Goal: Information Seeking & Learning: Learn about a topic

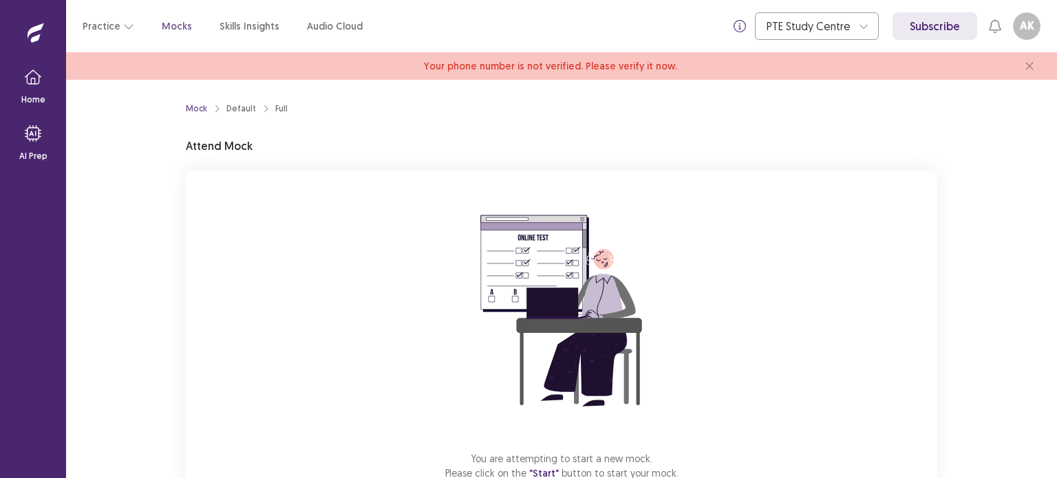
scroll to position [93, 0]
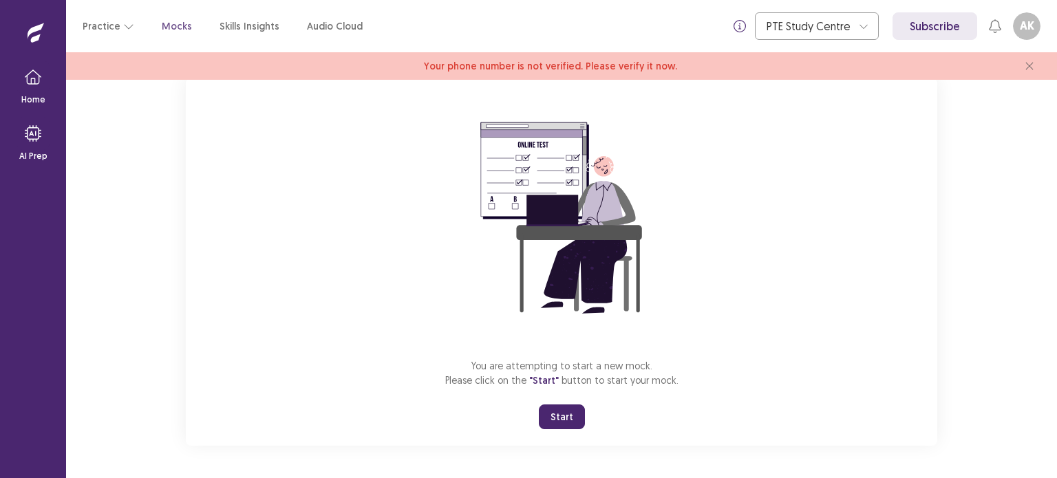
click at [562, 418] on button "Start" at bounding box center [562, 417] width 46 height 25
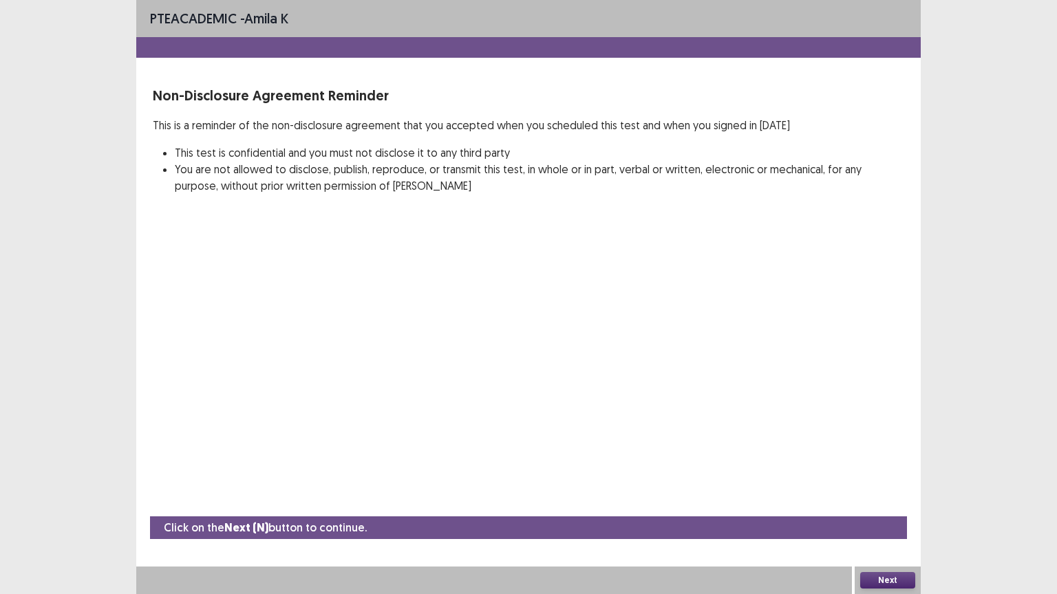
click at [881, 477] on button "Next" at bounding box center [887, 580] width 55 height 17
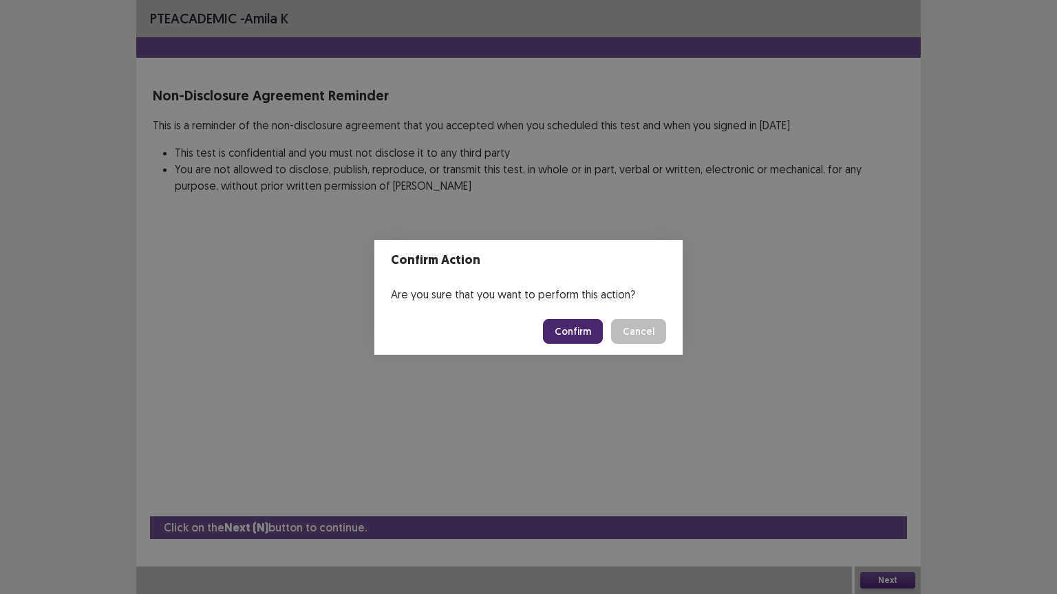
click at [571, 325] on button "Confirm" at bounding box center [573, 331] width 60 height 25
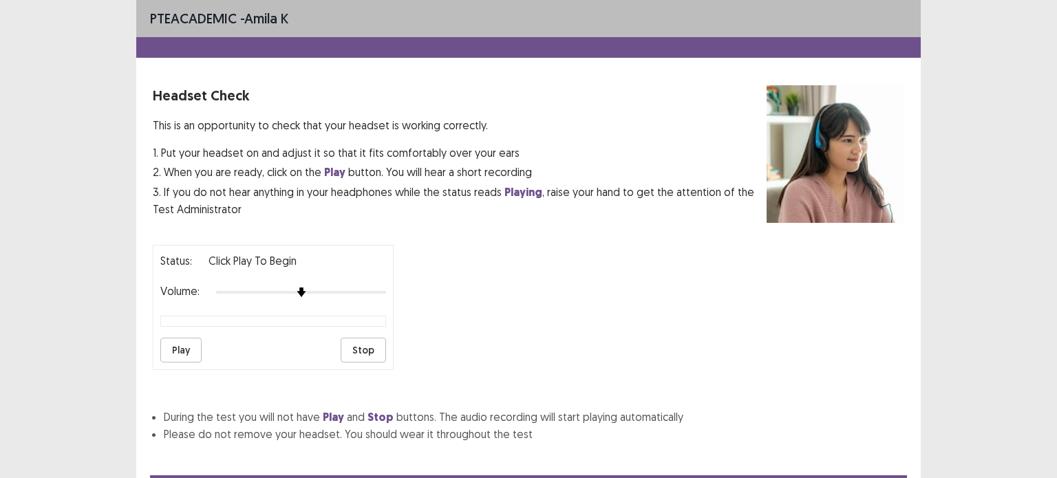
click at [983, 151] on div "PTE academic - amila k Headset Check This is an opportunity to check that your …" at bounding box center [528, 239] width 1057 height 478
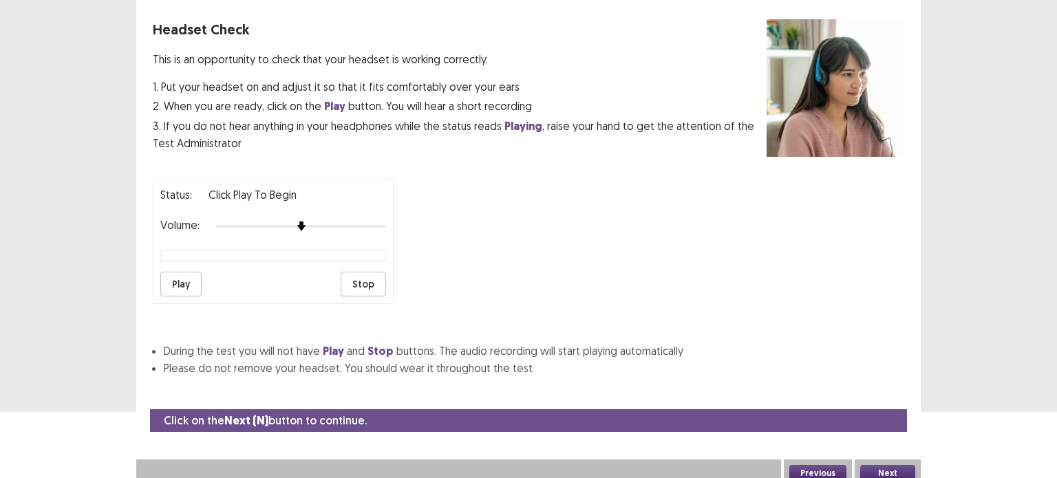
click at [877, 465] on button "Next" at bounding box center [887, 473] width 55 height 17
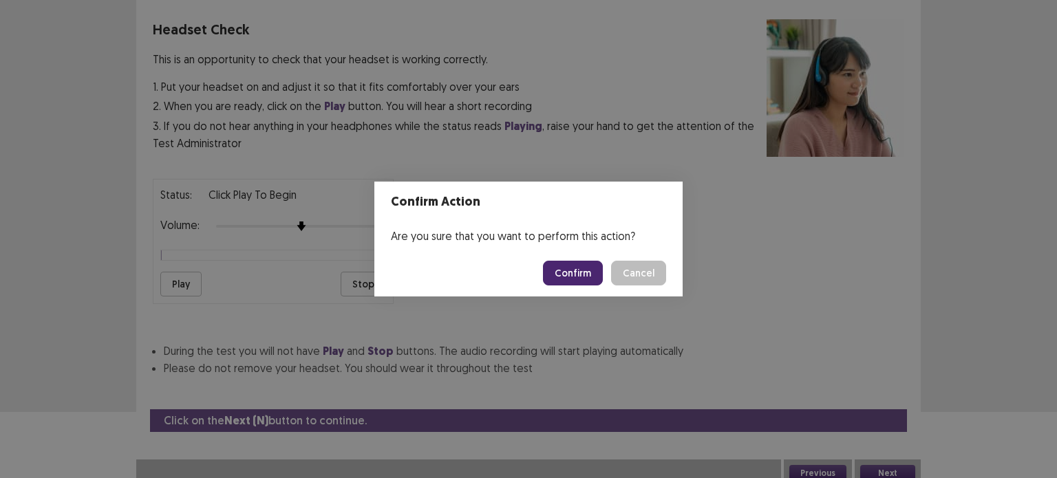
click at [639, 272] on button "Cancel" at bounding box center [638, 273] width 55 height 25
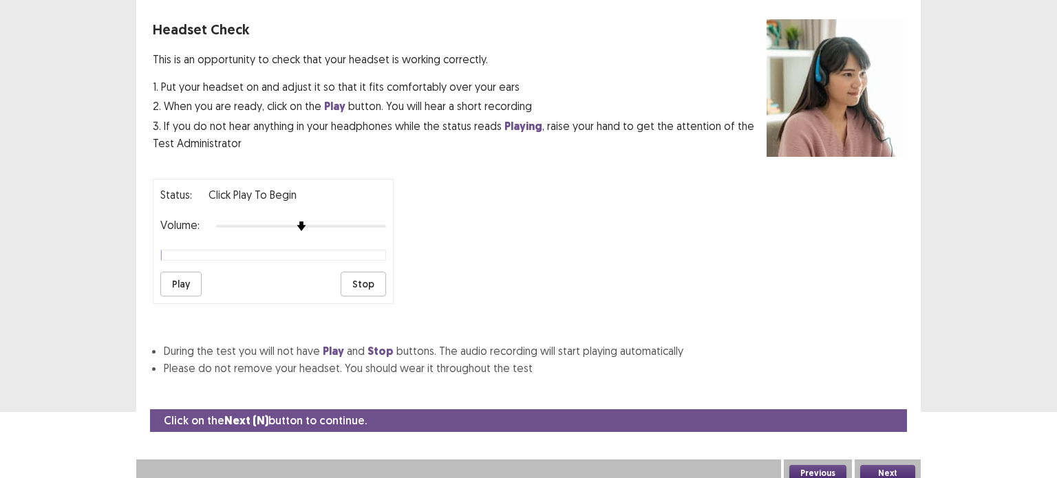
click at [162, 272] on button "Play" at bounding box center [180, 284] width 41 height 25
click at [186, 274] on button "Play" at bounding box center [180, 284] width 41 height 25
click at [885, 465] on button "Next" at bounding box center [887, 473] width 55 height 17
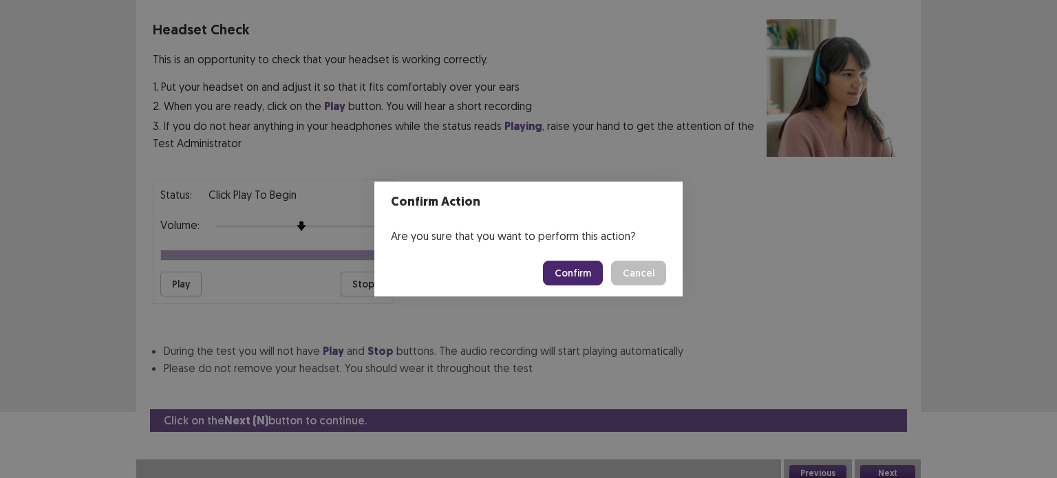
click at [567, 271] on button "Confirm" at bounding box center [573, 273] width 60 height 25
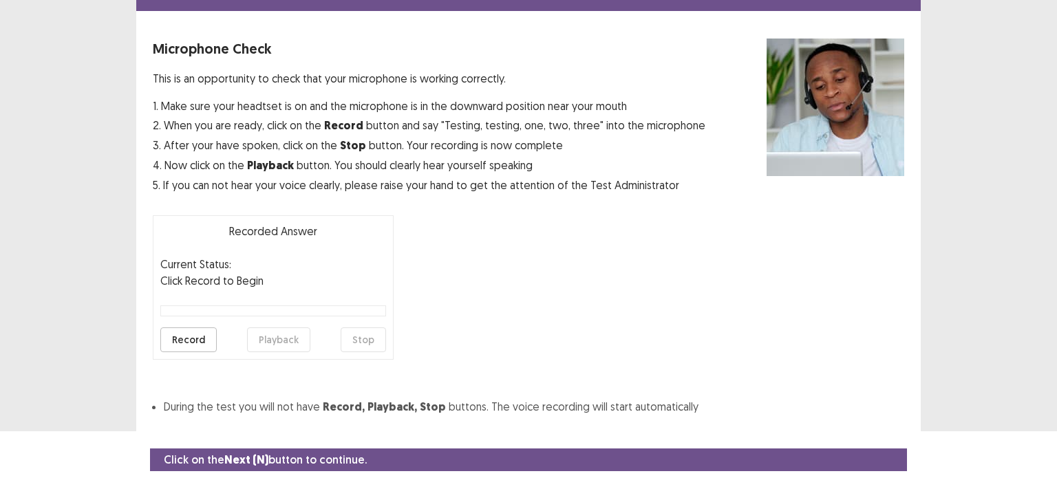
scroll to position [44, 0]
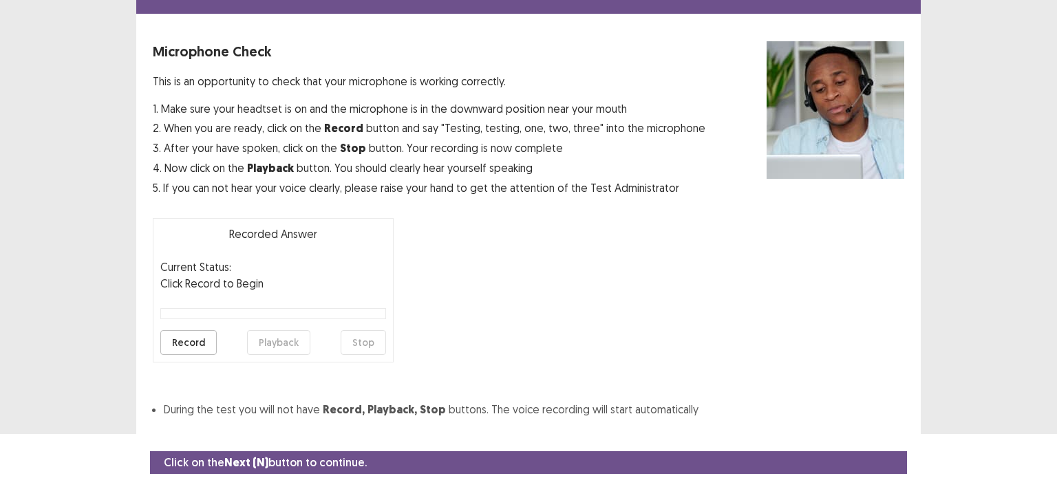
click at [193, 337] on button "Record" at bounding box center [188, 342] width 56 height 25
click at [374, 349] on button "Stop" at bounding box center [363, 342] width 45 height 25
click at [263, 338] on button "Playback" at bounding box center [278, 342] width 63 height 25
drag, startPoint x: 160, startPoint y: 109, endPoint x: 381, endPoint y: 131, distance: 222.6
click at [416, 122] on div "1. Make sure your headtset is on and the microphone is in the downward position…" at bounding box center [429, 148] width 552 height 96
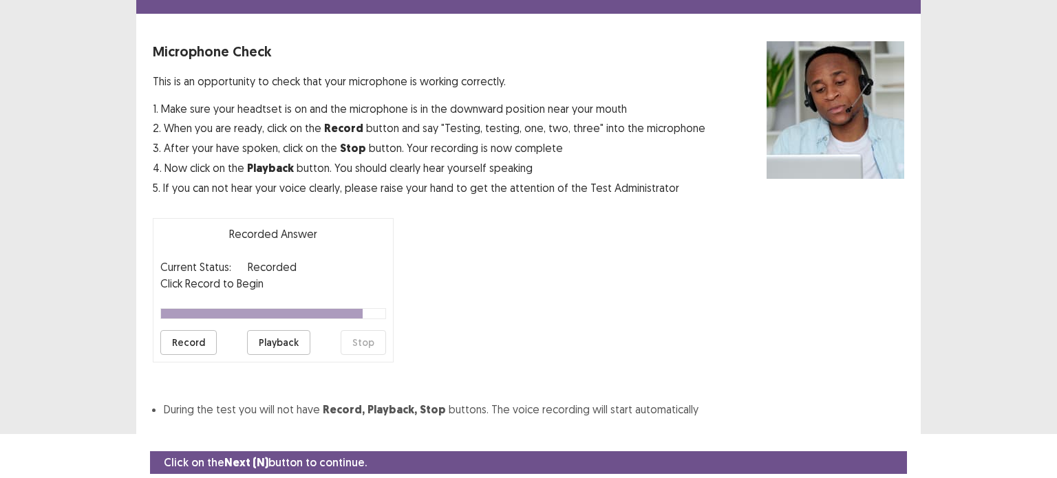
drag, startPoint x: 669, startPoint y: 186, endPoint x: 237, endPoint y: 91, distance: 441.8
click at [237, 91] on div "Microphone Check This is an opportunity to check that your microphone is workin…" at bounding box center [429, 118] width 552 height 155
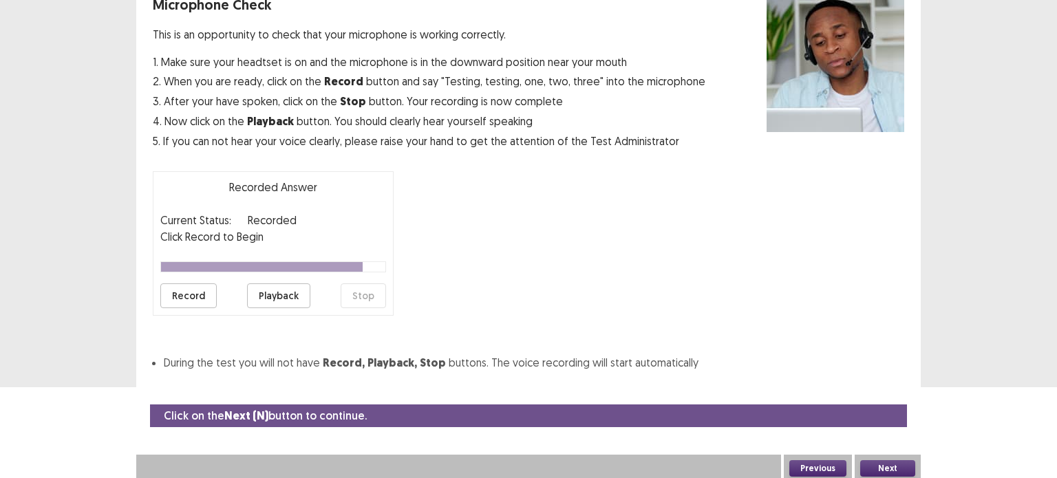
click at [874, 455] on div "Next" at bounding box center [887, 469] width 66 height 28
click at [877, 464] on button "Next" at bounding box center [887, 468] width 55 height 17
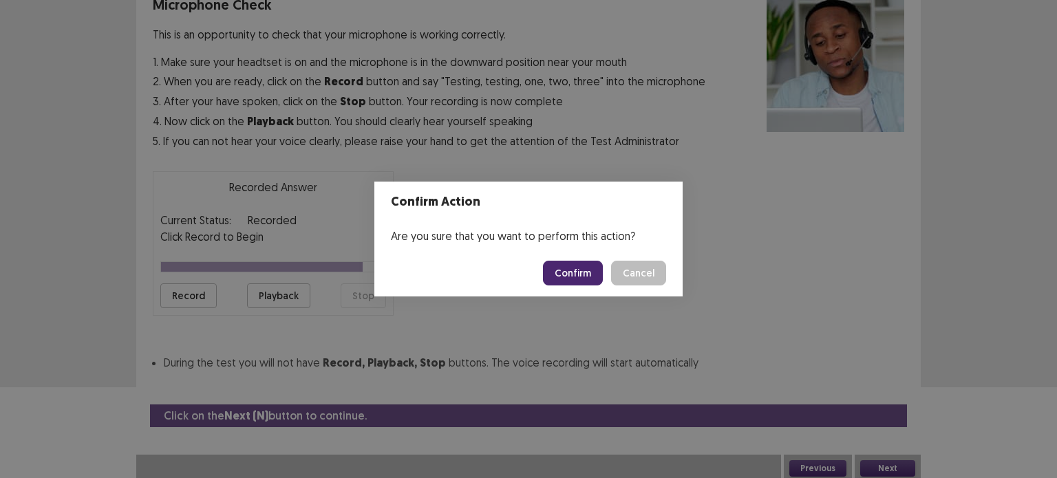
click at [583, 262] on button "Confirm" at bounding box center [573, 273] width 60 height 25
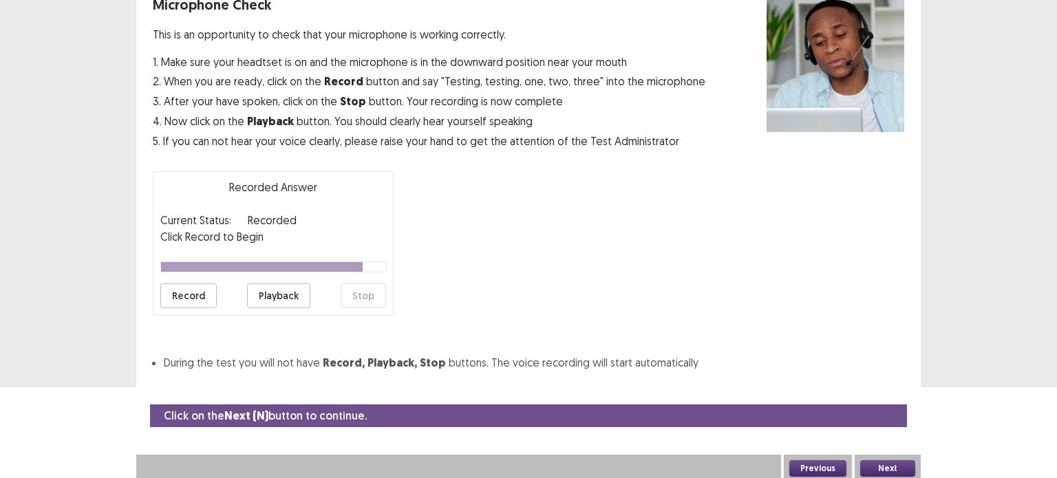
scroll to position [53, 0]
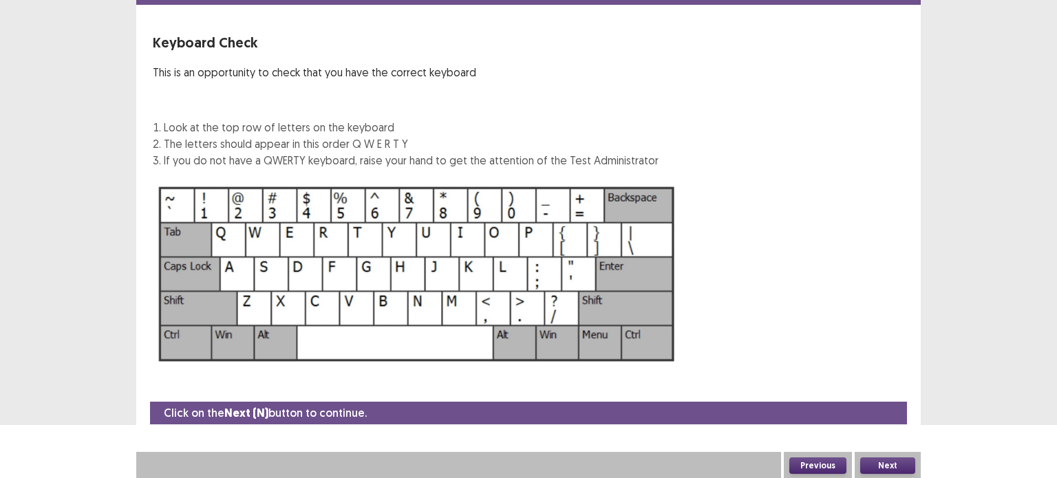
click at [891, 470] on button "Next" at bounding box center [887, 465] width 55 height 17
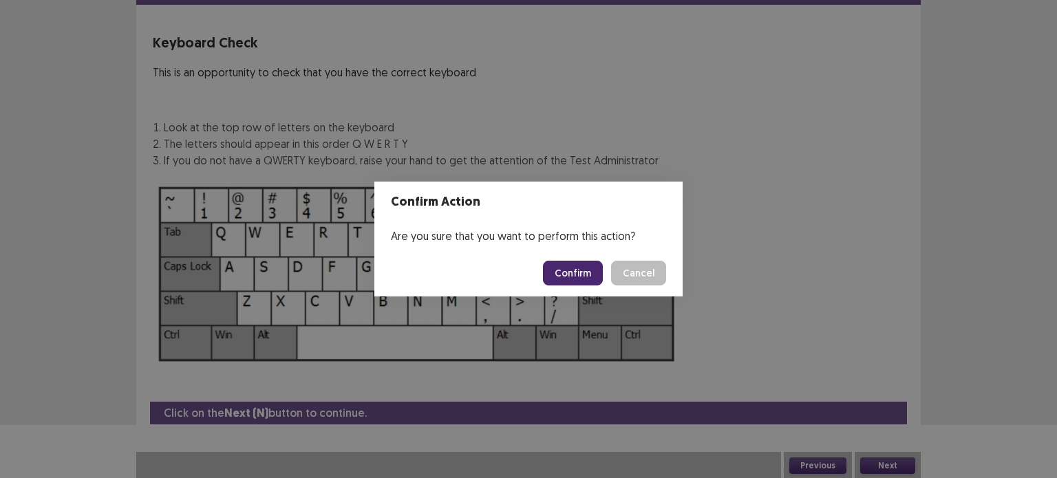
click at [564, 272] on button "Confirm" at bounding box center [573, 273] width 60 height 25
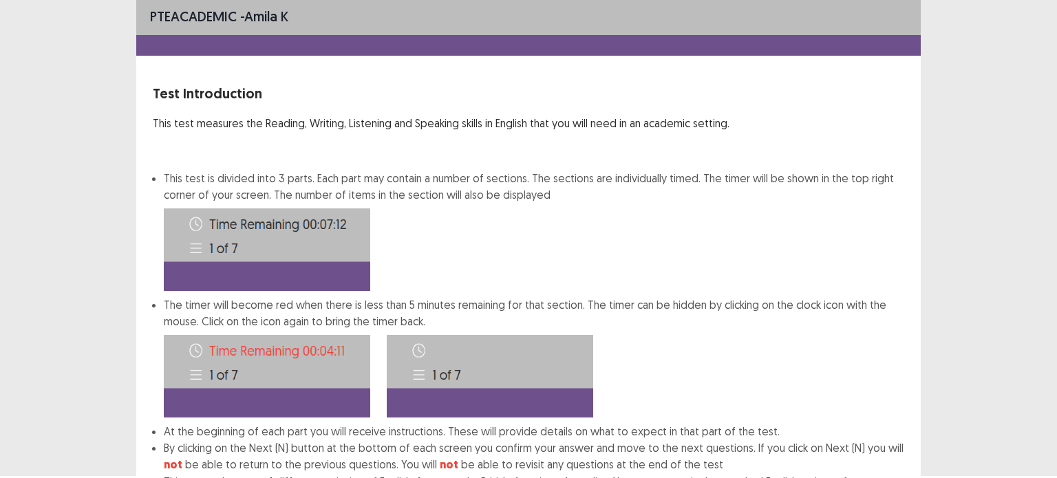
scroll to position [123, 0]
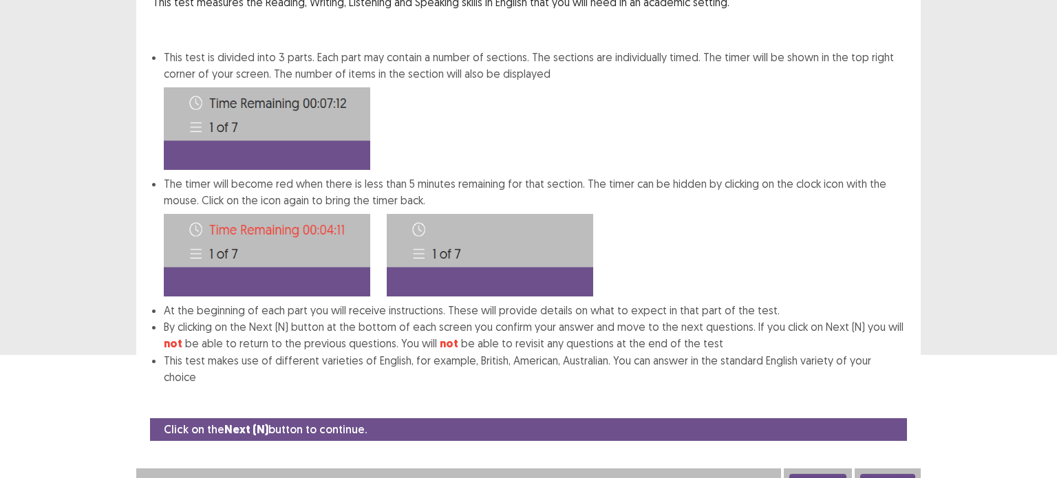
click at [885, 474] on button "Next" at bounding box center [887, 482] width 55 height 17
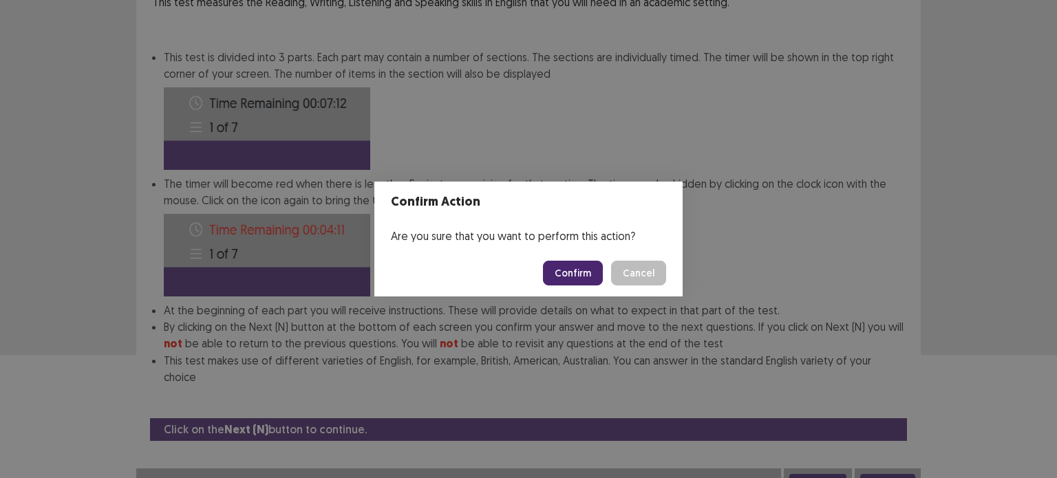
click at [572, 275] on button "Confirm" at bounding box center [573, 273] width 60 height 25
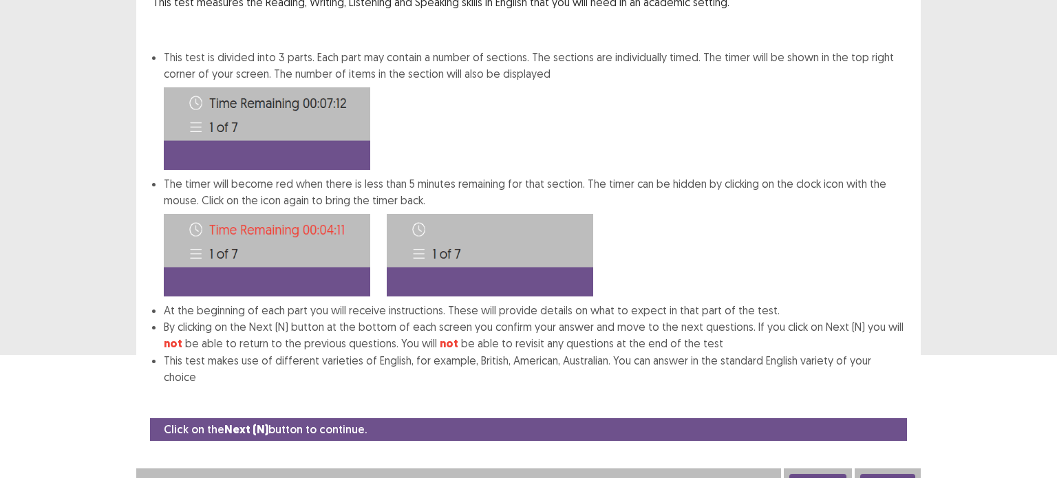
scroll to position [0, 0]
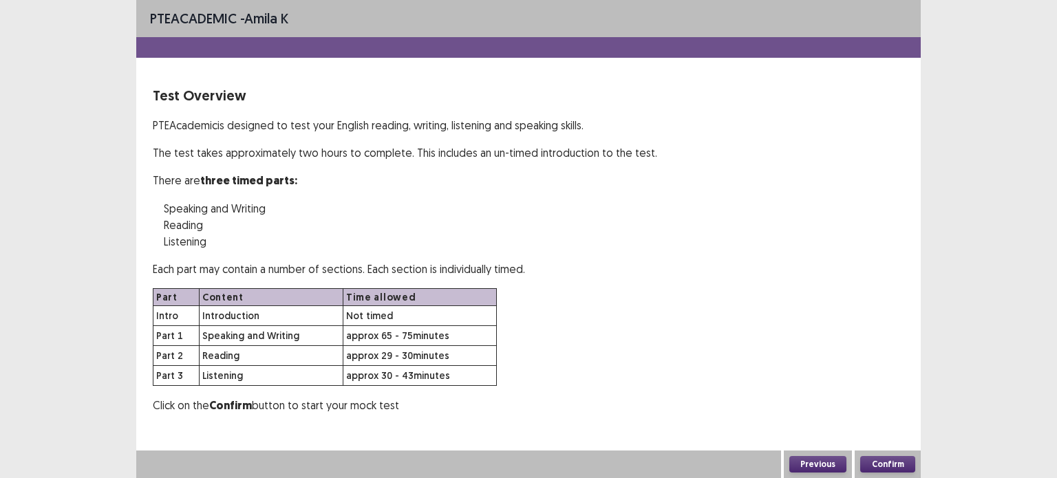
click at [885, 464] on button "Confirm" at bounding box center [887, 464] width 55 height 17
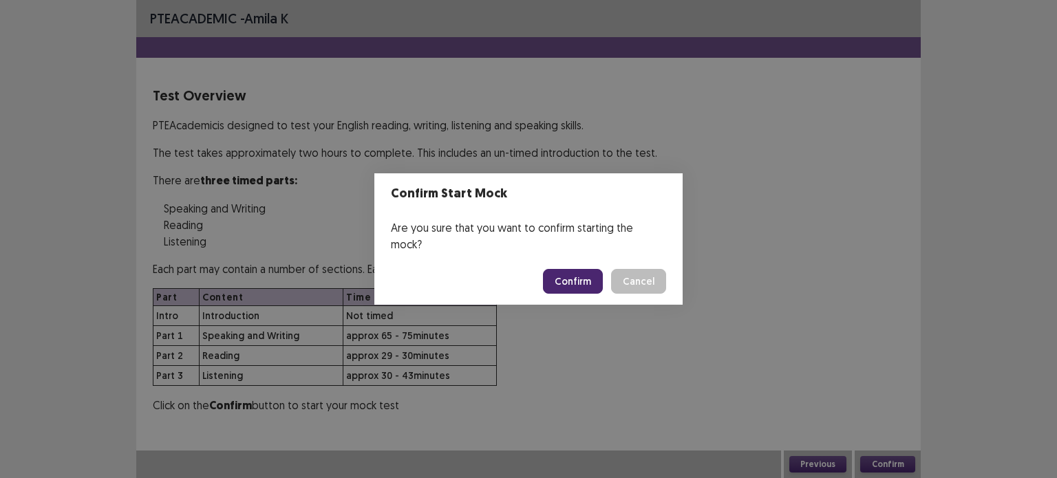
click at [565, 269] on button "Confirm" at bounding box center [573, 281] width 60 height 25
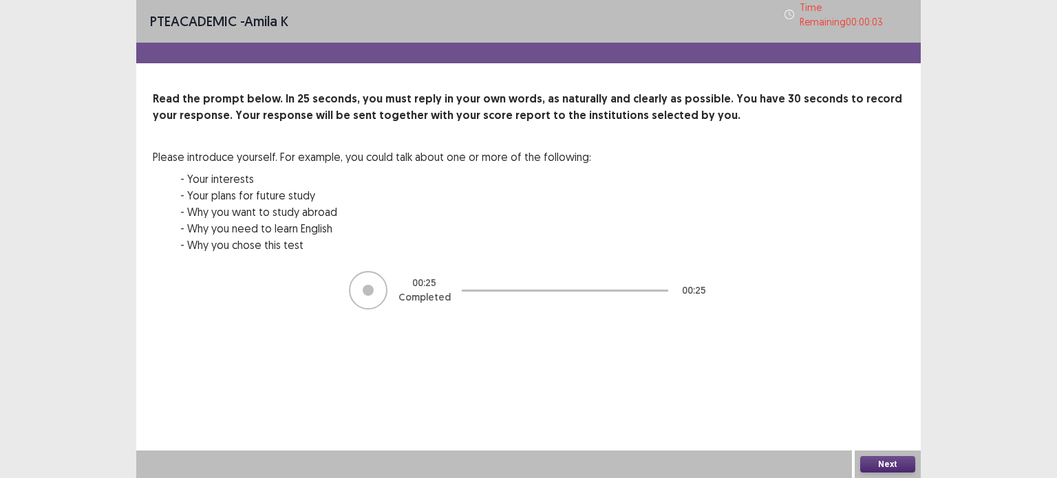
click at [878, 468] on button "Next" at bounding box center [887, 464] width 55 height 17
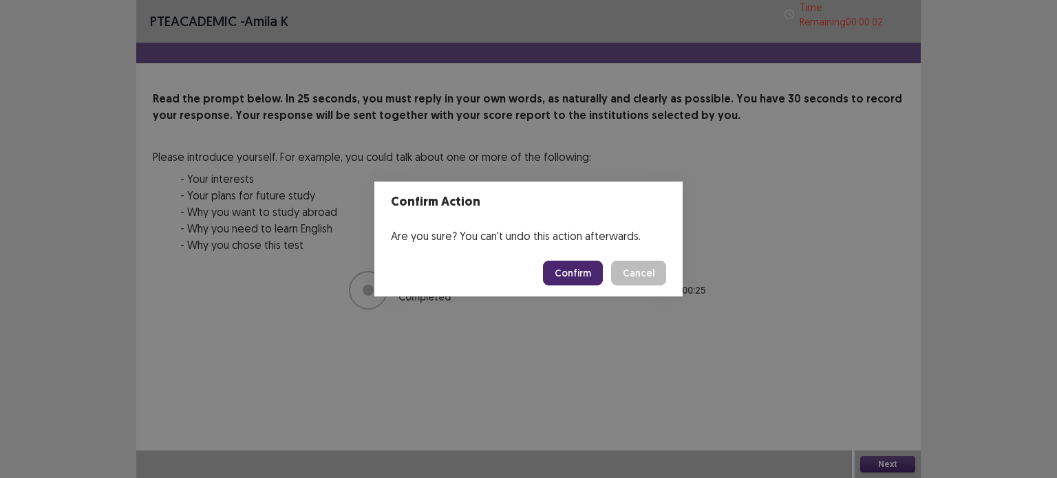
click at [579, 269] on button "Confirm" at bounding box center [573, 273] width 60 height 25
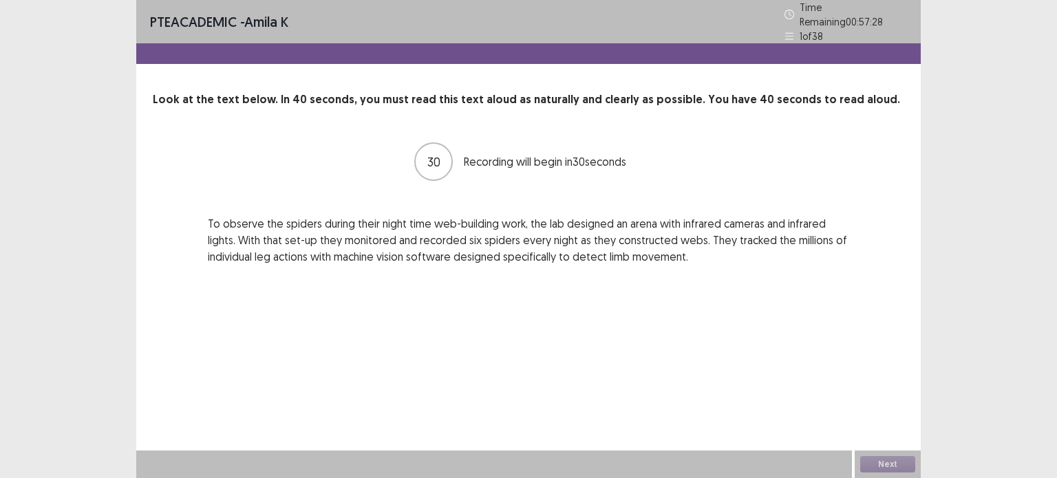
drag, startPoint x: 203, startPoint y: 211, endPoint x: 452, endPoint y: 263, distance: 254.6
click at [452, 263] on div "PTE academic - amila k Time Remaining 00 : 57 : 28 1 of 38 Look at the text bel…" at bounding box center [528, 146] width 784 height 292
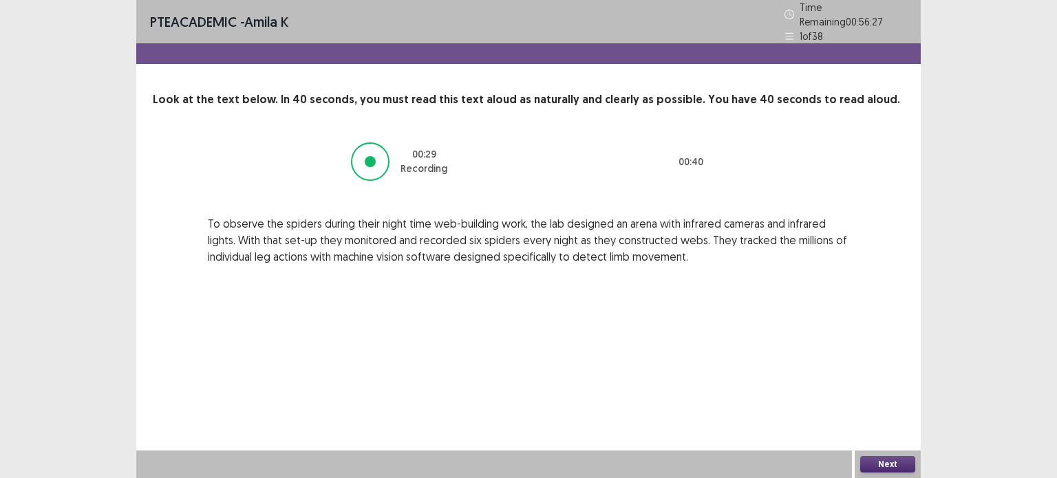
click at [892, 461] on button "Next" at bounding box center [887, 464] width 55 height 17
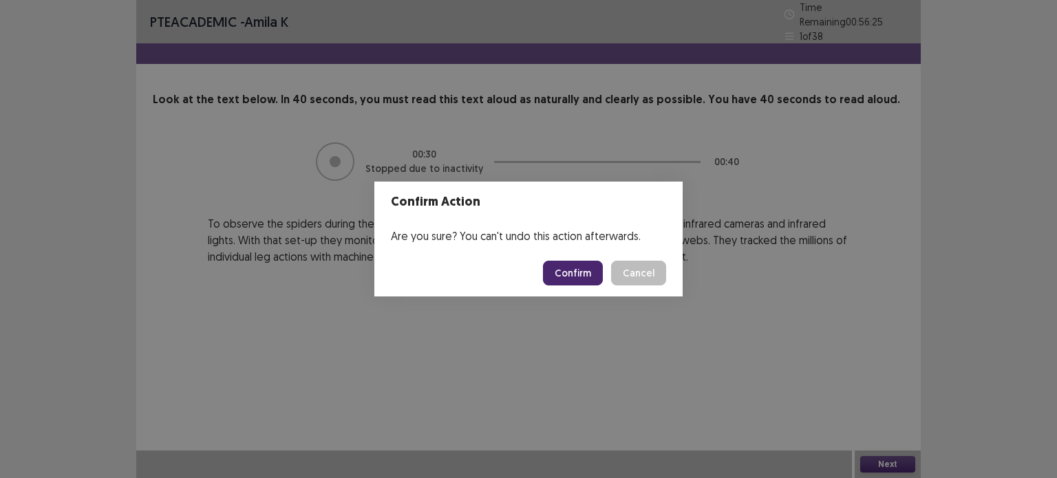
click at [574, 285] on button "Confirm" at bounding box center [573, 273] width 60 height 25
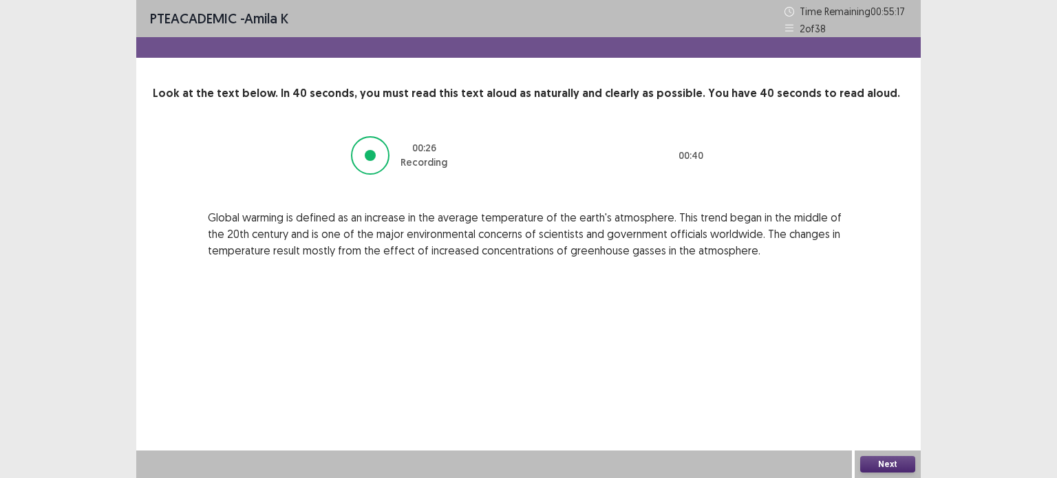
click at [874, 462] on button "Next" at bounding box center [887, 464] width 55 height 17
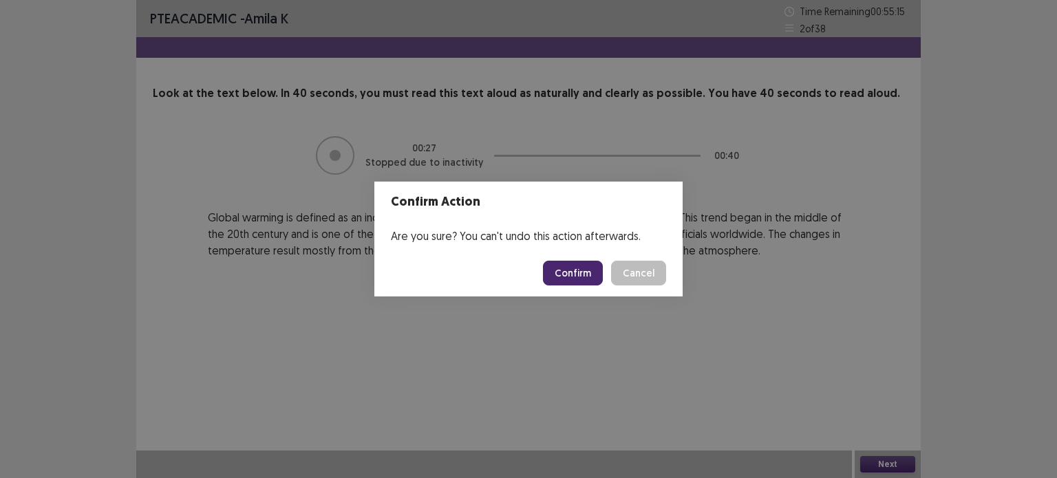
click at [563, 267] on button "Confirm" at bounding box center [573, 273] width 60 height 25
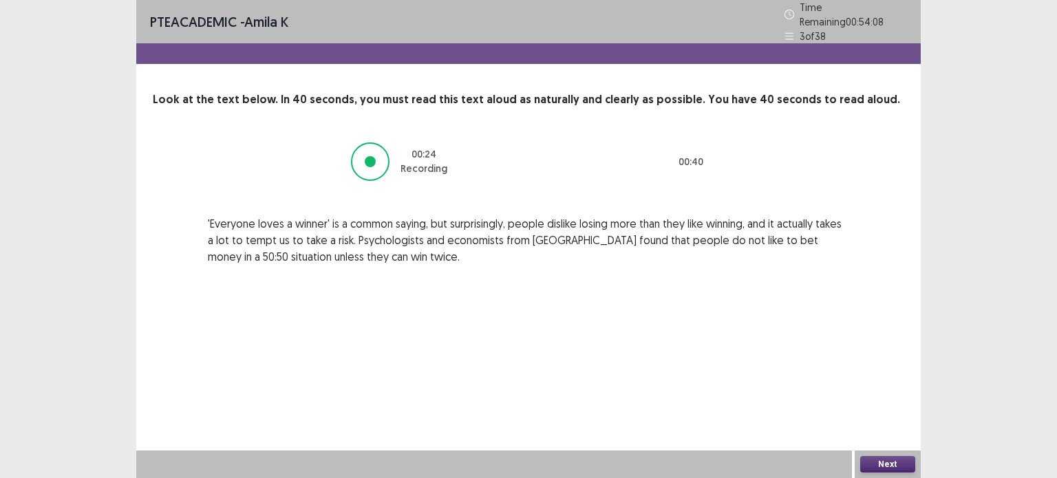
click at [881, 469] on button "Next" at bounding box center [887, 464] width 55 height 17
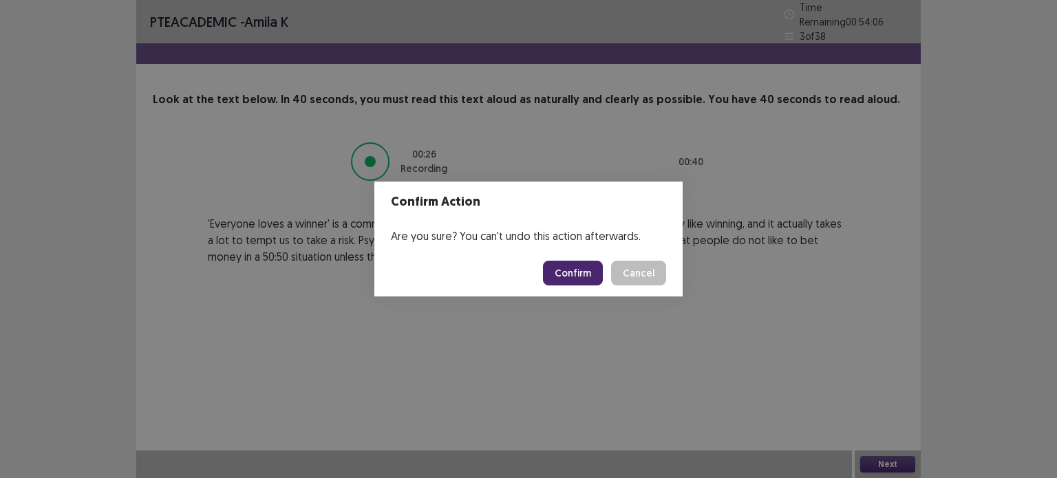
click at [576, 272] on button "Confirm" at bounding box center [573, 273] width 60 height 25
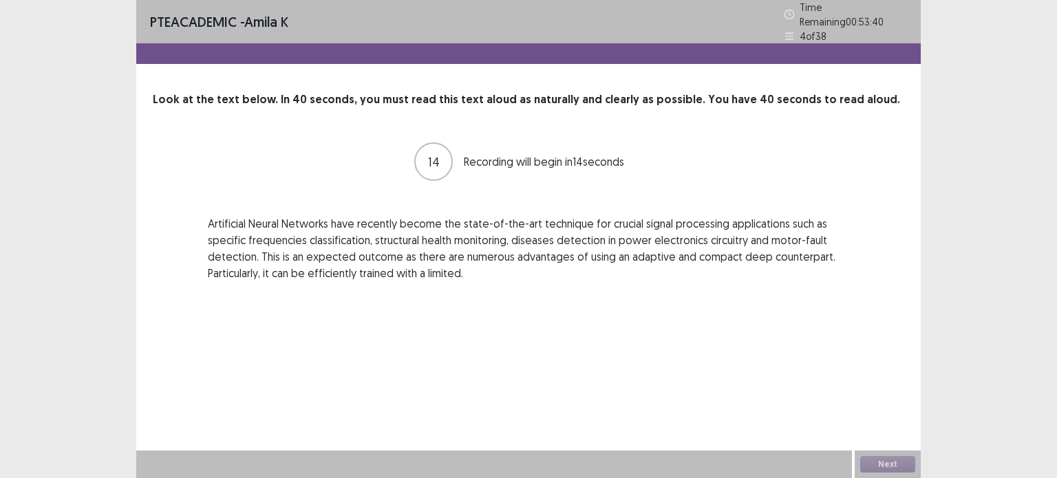
drag, startPoint x: 464, startPoint y: 270, endPoint x: 259, endPoint y: 191, distance: 219.5
click at [259, 191] on div "14 Recording will begin in 14 seconds Artificial Neural Networks have recently …" at bounding box center [528, 211] width 751 height 140
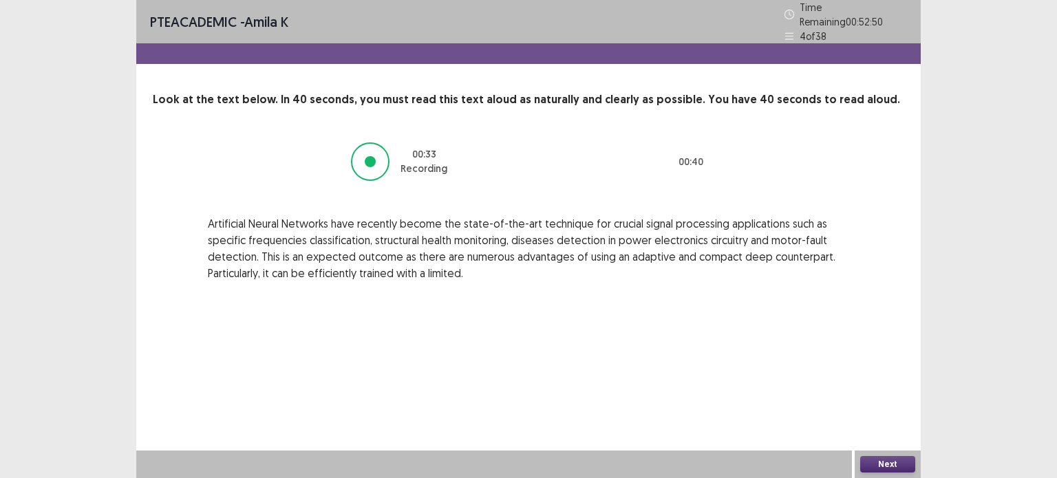
click at [880, 456] on button "Next" at bounding box center [887, 464] width 55 height 17
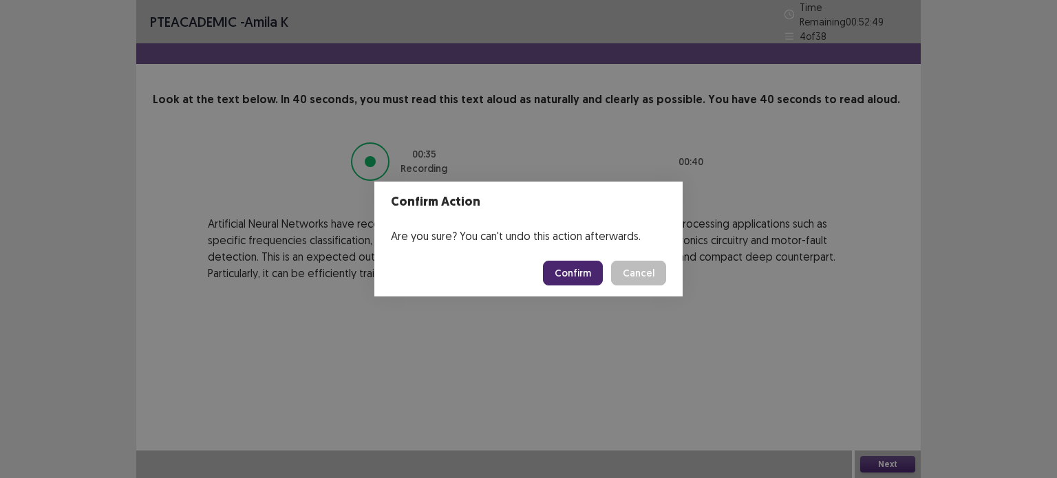
click at [568, 278] on button "Confirm" at bounding box center [573, 273] width 60 height 25
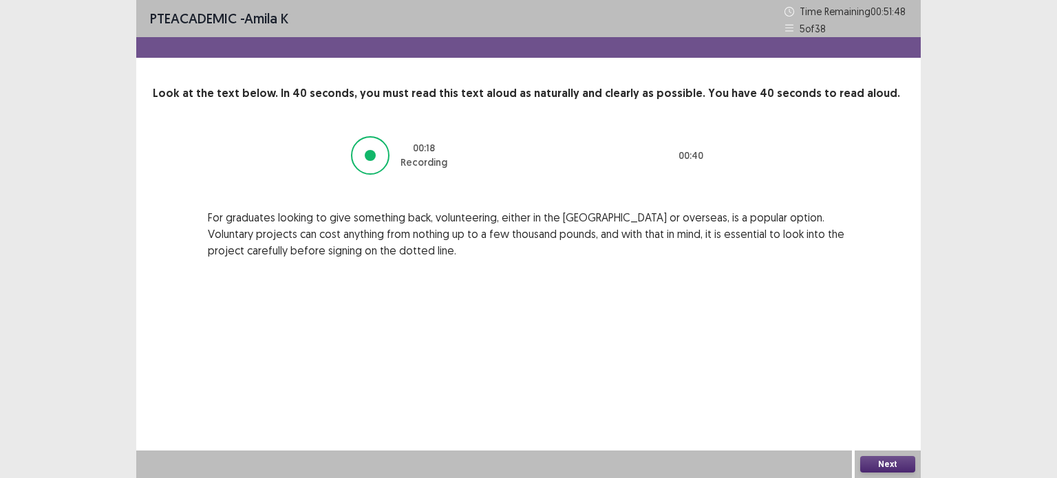
click at [878, 462] on button "Next" at bounding box center [887, 464] width 55 height 17
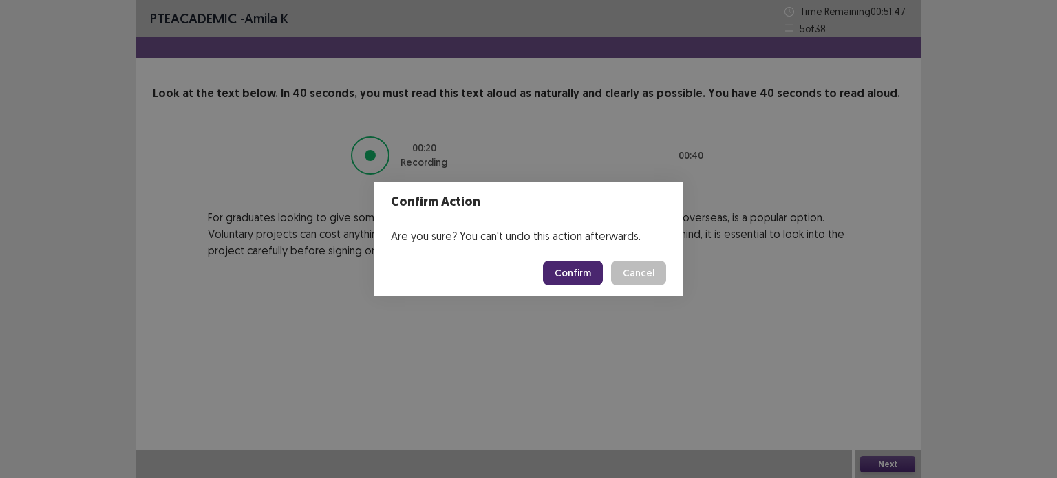
click at [565, 272] on button "Confirm" at bounding box center [573, 273] width 60 height 25
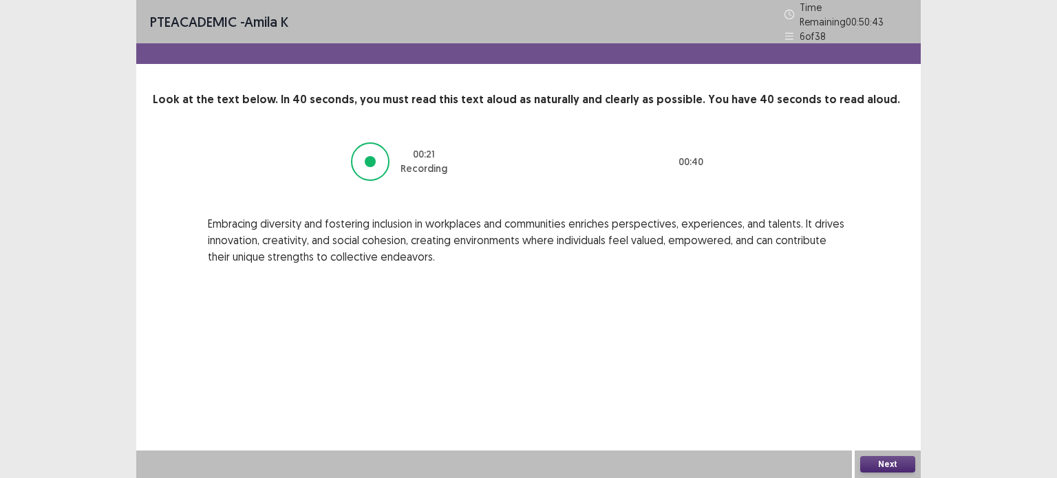
click at [875, 465] on button "Next" at bounding box center [887, 464] width 55 height 17
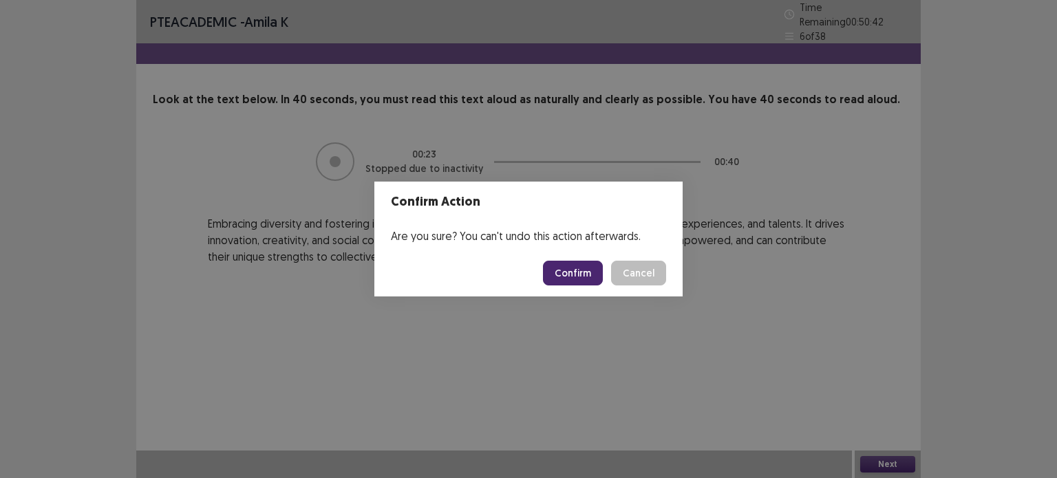
click at [564, 269] on button "Confirm" at bounding box center [573, 273] width 60 height 25
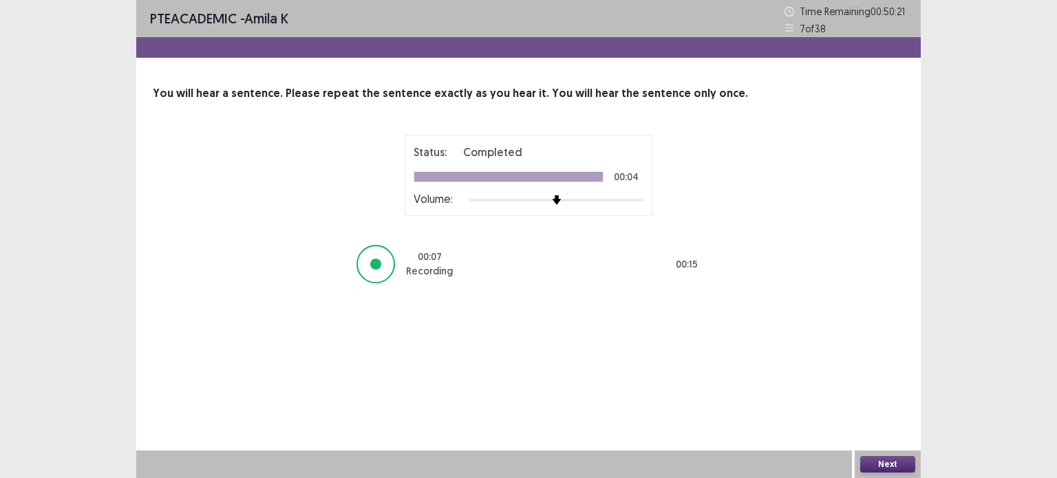
click at [879, 463] on button "Next" at bounding box center [887, 464] width 55 height 17
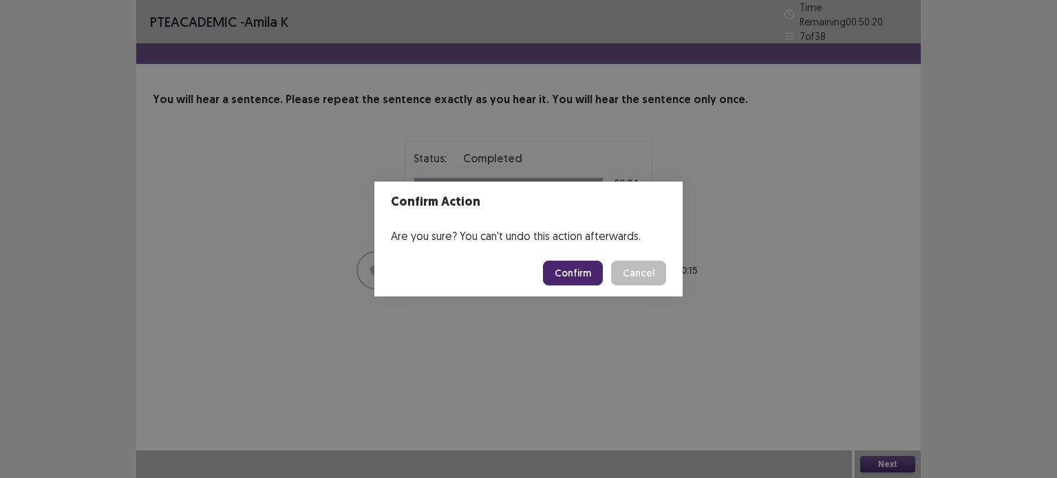
click at [571, 269] on button "Confirm" at bounding box center [573, 273] width 60 height 25
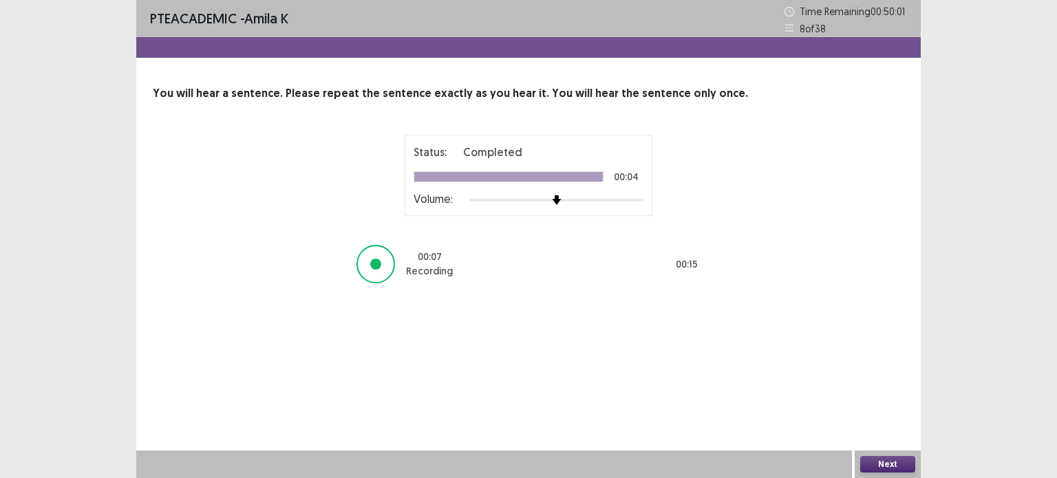
click at [866, 467] on button "Next" at bounding box center [887, 464] width 55 height 17
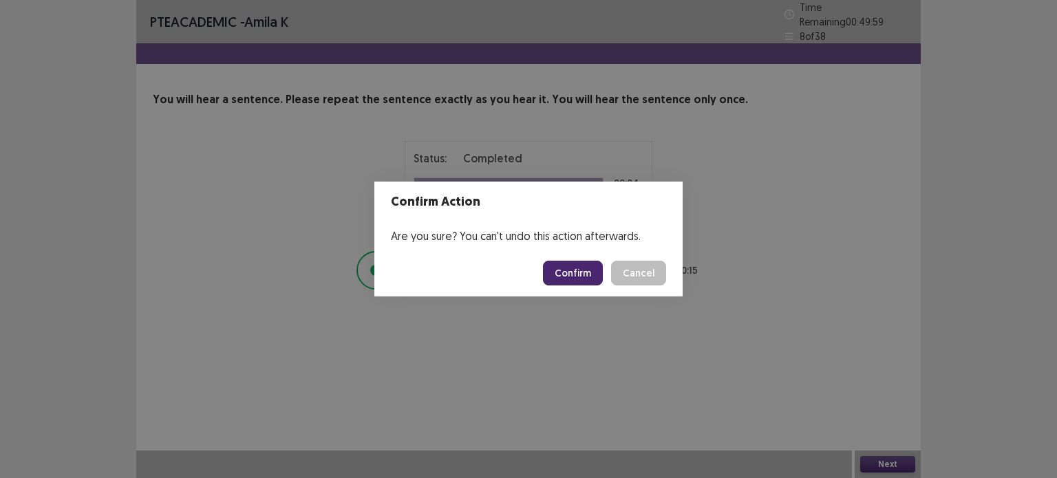
click at [578, 263] on button "Confirm" at bounding box center [573, 273] width 60 height 25
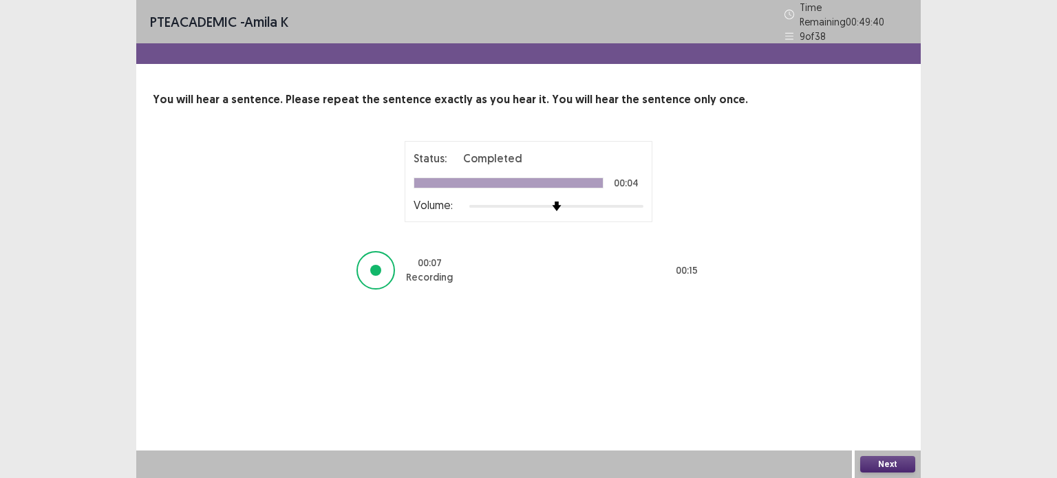
click at [881, 460] on button "Next" at bounding box center [887, 464] width 55 height 17
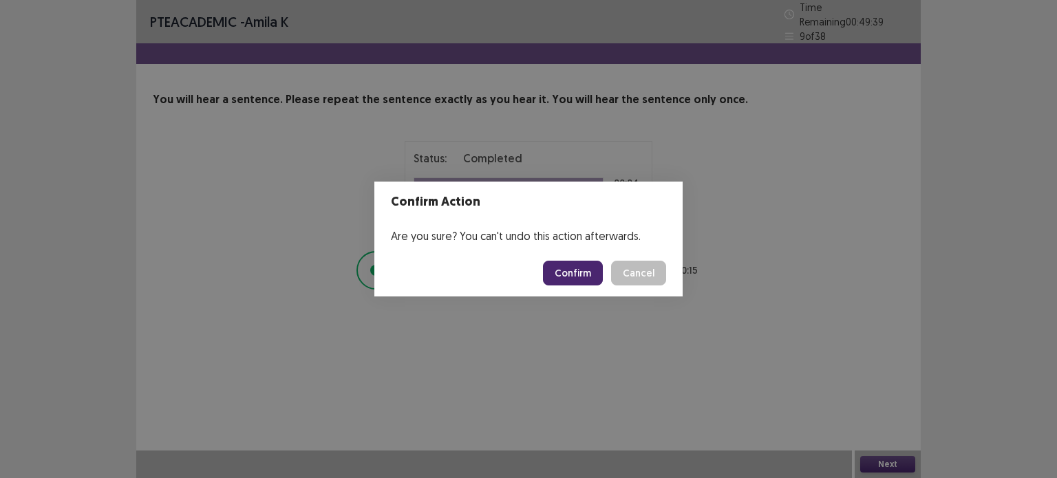
click at [587, 274] on button "Confirm" at bounding box center [573, 273] width 60 height 25
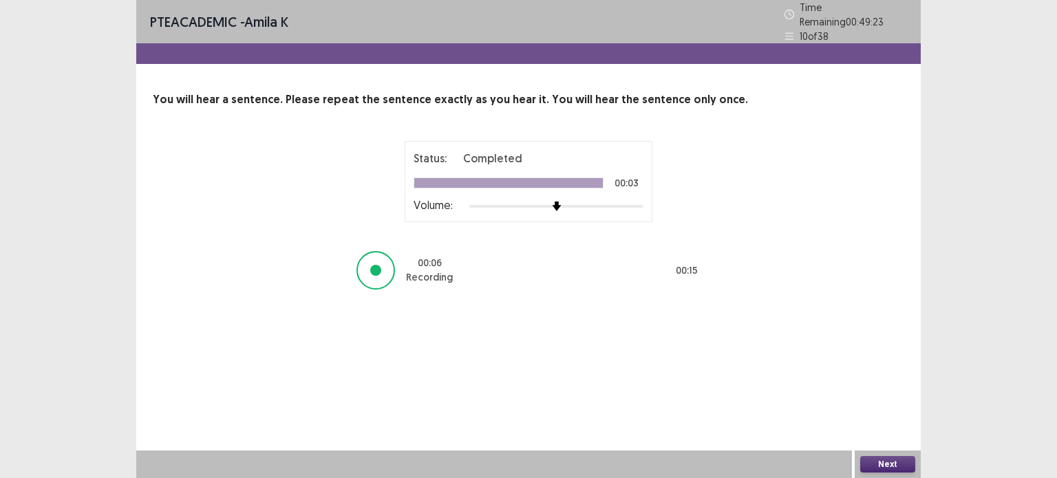
click at [883, 456] on button "Next" at bounding box center [887, 464] width 55 height 17
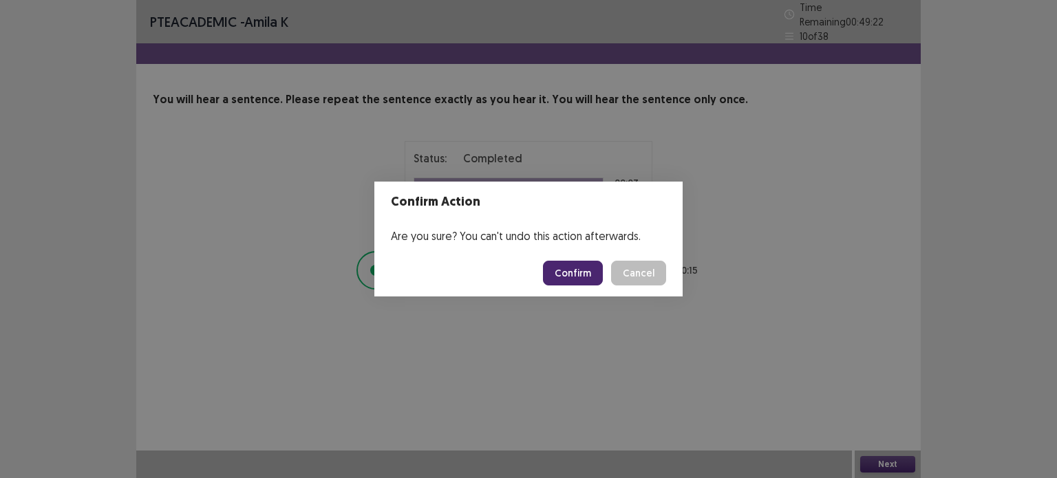
click at [581, 281] on button "Confirm" at bounding box center [573, 273] width 60 height 25
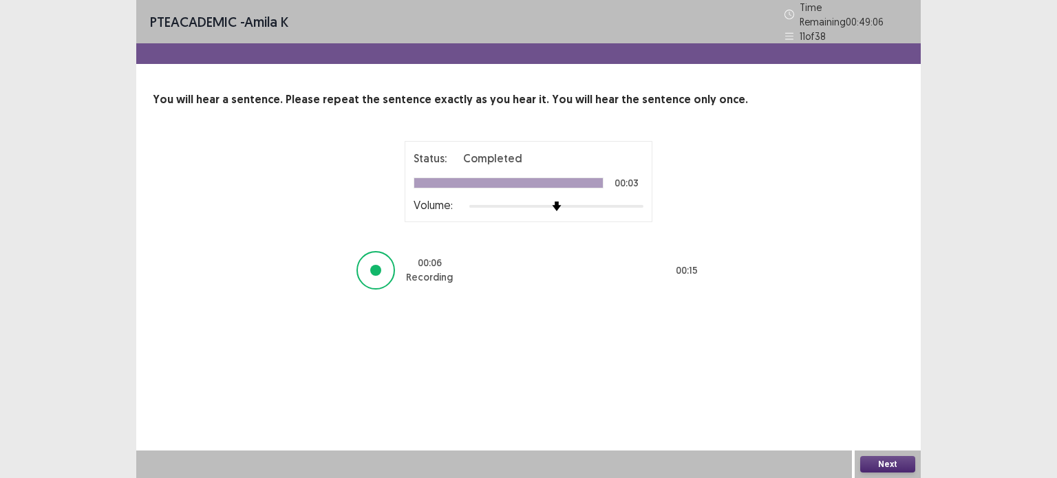
click at [878, 470] on button "Next" at bounding box center [887, 464] width 55 height 17
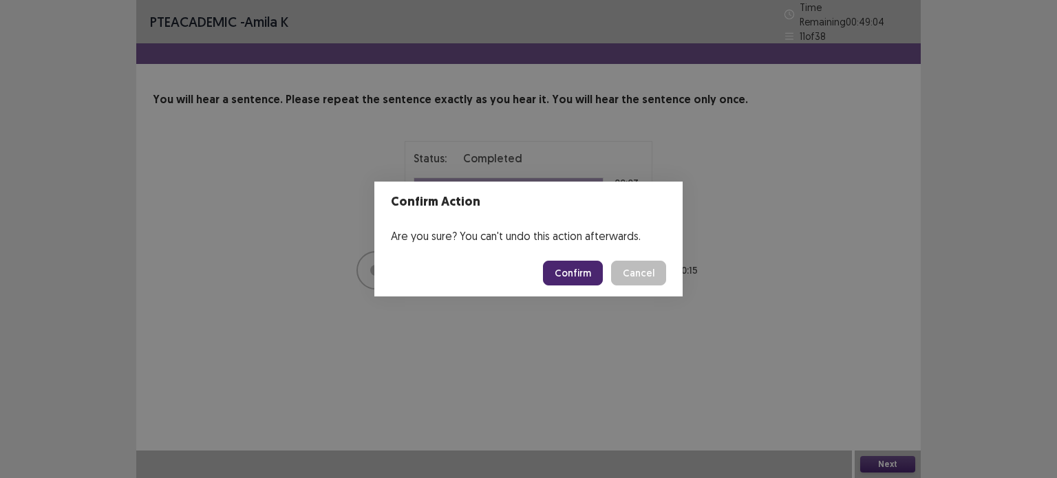
click at [561, 265] on button "Confirm" at bounding box center [573, 273] width 60 height 25
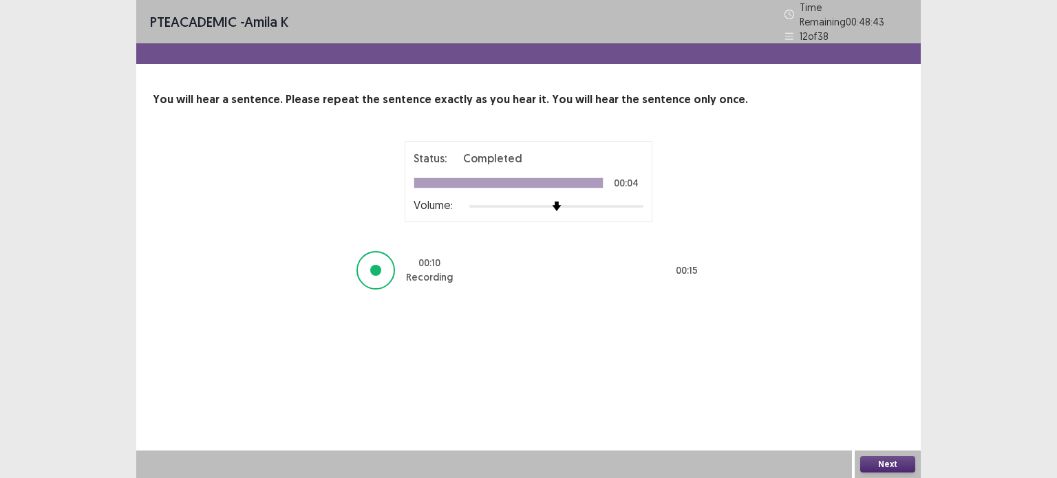
click at [870, 457] on button "Next" at bounding box center [887, 464] width 55 height 17
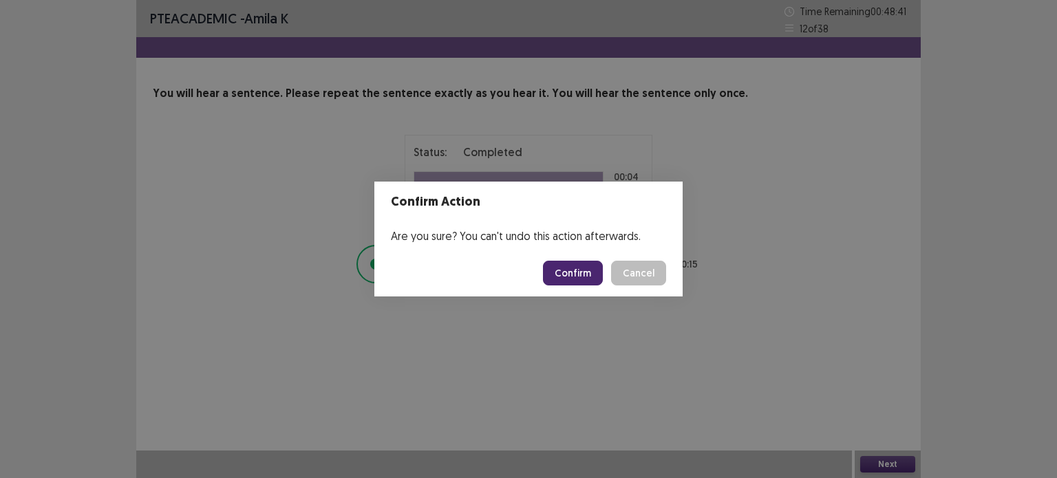
click at [581, 270] on button "Confirm" at bounding box center [573, 273] width 60 height 25
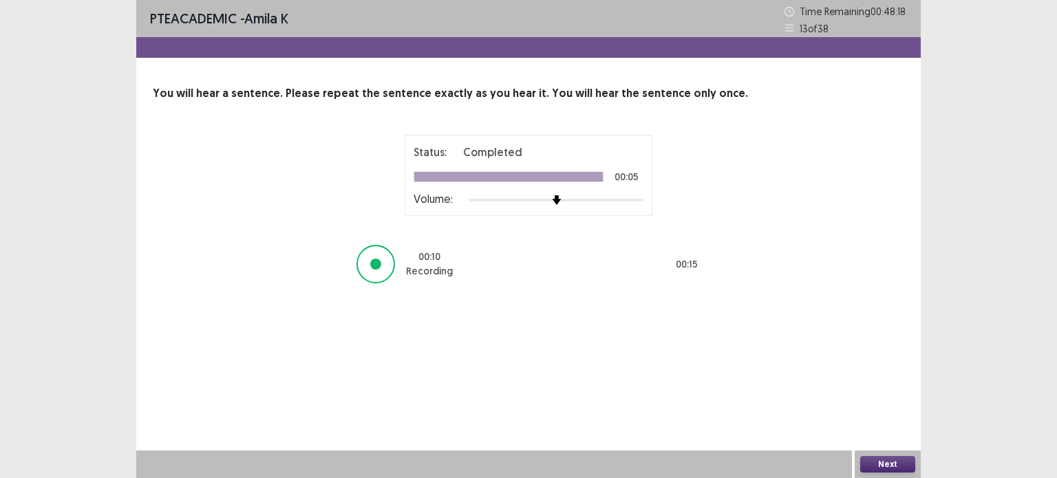
click at [886, 464] on button "Next" at bounding box center [887, 464] width 55 height 17
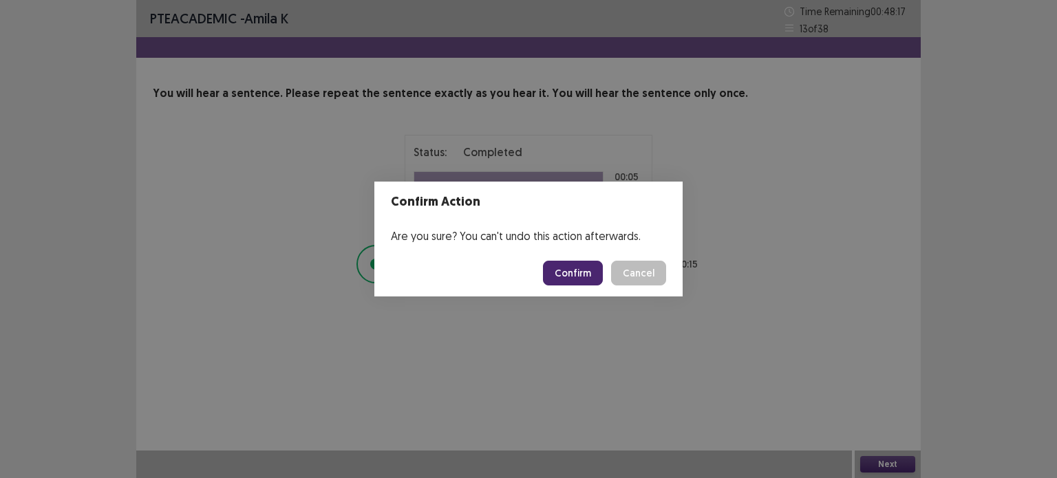
click at [587, 273] on button "Confirm" at bounding box center [573, 273] width 60 height 25
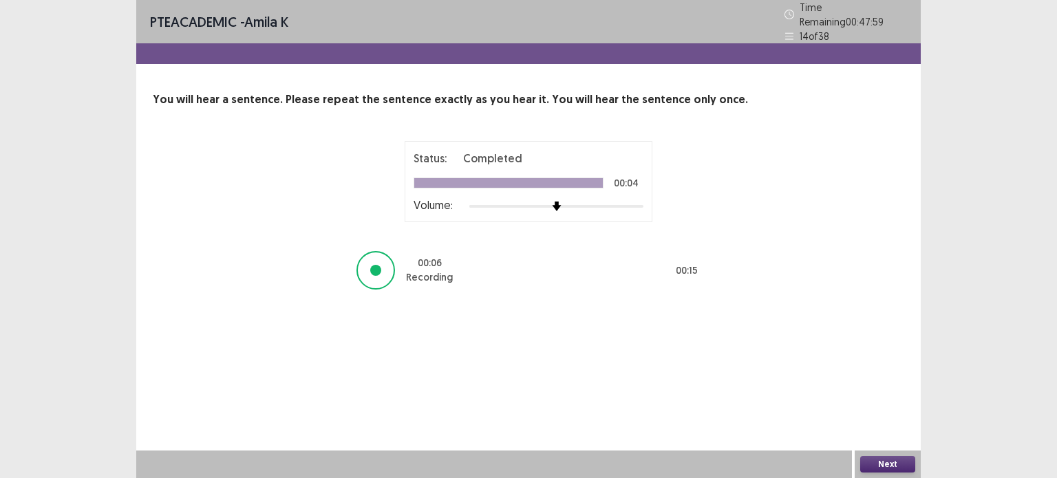
click at [894, 459] on button "Next" at bounding box center [887, 464] width 55 height 17
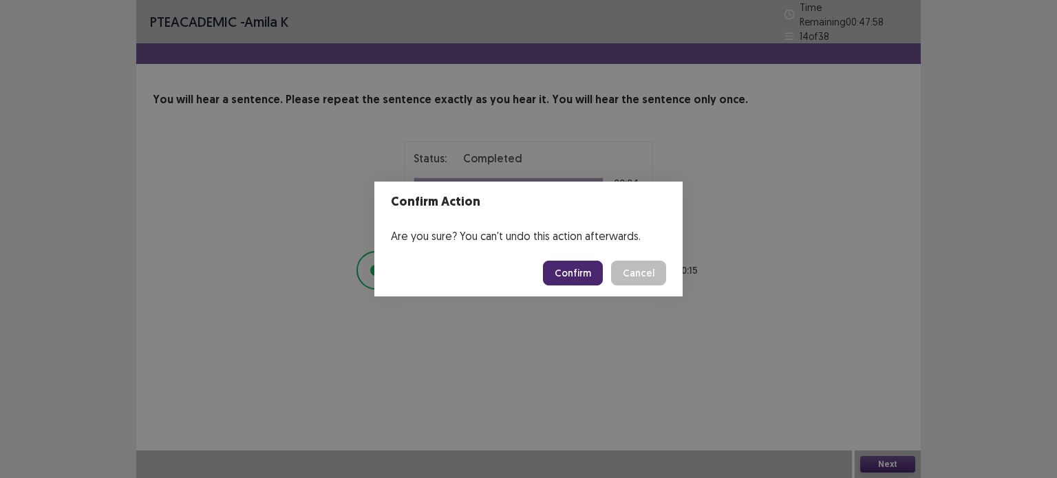
click at [555, 270] on button "Confirm" at bounding box center [573, 273] width 60 height 25
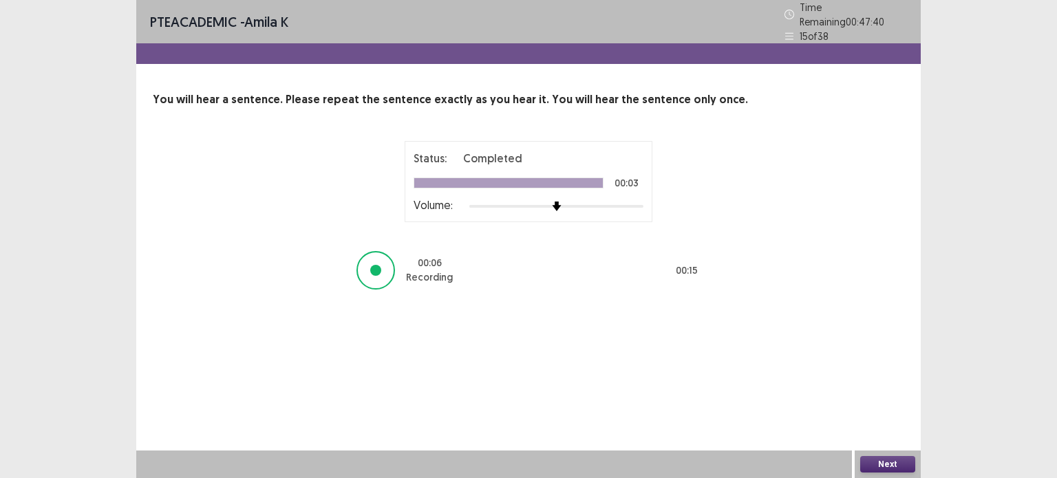
click at [878, 466] on button "Next" at bounding box center [887, 464] width 55 height 17
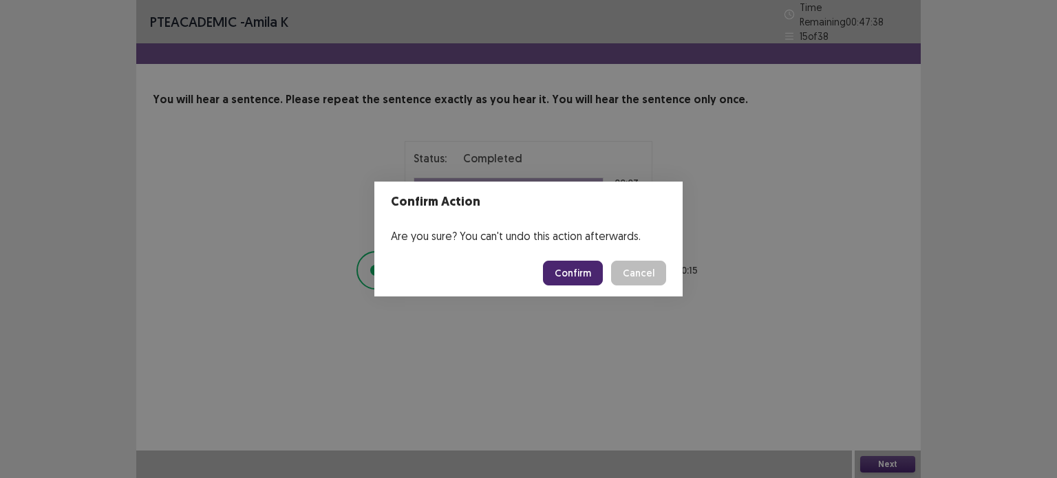
click at [561, 272] on button "Confirm" at bounding box center [573, 273] width 60 height 25
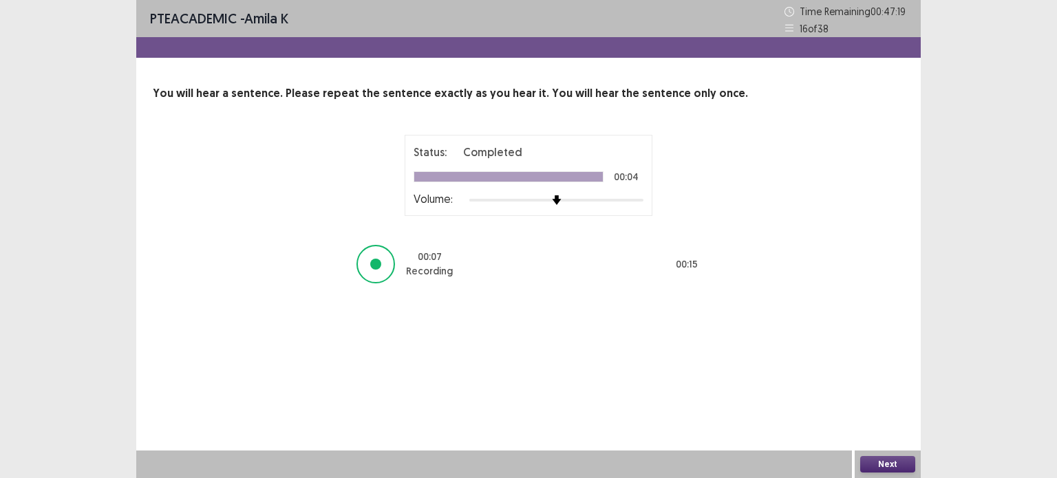
click at [886, 459] on button "Next" at bounding box center [887, 464] width 55 height 17
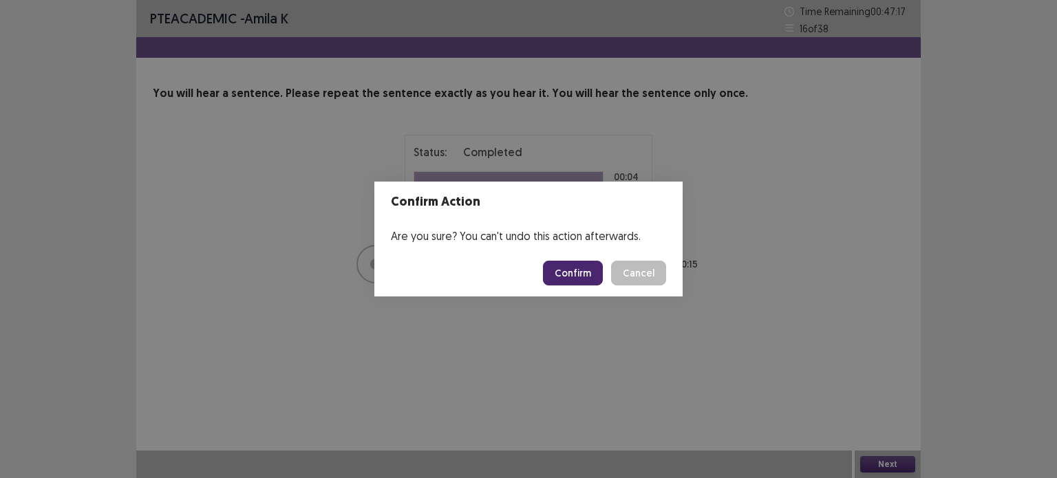
click at [580, 270] on button "Confirm" at bounding box center [573, 273] width 60 height 25
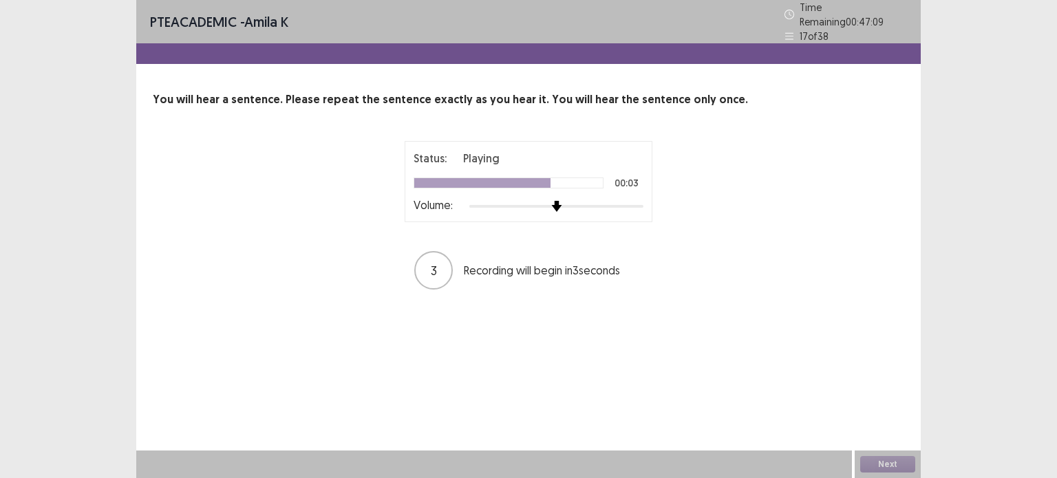
click at [550, 200] on div at bounding box center [556, 206] width 12 height 12
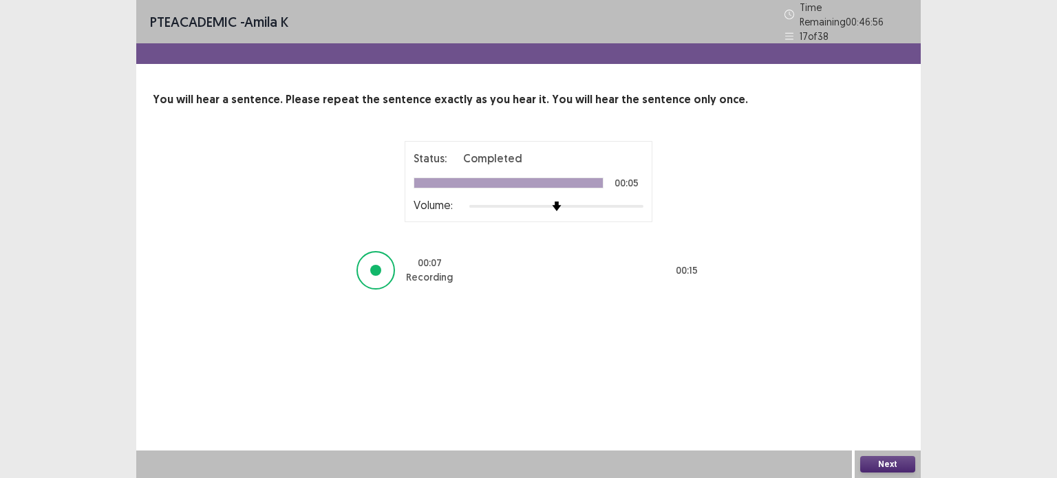
click at [894, 460] on button "Next" at bounding box center [887, 464] width 55 height 17
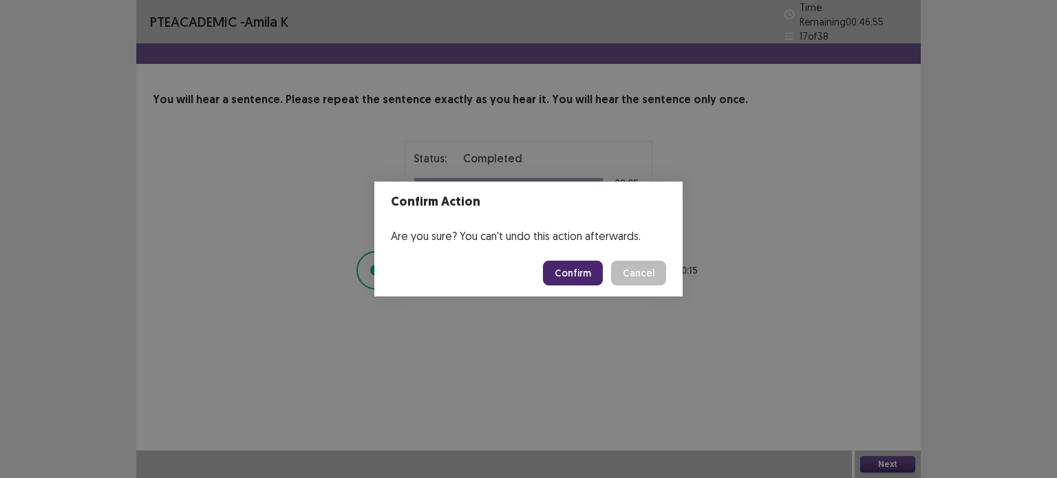
click at [557, 269] on button "Confirm" at bounding box center [573, 273] width 60 height 25
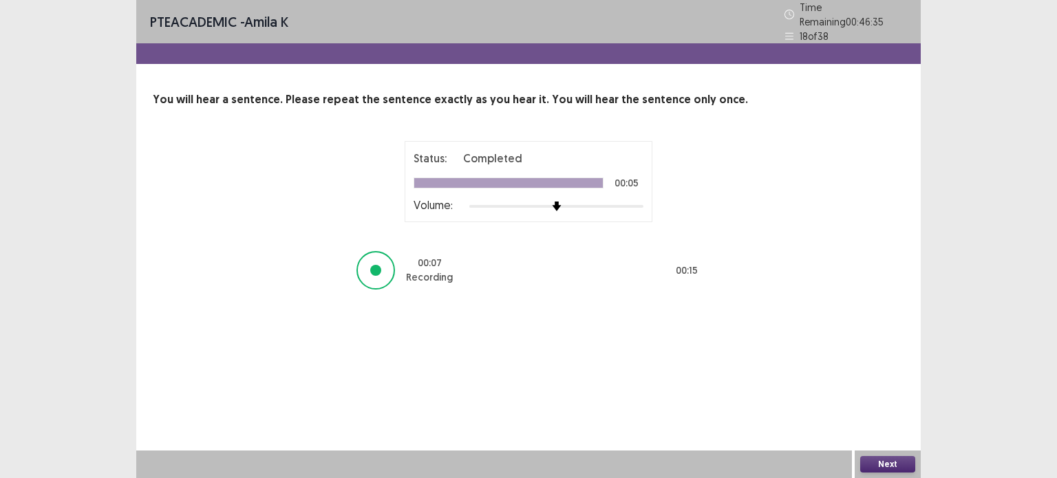
click at [888, 468] on button "Next" at bounding box center [887, 464] width 55 height 17
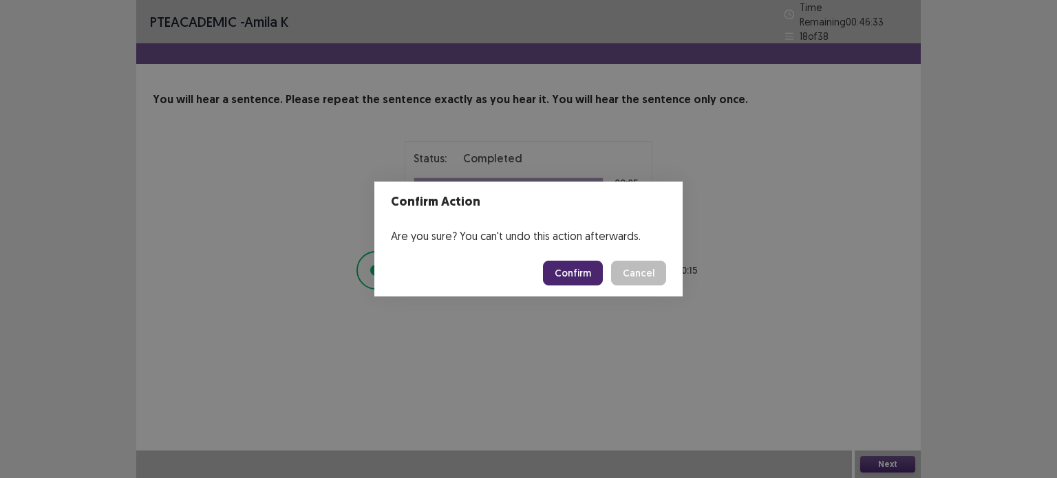
click at [557, 271] on button "Confirm" at bounding box center [573, 273] width 60 height 25
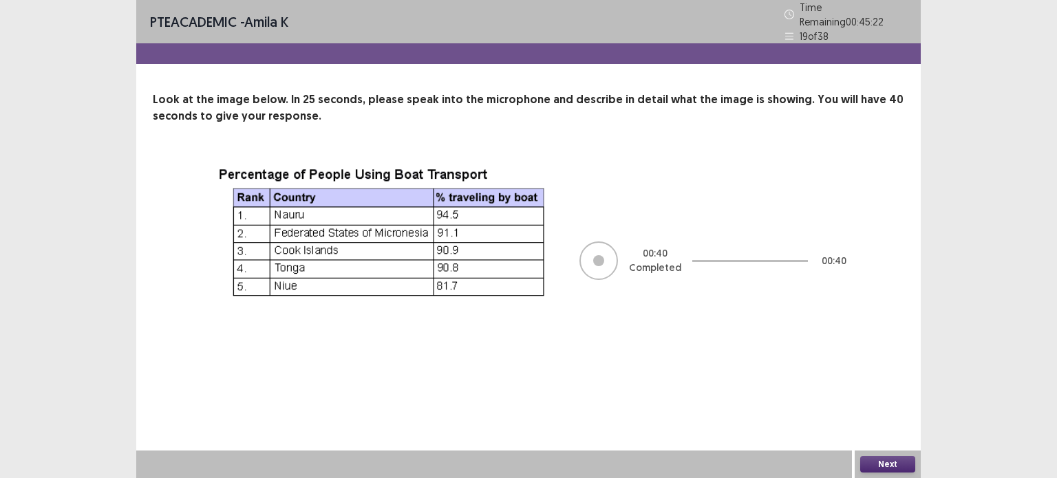
click at [886, 464] on button "Next" at bounding box center [887, 464] width 55 height 17
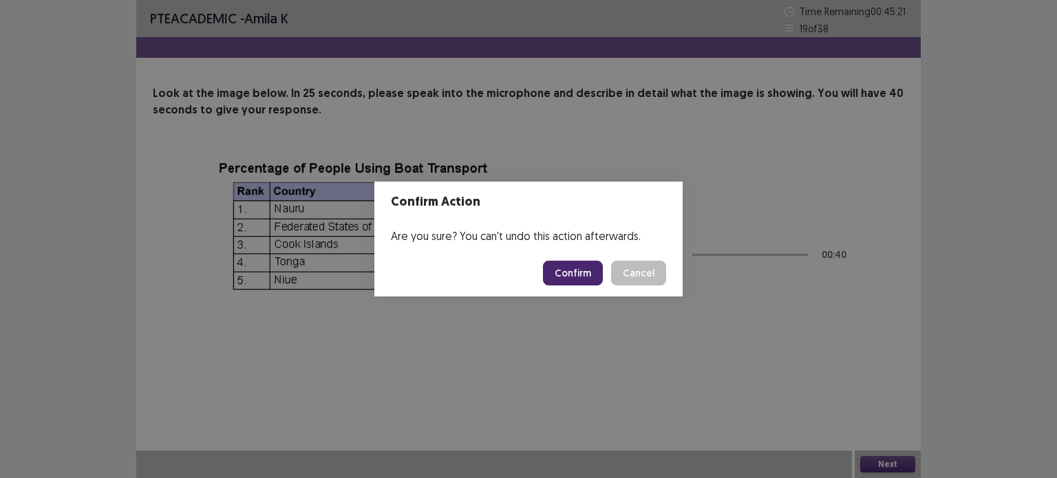
click at [580, 275] on button "Confirm" at bounding box center [573, 273] width 60 height 25
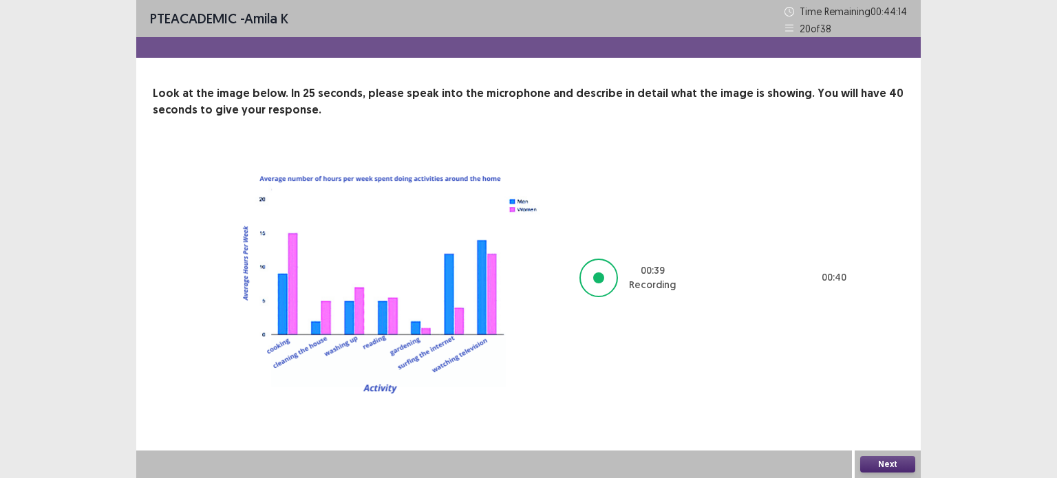
click at [894, 466] on button "Next" at bounding box center [887, 464] width 55 height 17
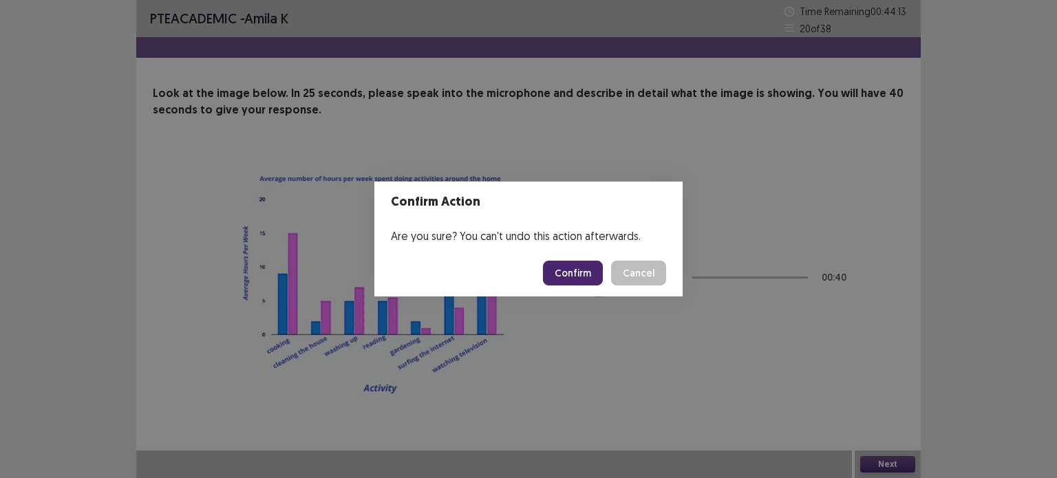
click at [562, 271] on button "Confirm" at bounding box center [573, 273] width 60 height 25
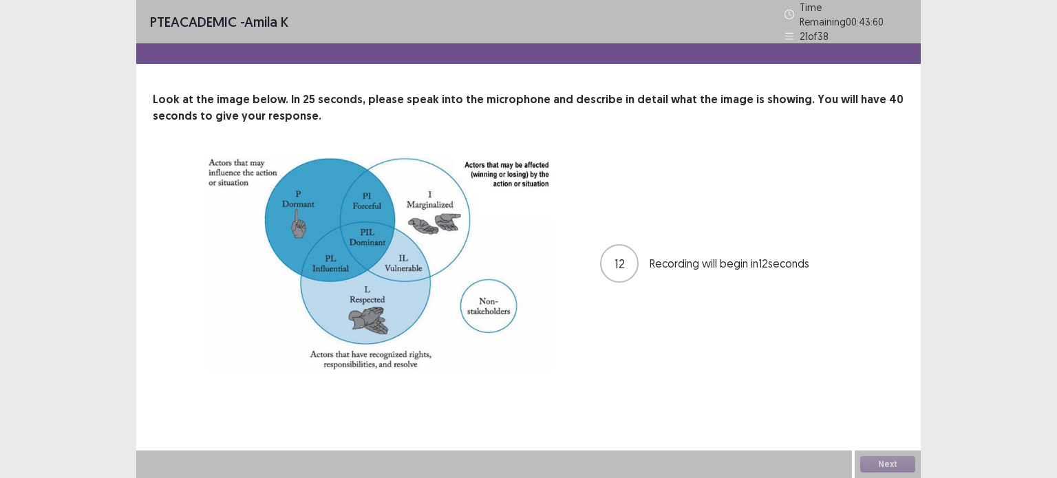
click at [790, 32] on icon at bounding box center [789, 35] width 8 height 7
click at [900, 458] on button "Next" at bounding box center [887, 464] width 55 height 17
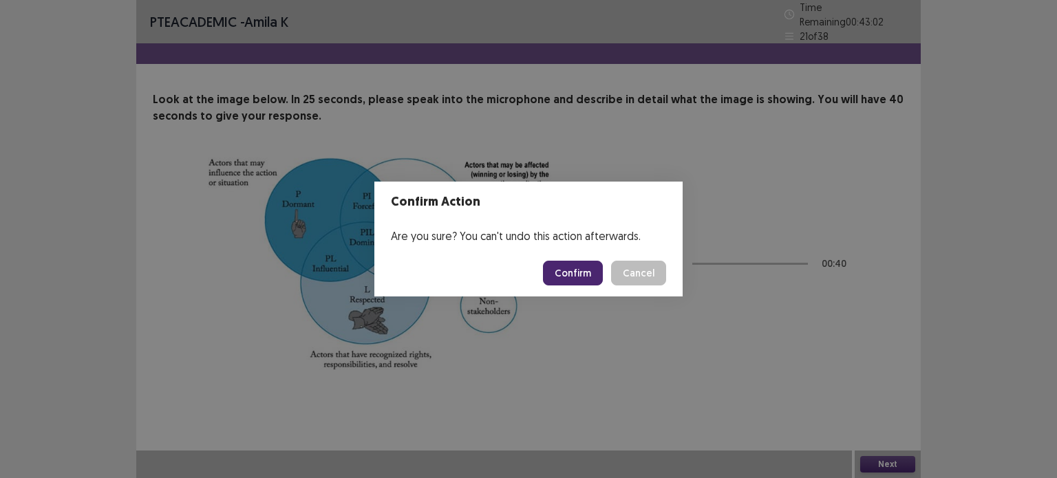
click at [563, 263] on button "Confirm" at bounding box center [573, 273] width 60 height 25
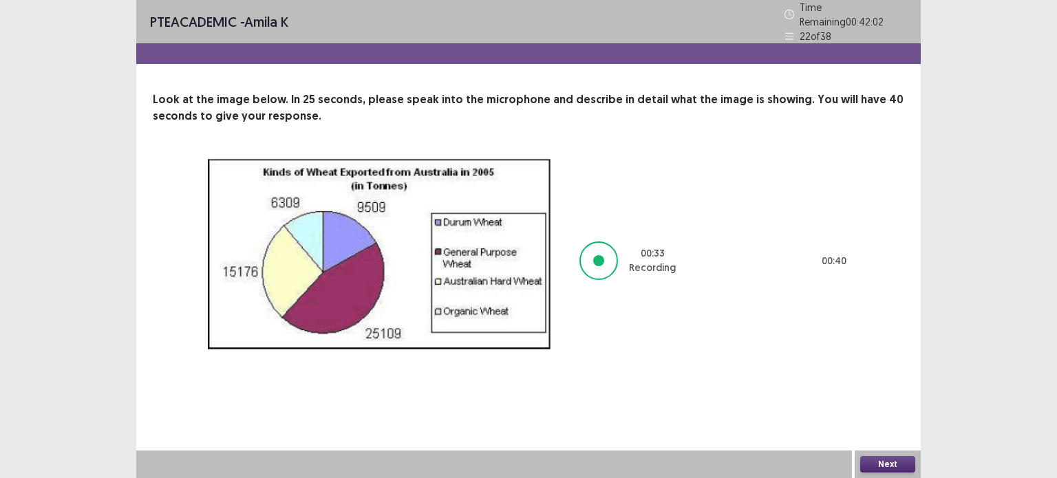
click at [869, 463] on button "Next" at bounding box center [887, 464] width 55 height 17
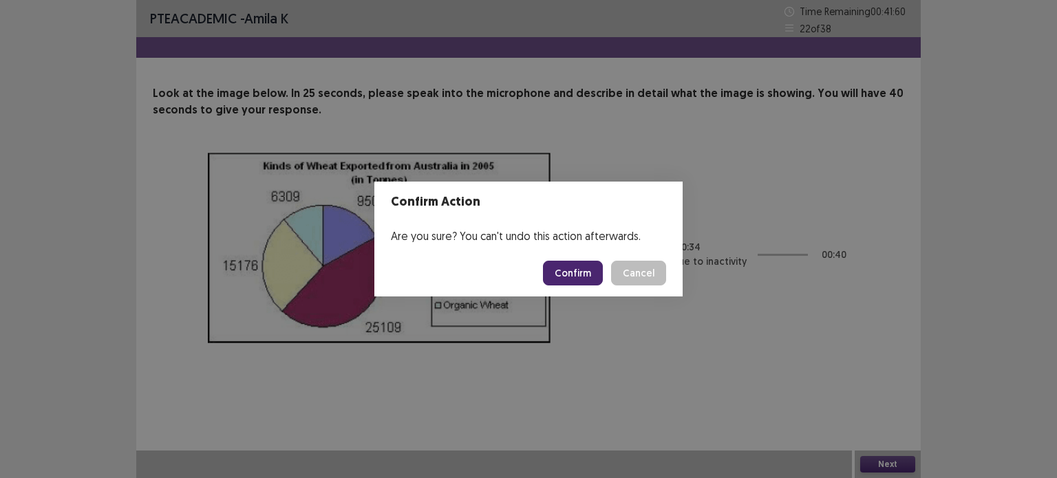
click at [559, 275] on button "Confirm" at bounding box center [573, 273] width 60 height 25
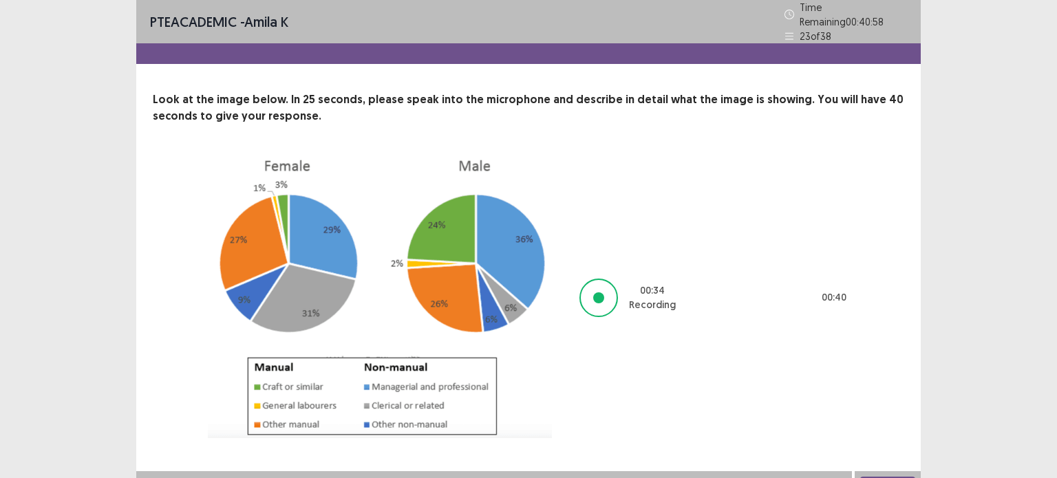
scroll to position [14, 0]
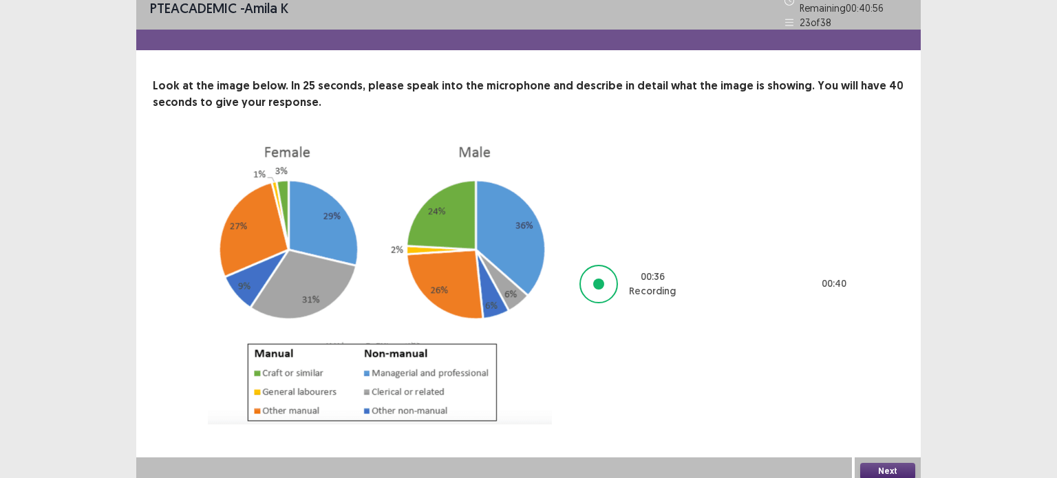
click at [883, 464] on button "Next" at bounding box center [887, 471] width 55 height 17
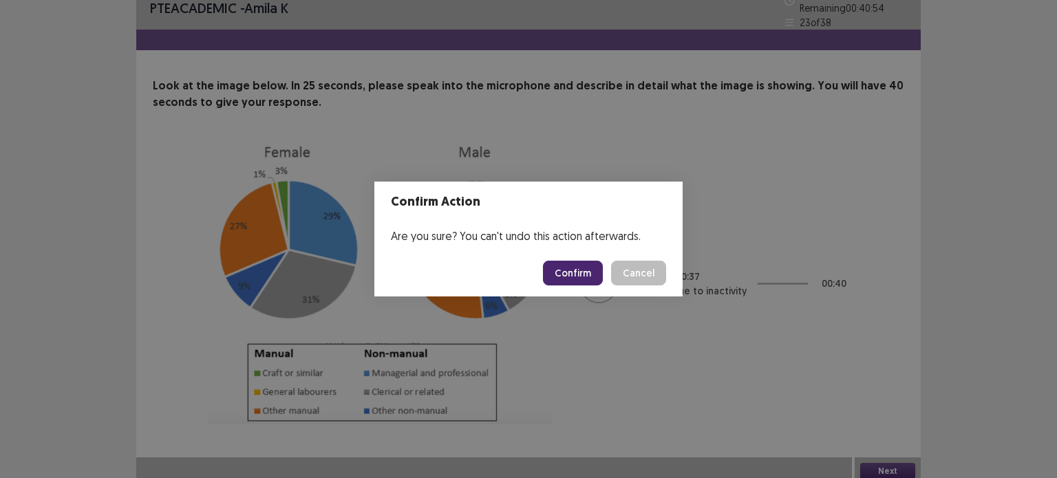
click at [583, 270] on button "Confirm" at bounding box center [573, 273] width 60 height 25
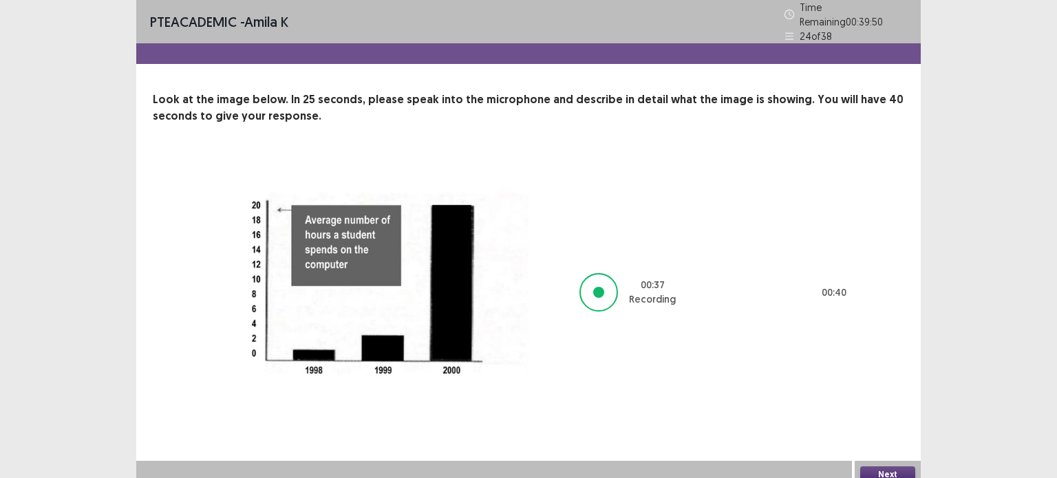
click at [878, 470] on button "Next" at bounding box center [887, 474] width 55 height 17
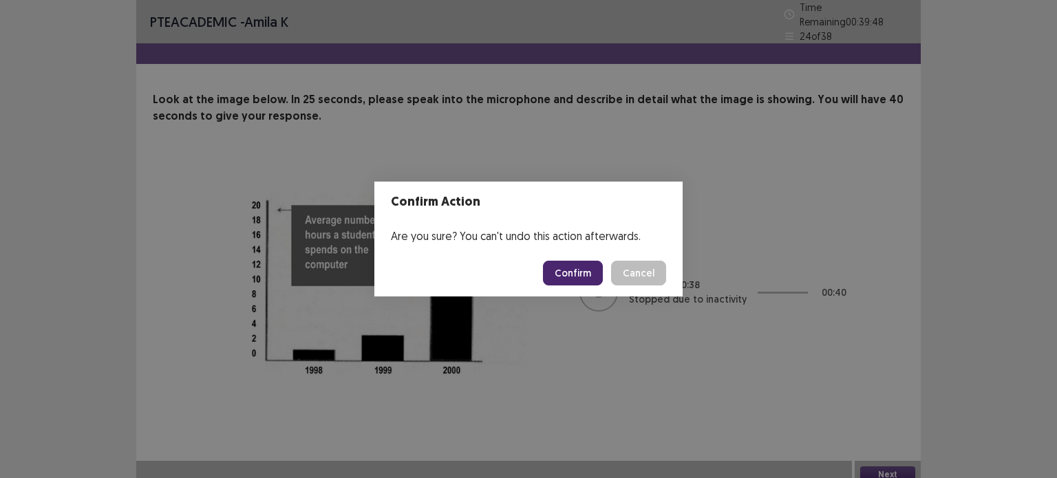
click at [578, 271] on button "Confirm" at bounding box center [573, 273] width 60 height 25
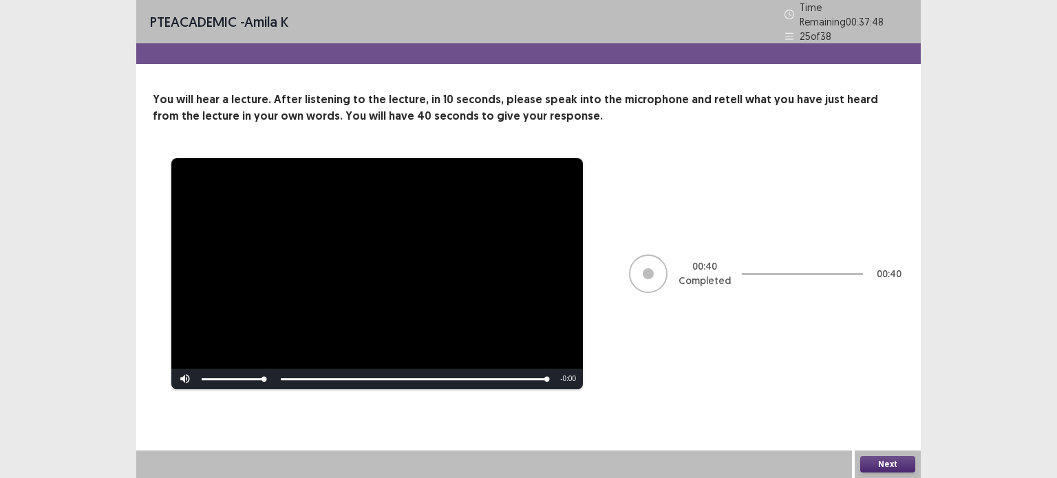
click at [892, 464] on button "Next" at bounding box center [887, 464] width 55 height 17
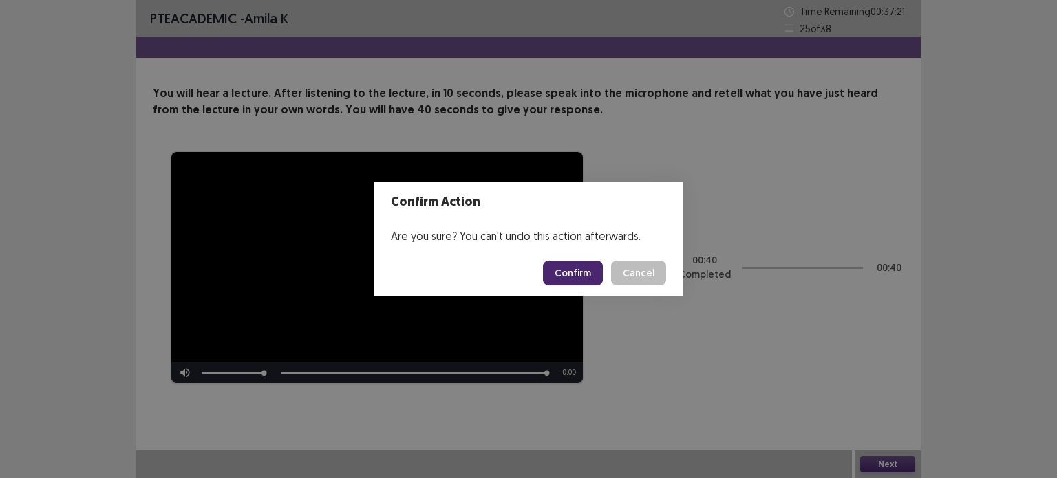
click at [565, 273] on button "Confirm" at bounding box center [573, 273] width 60 height 25
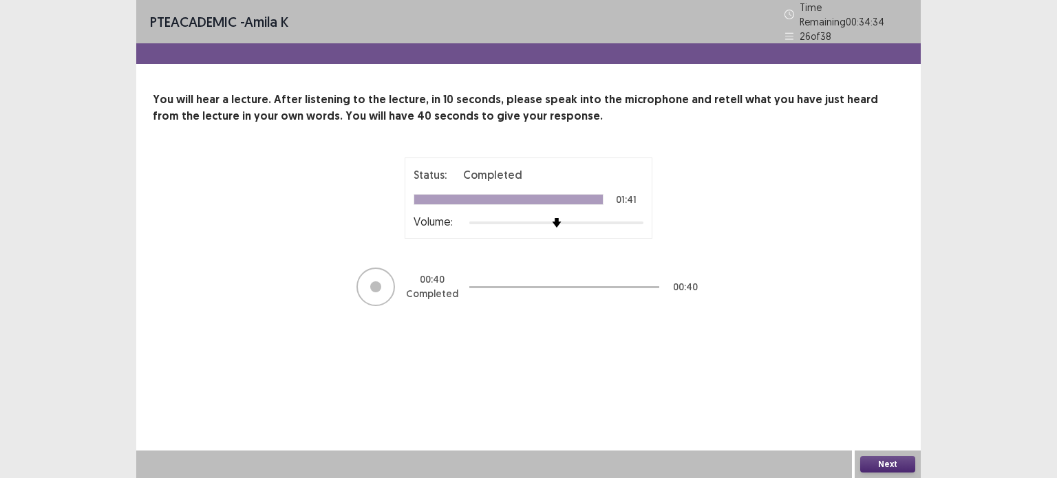
click at [876, 462] on button "Next" at bounding box center [887, 464] width 55 height 17
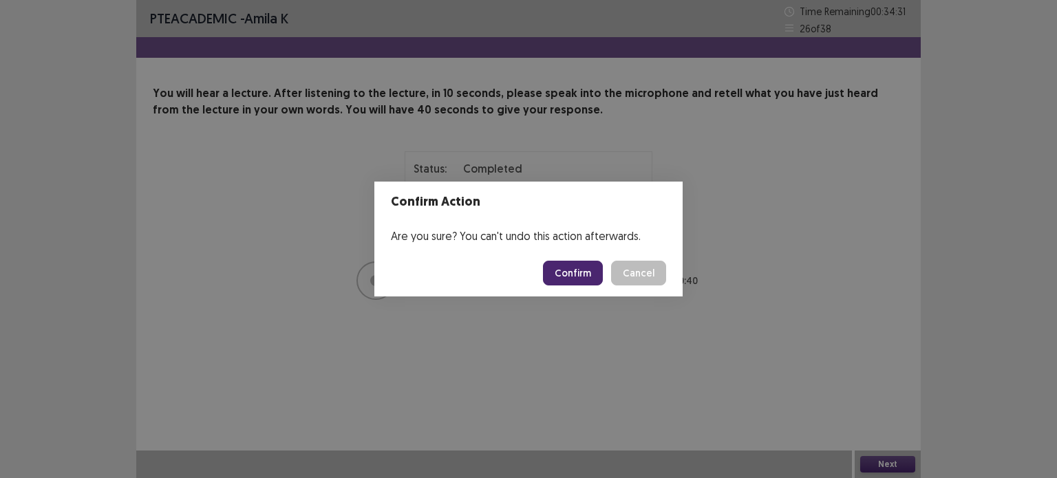
click at [565, 277] on button "Confirm" at bounding box center [573, 273] width 60 height 25
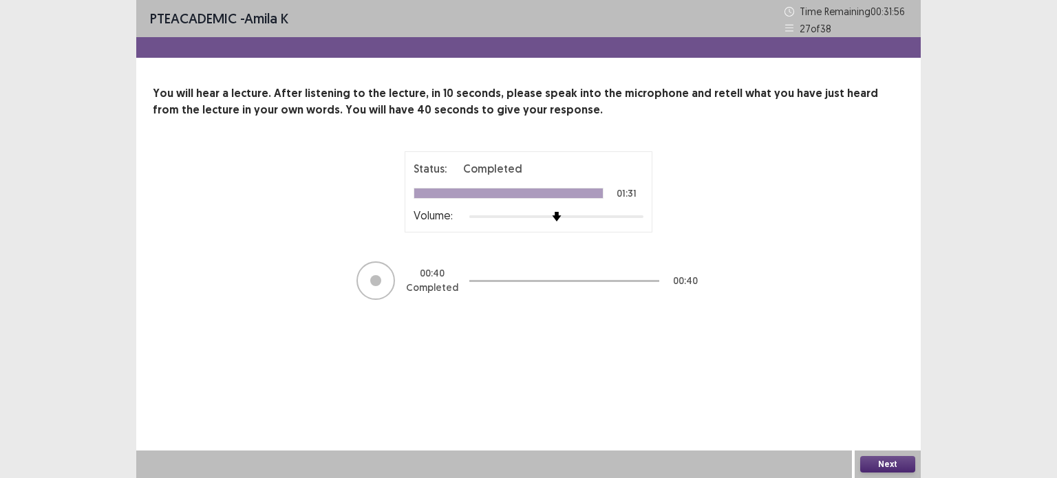
click at [878, 462] on button "Next" at bounding box center [887, 464] width 55 height 17
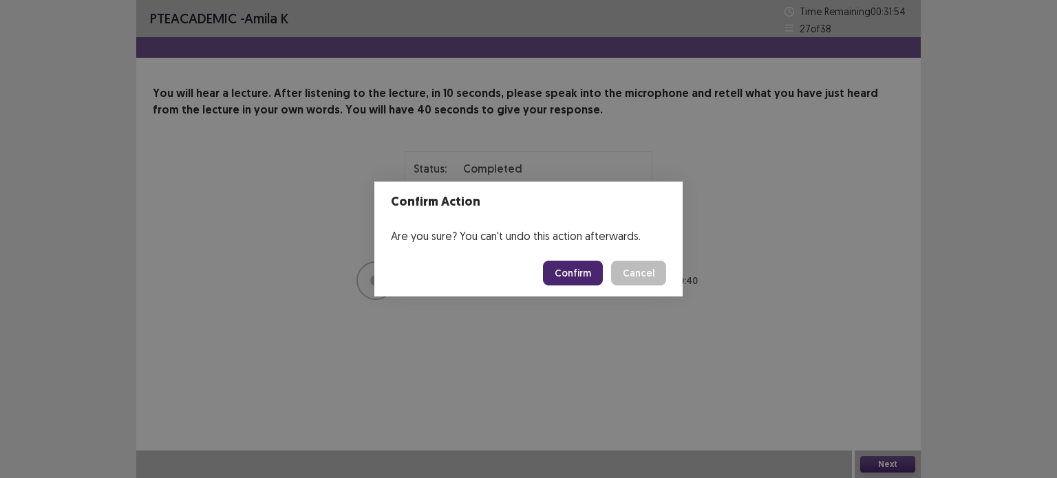
click at [574, 281] on button "Confirm" at bounding box center [573, 273] width 60 height 25
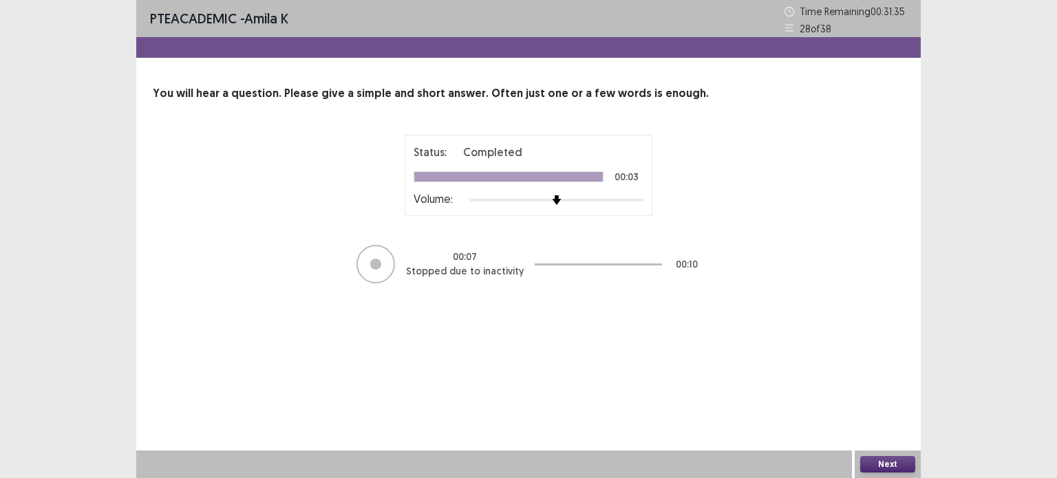
click at [882, 470] on button "Next" at bounding box center [887, 464] width 55 height 17
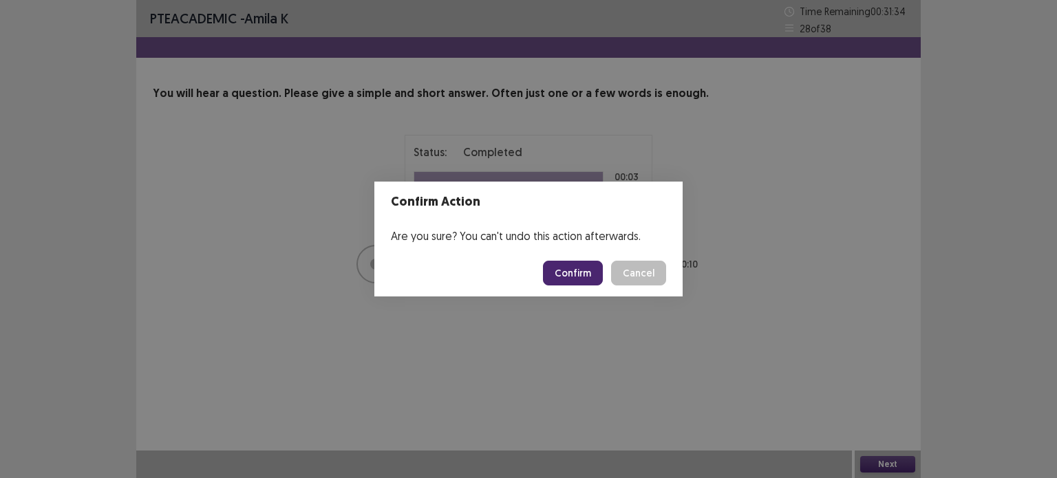
click at [573, 277] on button "Confirm" at bounding box center [573, 273] width 60 height 25
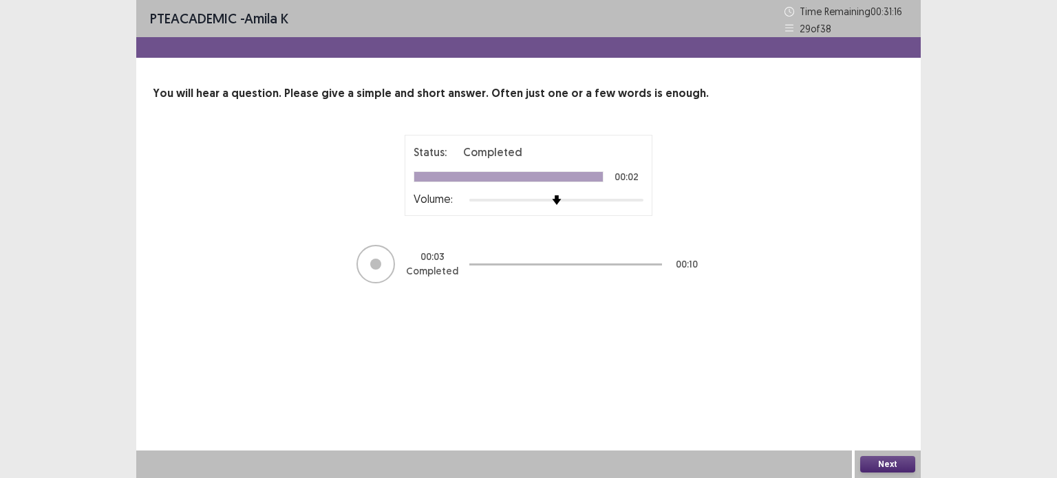
click at [889, 465] on button "Next" at bounding box center [887, 464] width 55 height 17
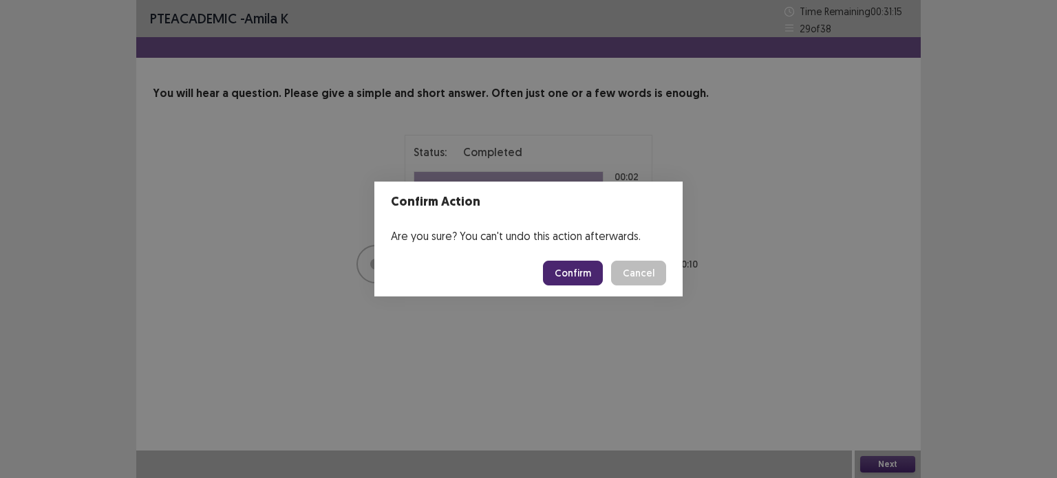
click at [582, 271] on button "Confirm" at bounding box center [573, 273] width 60 height 25
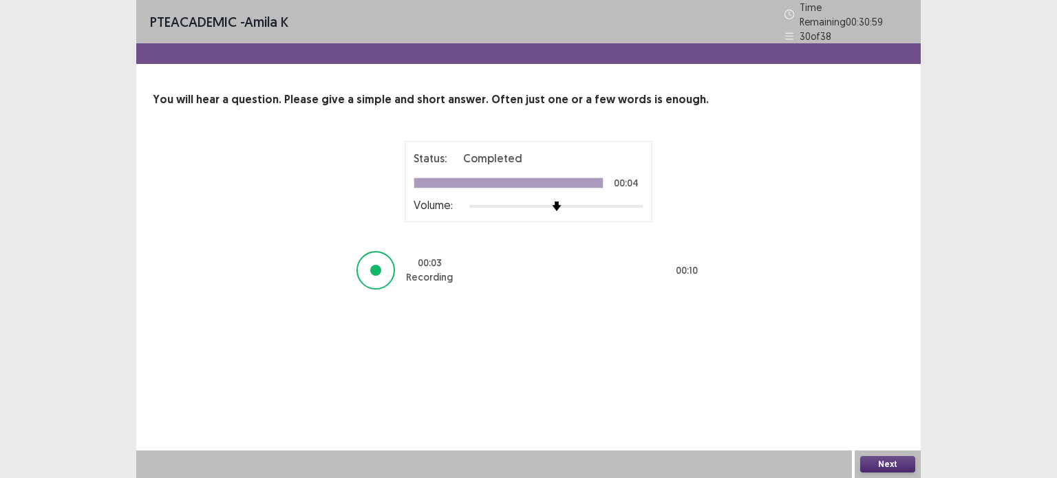
click at [885, 462] on button "Next" at bounding box center [887, 464] width 55 height 17
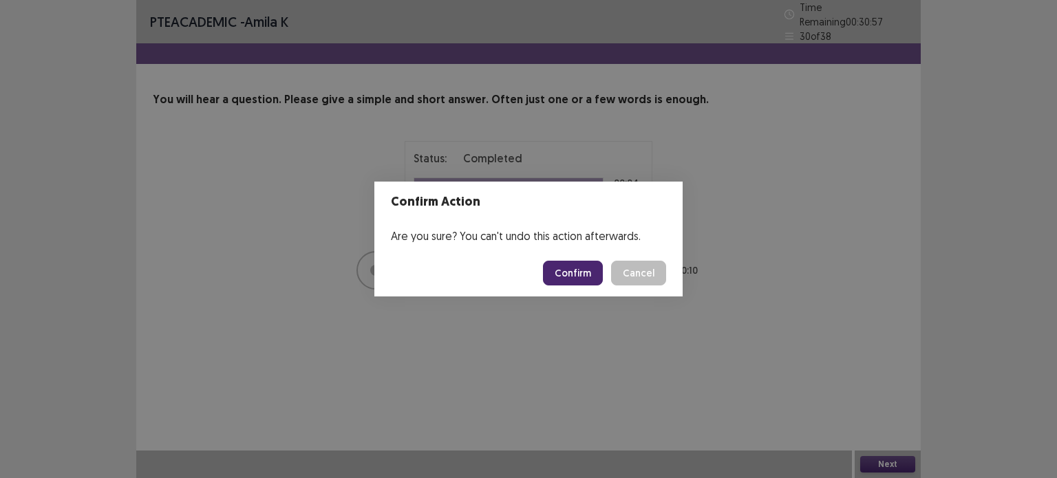
click at [574, 269] on button "Confirm" at bounding box center [573, 273] width 60 height 25
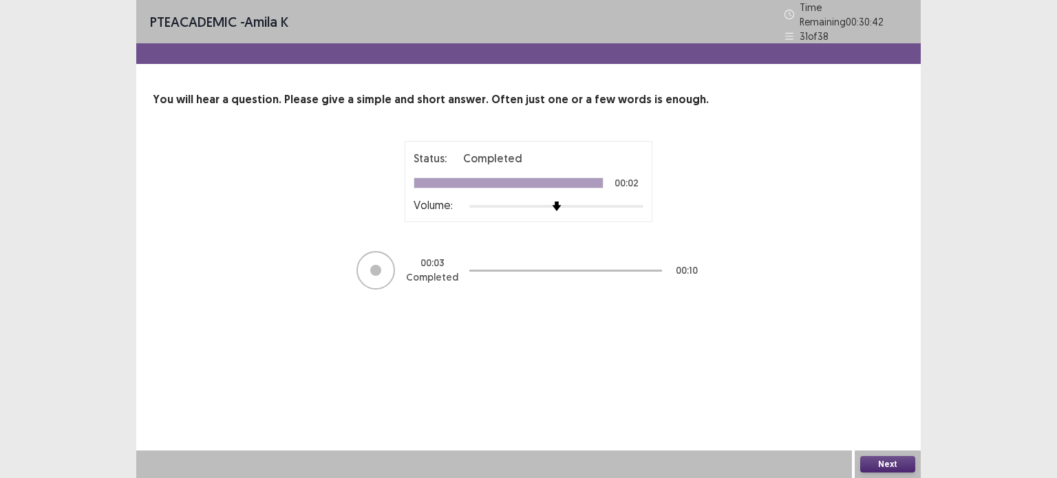
click at [881, 457] on button "Next" at bounding box center [887, 464] width 55 height 17
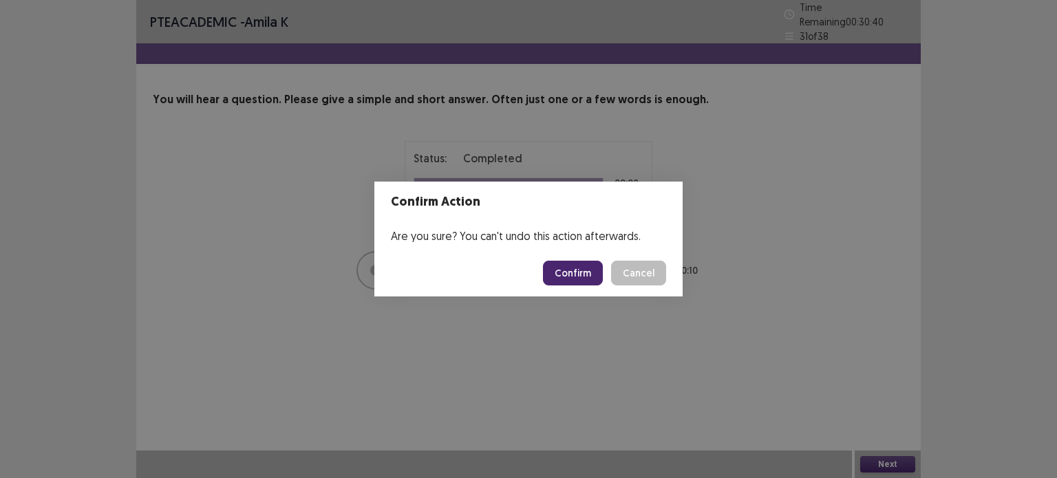
click at [576, 279] on button "Confirm" at bounding box center [573, 273] width 60 height 25
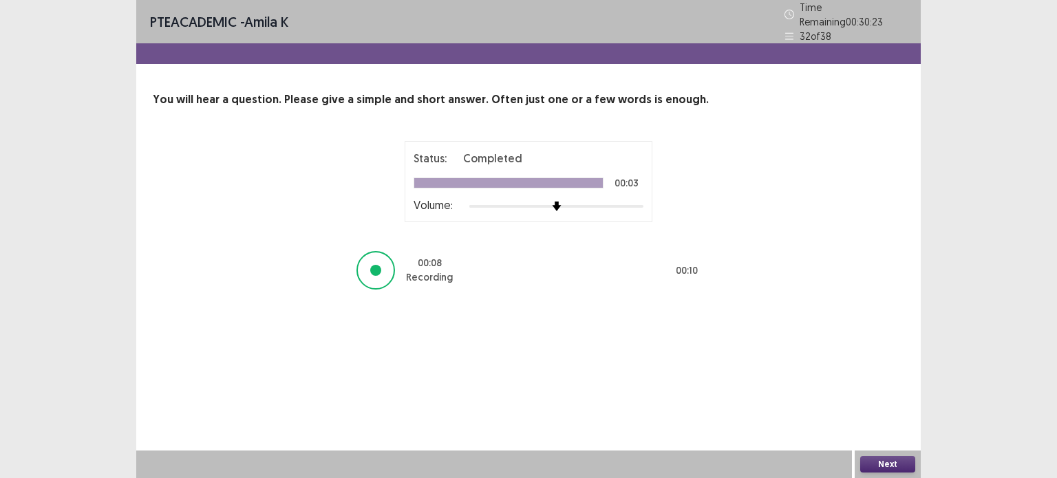
click at [877, 463] on button "Next" at bounding box center [887, 464] width 55 height 17
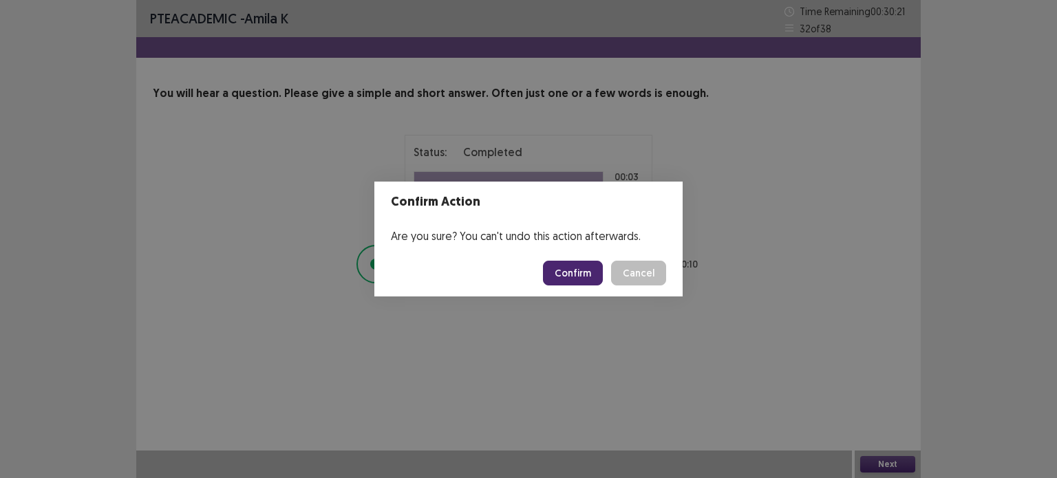
click at [583, 276] on button "Confirm" at bounding box center [573, 273] width 60 height 25
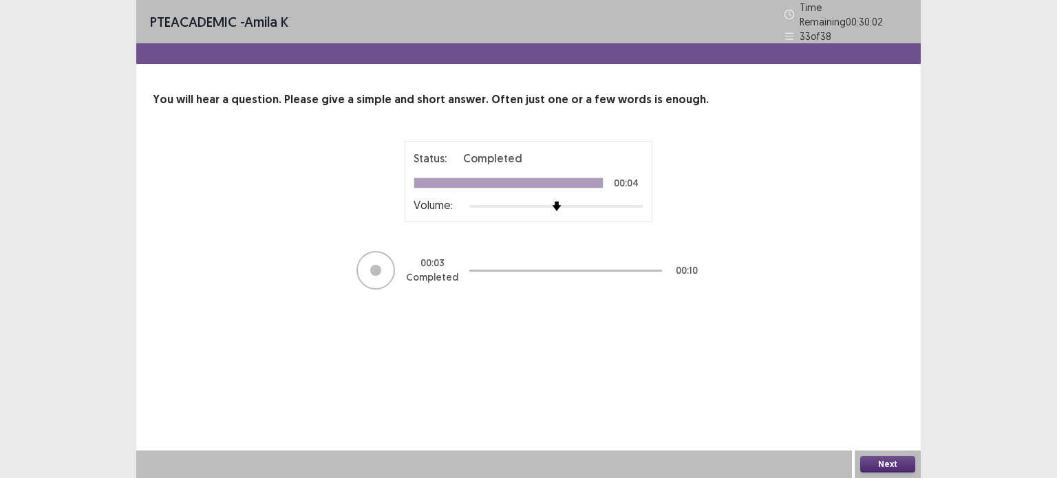
click at [889, 462] on button "Next" at bounding box center [887, 464] width 55 height 17
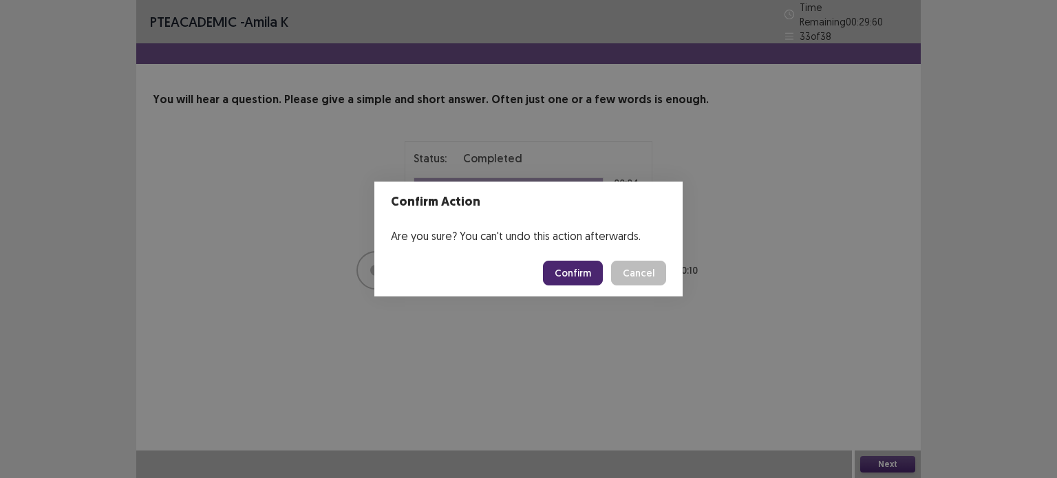
click at [563, 269] on button "Confirm" at bounding box center [573, 273] width 60 height 25
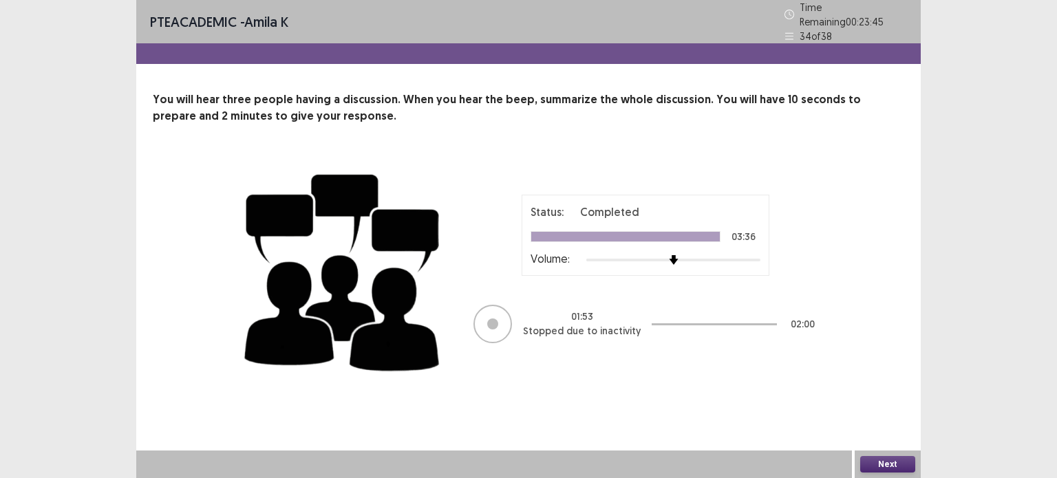
click at [883, 463] on button "Next" at bounding box center [887, 464] width 55 height 17
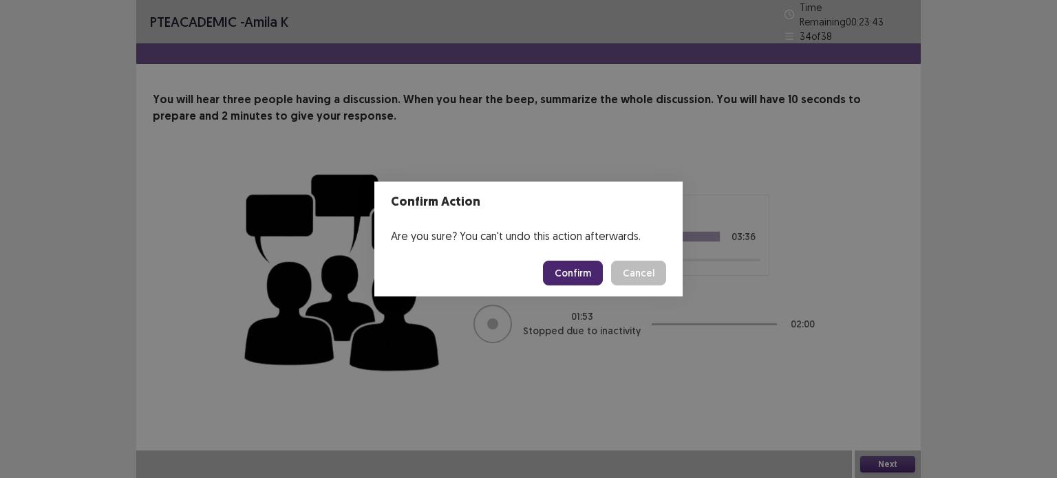
click at [578, 277] on button "Confirm" at bounding box center [573, 273] width 60 height 25
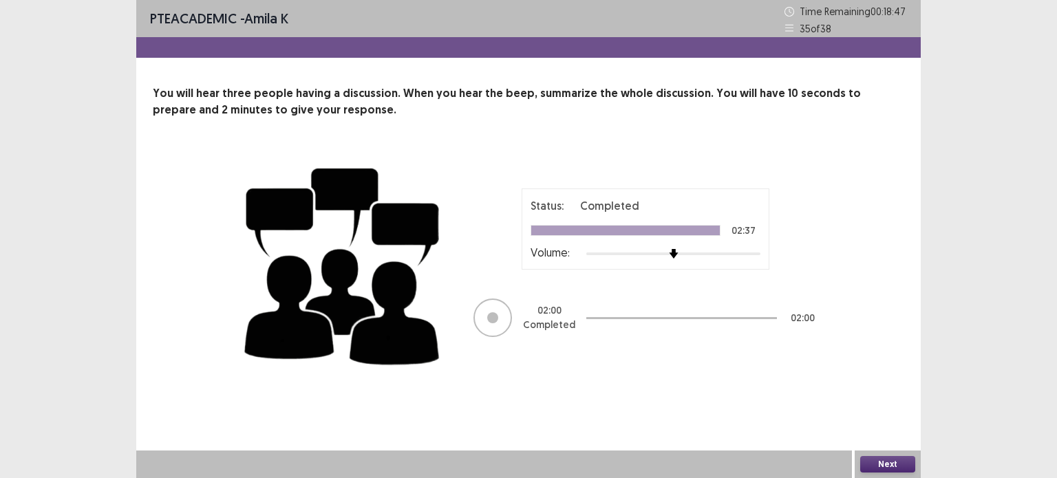
click at [877, 462] on button "Next" at bounding box center [887, 464] width 55 height 17
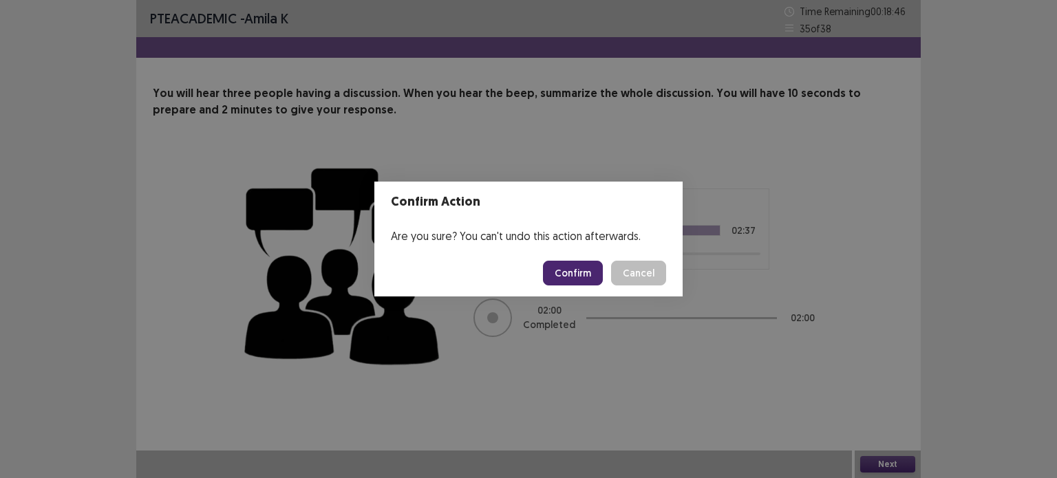
click at [570, 268] on button "Confirm" at bounding box center [573, 273] width 60 height 25
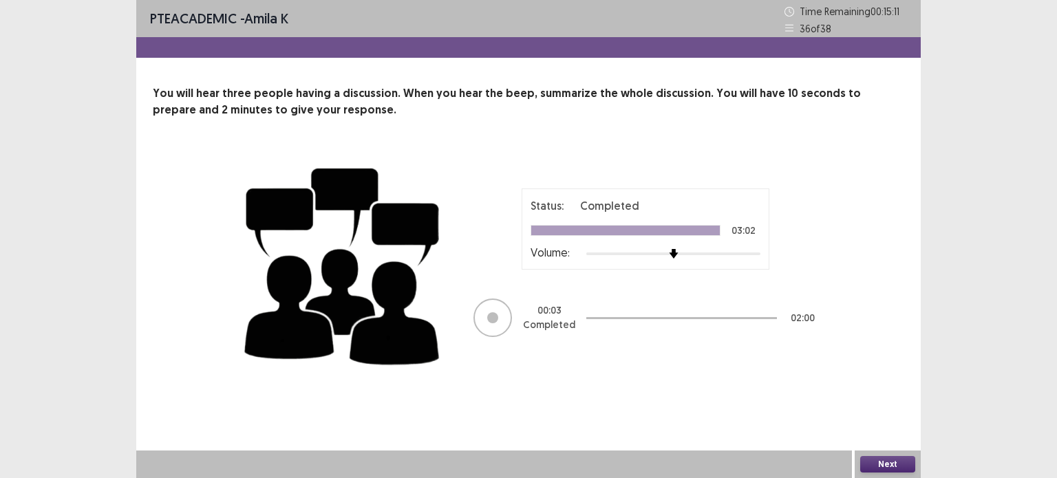
click at [893, 468] on button "Next" at bounding box center [887, 464] width 55 height 17
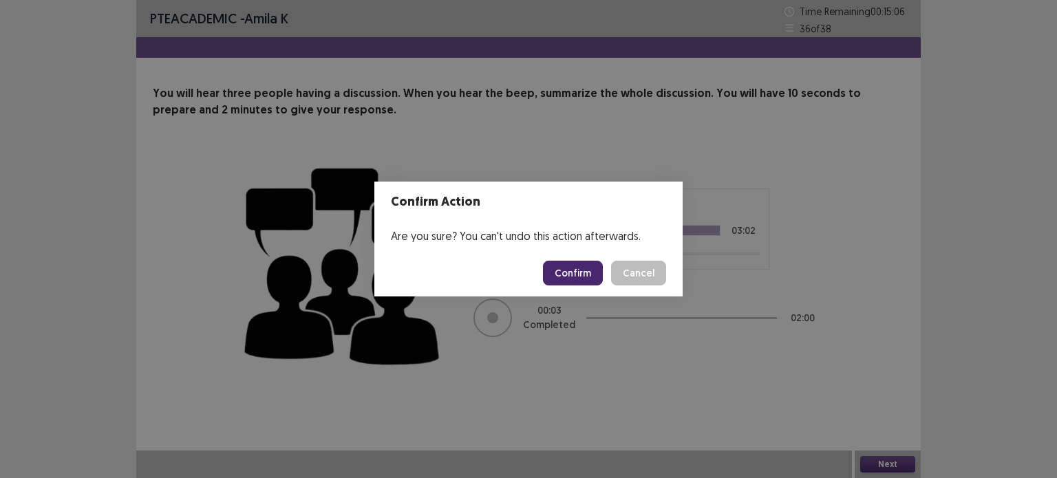
click at [586, 272] on button "Confirm" at bounding box center [573, 273] width 60 height 25
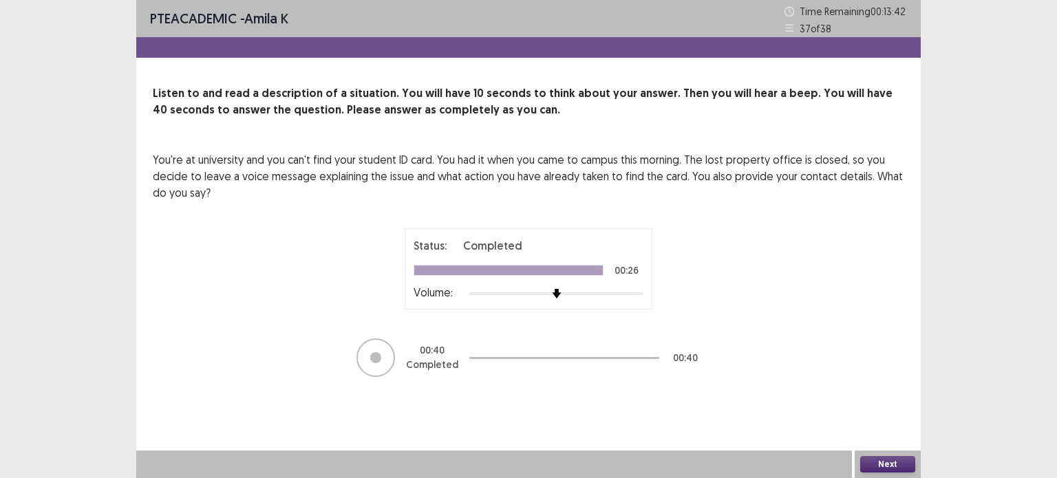
click at [882, 465] on button "Next" at bounding box center [887, 464] width 55 height 17
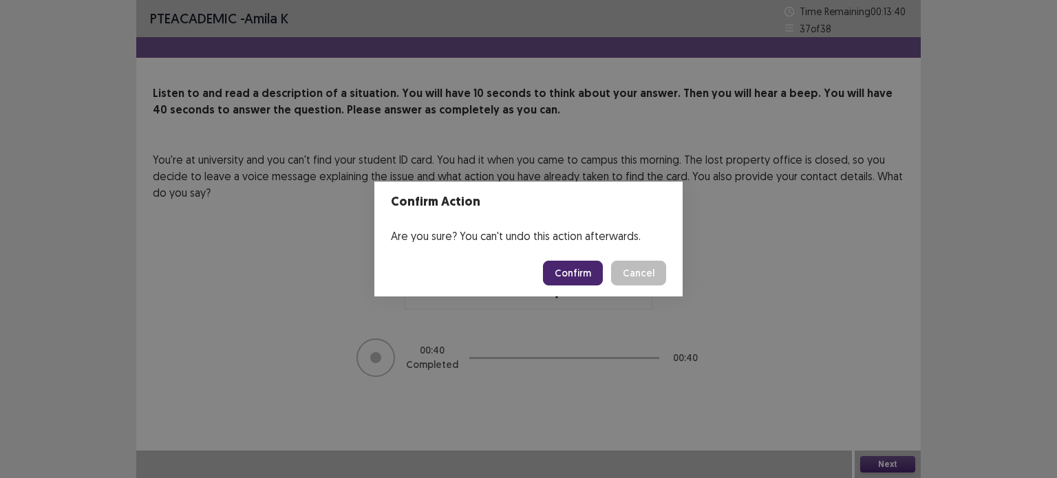
click at [571, 274] on button "Confirm" at bounding box center [573, 273] width 60 height 25
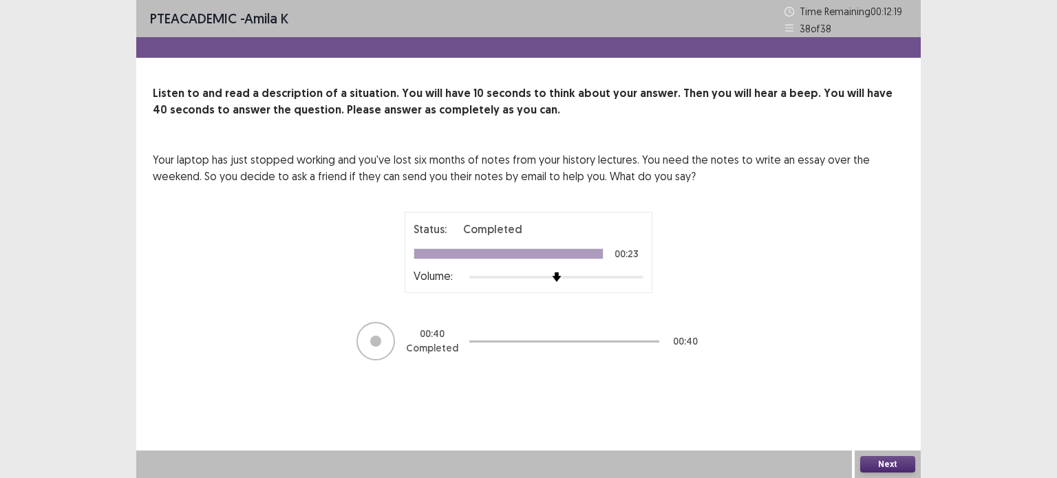
click at [885, 462] on button "Next" at bounding box center [887, 464] width 55 height 17
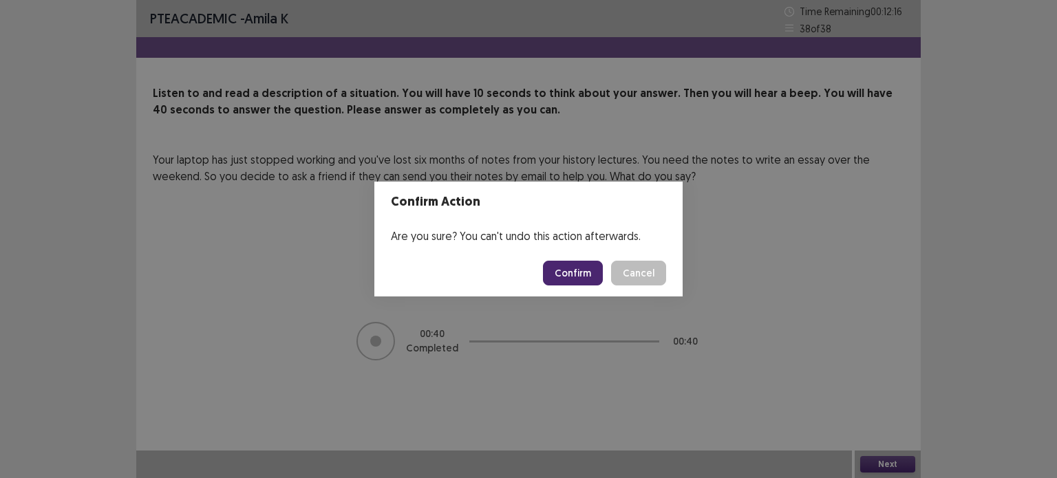
click at [578, 276] on button "Confirm" at bounding box center [573, 273] width 60 height 25
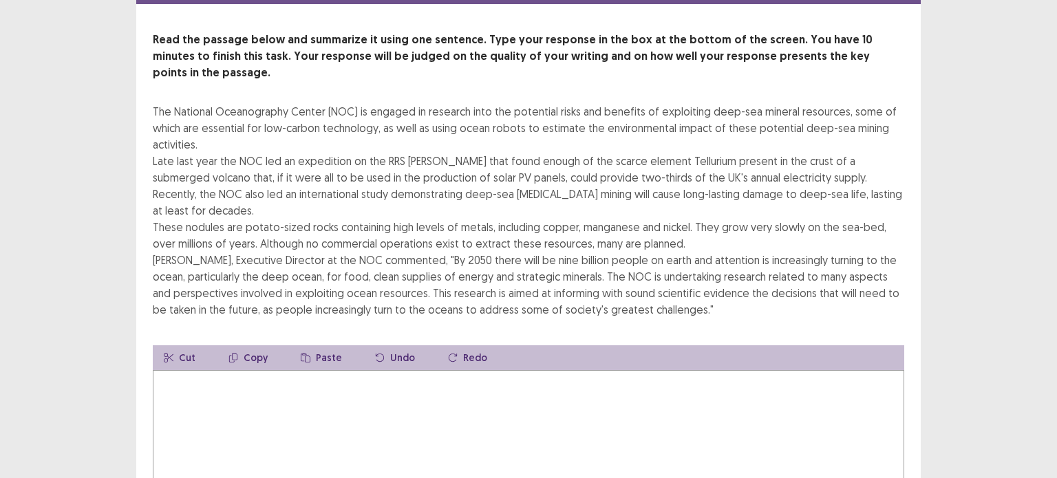
scroll to position [61, 0]
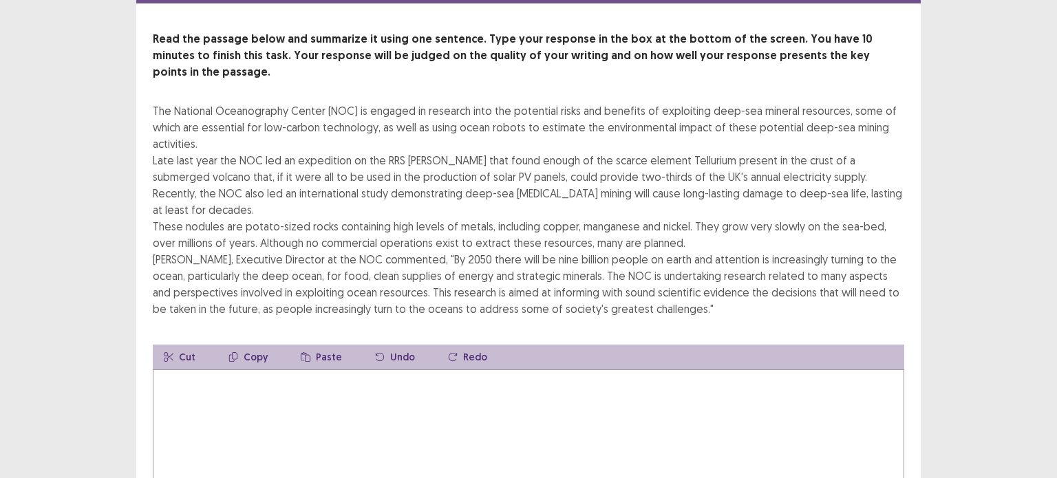
drag, startPoint x: 712, startPoint y: 277, endPoint x: 330, endPoint y: 131, distance: 408.7
click at [330, 131] on div "The National Oceanography Center (NOC) is engaged in research into the potentia…" at bounding box center [528, 210] width 751 height 215
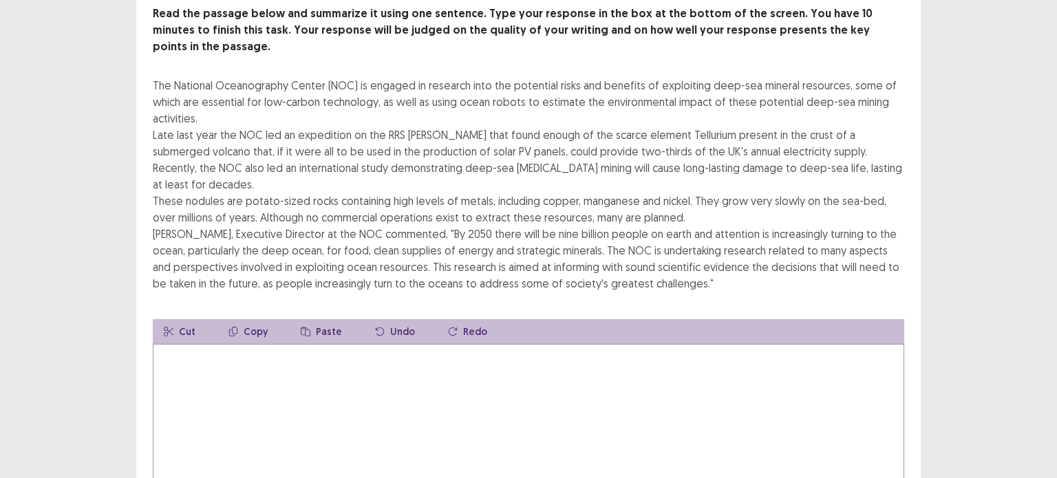
scroll to position [87, 0]
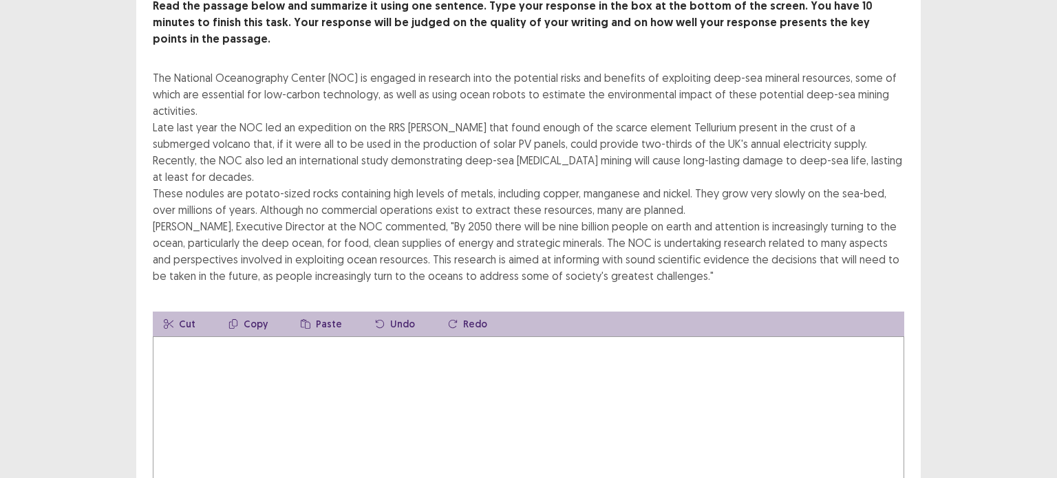
click at [173, 336] on textarea at bounding box center [528, 411] width 751 height 151
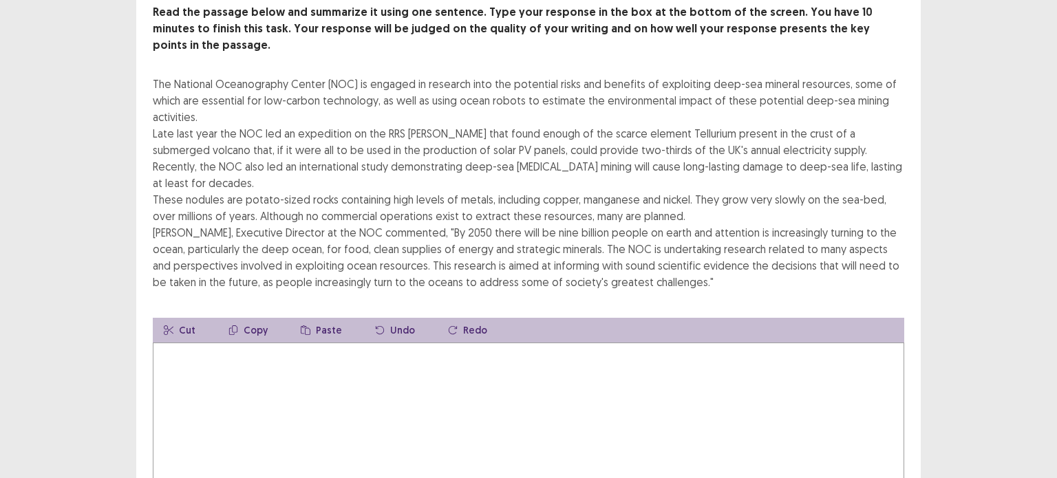
click at [169, 343] on textarea at bounding box center [528, 418] width 751 height 151
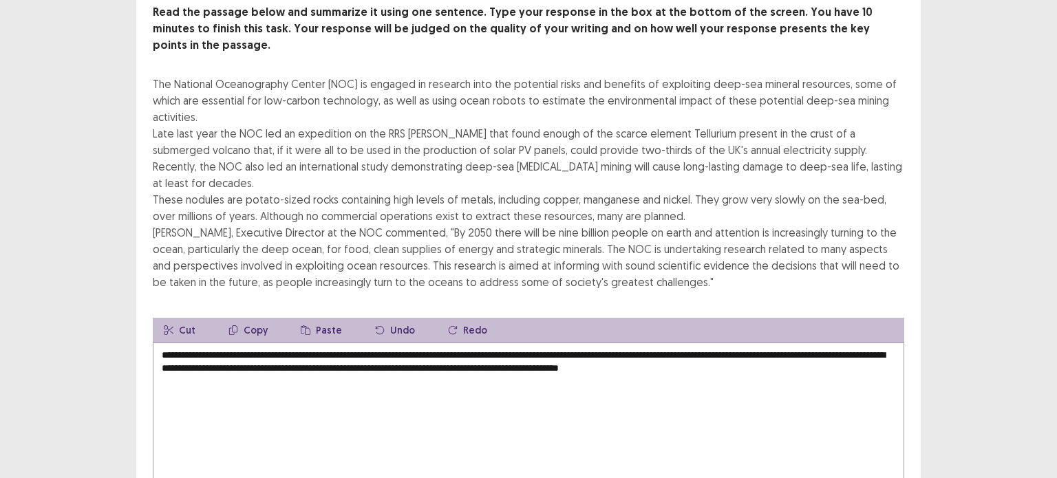
click at [809, 343] on textarea "**********" at bounding box center [528, 418] width 751 height 151
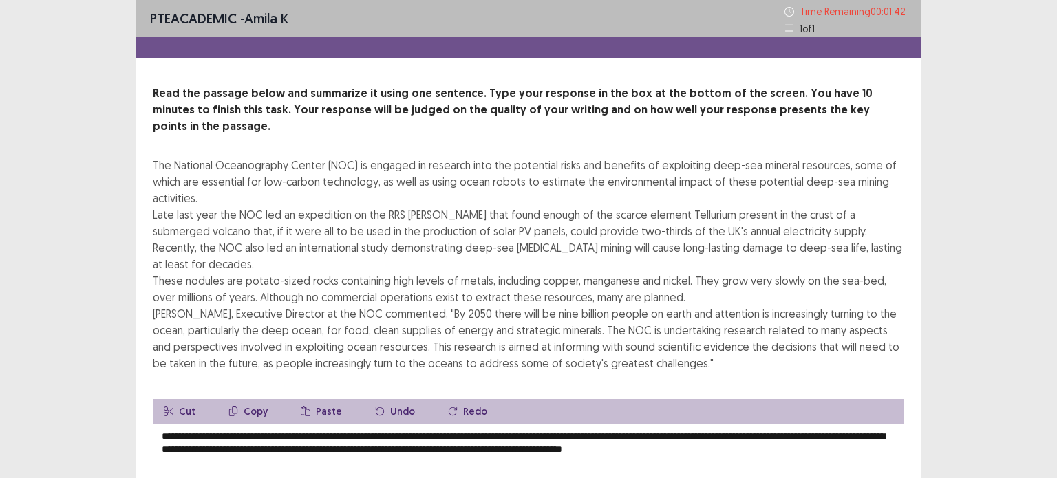
scroll to position [149, 0]
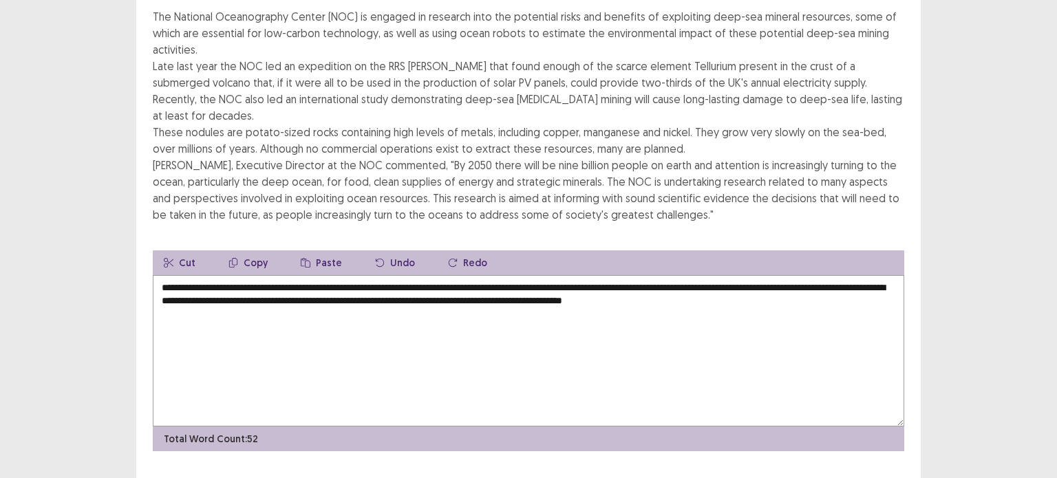
type textarea "**********"
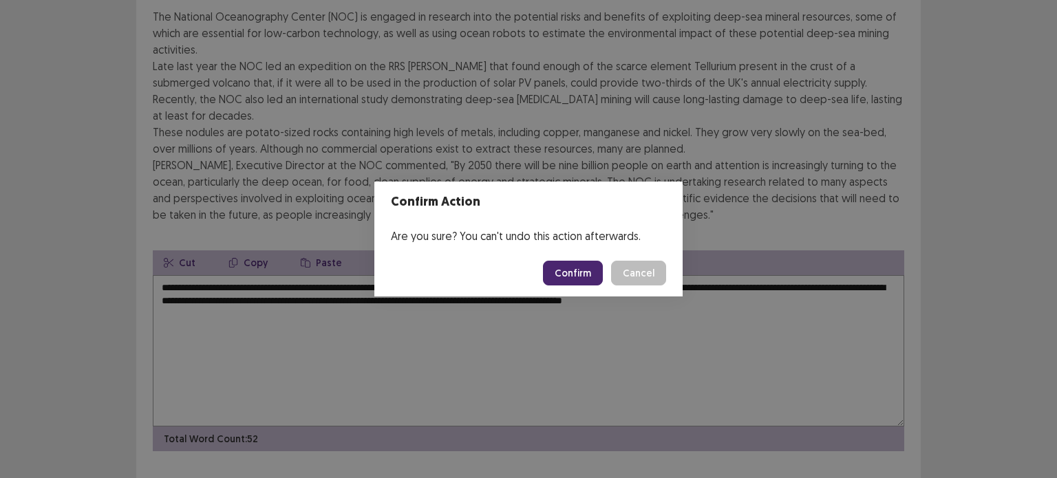
click at [582, 279] on button "Confirm" at bounding box center [573, 273] width 60 height 25
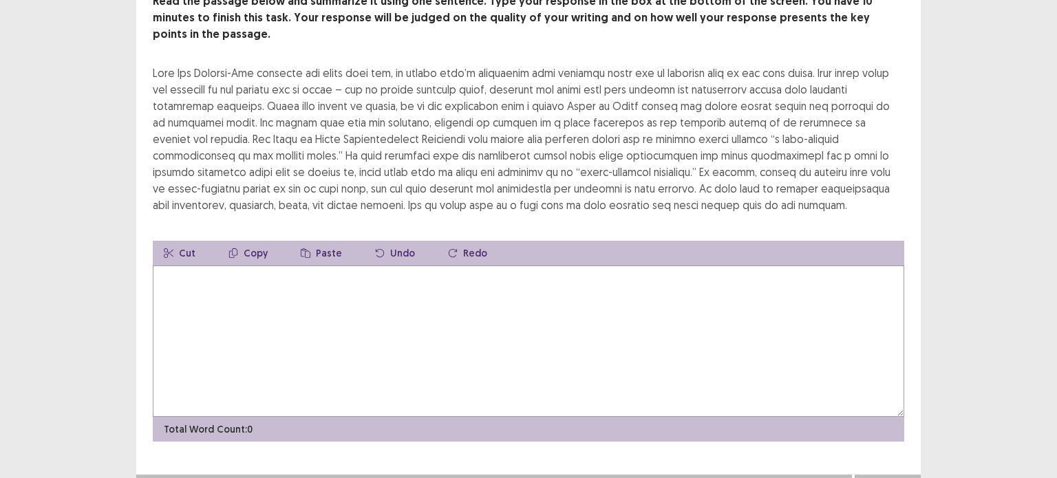
scroll to position [99, 0]
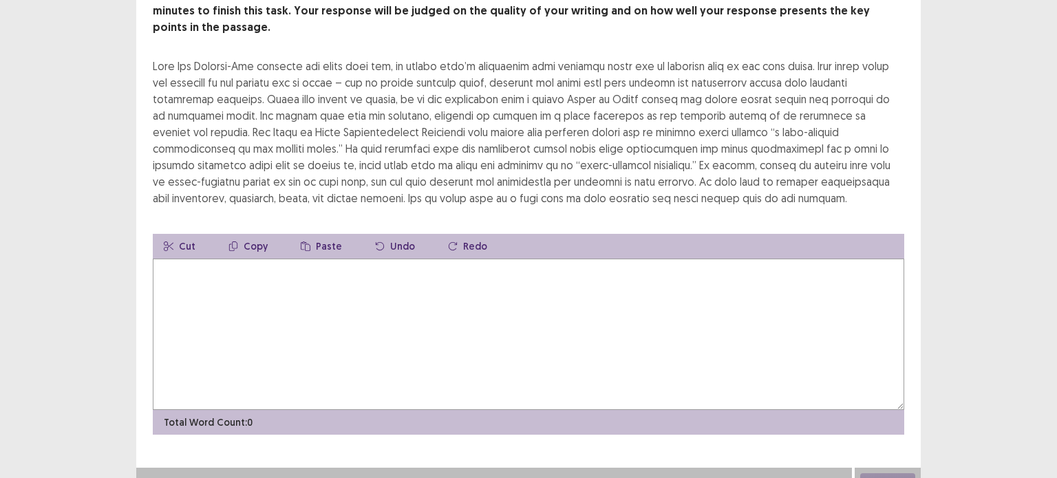
click at [220, 266] on textarea at bounding box center [528, 334] width 751 height 151
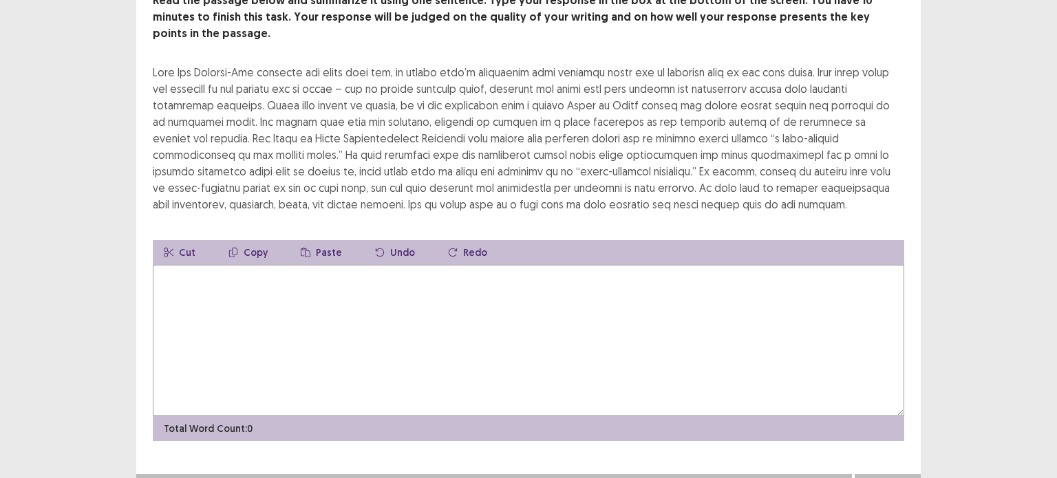
click at [165, 265] on textarea at bounding box center [528, 340] width 751 height 151
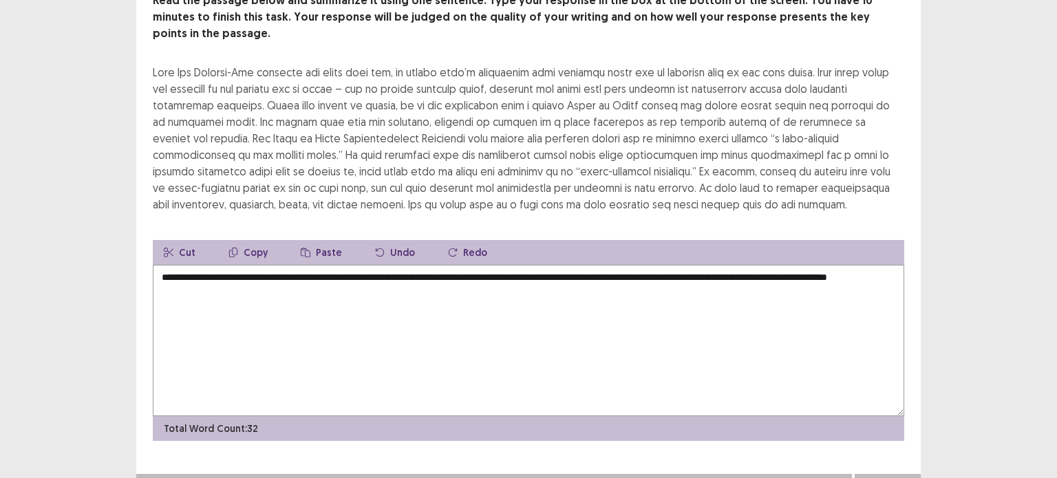
scroll to position [98, 0]
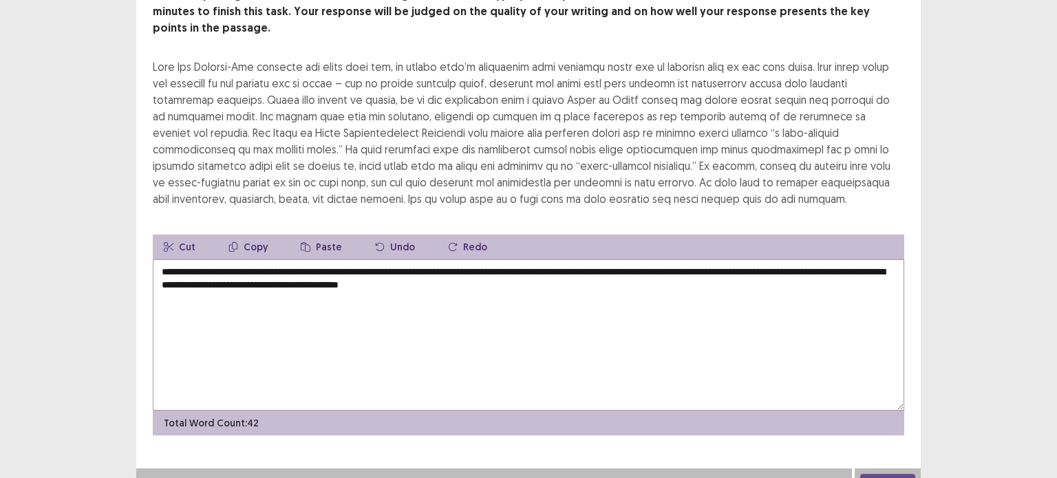
type textarea "**********"
click at [897, 474] on button "Next" at bounding box center [887, 482] width 55 height 17
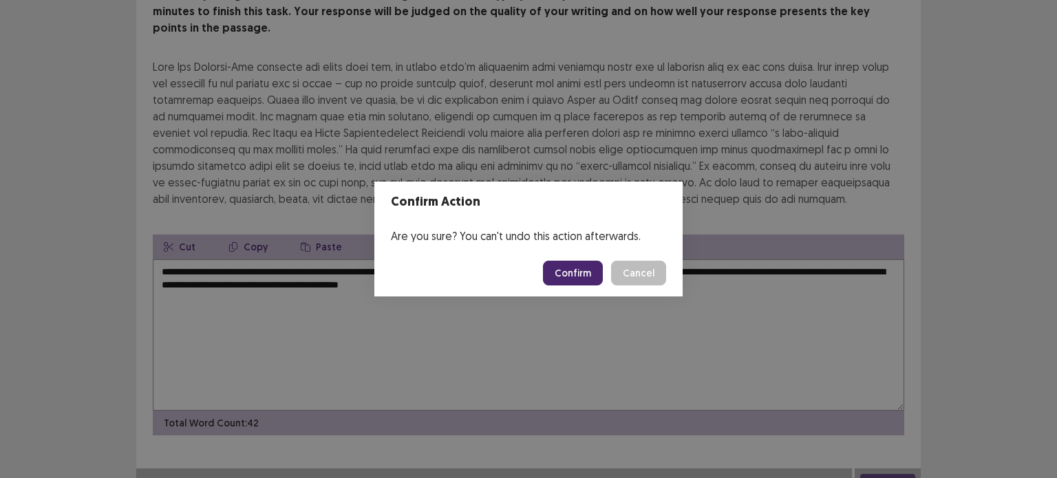
click at [583, 281] on button "Confirm" at bounding box center [573, 273] width 60 height 25
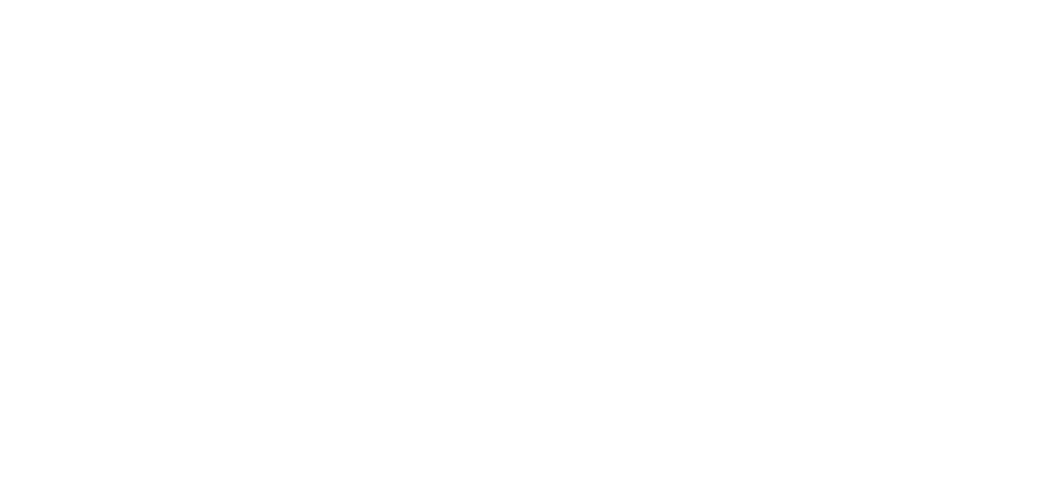
scroll to position [0, 0]
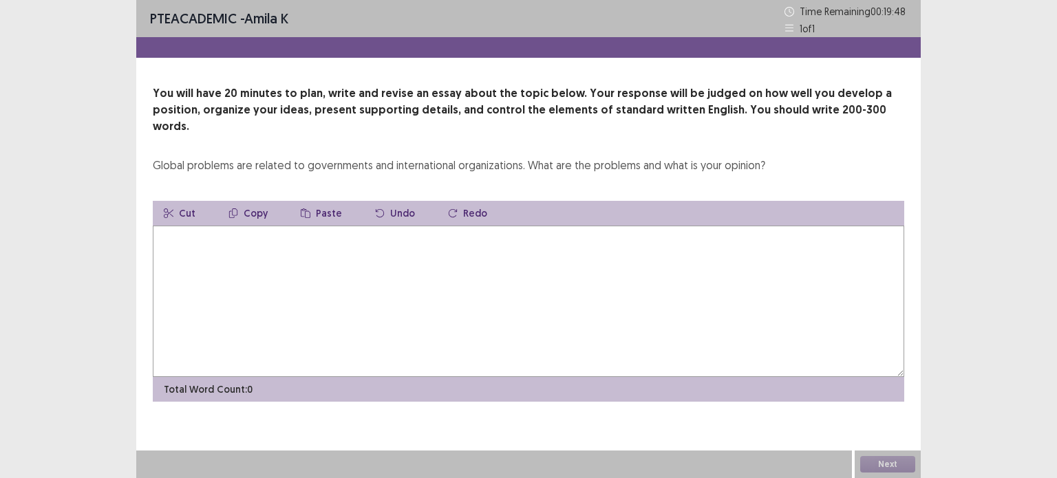
drag, startPoint x: 154, startPoint y: 145, endPoint x: 308, endPoint y: 166, distance: 155.5
click at [308, 166] on div "You will have 20 minutes to plan, write and revise an essay about the topic bel…" at bounding box center [528, 243] width 784 height 316
click at [234, 226] on textarea at bounding box center [528, 301] width 751 height 151
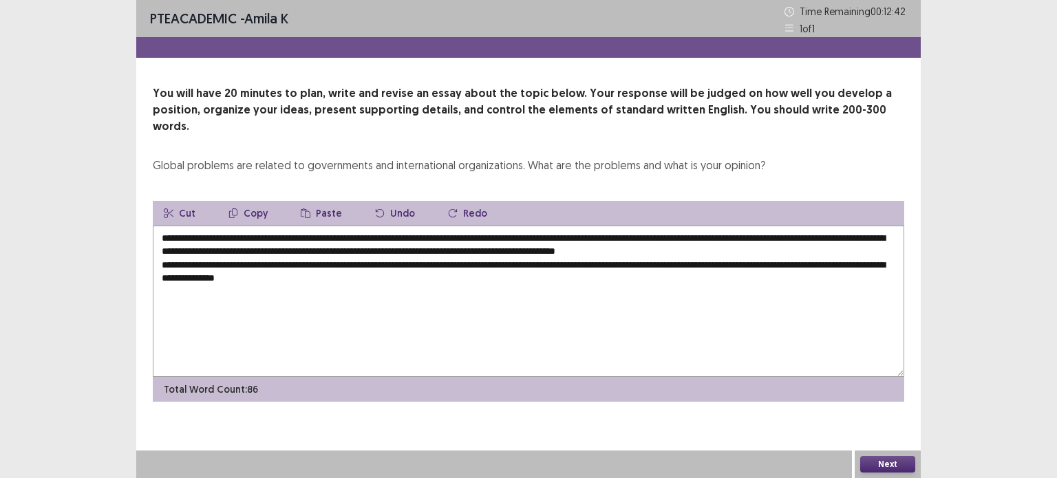
click at [190, 259] on textarea "**********" at bounding box center [528, 301] width 751 height 151
click at [454, 261] on textarea "**********" at bounding box center [528, 301] width 751 height 151
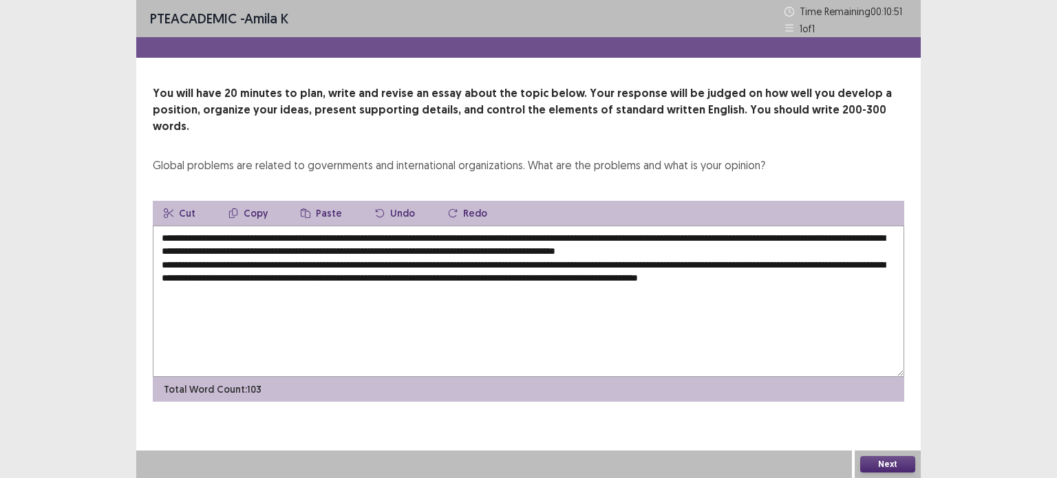
click at [195, 277] on textarea "**********" at bounding box center [528, 301] width 751 height 151
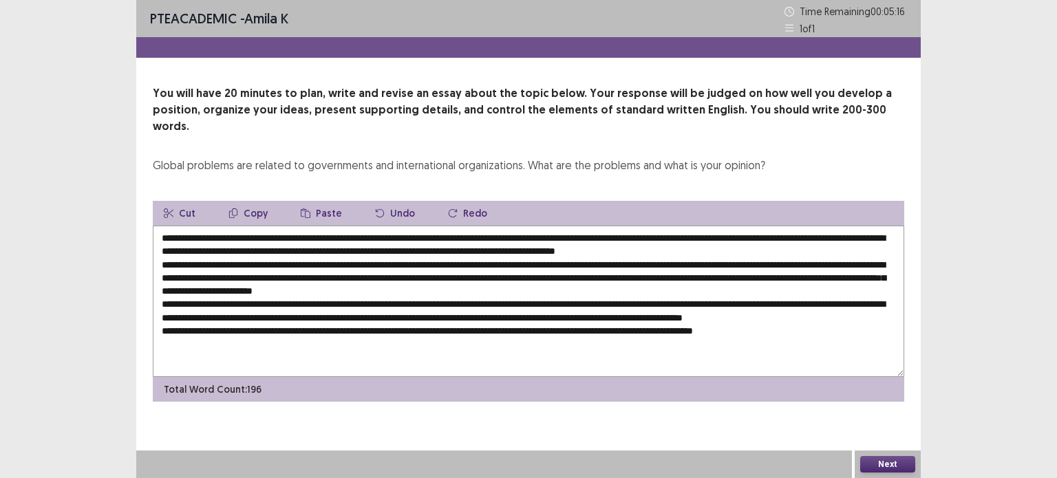
drag, startPoint x: 550, startPoint y: 327, endPoint x: 811, endPoint y: 330, distance: 261.4
click at [811, 330] on textarea at bounding box center [528, 301] width 751 height 151
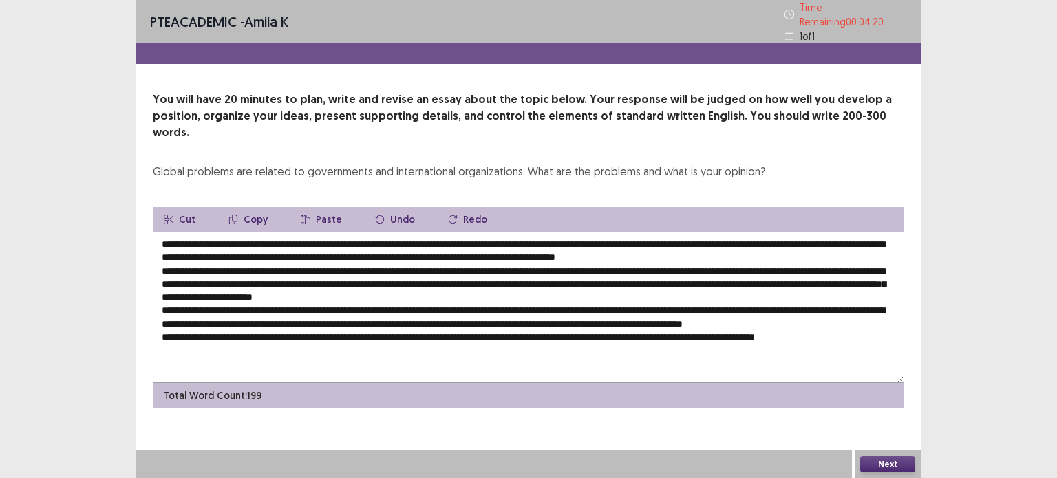
click at [160, 334] on textarea at bounding box center [528, 307] width 751 height 151
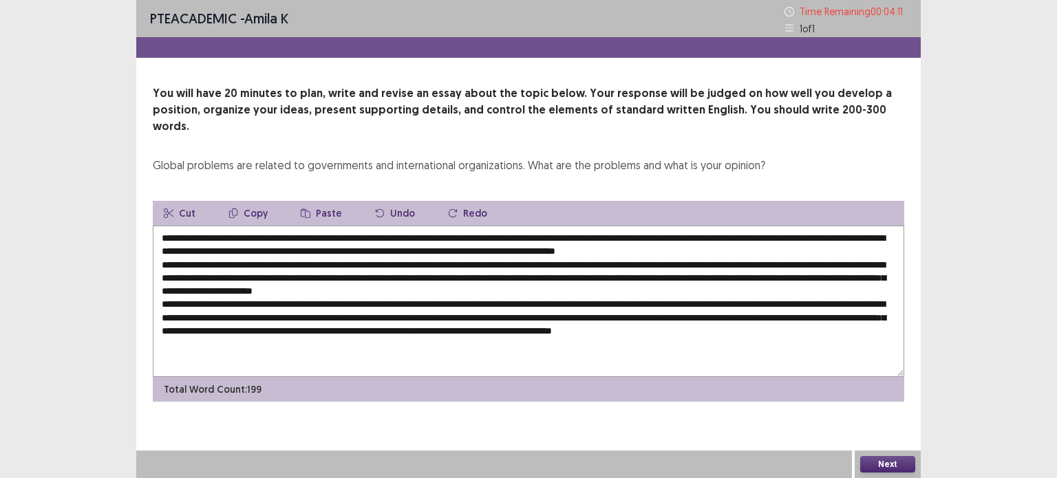
click at [657, 313] on textarea at bounding box center [528, 301] width 751 height 151
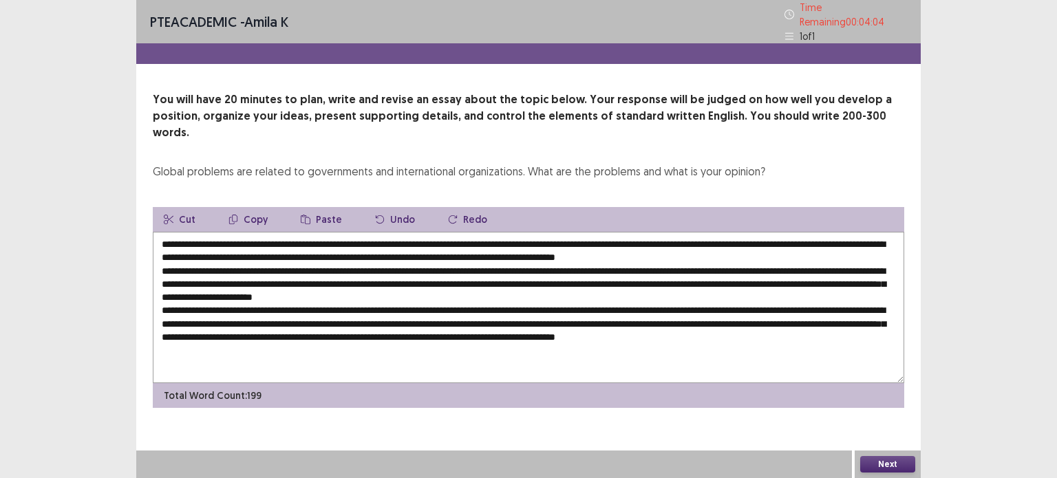
click at [723, 317] on textarea at bounding box center [528, 307] width 751 height 151
type textarea "**********"
click at [883, 469] on button "Next" at bounding box center [887, 464] width 55 height 17
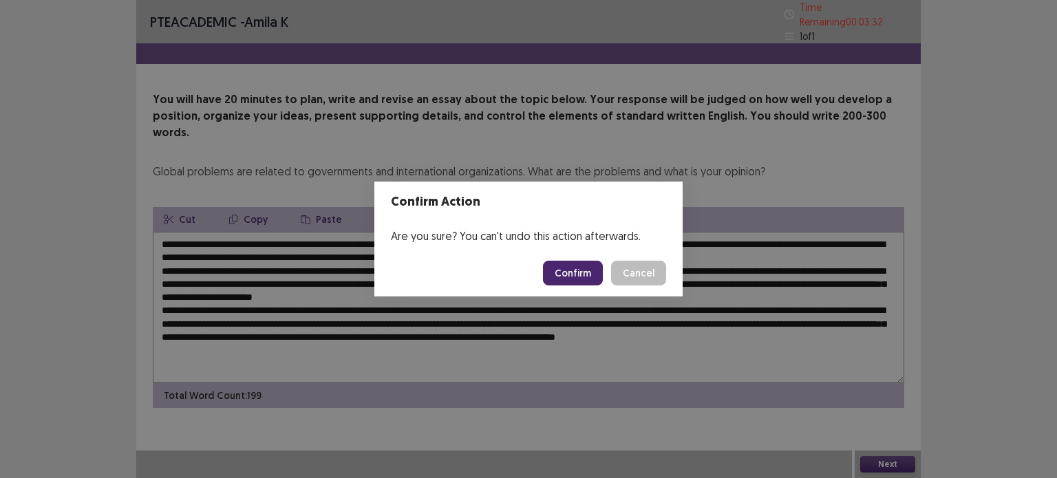
click at [580, 271] on button "Confirm" at bounding box center [573, 273] width 60 height 25
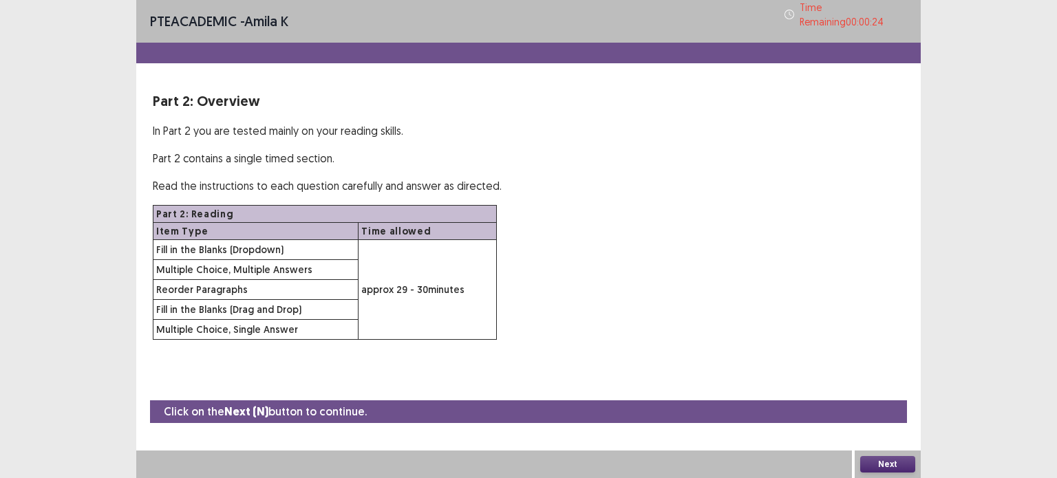
click at [876, 460] on button "Next" at bounding box center [887, 464] width 55 height 17
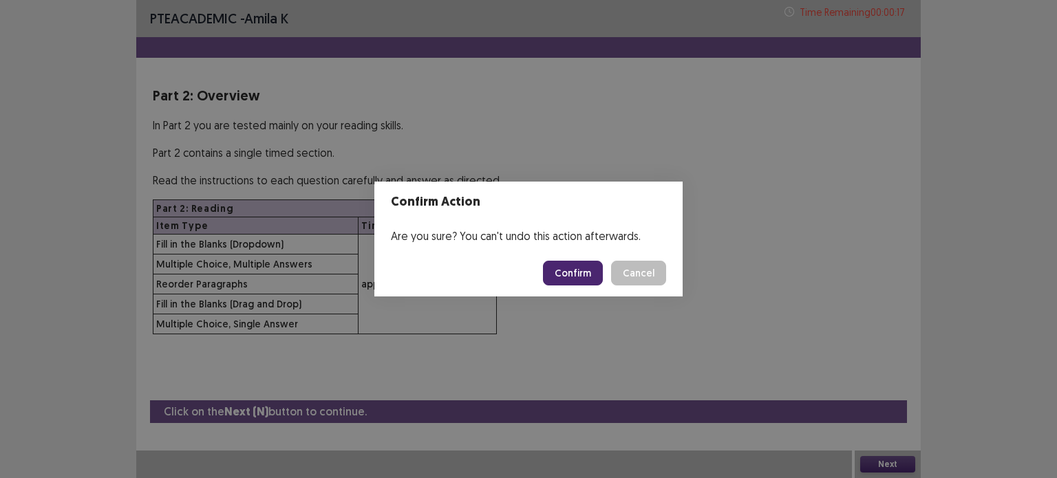
click at [587, 280] on button "Confirm" at bounding box center [573, 273] width 60 height 25
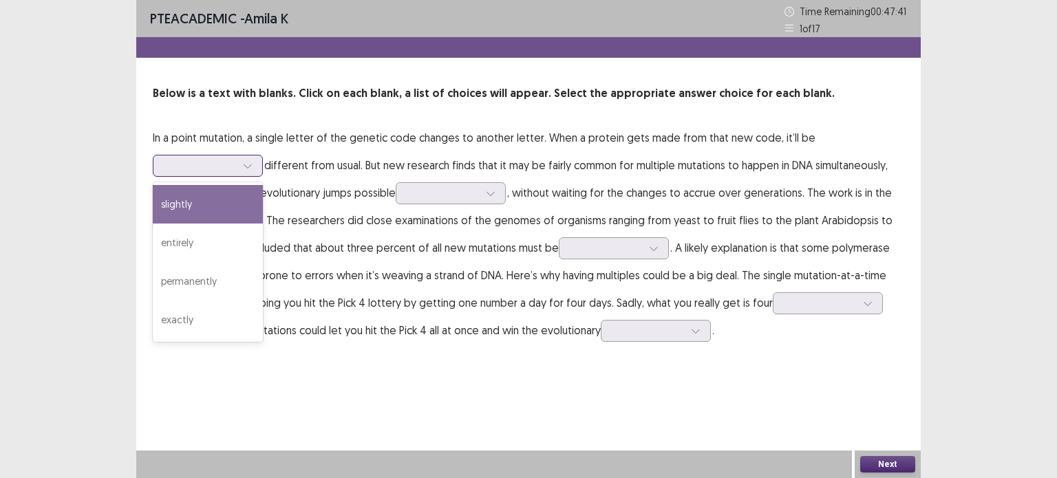
click at [228, 159] on div at bounding box center [200, 165] width 72 height 13
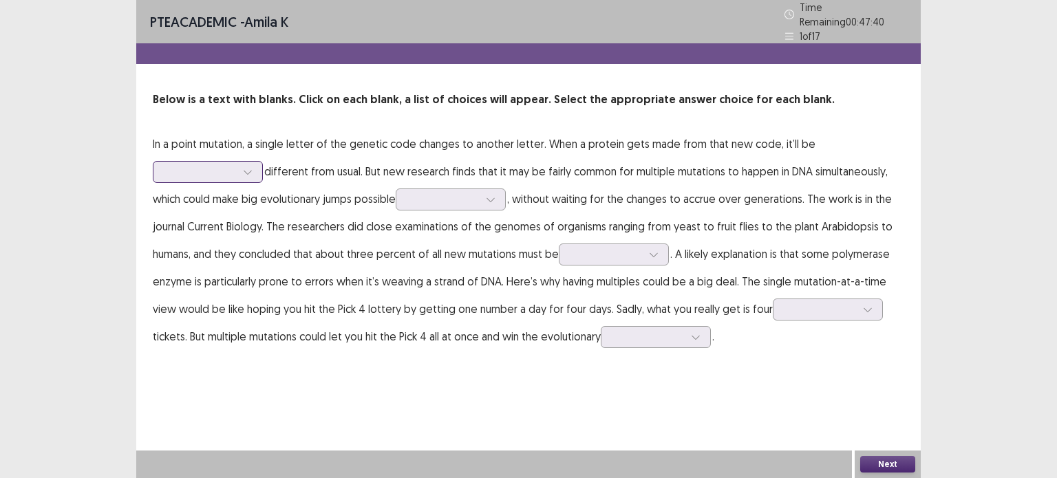
click at [228, 165] on div at bounding box center [200, 171] width 72 height 13
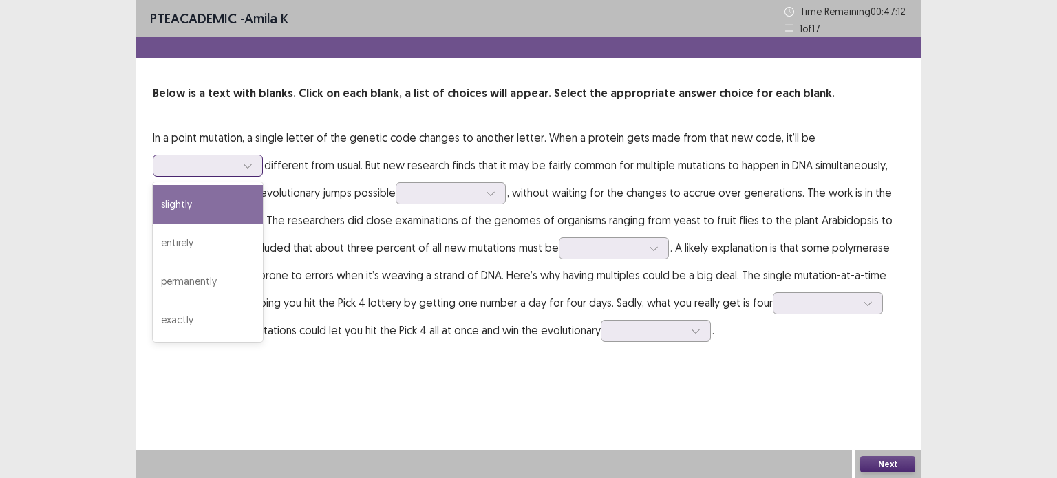
click at [251, 167] on icon at bounding box center [248, 166] width 10 height 10
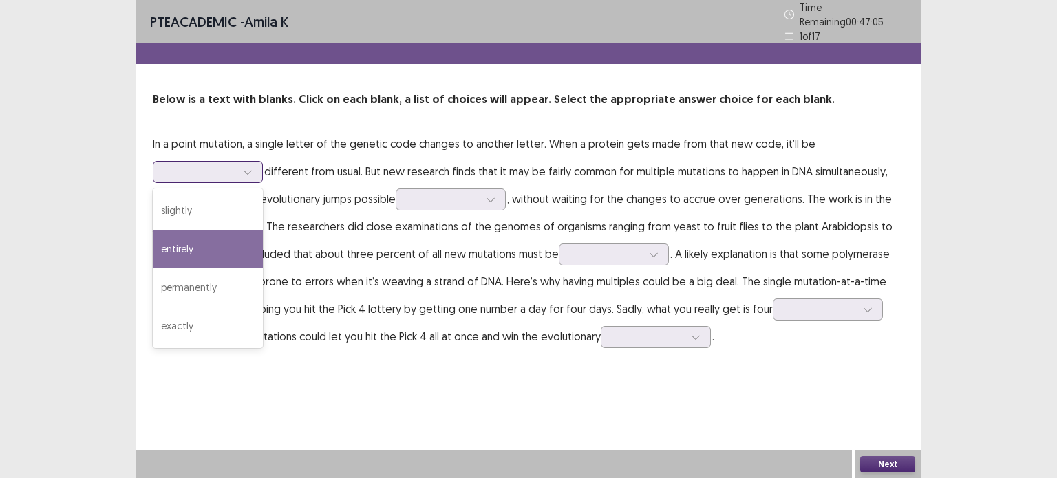
click at [205, 248] on div "entirely" at bounding box center [208, 249] width 110 height 39
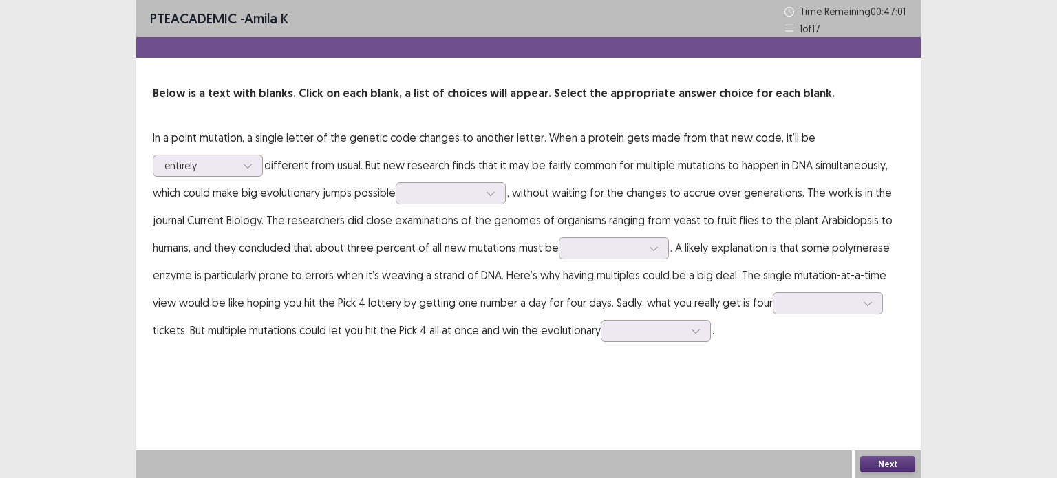
click at [226, 137] on p "In a point mutation, a single letter of the genetic code changes to another let…" at bounding box center [528, 234] width 751 height 220
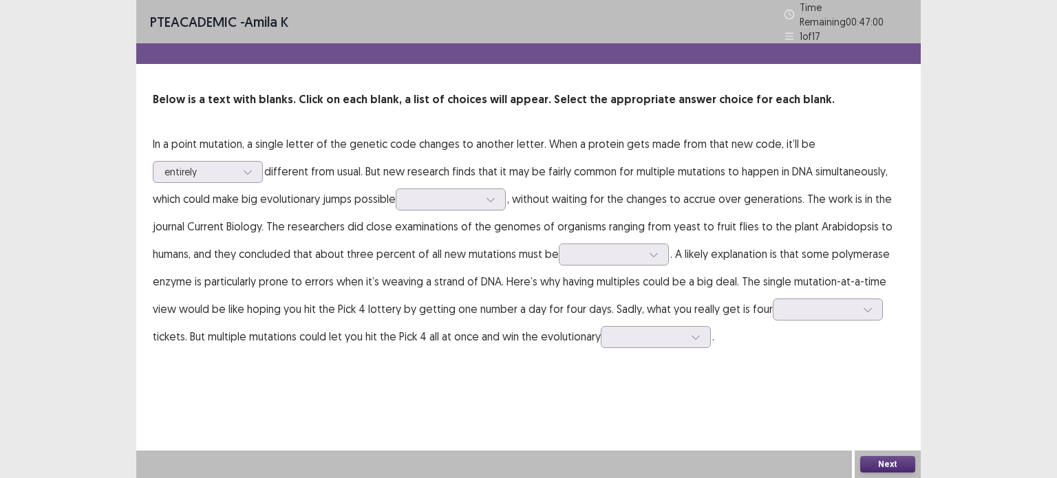
click at [226, 137] on p "In a point mutation, a single letter of the genetic code changes to another let…" at bounding box center [528, 240] width 751 height 220
click at [427, 195] on div at bounding box center [443, 199] width 72 height 13
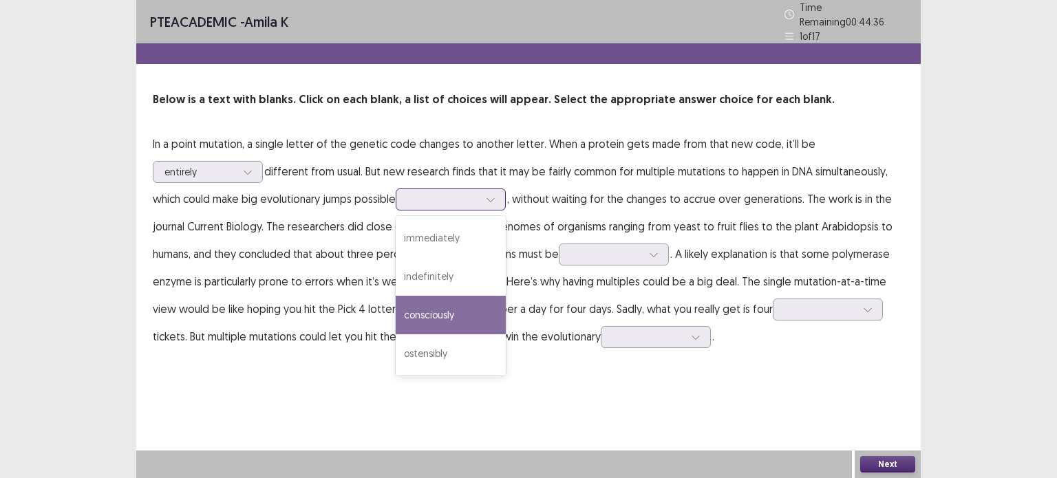
click at [422, 299] on div "consciously" at bounding box center [451, 315] width 110 height 39
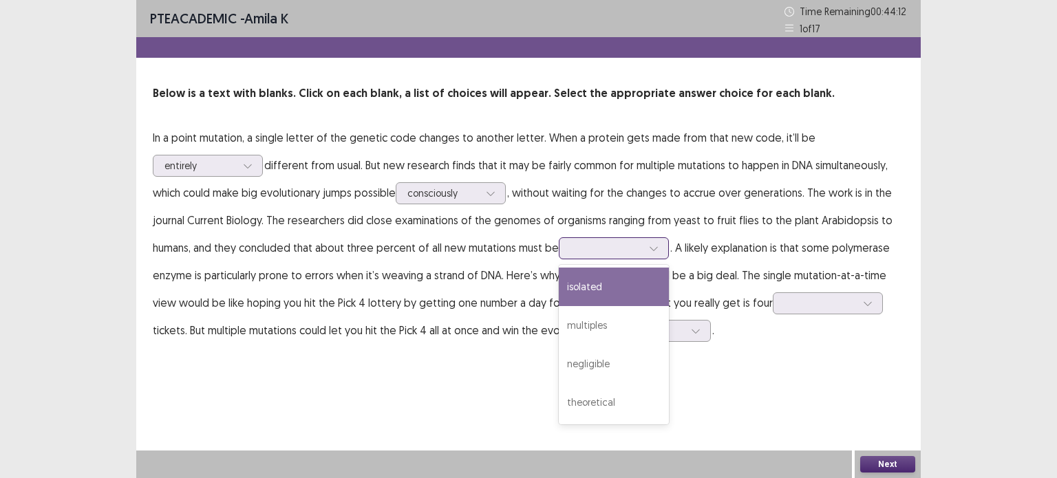
click at [589, 240] on div at bounding box center [606, 248] width 74 height 16
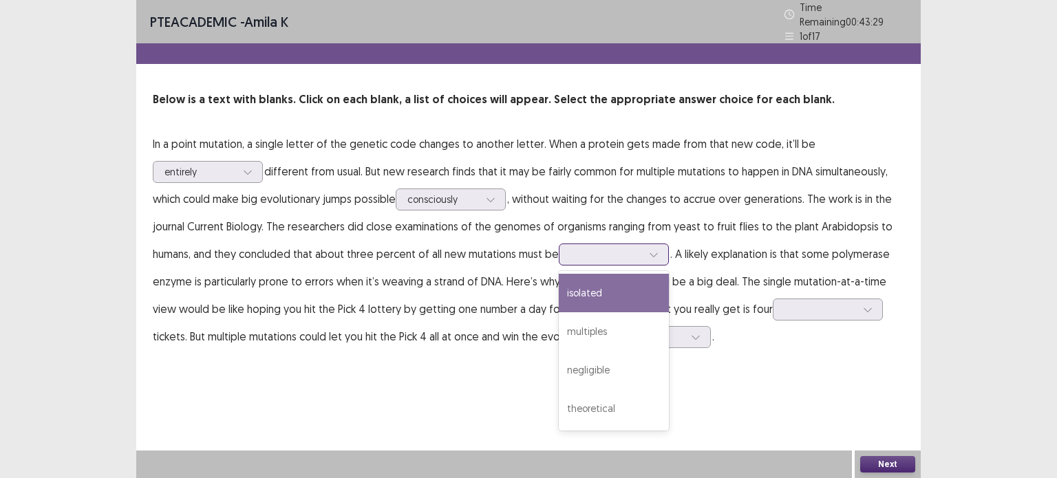
click at [601, 296] on div "isolated" at bounding box center [614, 293] width 110 height 39
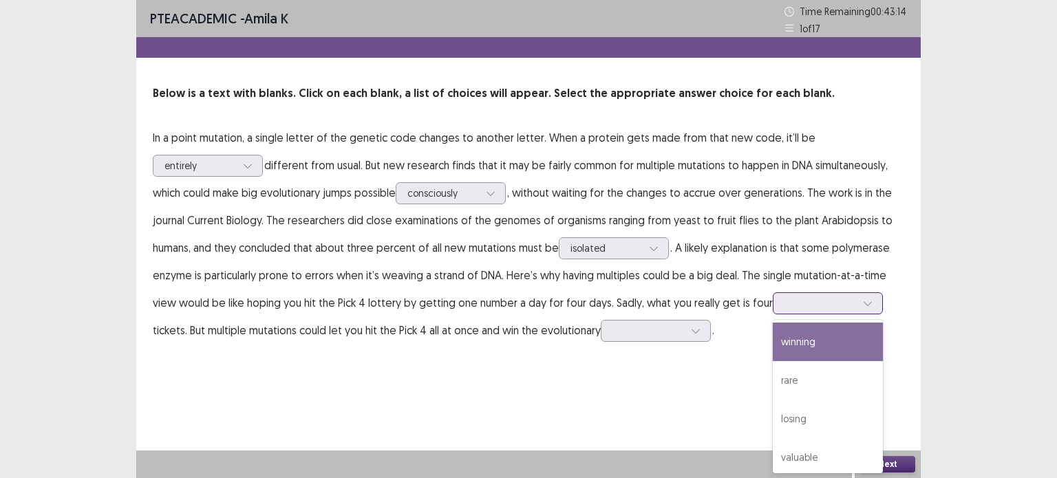
click at [845, 292] on div at bounding box center [828, 303] width 110 height 22
click at [827, 343] on div "winning" at bounding box center [828, 342] width 110 height 39
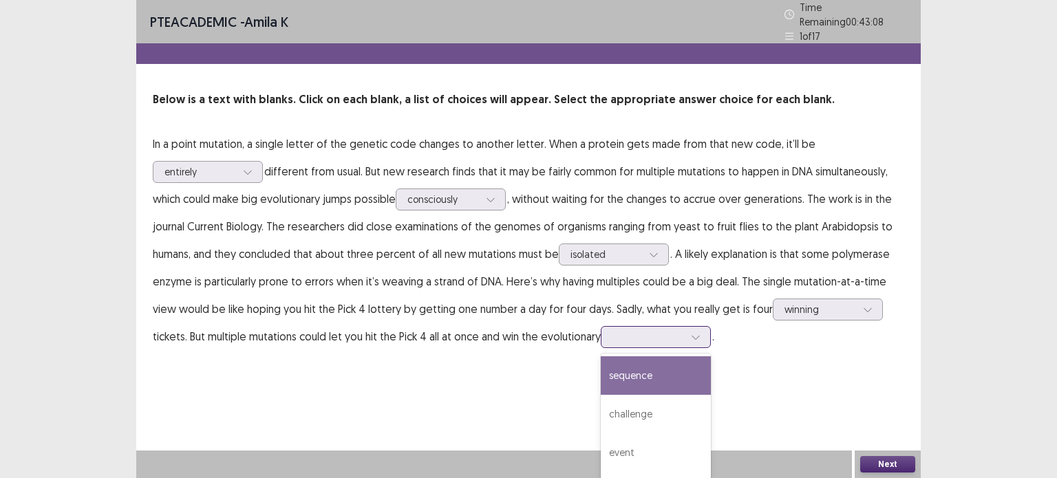
click at [667, 335] on div at bounding box center [648, 336] width 72 height 13
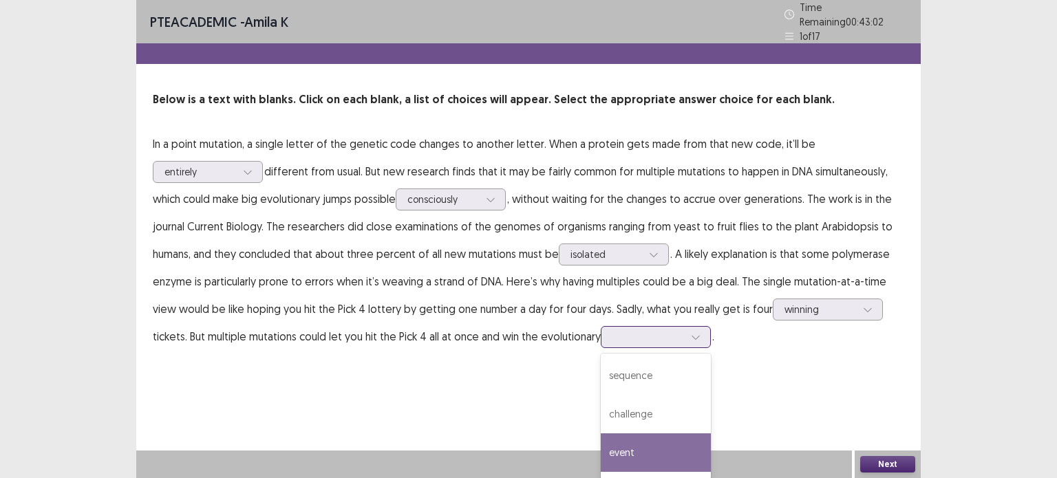
click at [627, 442] on div "event" at bounding box center [656, 452] width 110 height 39
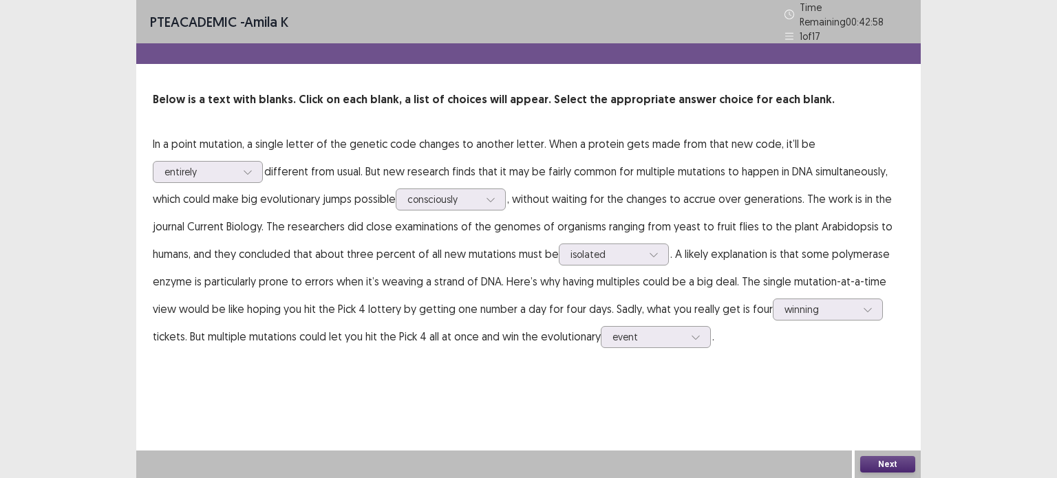
click at [883, 462] on button "Next" at bounding box center [887, 464] width 55 height 17
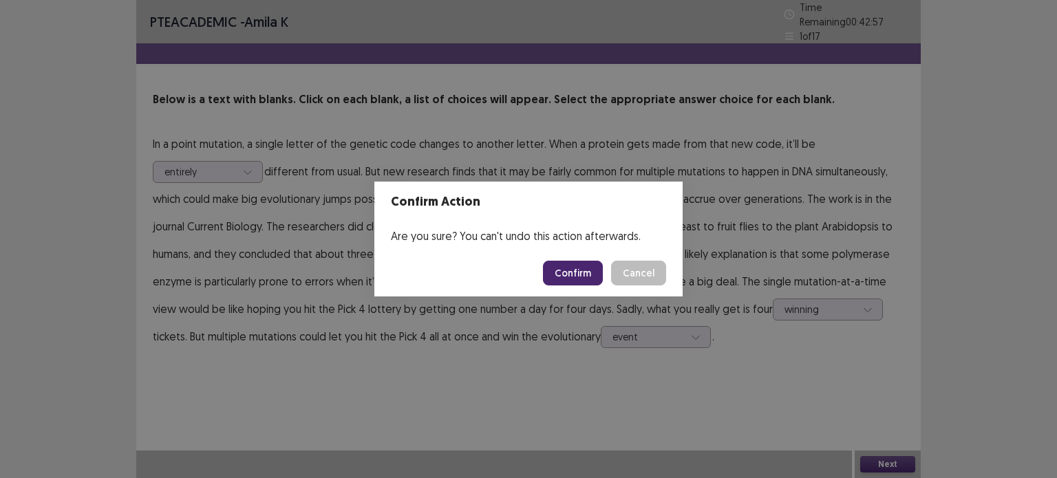
click at [565, 268] on button "Confirm" at bounding box center [573, 273] width 60 height 25
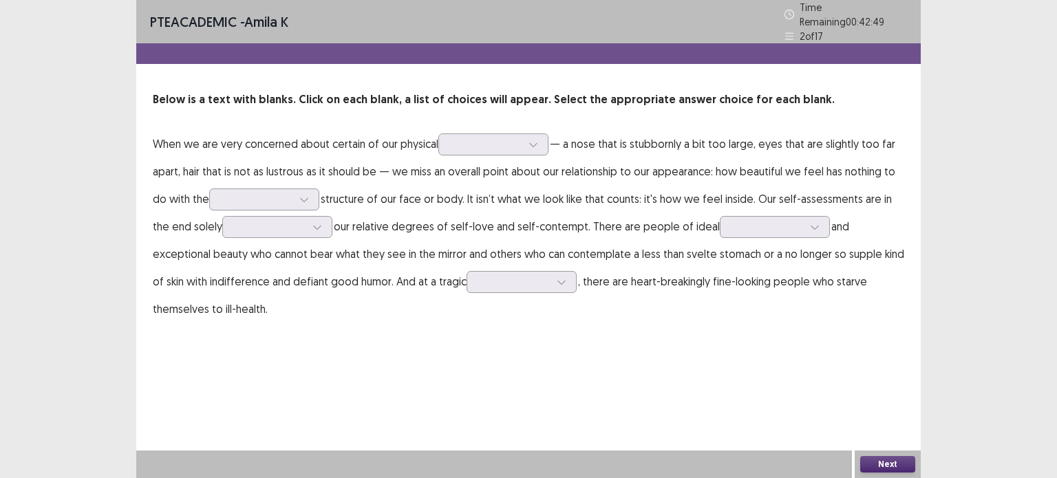
click at [482, 149] on p "When we are very concerned about certain of our physical — a nose that is stubb…" at bounding box center [528, 226] width 751 height 193
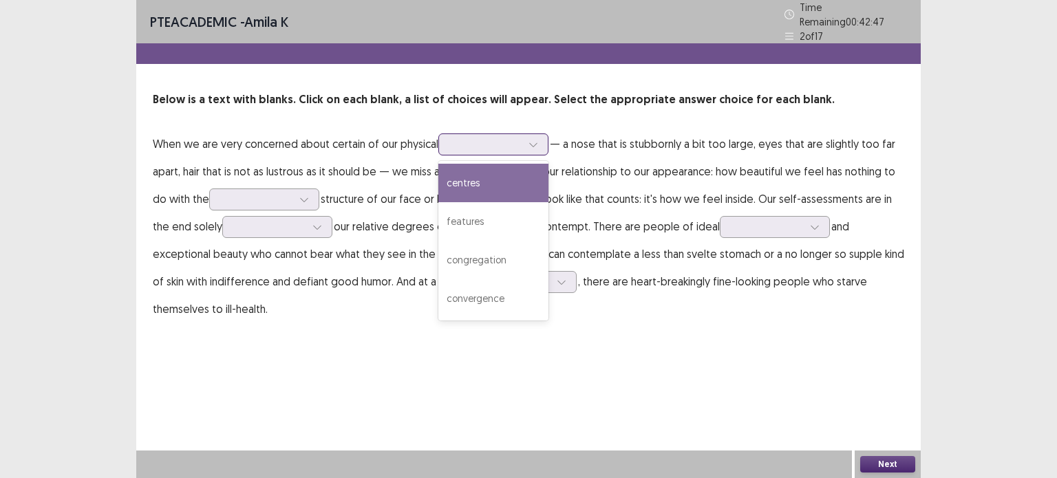
click at [479, 145] on div at bounding box center [486, 144] width 74 height 16
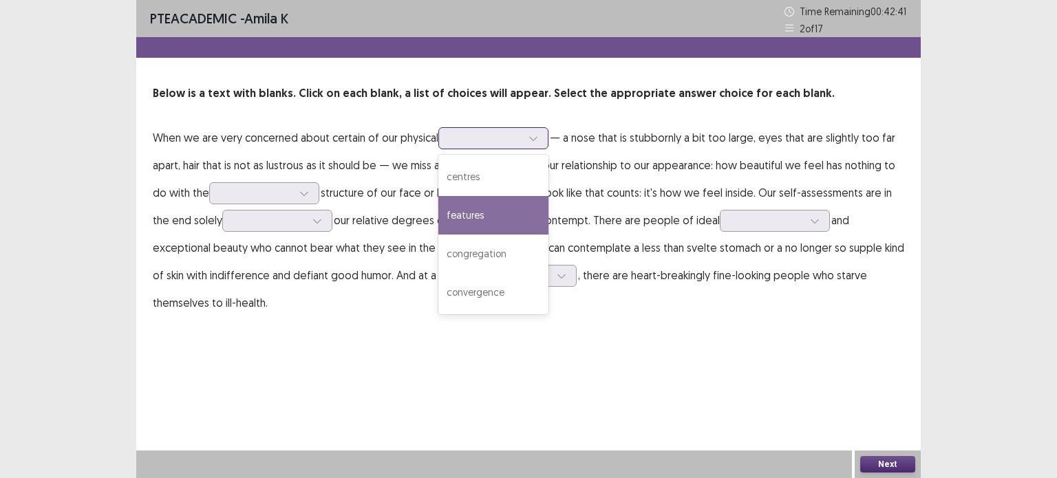
click at [468, 210] on div "features" at bounding box center [493, 215] width 110 height 39
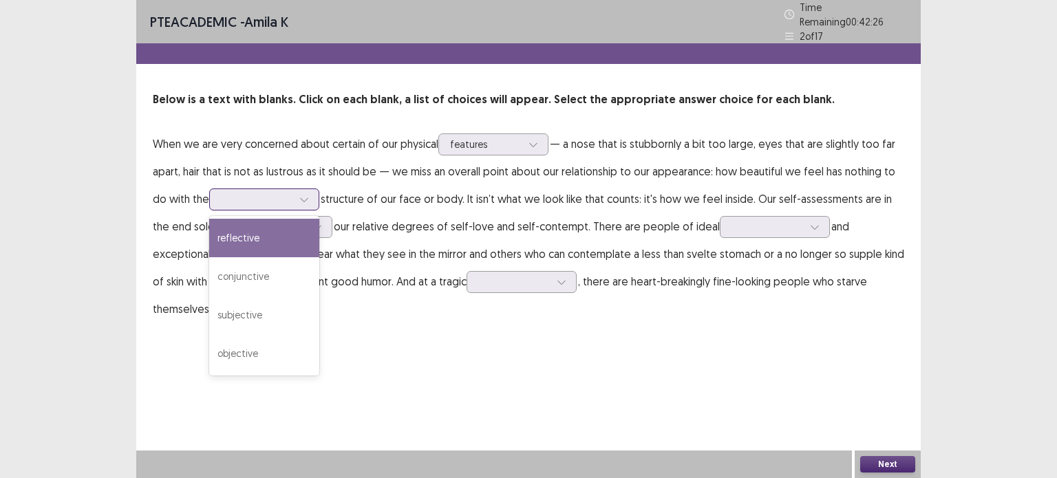
click at [233, 193] on div at bounding box center [257, 199] width 72 height 13
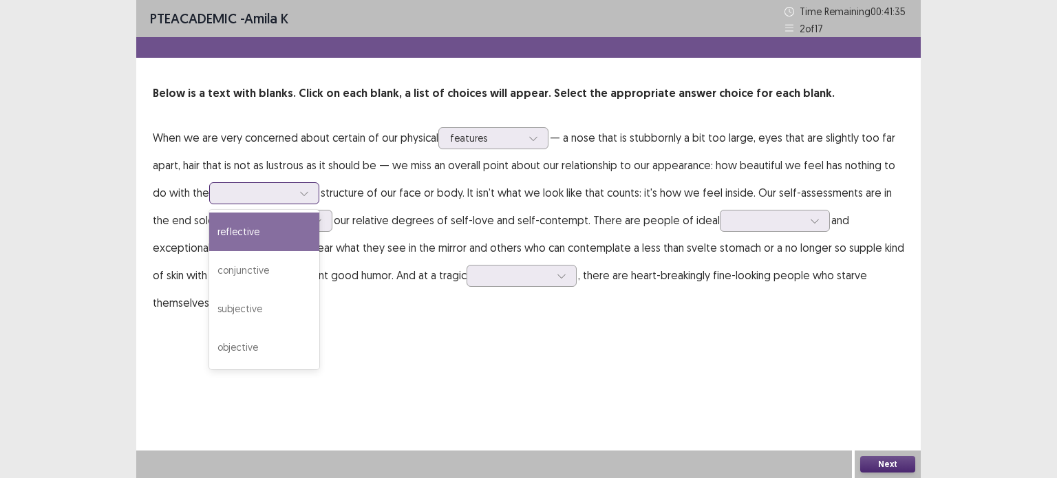
click at [270, 185] on div at bounding box center [256, 193] width 74 height 16
click at [257, 186] on div at bounding box center [257, 192] width 72 height 13
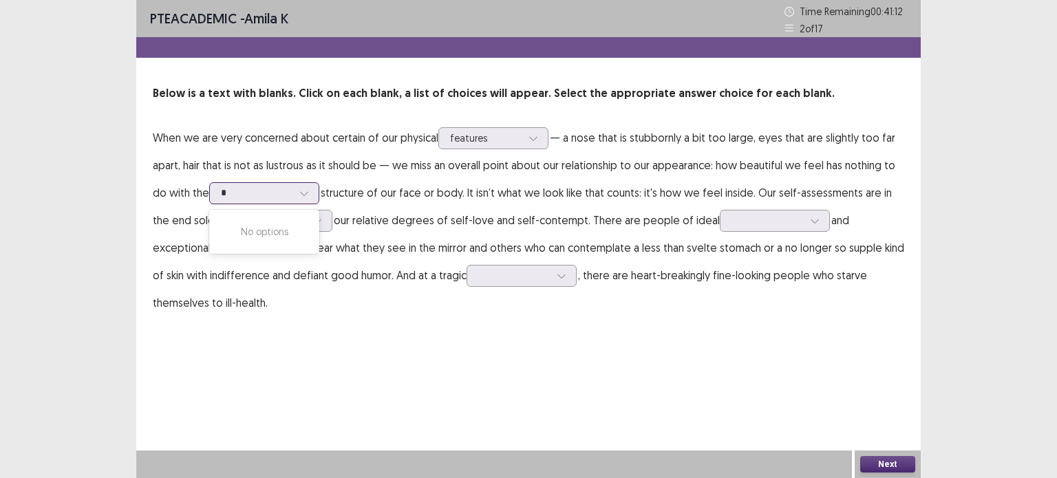
type input "*"
click at [278, 197] on div at bounding box center [257, 192] width 72 height 13
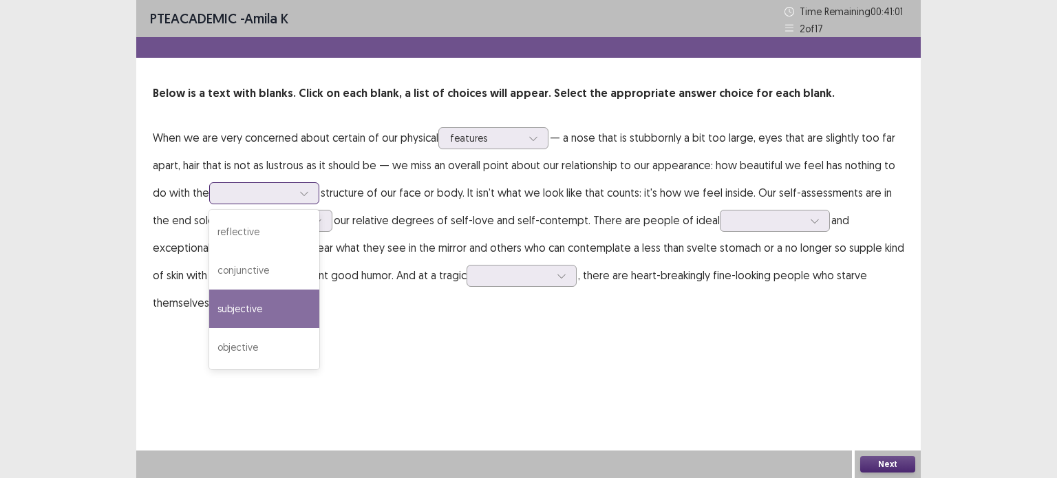
click at [259, 312] on div "subjective" at bounding box center [264, 309] width 110 height 39
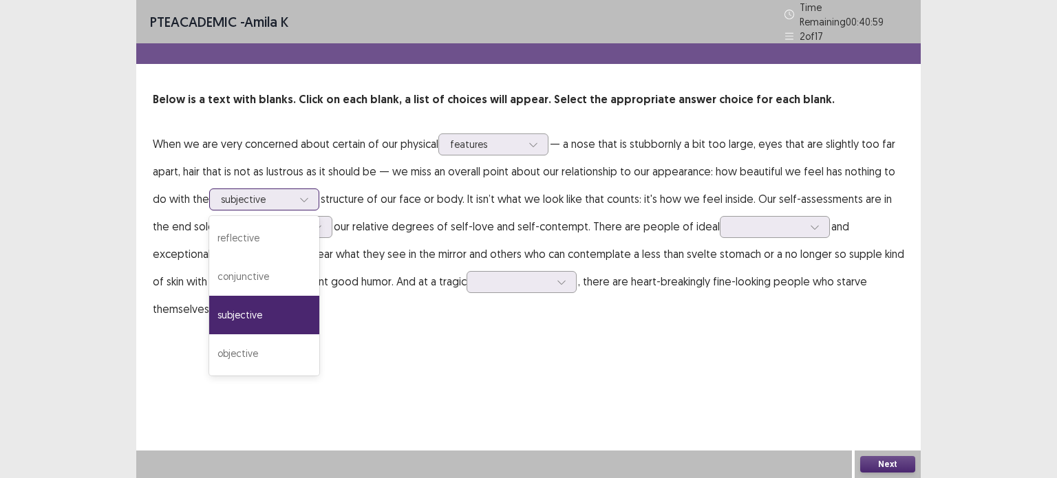
click at [290, 193] on div at bounding box center [257, 199] width 72 height 13
click at [264, 261] on div "conjunctive" at bounding box center [264, 276] width 110 height 39
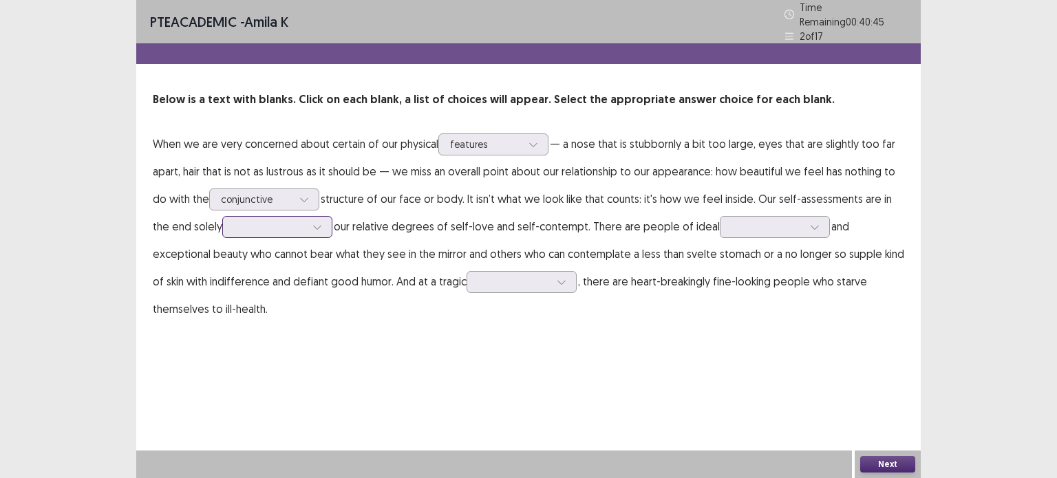
click at [270, 222] on div at bounding box center [270, 226] width 72 height 13
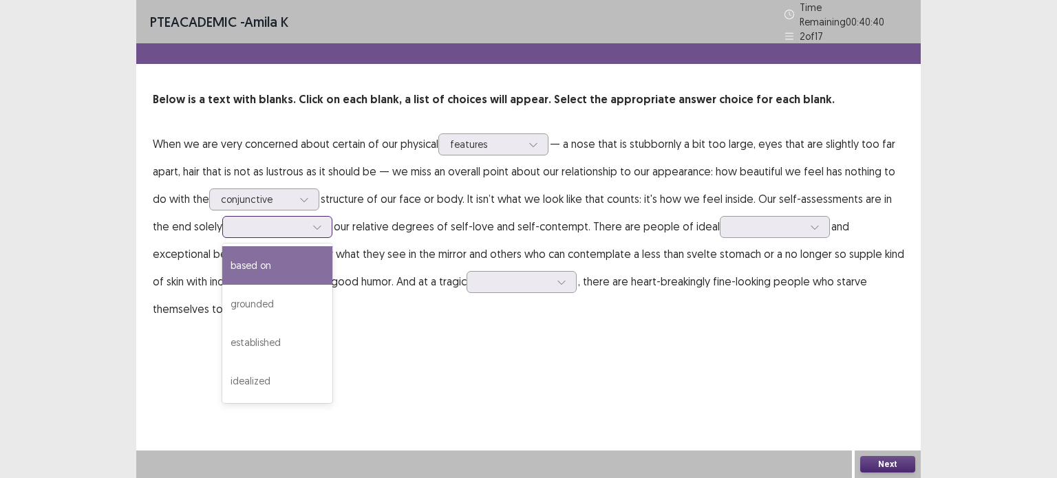
click at [253, 263] on div "based on" at bounding box center [277, 265] width 110 height 39
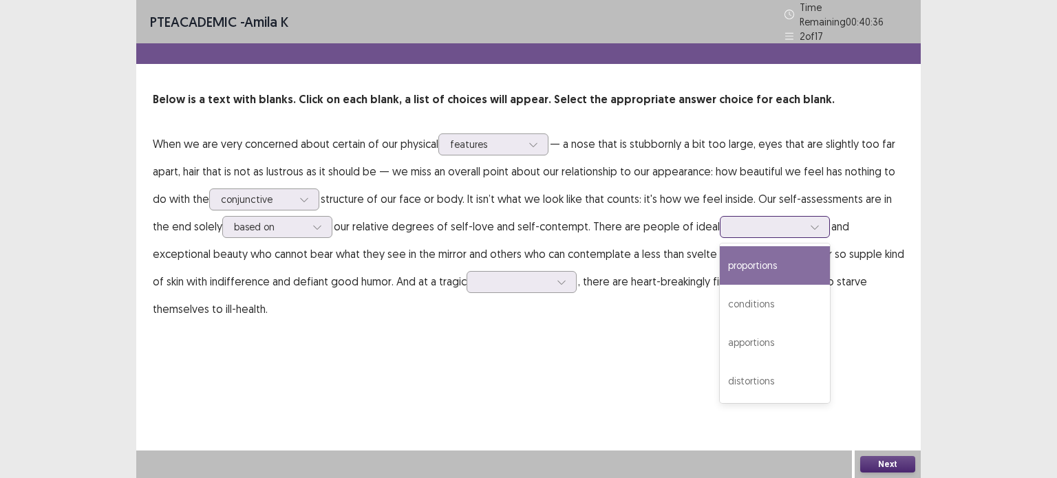
click at [752, 220] on div at bounding box center [767, 226] width 72 height 13
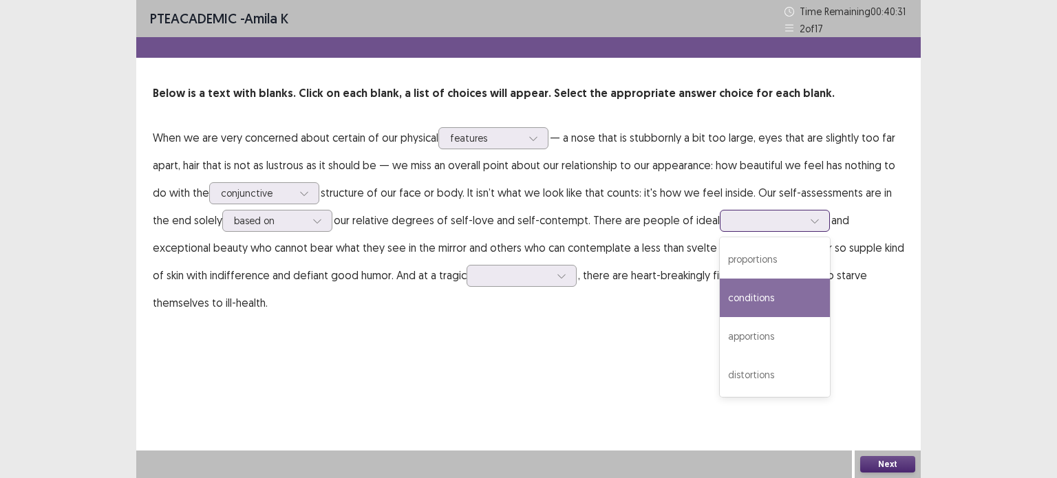
click at [740, 314] on div "conditions" at bounding box center [775, 298] width 110 height 39
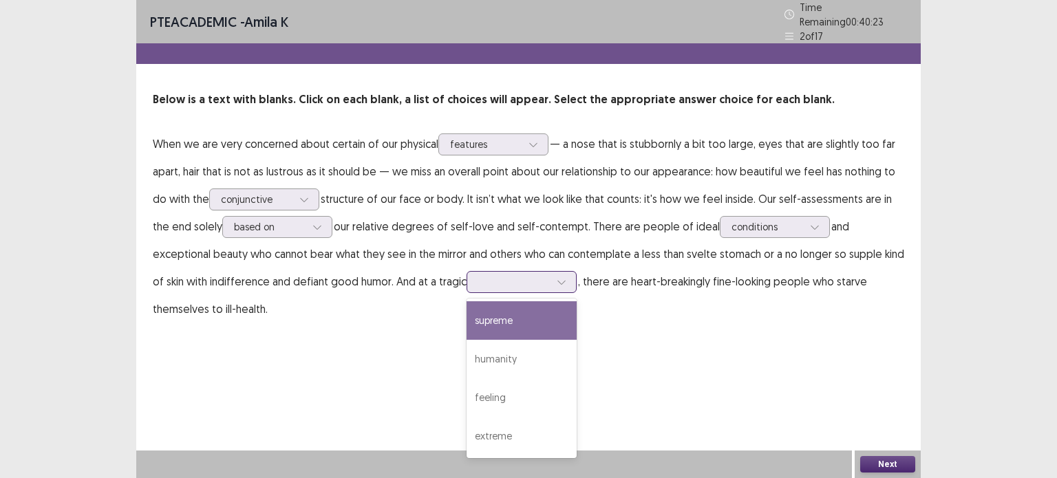
click at [478, 275] on div at bounding box center [514, 281] width 72 height 13
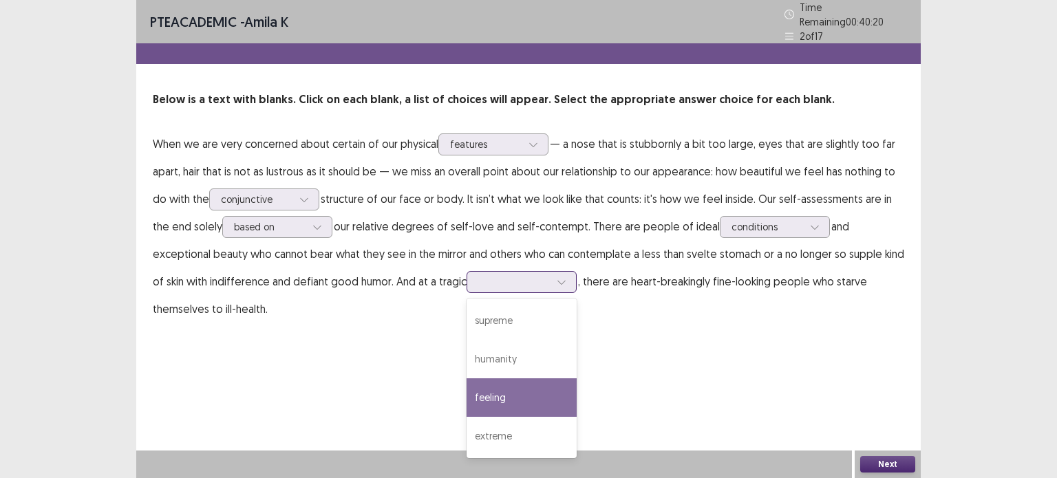
click at [466, 397] on div "feeling" at bounding box center [521, 397] width 110 height 39
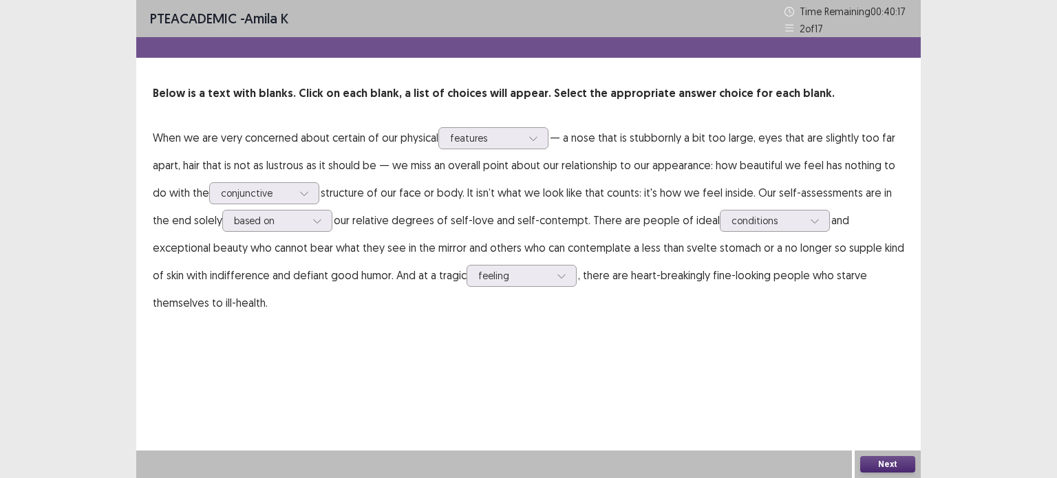
click at [872, 460] on button "Next" at bounding box center [887, 464] width 55 height 17
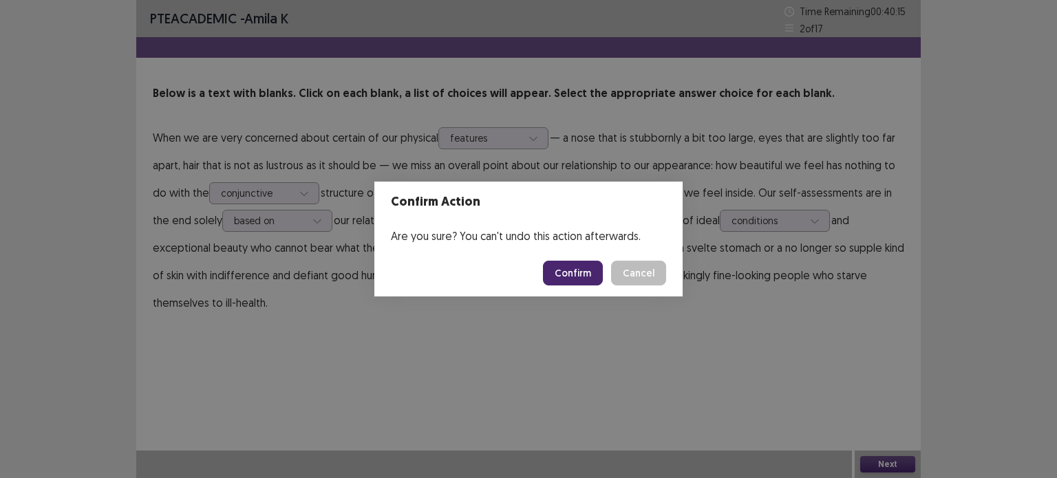
click at [583, 274] on button "Confirm" at bounding box center [573, 273] width 60 height 25
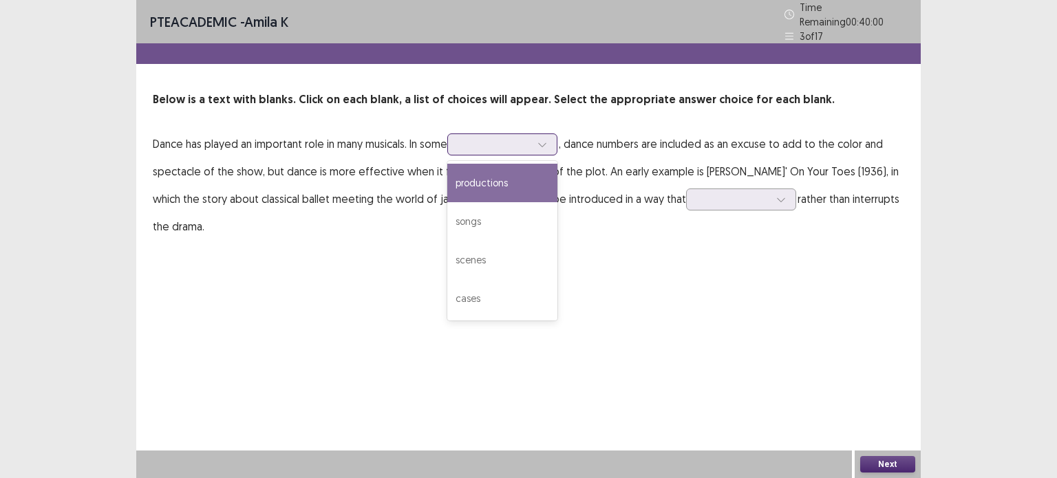
click at [530, 140] on div at bounding box center [495, 144] width 72 height 13
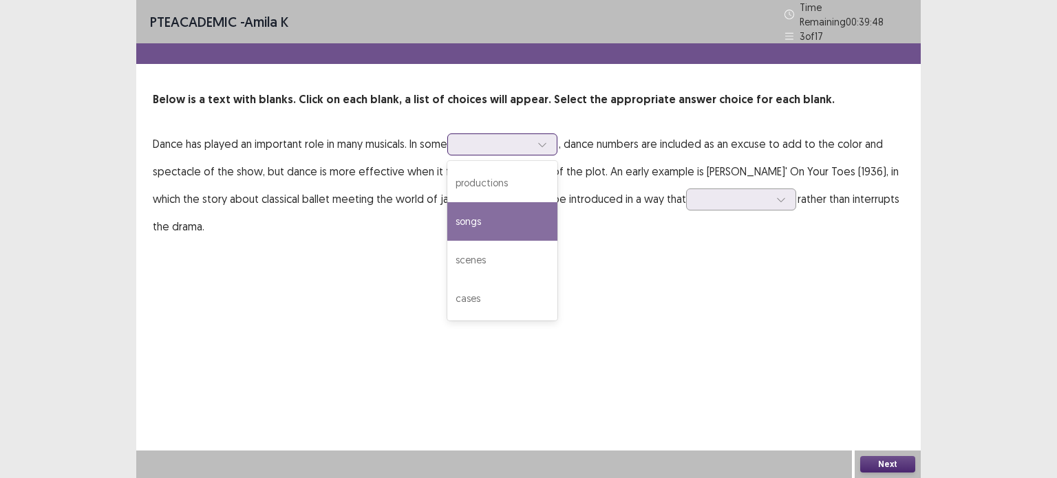
click at [495, 224] on div "songs" at bounding box center [502, 221] width 110 height 39
click at [512, 143] on div at bounding box center [495, 144] width 72 height 13
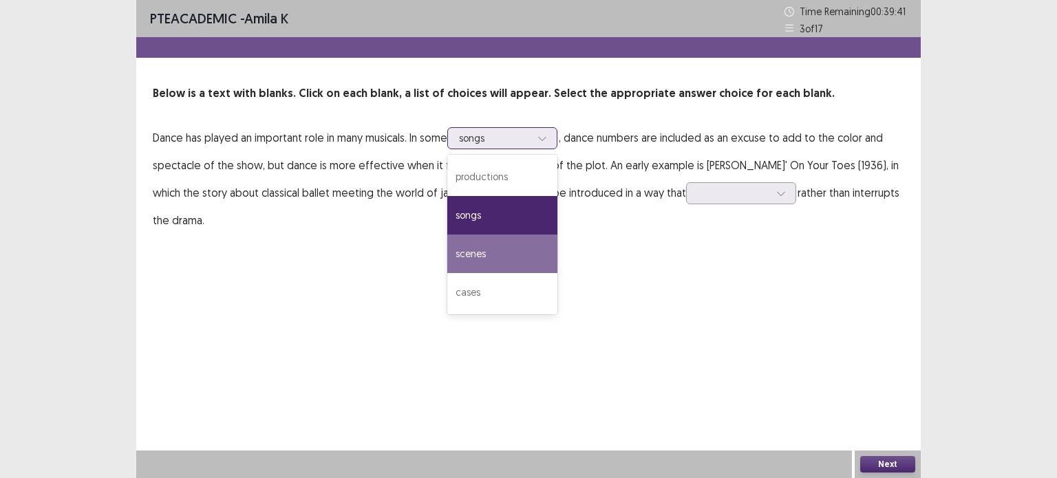
click at [515, 261] on div "scenes" at bounding box center [502, 254] width 110 height 39
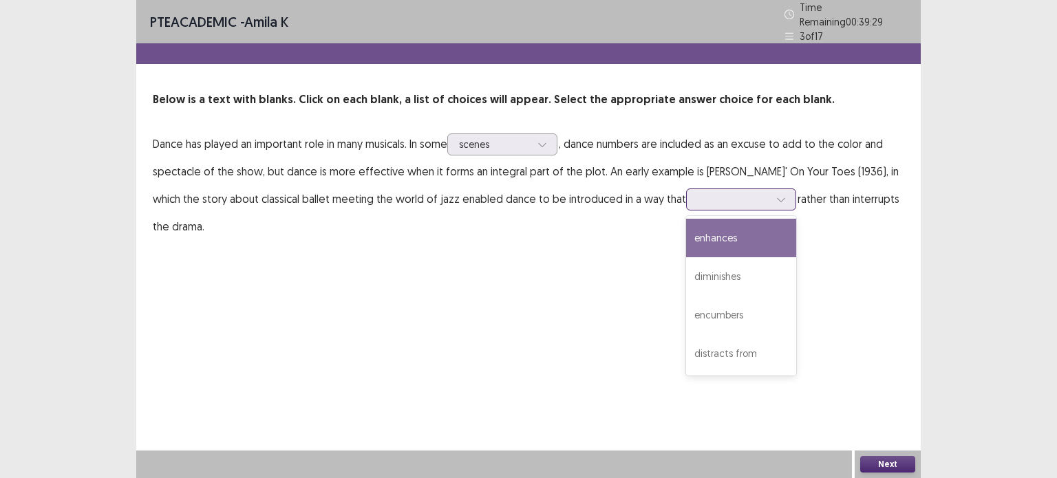
click at [722, 198] on div at bounding box center [734, 199] width 72 height 13
click at [711, 234] on div "enhances" at bounding box center [741, 238] width 110 height 39
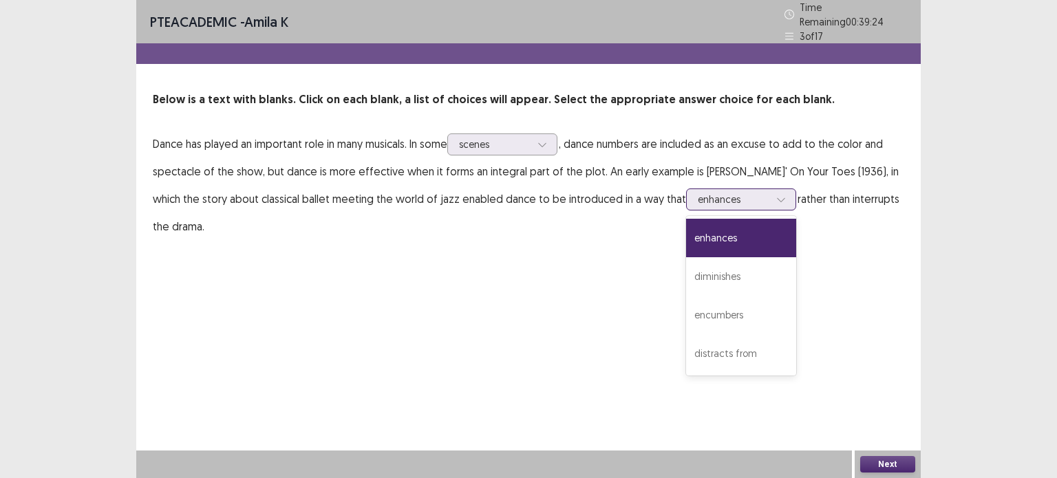
click at [704, 195] on div at bounding box center [734, 199] width 72 height 13
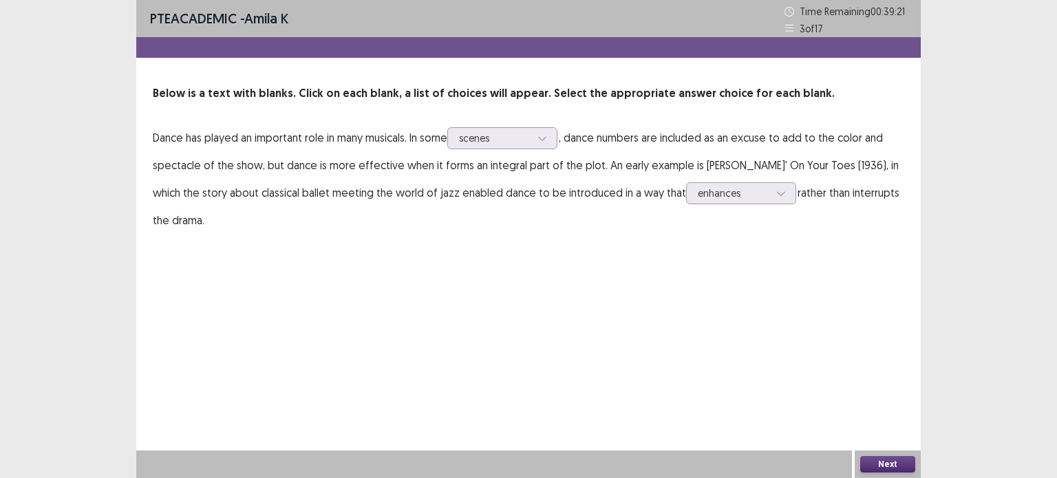
click at [881, 462] on button "Next" at bounding box center [887, 464] width 55 height 17
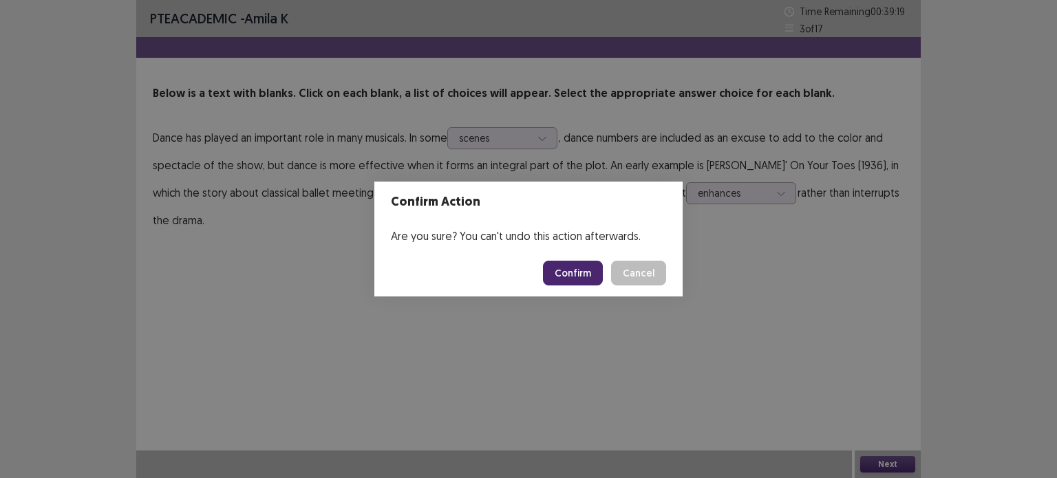
click at [561, 268] on button "Confirm" at bounding box center [573, 273] width 60 height 25
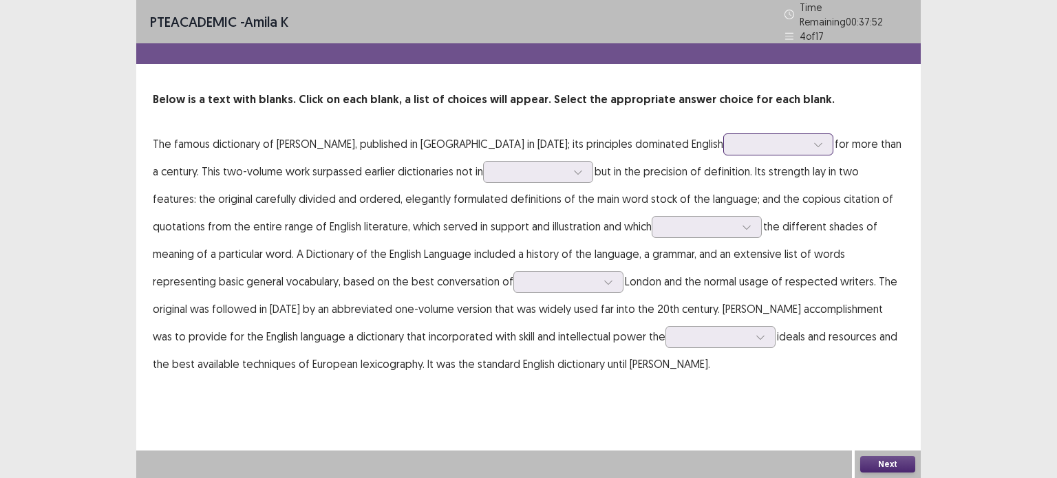
click at [723, 147] on div at bounding box center [778, 144] width 110 height 22
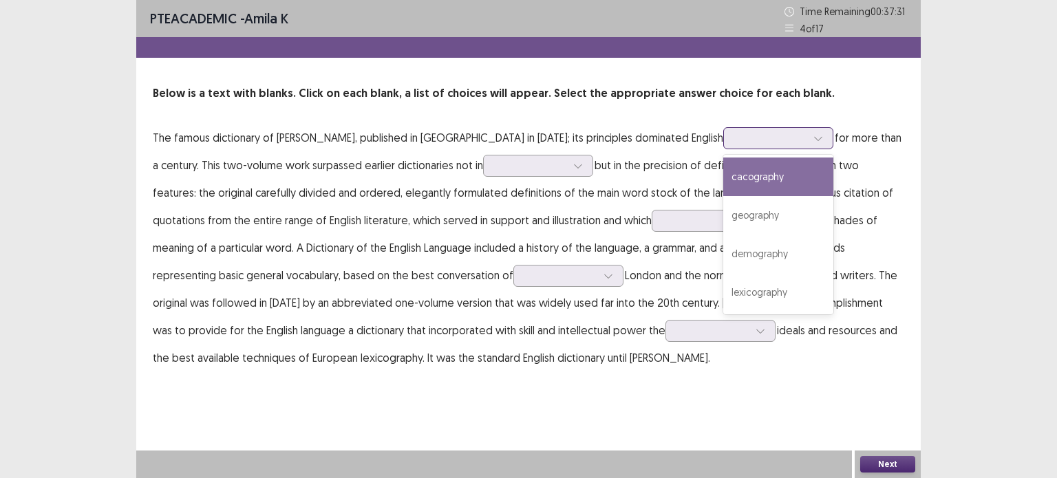
click at [735, 141] on div at bounding box center [771, 137] width 72 height 13
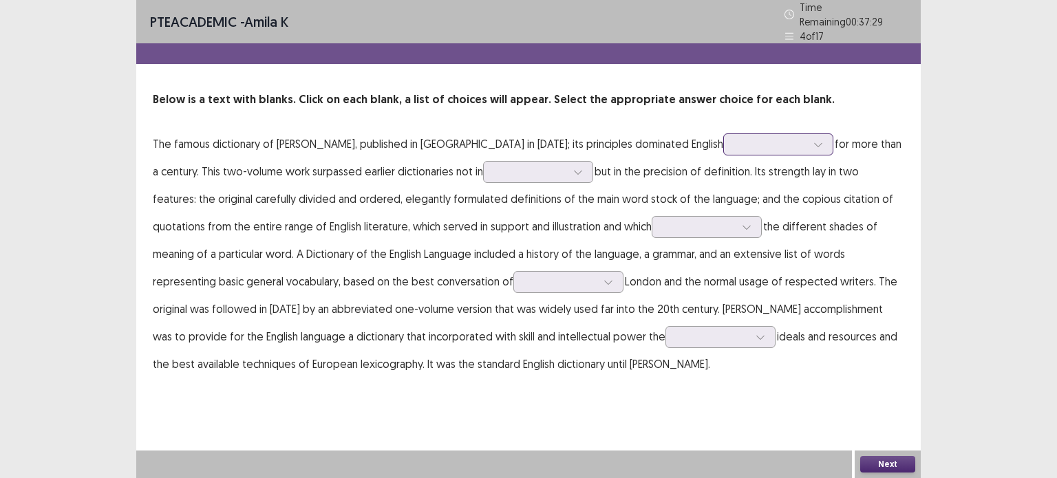
drag, startPoint x: 724, startPoint y: 141, endPoint x: 710, endPoint y: -83, distance: 224.7
click at [710, 0] on html "PTE academic - amila k Time Remaining 00 : 37 : 29 4 of 17 Below is a text with…" at bounding box center [528, 239] width 1057 height 478
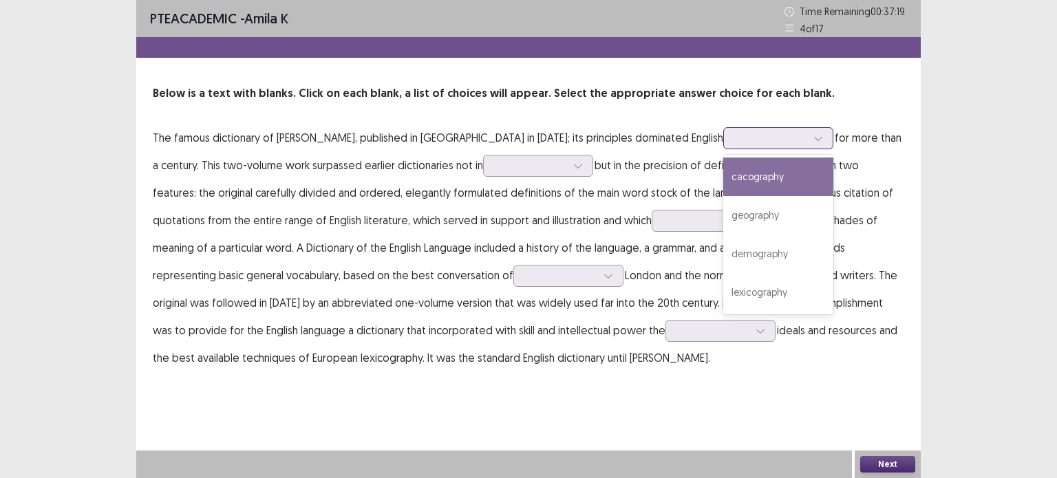
click at [735, 132] on div at bounding box center [771, 137] width 72 height 13
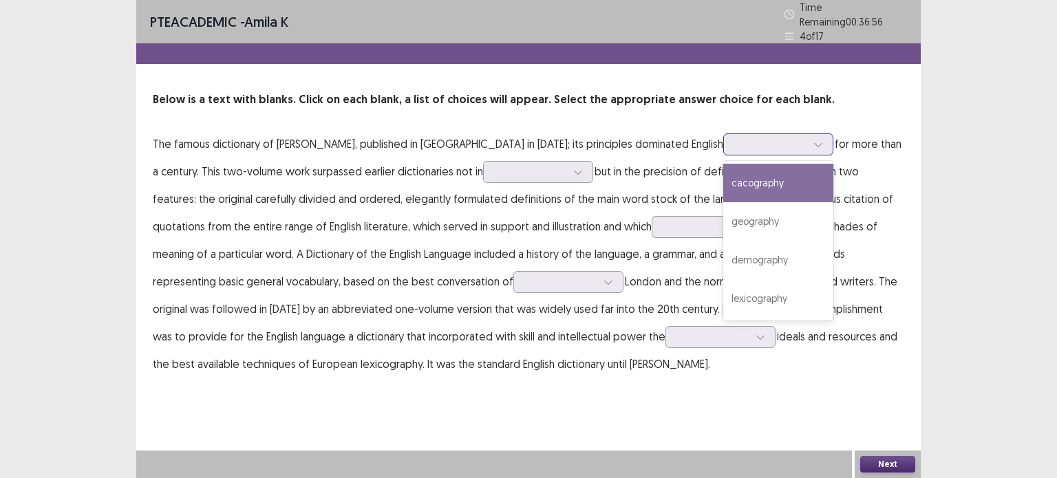
click at [735, 140] on div at bounding box center [771, 144] width 72 height 13
click at [733, 136] on div at bounding box center [770, 144] width 74 height 16
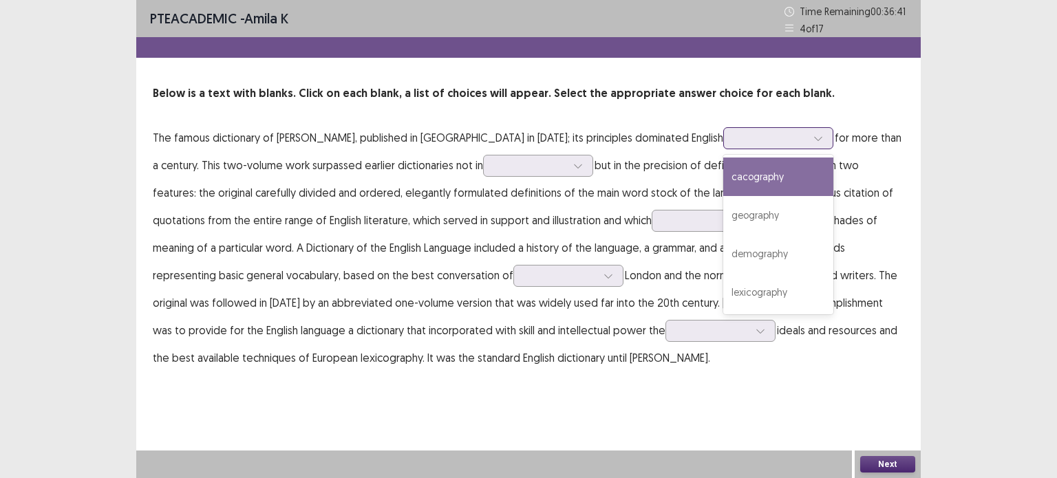
click at [723, 172] on div "cacography" at bounding box center [778, 177] width 110 height 39
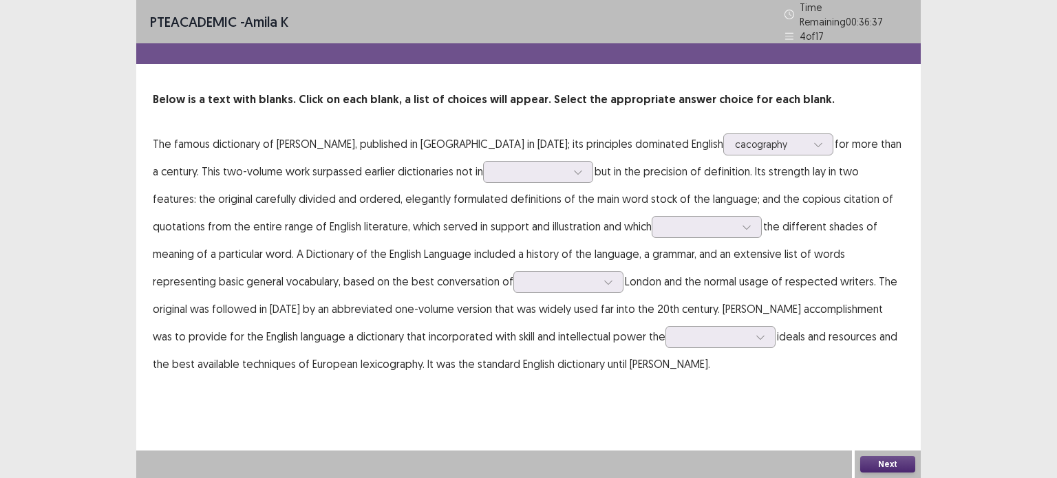
click at [483, 161] on div at bounding box center [538, 172] width 110 height 22
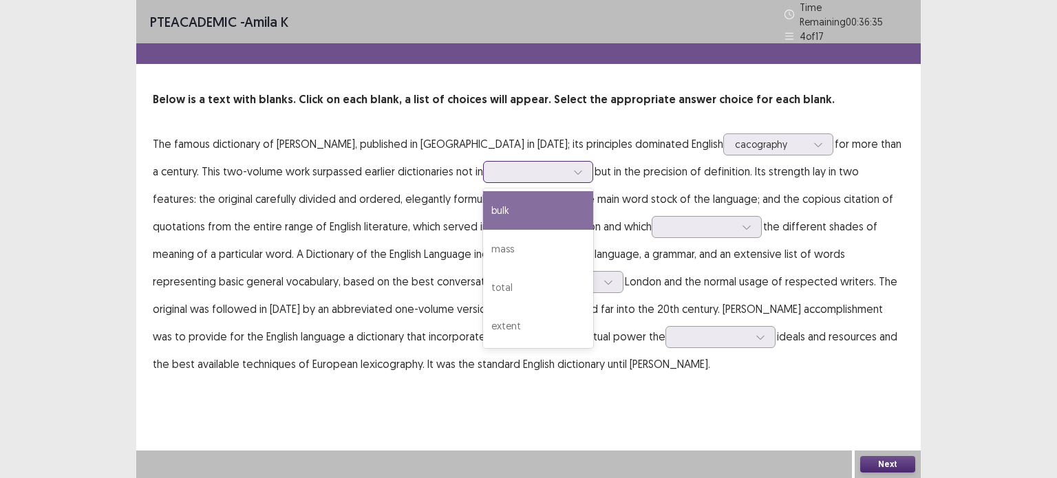
click at [493, 164] on div at bounding box center [530, 172] width 74 height 16
click at [483, 199] on div "bulk" at bounding box center [538, 210] width 110 height 39
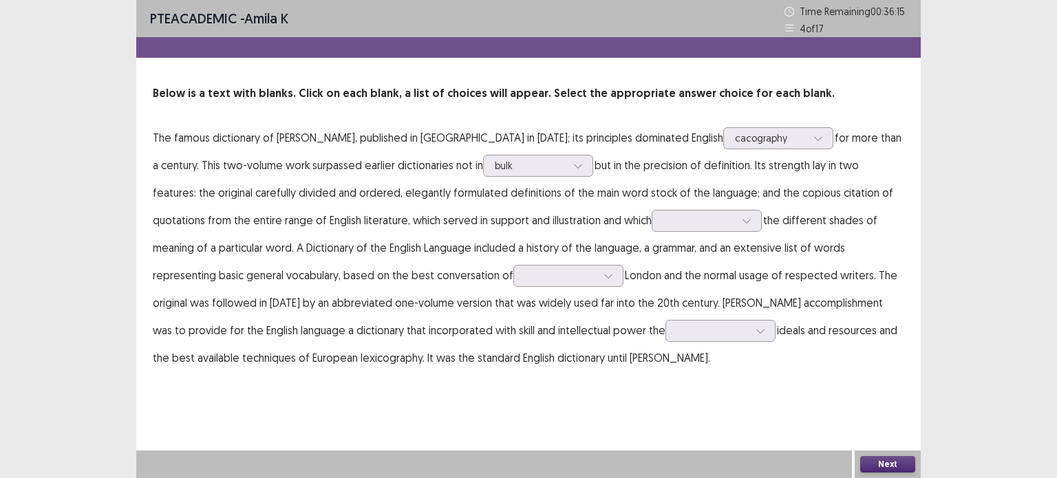
click at [629, 232] on p "The famous dictionary of [PERSON_NAME], published in [GEOGRAPHIC_DATA] in [DATE…" at bounding box center [528, 248] width 751 height 248
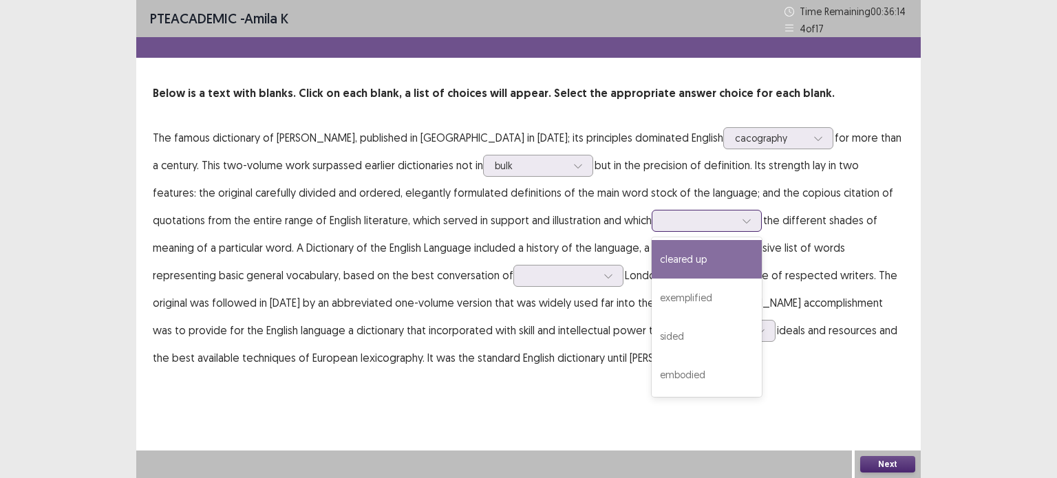
click at [663, 220] on div at bounding box center [699, 220] width 72 height 13
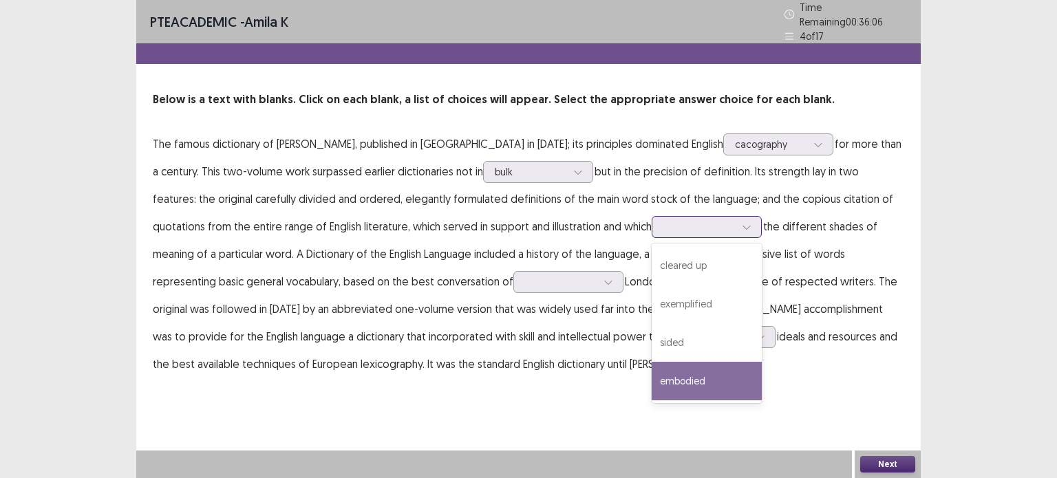
click at [651, 371] on div "embodied" at bounding box center [706, 381] width 110 height 39
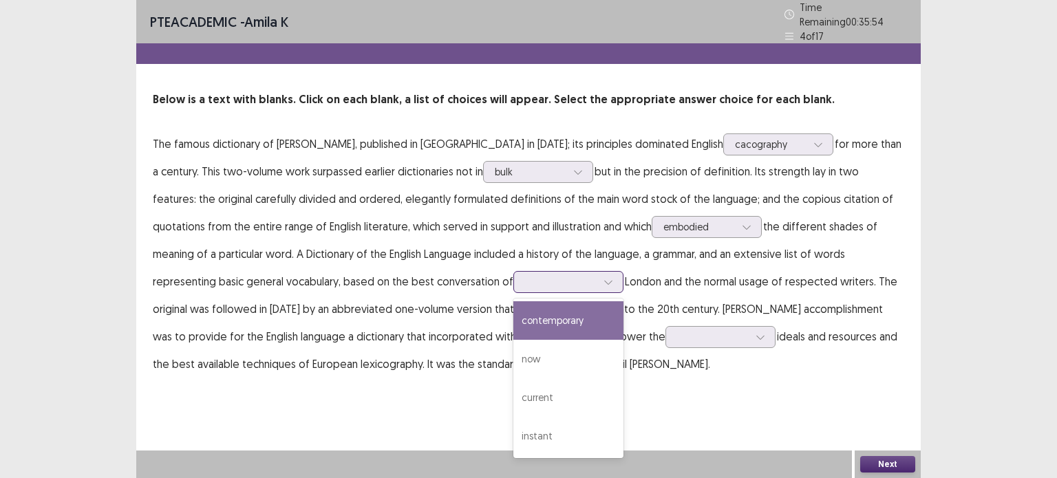
click at [525, 277] on div at bounding box center [561, 281] width 72 height 13
click at [513, 310] on div "contemporary" at bounding box center [568, 320] width 110 height 39
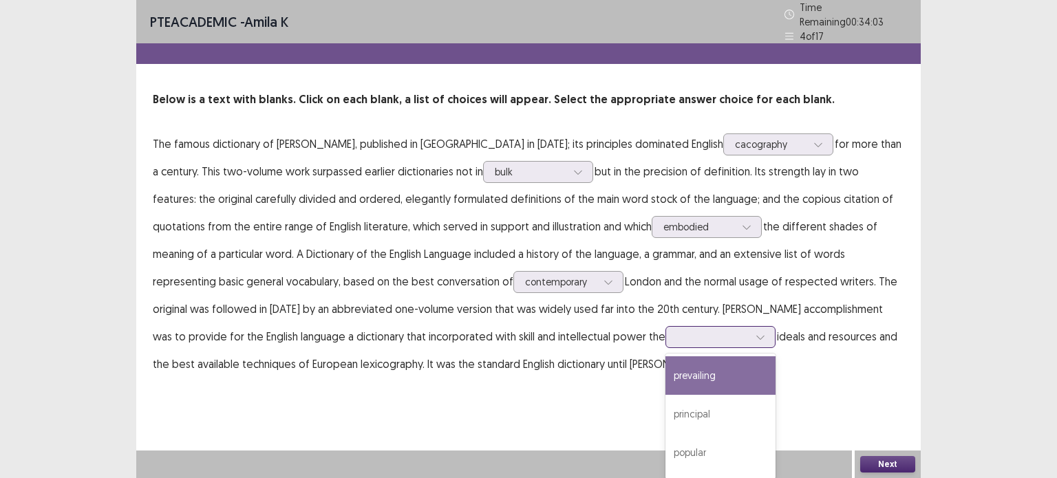
click at [677, 331] on div at bounding box center [713, 336] width 72 height 13
click at [665, 375] on div "prevailing" at bounding box center [720, 375] width 110 height 39
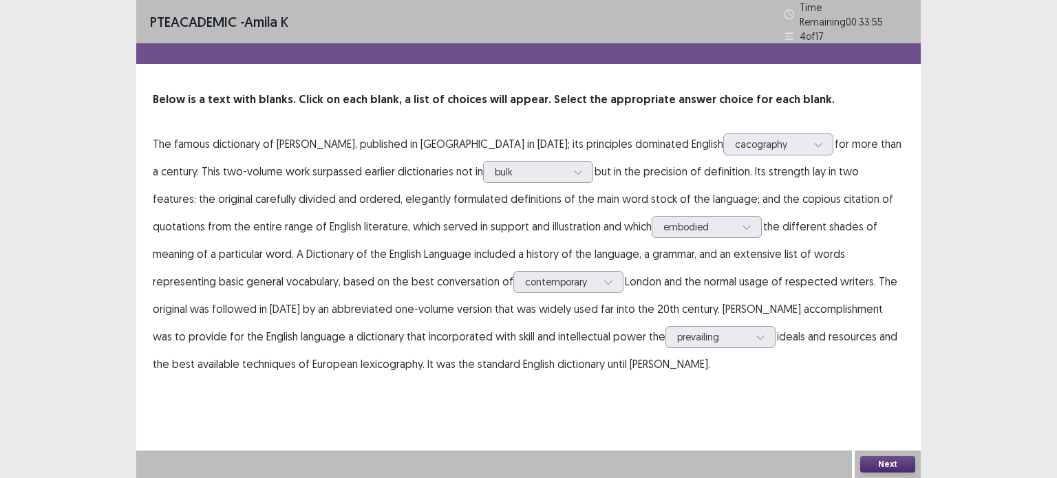
click at [876, 461] on button "Next" at bounding box center [887, 464] width 55 height 17
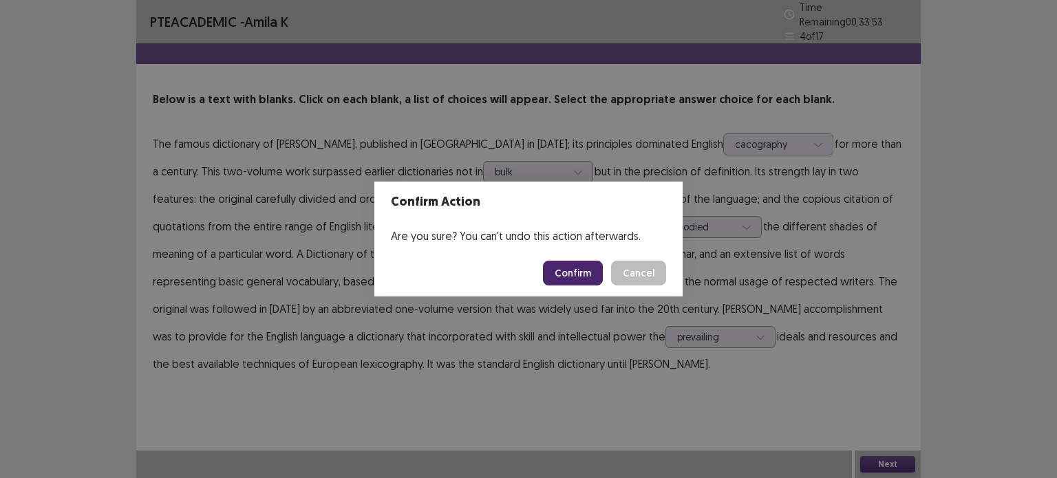
click at [572, 269] on button "Confirm" at bounding box center [573, 273] width 60 height 25
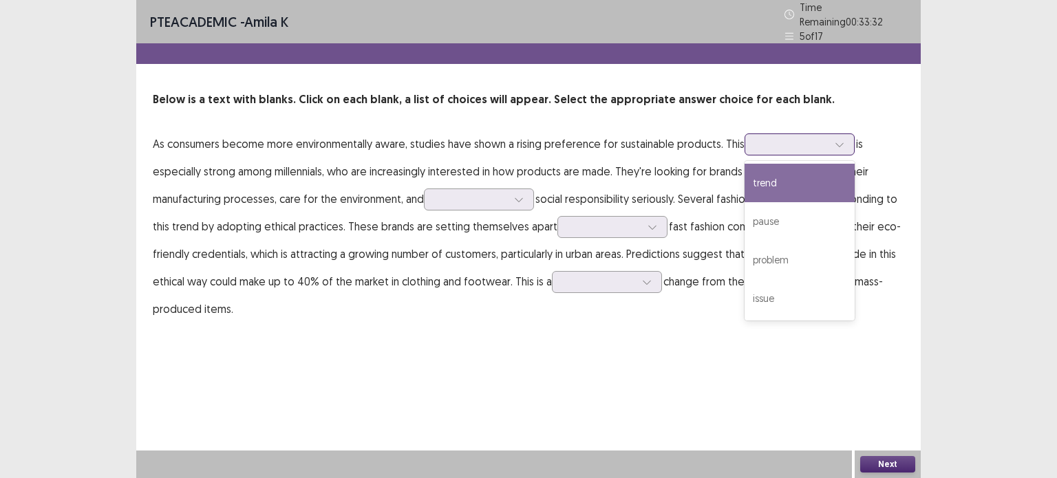
click at [806, 142] on div at bounding box center [792, 144] width 72 height 13
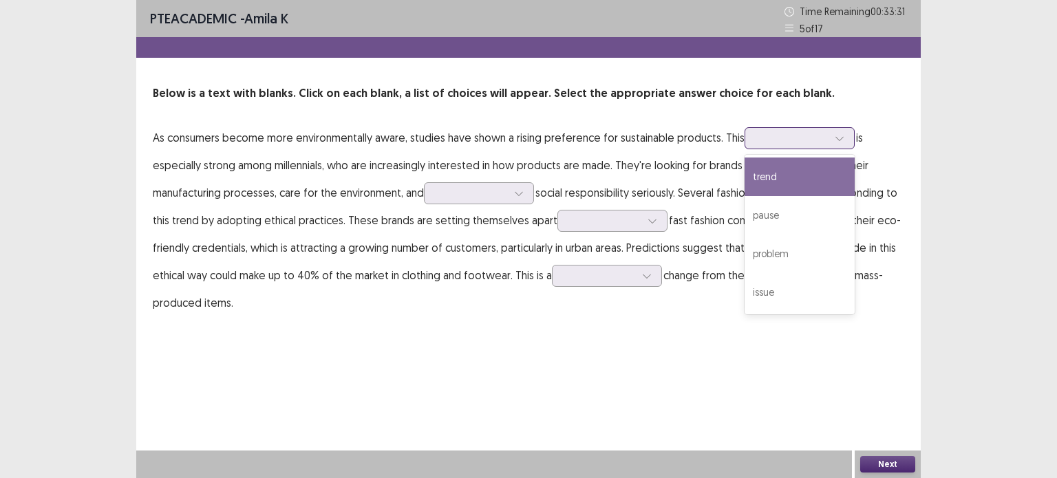
click at [784, 174] on div "trend" at bounding box center [799, 177] width 110 height 39
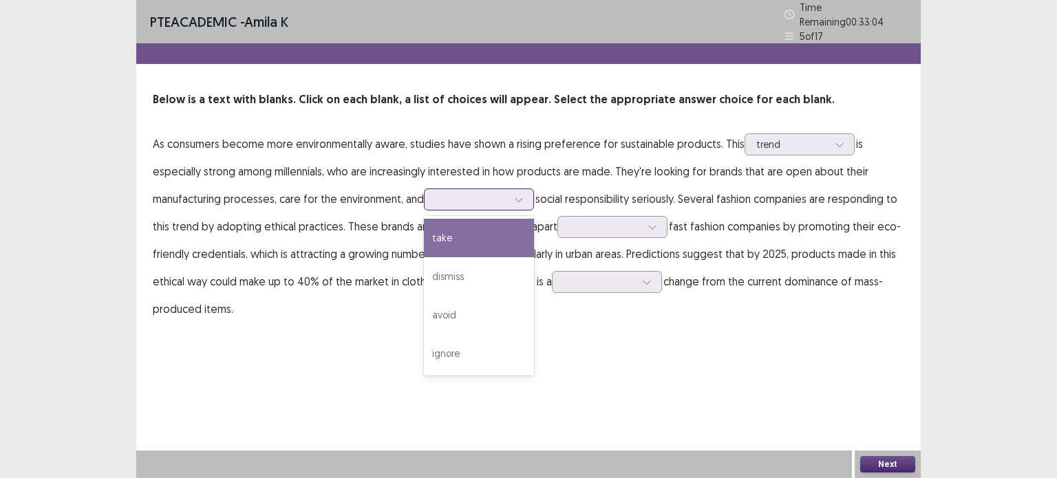
click at [490, 198] on div at bounding box center [471, 199] width 72 height 13
click at [477, 225] on div "take" at bounding box center [479, 238] width 110 height 39
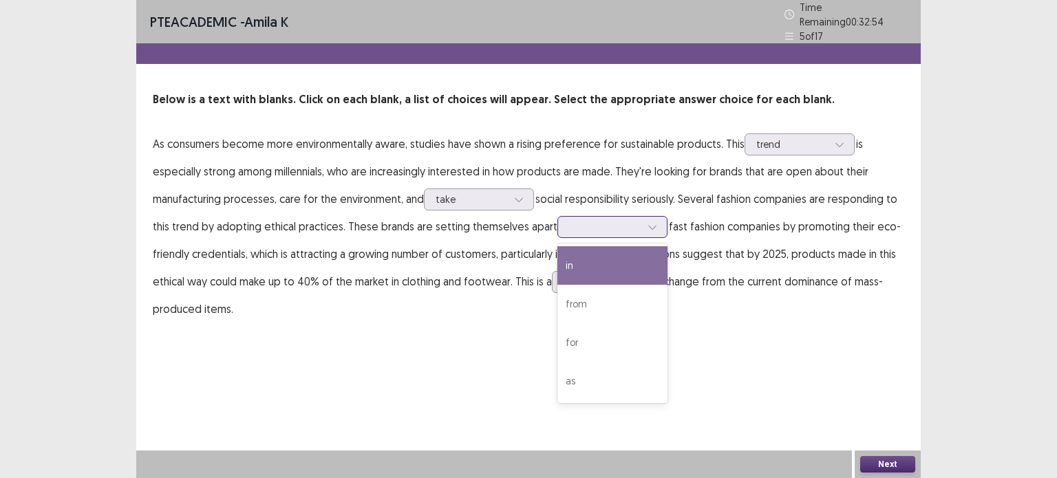
click at [589, 222] on div at bounding box center [605, 226] width 72 height 13
click at [598, 247] on div "in" at bounding box center [612, 265] width 110 height 39
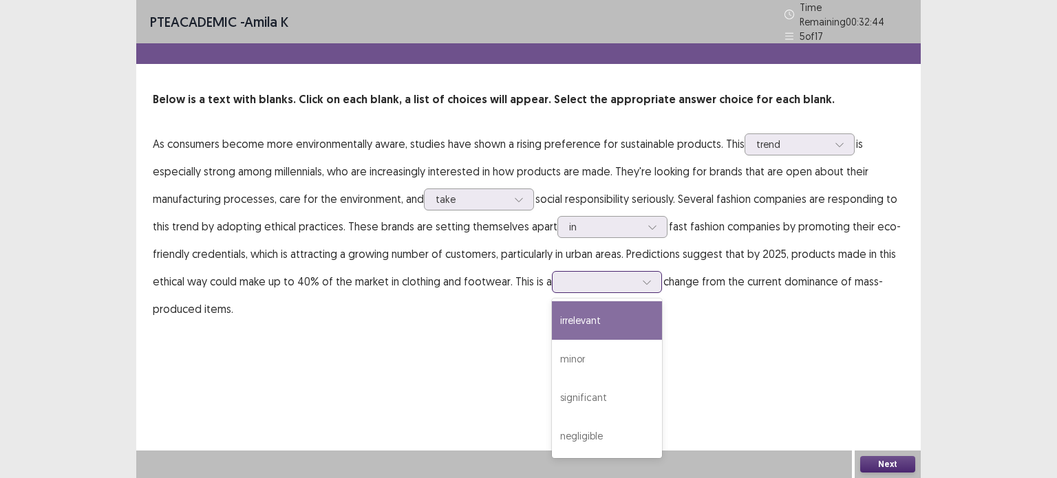
click at [585, 277] on div at bounding box center [599, 281] width 72 height 13
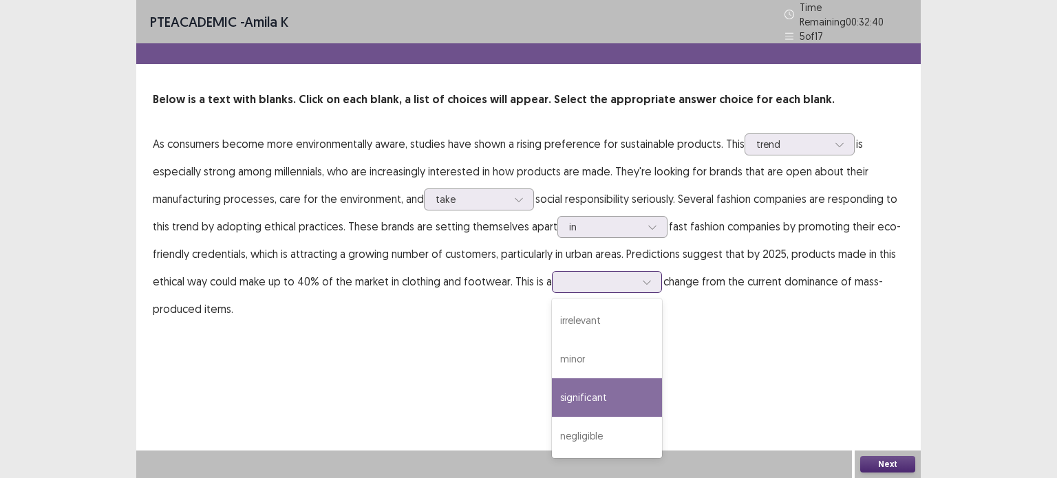
click at [617, 391] on div "significant" at bounding box center [607, 397] width 110 height 39
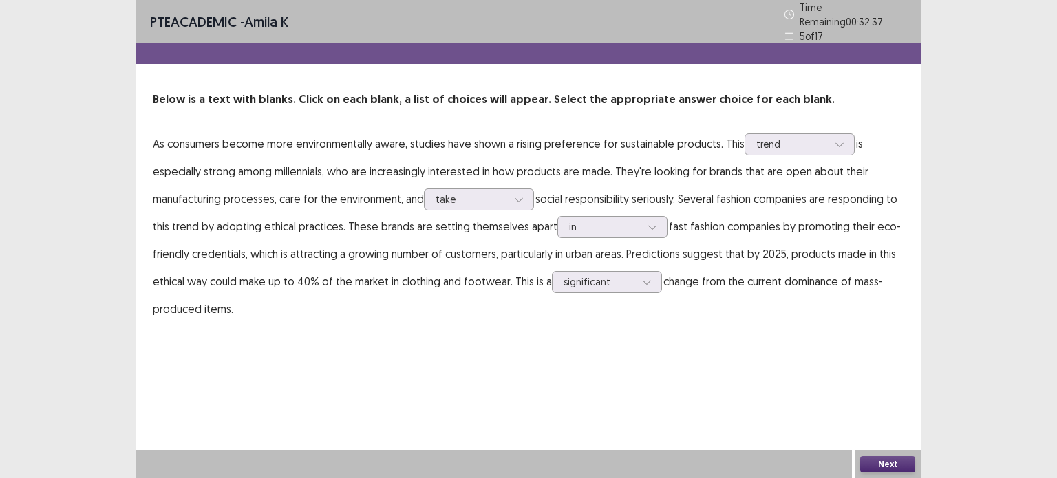
click at [875, 462] on button "Next" at bounding box center [887, 464] width 55 height 17
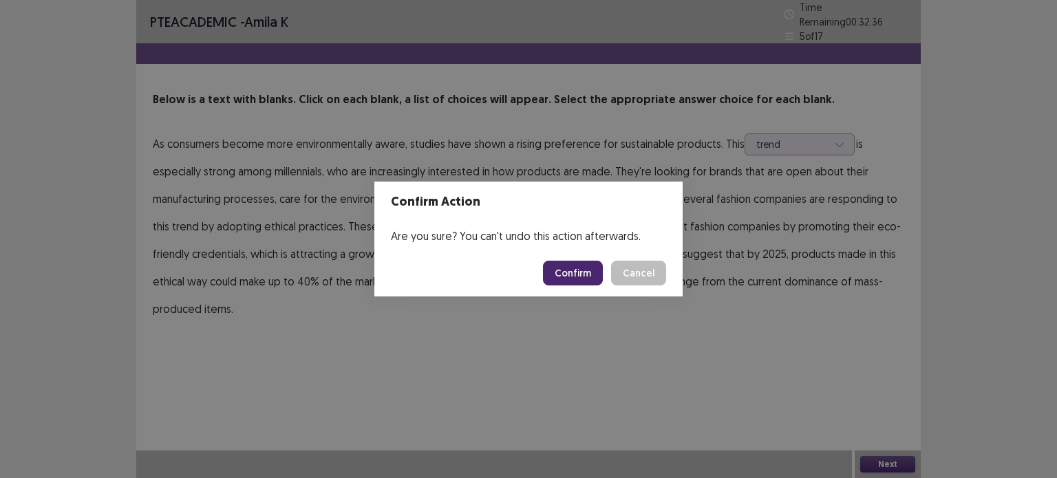
click at [592, 263] on button "Confirm" at bounding box center [573, 273] width 60 height 25
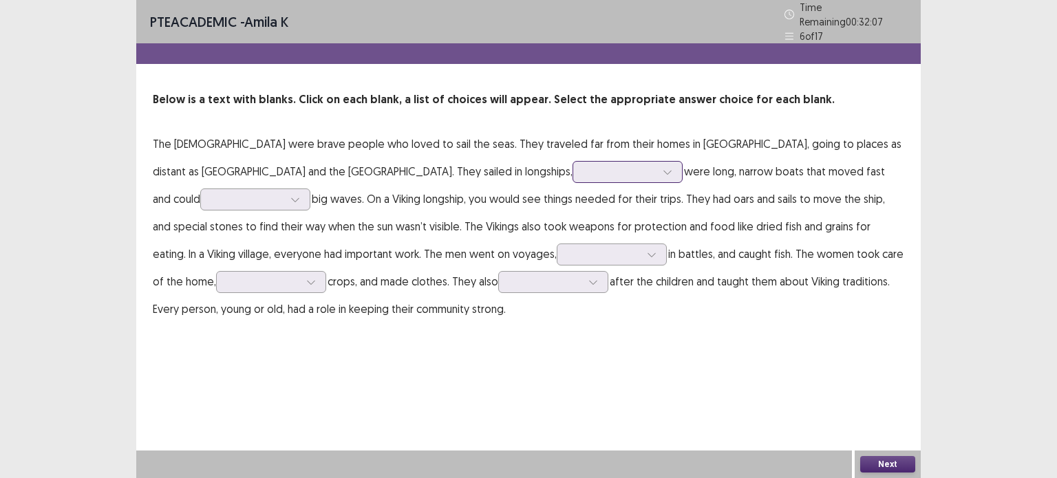
click at [584, 166] on div at bounding box center [620, 171] width 72 height 13
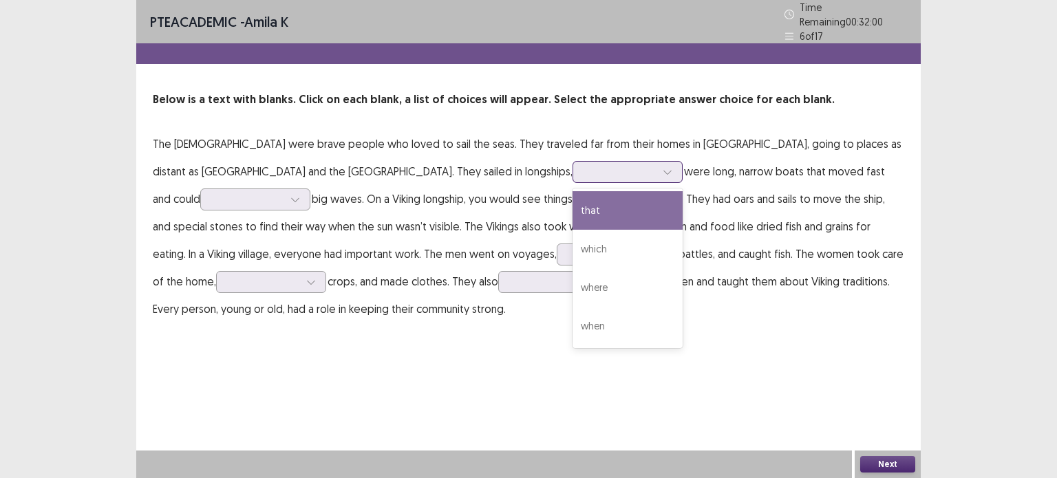
click at [572, 203] on div "that" at bounding box center [627, 210] width 110 height 39
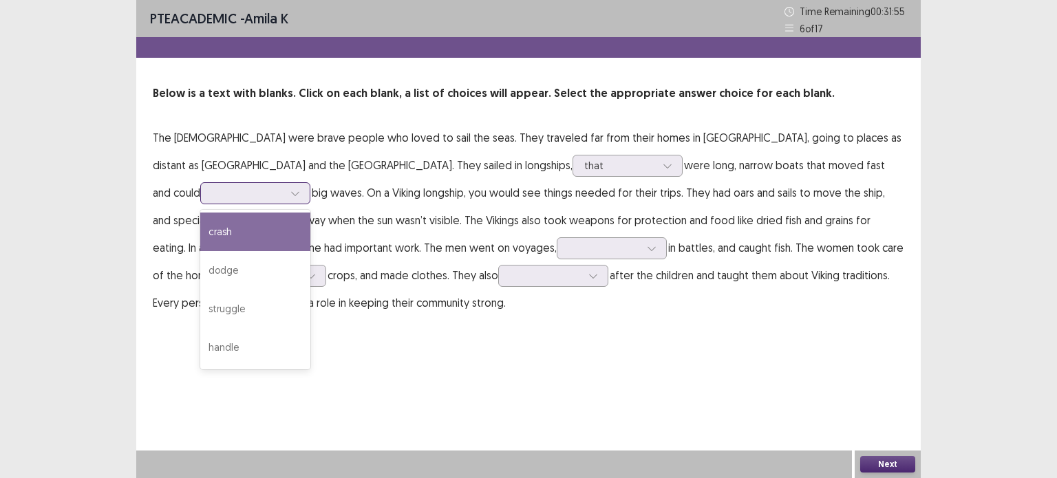
click at [283, 186] on div at bounding box center [248, 192] width 72 height 13
click at [310, 213] on div "crash" at bounding box center [255, 232] width 110 height 39
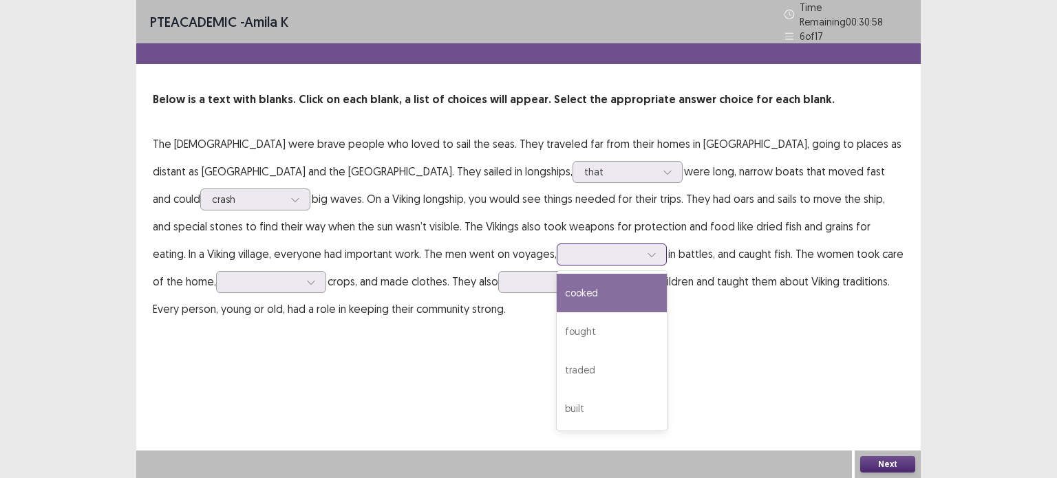
click at [568, 248] on div at bounding box center [604, 254] width 72 height 13
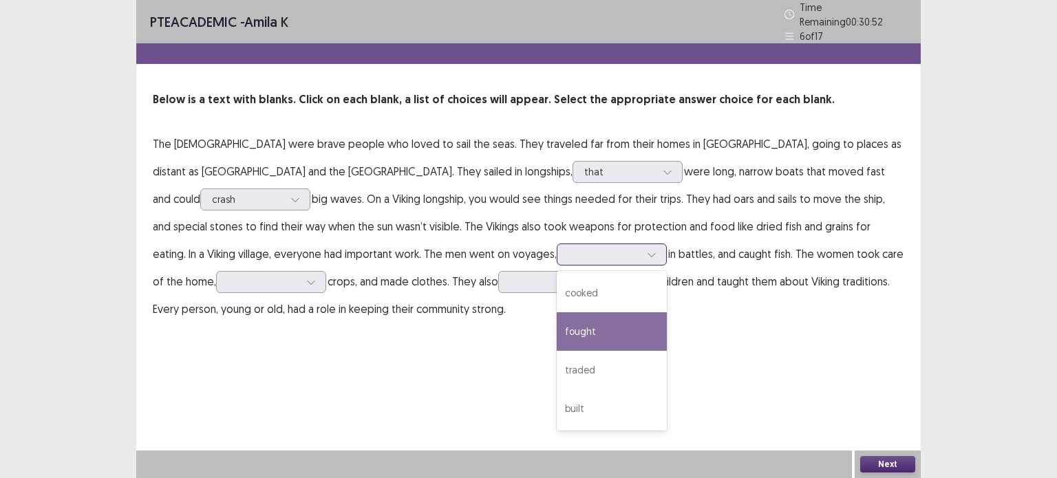
click at [557, 327] on div "fought" at bounding box center [612, 331] width 110 height 39
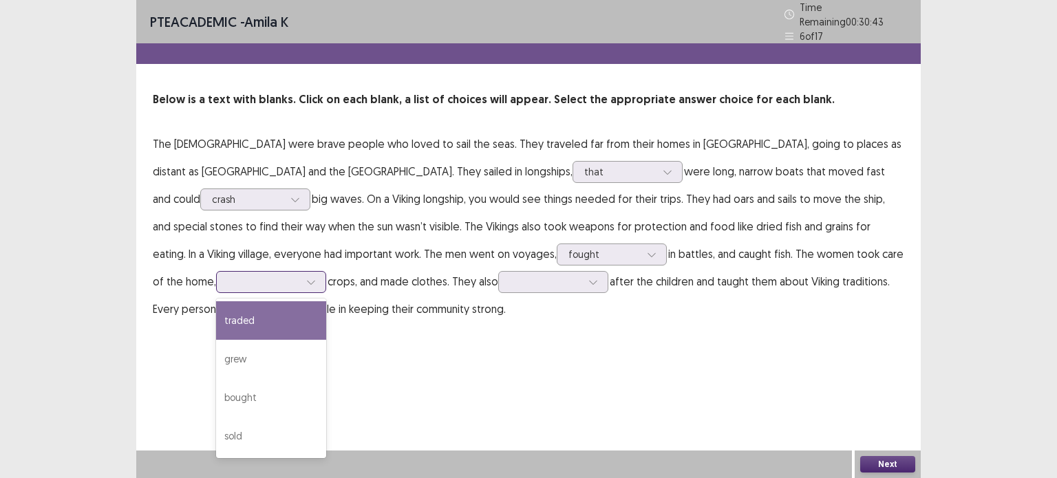
click at [299, 275] on div at bounding box center [264, 281] width 72 height 13
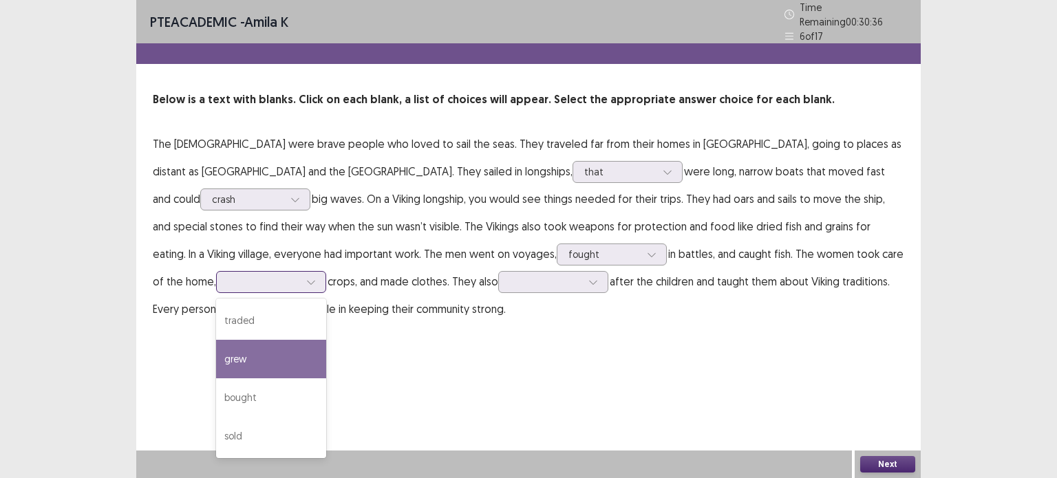
click at [326, 340] on div "grew" at bounding box center [271, 359] width 110 height 39
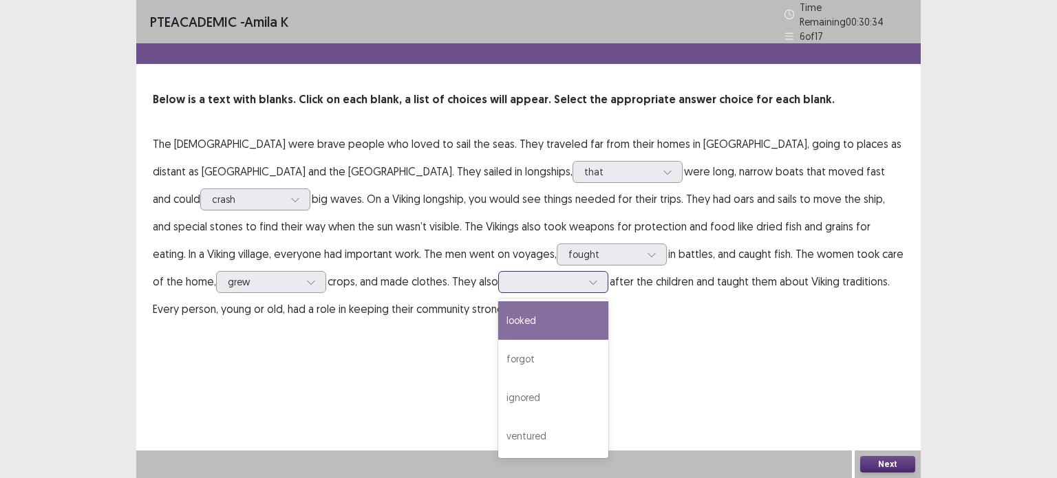
click at [510, 275] on div at bounding box center [546, 281] width 72 height 13
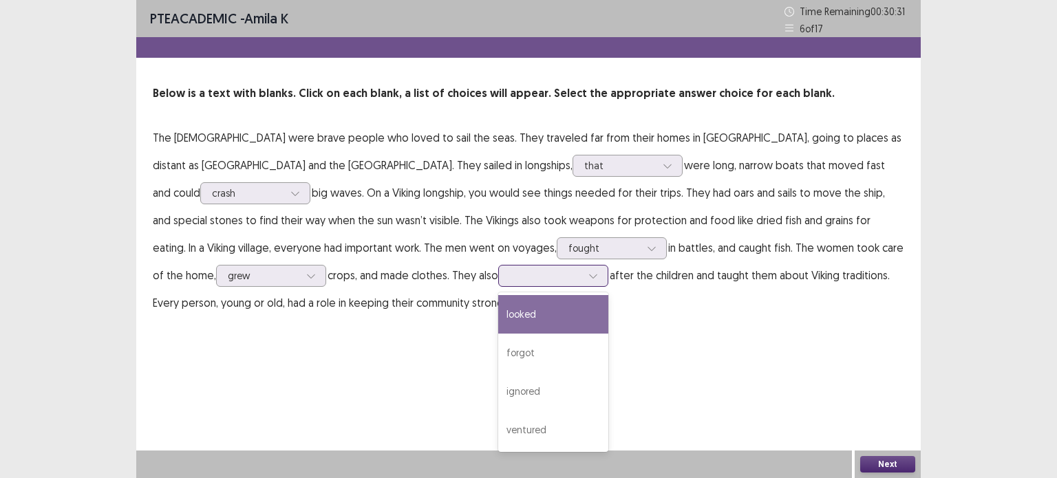
click at [498, 323] on div "looked" at bounding box center [553, 314] width 110 height 39
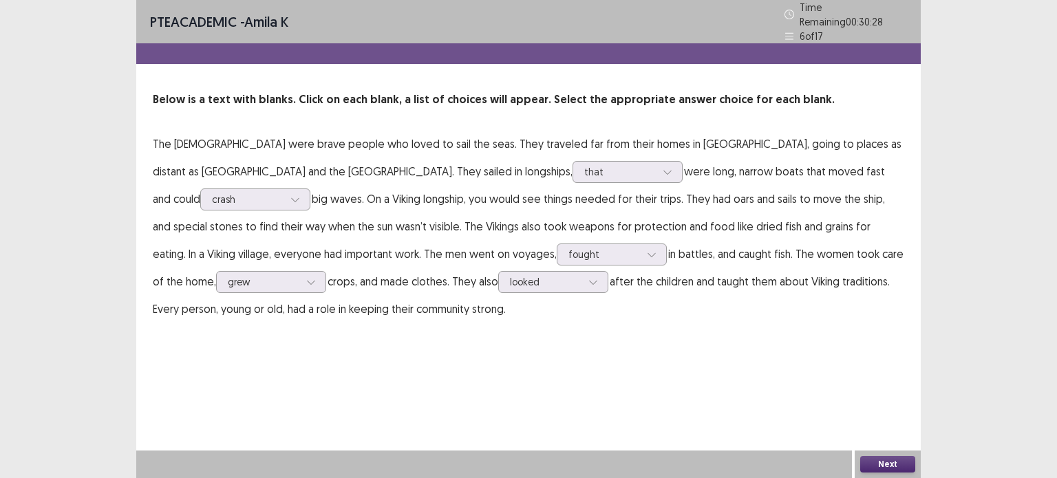
click at [873, 460] on button "Next" at bounding box center [887, 464] width 55 height 17
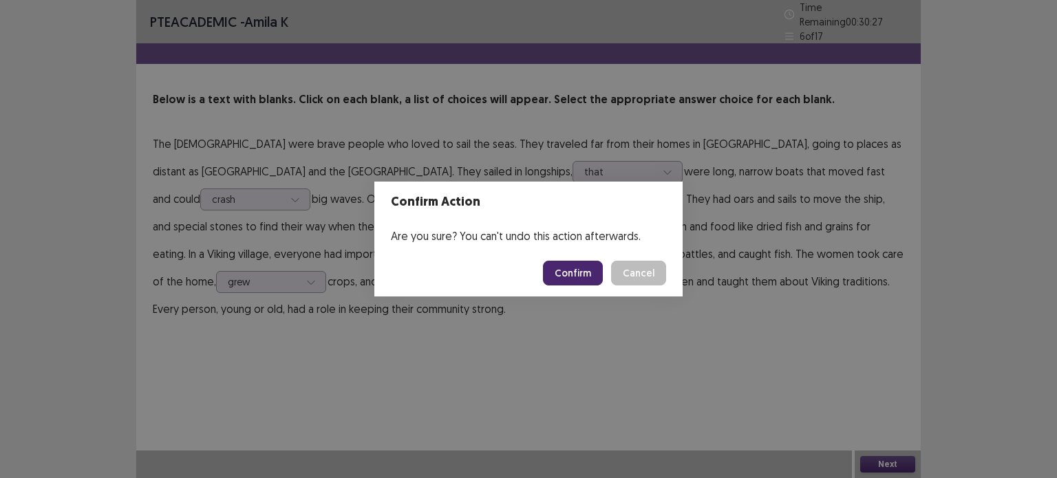
click at [572, 272] on button "Confirm" at bounding box center [573, 273] width 60 height 25
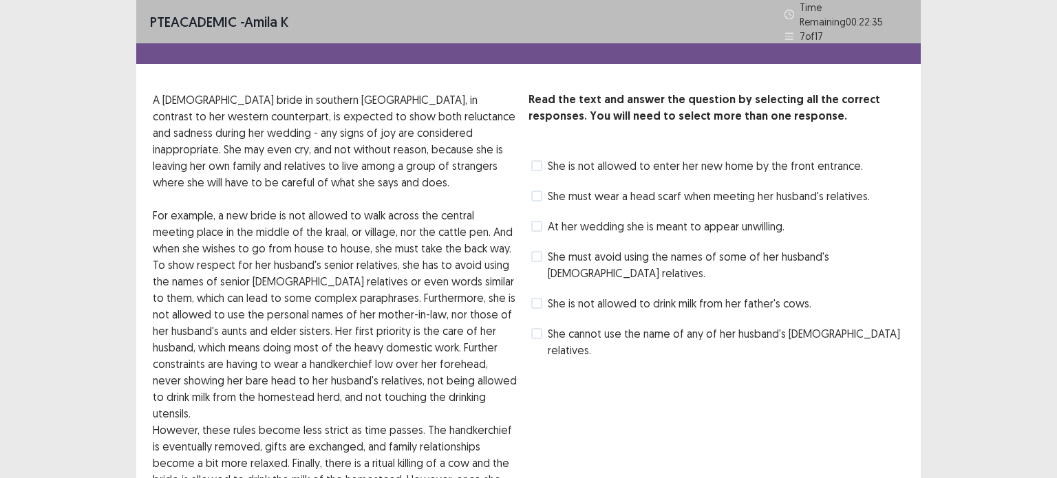
click at [305, 305] on p "For example, a new bride is not allowed to walk across the central meeting plac…" at bounding box center [335, 314] width 365 height 215
click at [542, 162] on label "She is not allowed to enter her new home by the front entrance." at bounding box center [697, 166] width 332 height 17
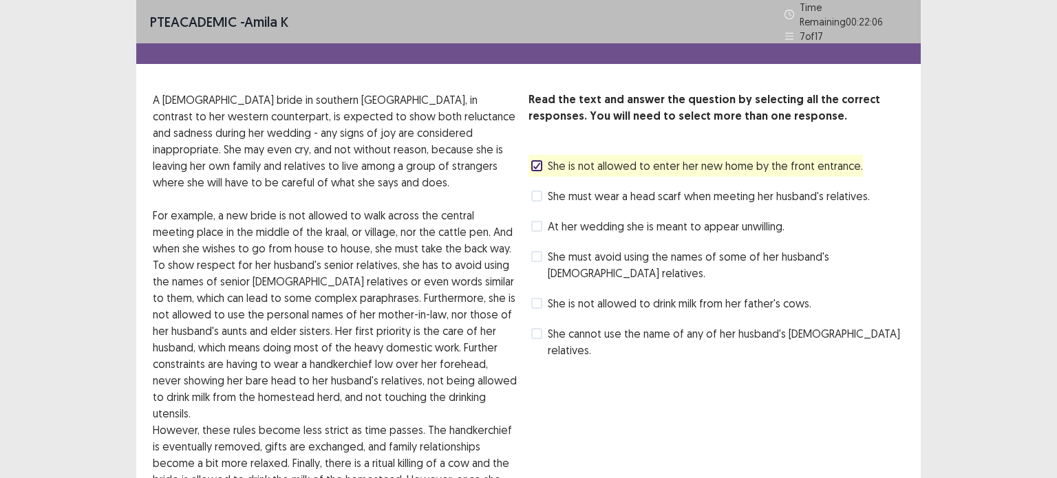
scroll to position [146, 0]
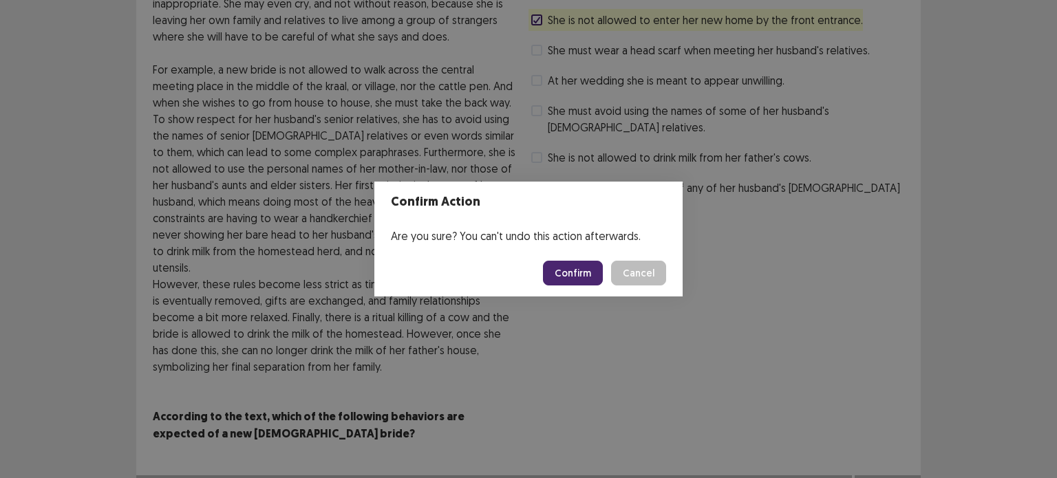
click at [592, 280] on button "Confirm" at bounding box center [573, 273] width 60 height 25
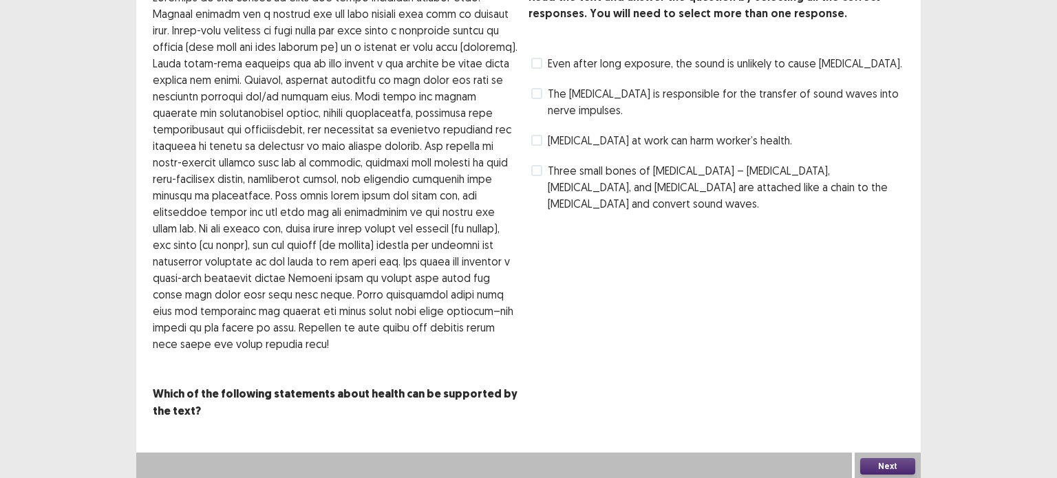
scroll to position [0, 0]
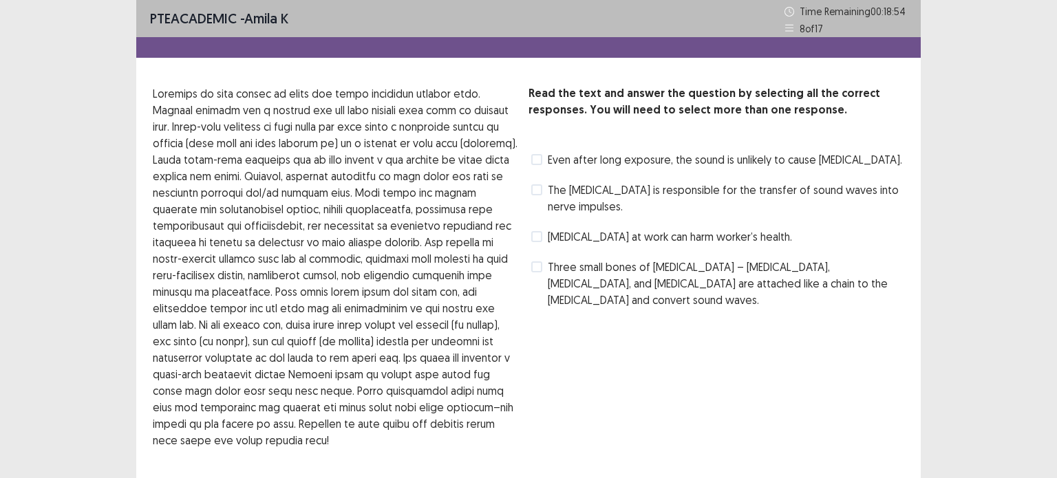
click at [537, 195] on span at bounding box center [536, 189] width 11 height 11
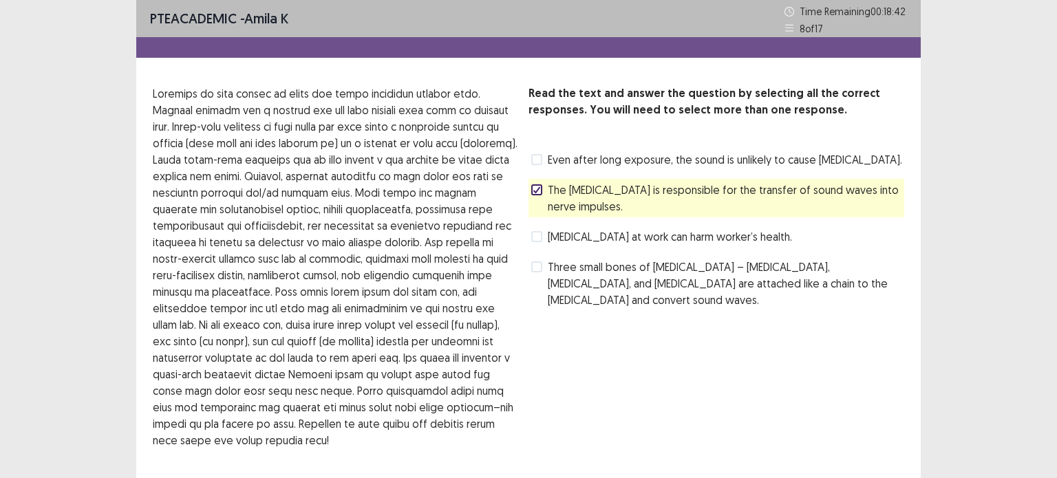
click at [537, 236] on span at bounding box center [536, 236] width 11 height 11
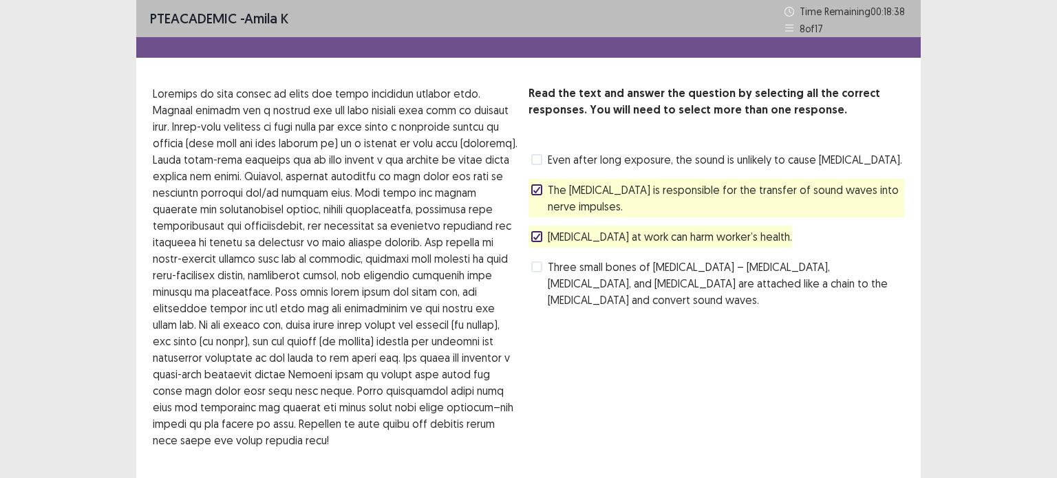
scroll to position [96, 0]
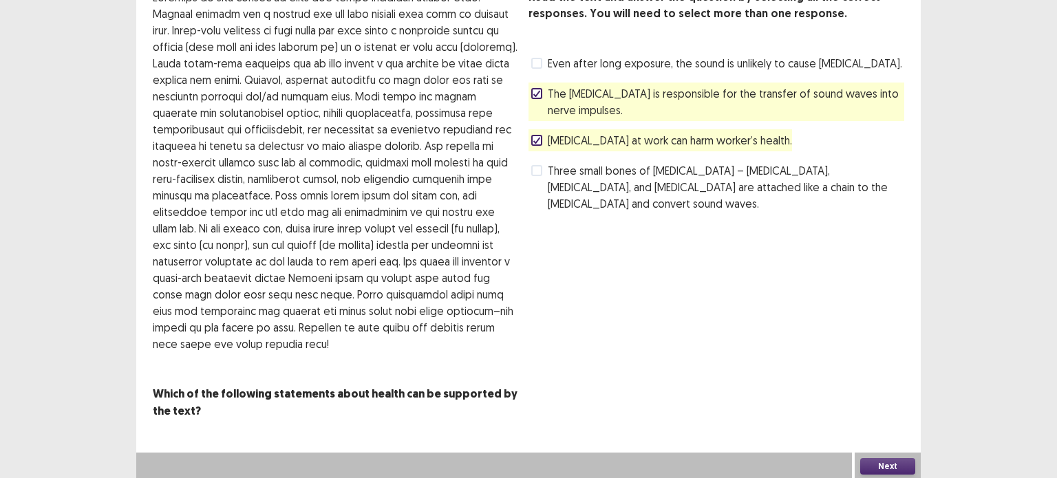
click at [870, 460] on button "Next" at bounding box center [887, 466] width 55 height 17
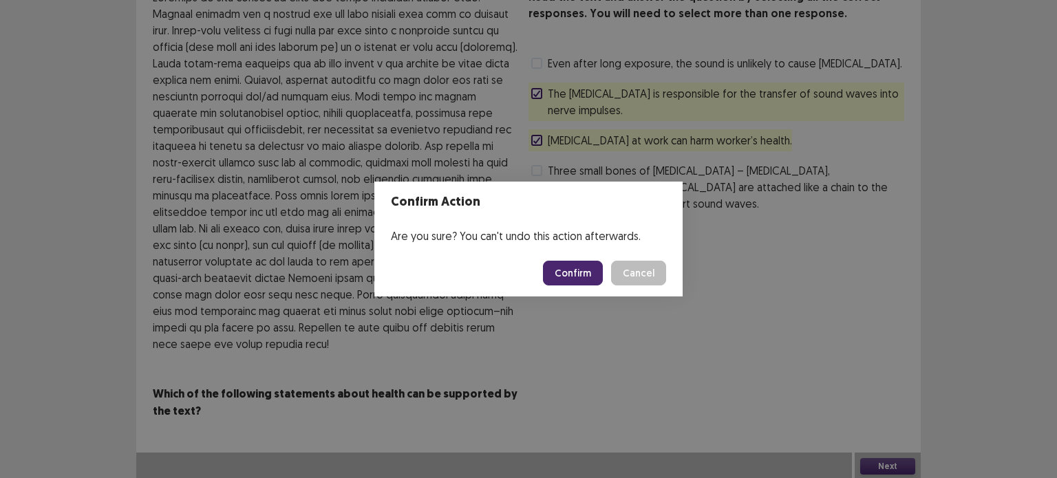
click at [566, 274] on button "Confirm" at bounding box center [573, 273] width 60 height 25
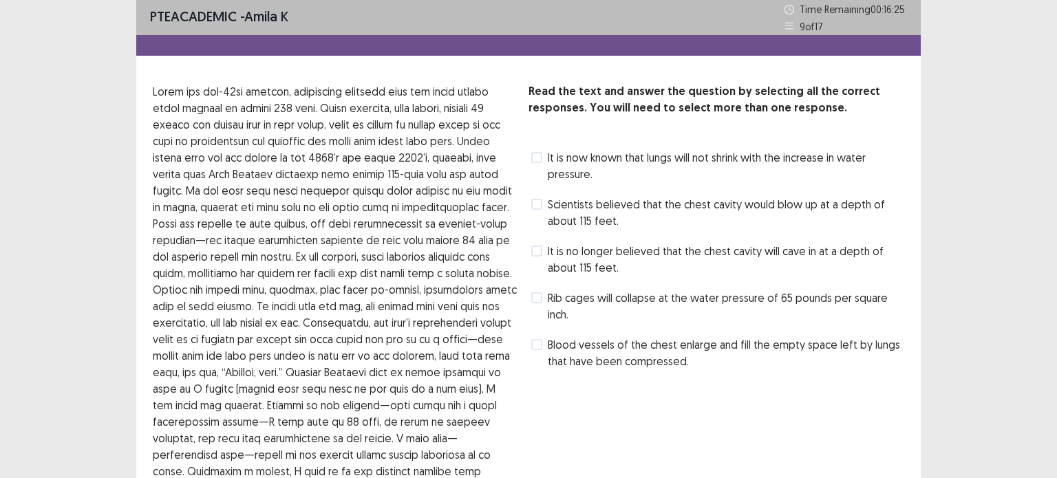
scroll to position [1, 0]
click at [539, 206] on span at bounding box center [536, 205] width 11 height 11
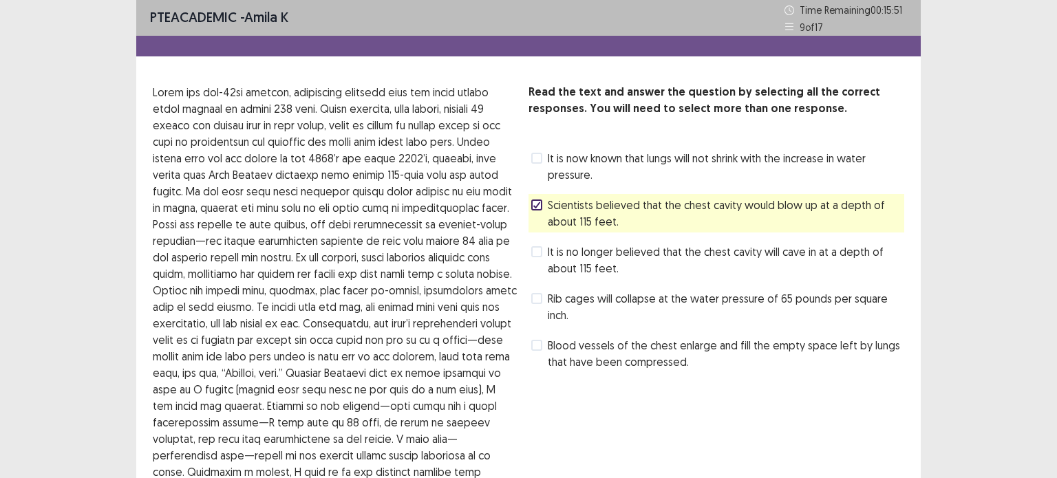
click at [542, 248] on label "It is no longer believed that the chest cavity will cave in at a depth of about…" at bounding box center [717, 260] width 373 height 33
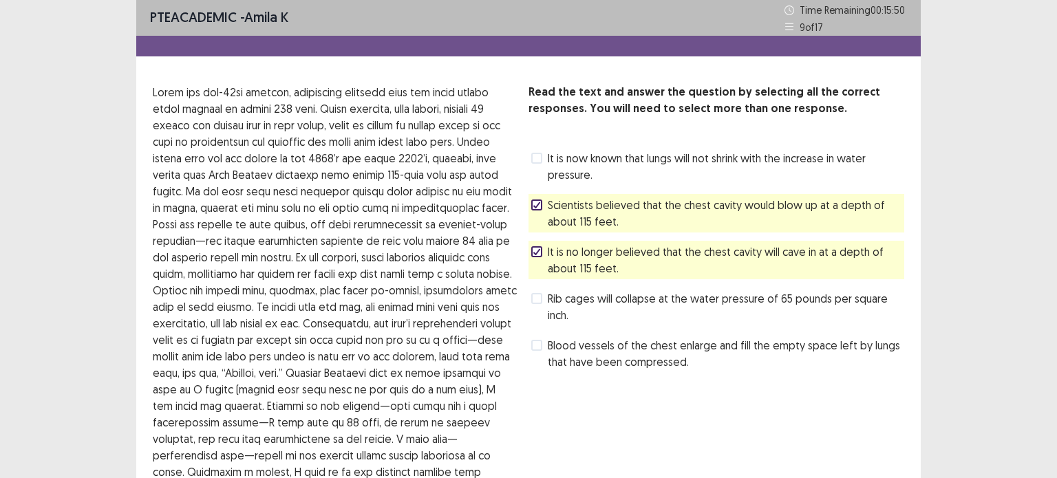
scroll to position [228, 0]
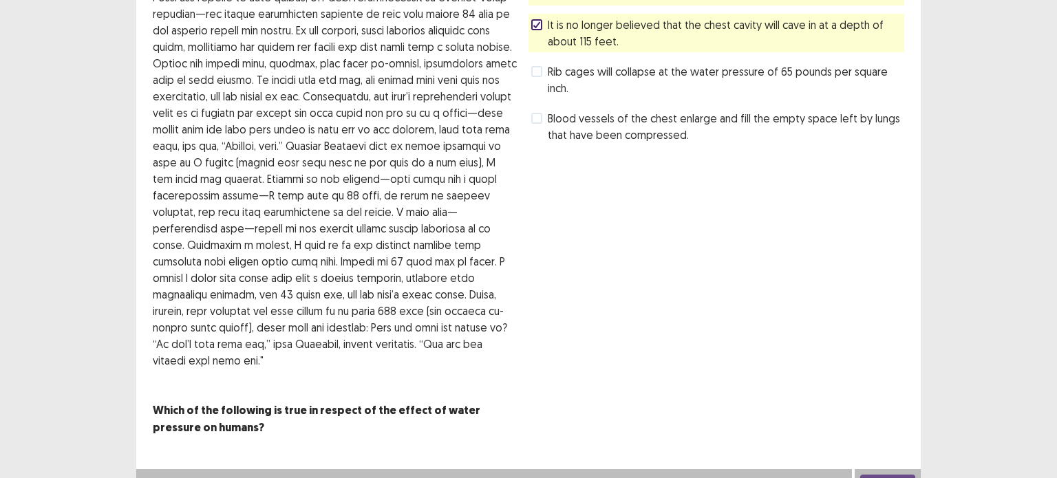
click at [876, 475] on button "Next" at bounding box center [887, 483] width 55 height 17
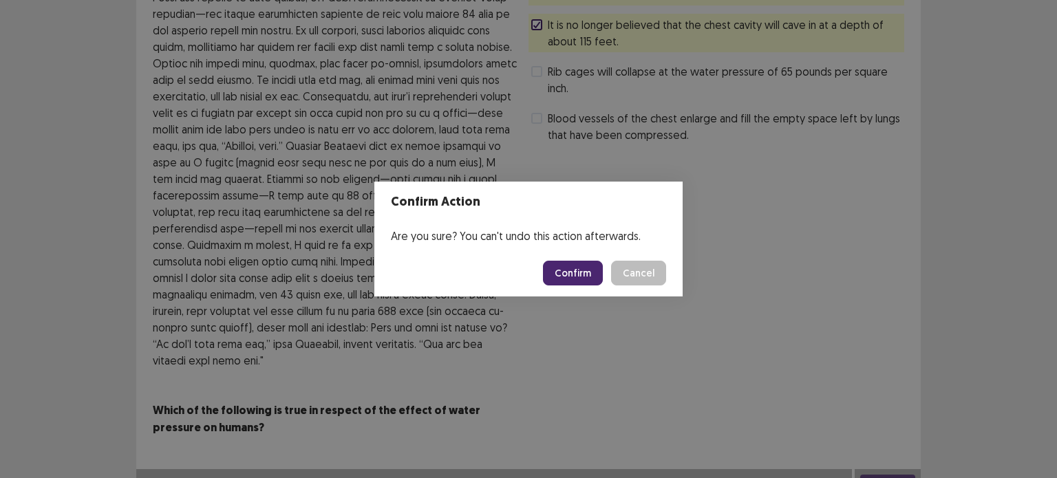
click at [567, 277] on button "Confirm" at bounding box center [573, 273] width 60 height 25
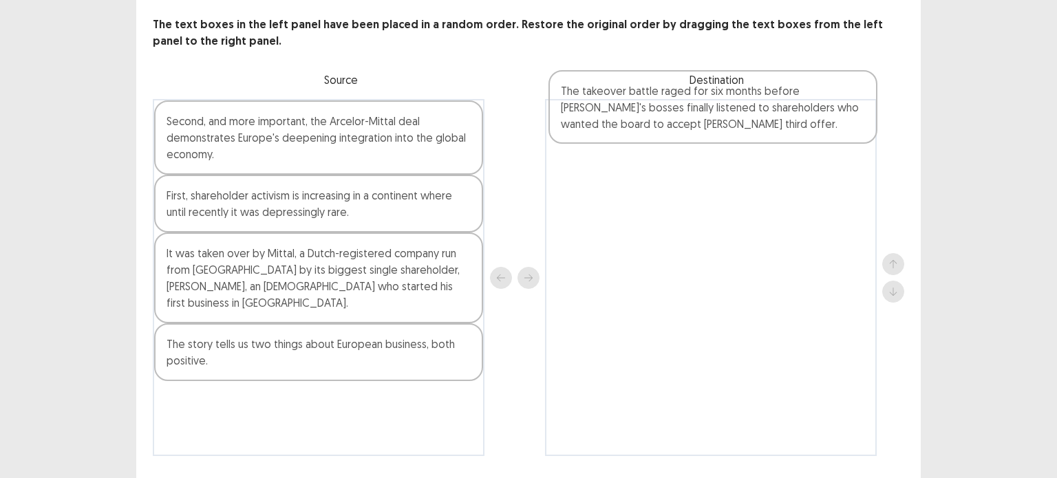
scroll to position [67, 0]
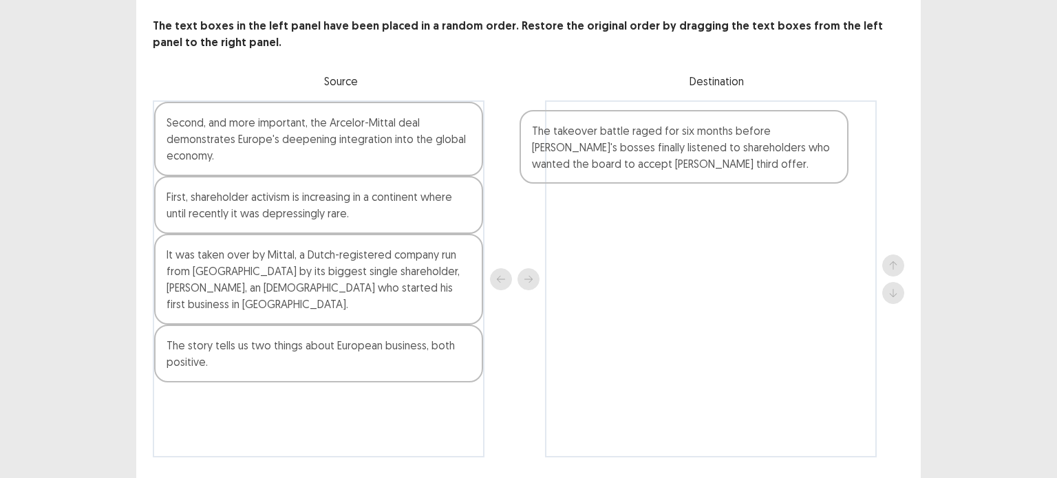
drag, startPoint x: 213, startPoint y: 196, endPoint x: 583, endPoint y: 151, distance: 372.2
click at [583, 151] on div "Second, and more important, the Arcelor-Mittal deal demonstrates Europe's deepe…" at bounding box center [528, 278] width 751 height 357
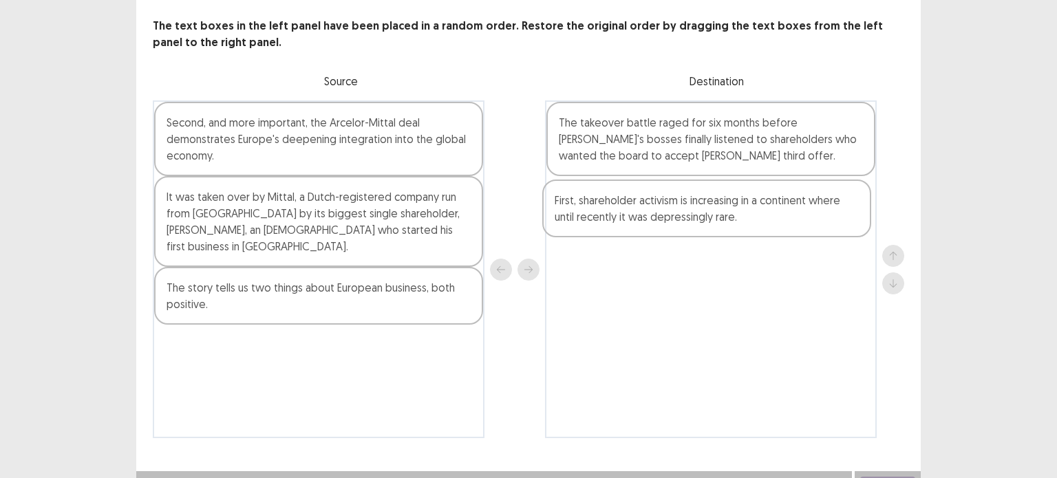
drag, startPoint x: 367, startPoint y: 193, endPoint x: 762, endPoint y: 195, distance: 394.2
click at [762, 195] on div "Second, and more important, the Arcelor-Mittal deal demonstrates Europe's deepe…" at bounding box center [528, 269] width 751 height 338
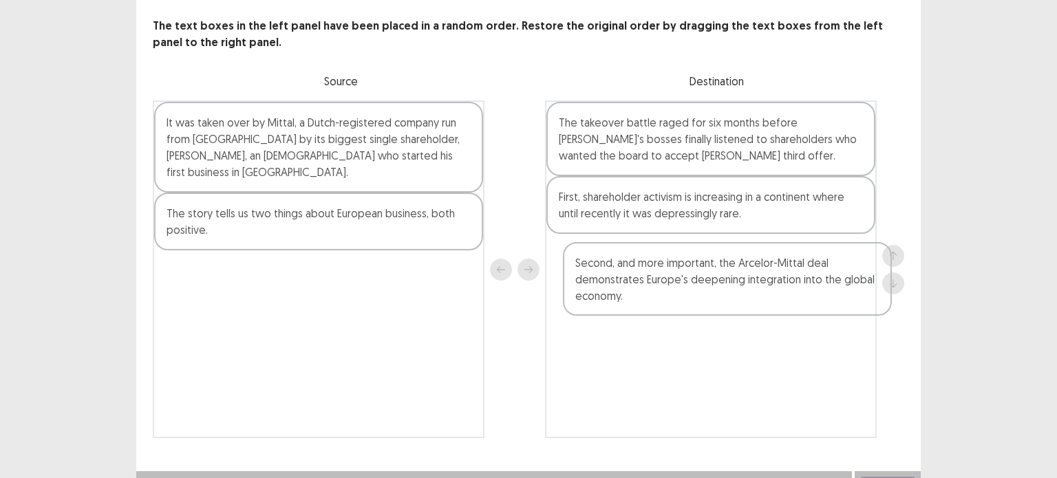
drag, startPoint x: 316, startPoint y: 140, endPoint x: 731, endPoint y: 281, distance: 438.1
click at [731, 281] on div "Second, and more important, the Arcelor-Mittal deal demonstrates Europe's deepe…" at bounding box center [528, 269] width 751 height 338
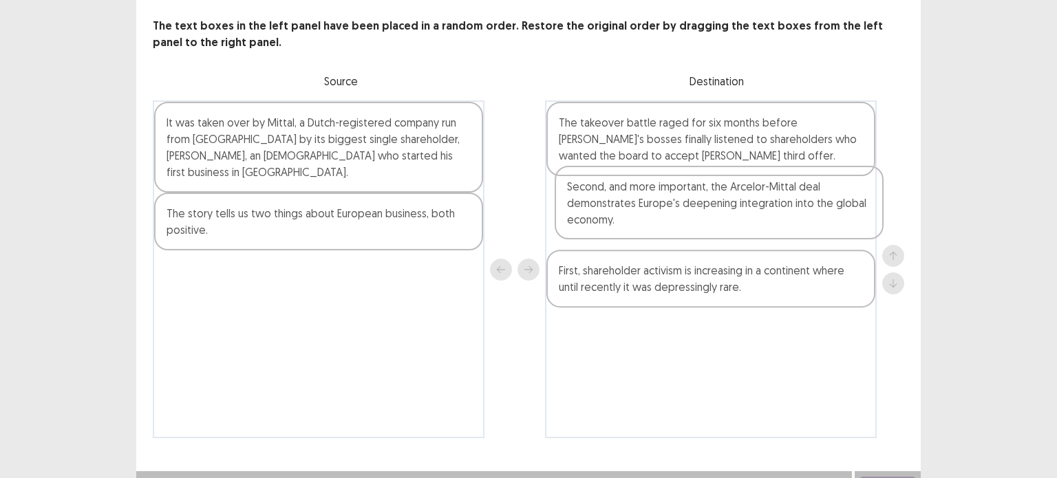
drag, startPoint x: 731, startPoint y: 281, endPoint x: 737, endPoint y: 214, distance: 67.7
click at [737, 214] on div "The takeover battle raged for six months before [PERSON_NAME]'s bosses finally …" at bounding box center [711, 269] width 332 height 338
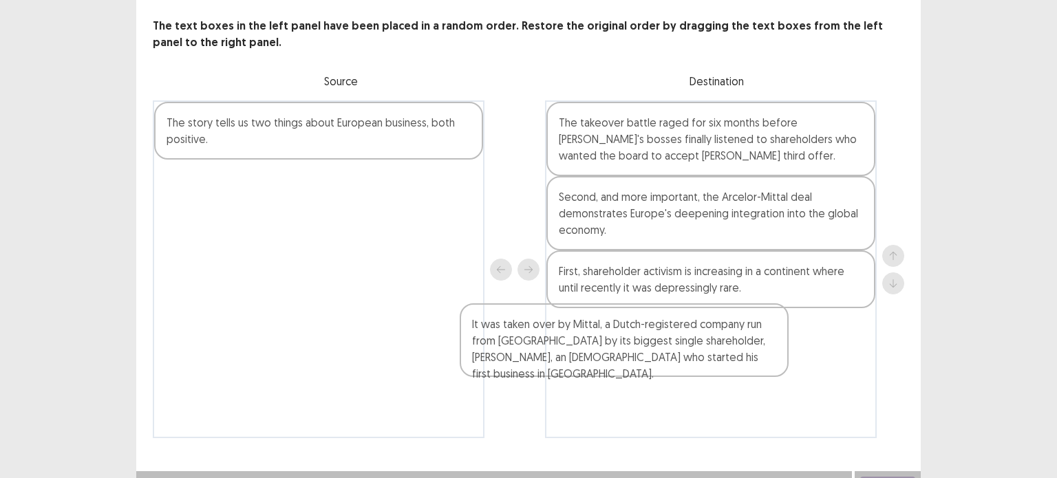
drag, startPoint x: 389, startPoint y: 133, endPoint x: 709, endPoint y: 338, distance: 379.9
click at [709, 338] on div "It was taken over by Mittal, a Dutch-registered company run from [GEOGRAPHIC_DA…" at bounding box center [528, 269] width 751 height 338
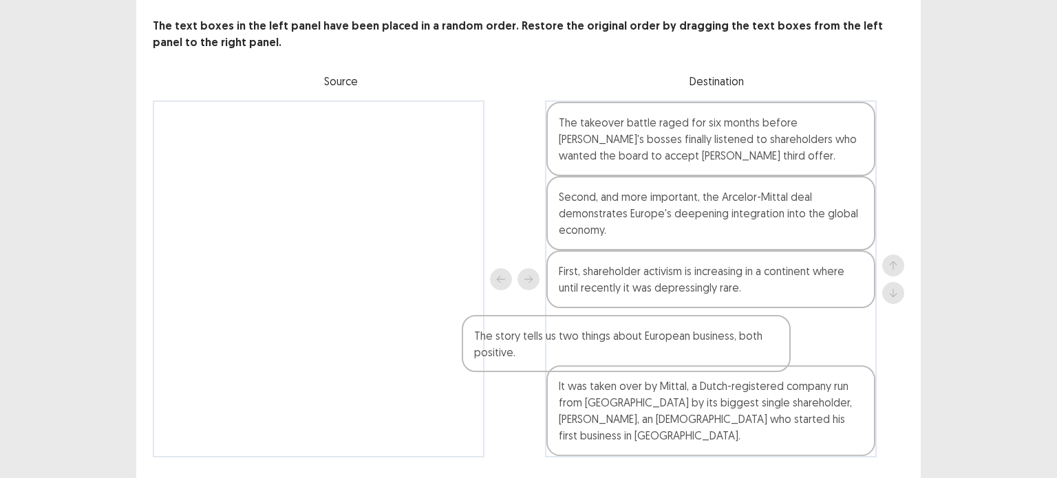
scroll to position [88, 0]
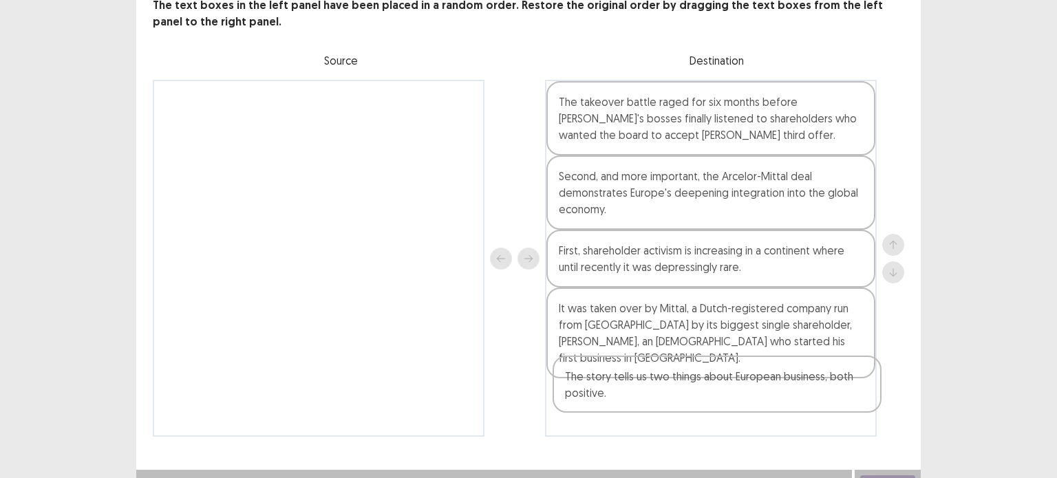
drag, startPoint x: 305, startPoint y: 139, endPoint x: 713, endPoint y: 394, distance: 480.6
click at [713, 394] on div "The story tells us two things about European business, both positive. The takeo…" at bounding box center [528, 258] width 751 height 357
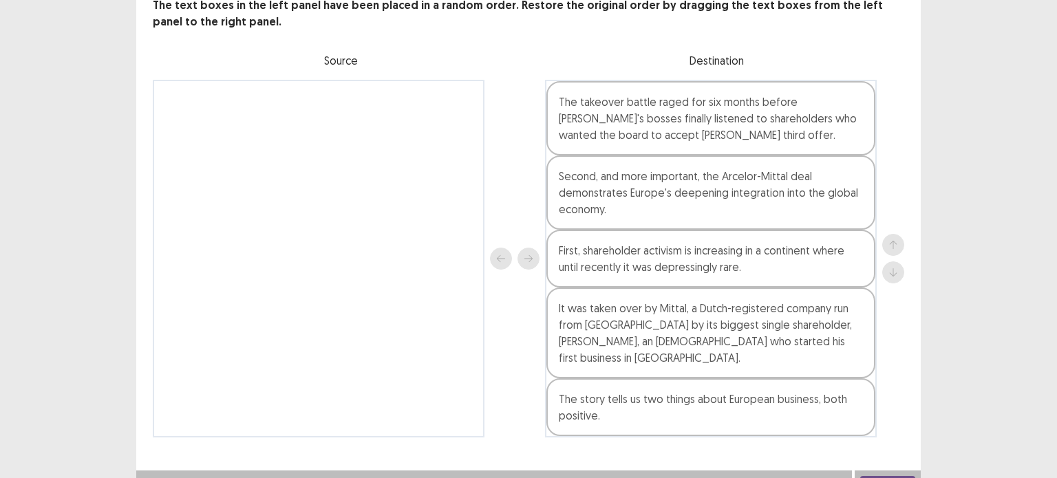
click at [887, 476] on button "Next" at bounding box center [887, 484] width 55 height 17
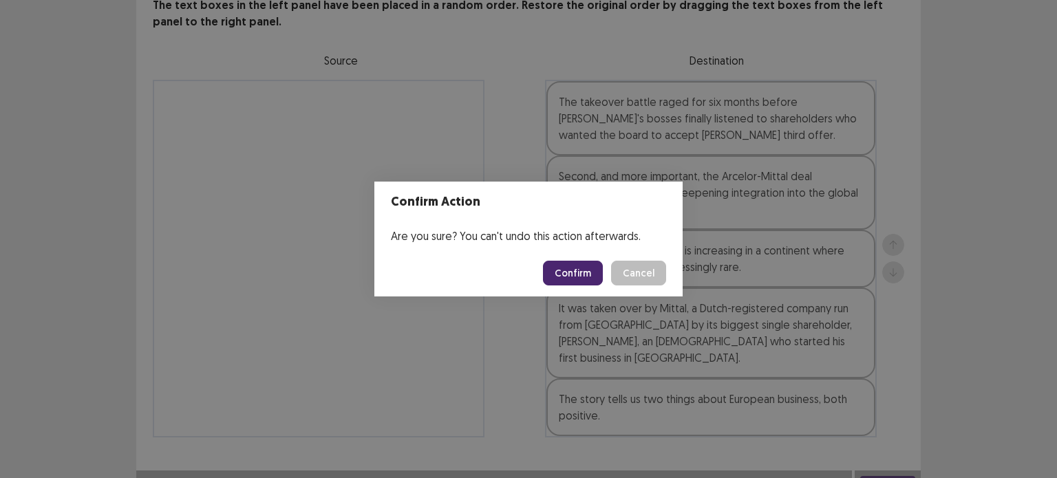
click at [592, 272] on button "Confirm" at bounding box center [573, 273] width 60 height 25
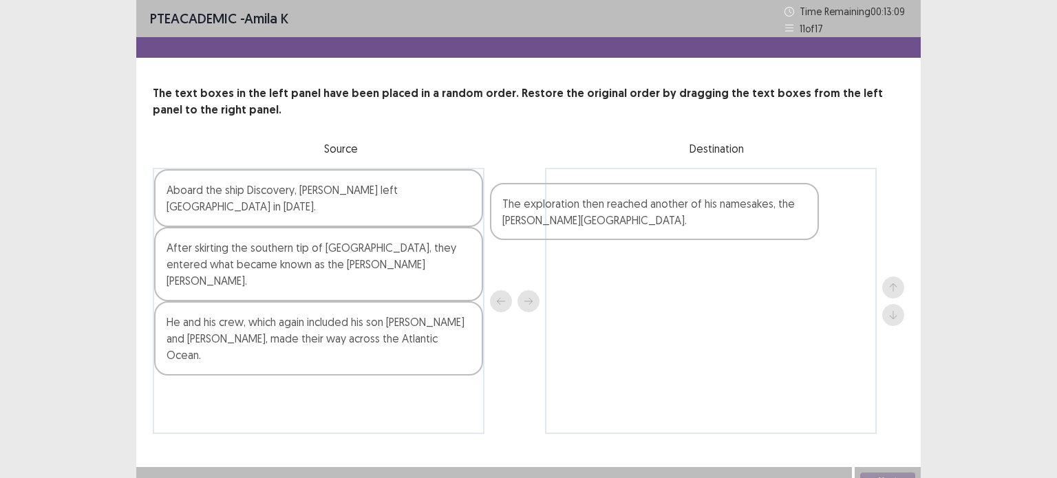
drag, startPoint x: 305, startPoint y: 341, endPoint x: 645, endPoint y: 198, distance: 368.5
click at [645, 198] on div "Aboard the ship Discovery, [PERSON_NAME] left [GEOGRAPHIC_DATA] in [DATE]. Afte…" at bounding box center [528, 301] width 751 height 266
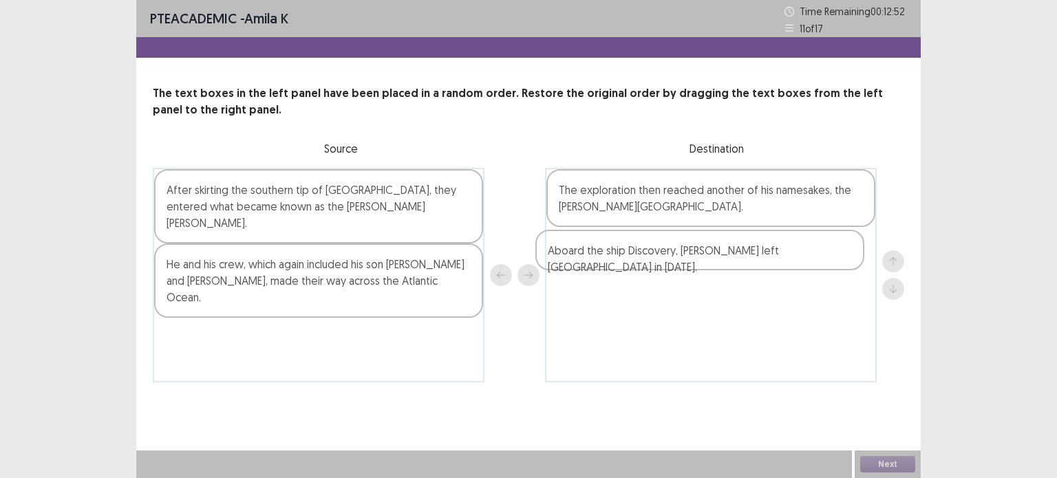
drag, startPoint x: 355, startPoint y: 194, endPoint x: 742, endPoint y: 253, distance: 391.1
click at [742, 253] on div "Aboard the ship Discovery, [PERSON_NAME] left [GEOGRAPHIC_DATA] in [DATE]. Afte…" at bounding box center [528, 275] width 751 height 215
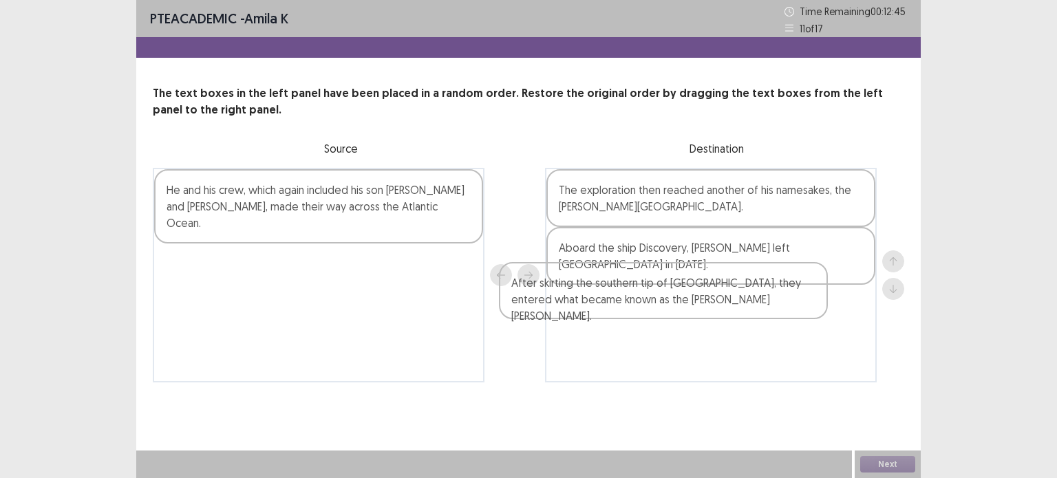
drag, startPoint x: 330, startPoint y: 207, endPoint x: 688, endPoint y: 301, distance: 370.6
click at [688, 301] on div "After skirting the southern tip of [GEOGRAPHIC_DATA], they entered what became …" at bounding box center [528, 275] width 751 height 215
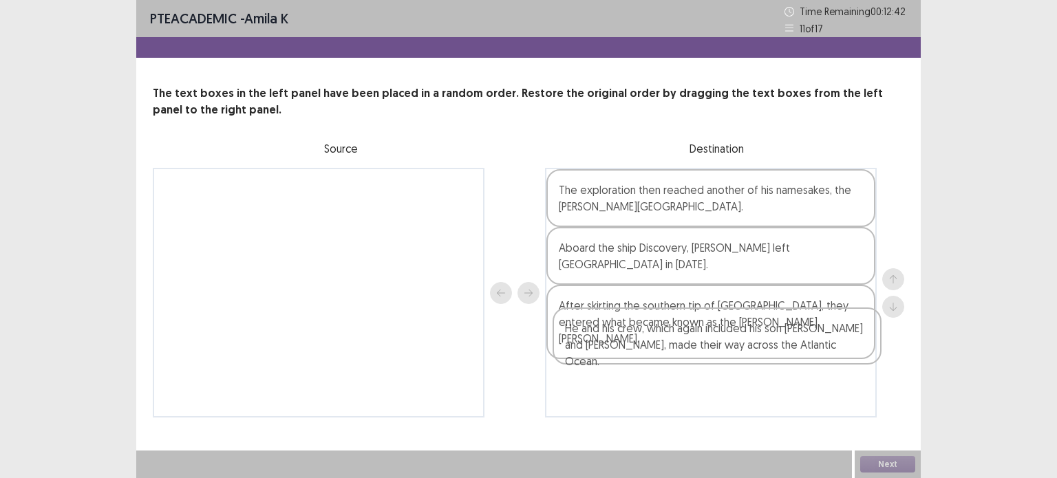
drag, startPoint x: 424, startPoint y: 211, endPoint x: 828, endPoint y: 349, distance: 427.7
click at [828, 349] on div "He and his crew, which again included his son [PERSON_NAME] and [PERSON_NAME], …" at bounding box center [528, 293] width 751 height 250
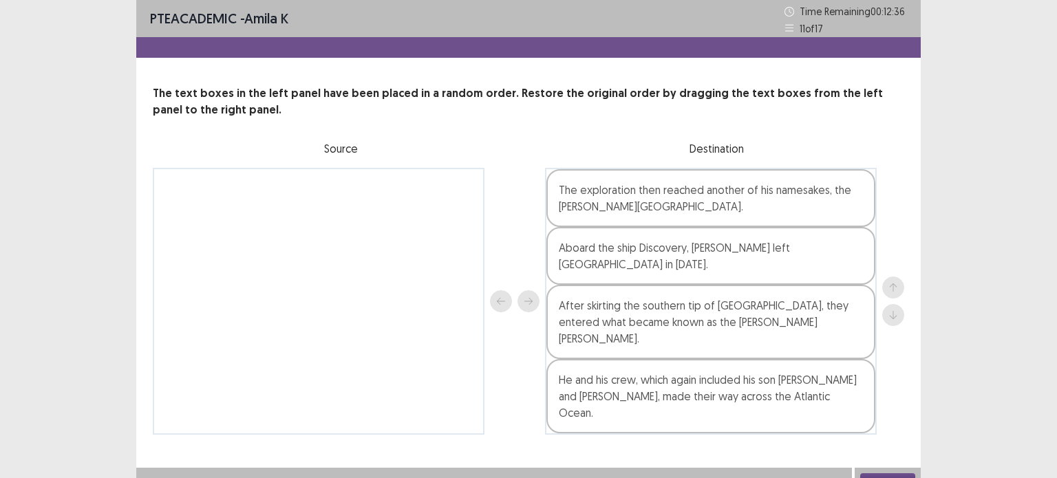
click at [887, 473] on button "Next" at bounding box center [887, 481] width 55 height 17
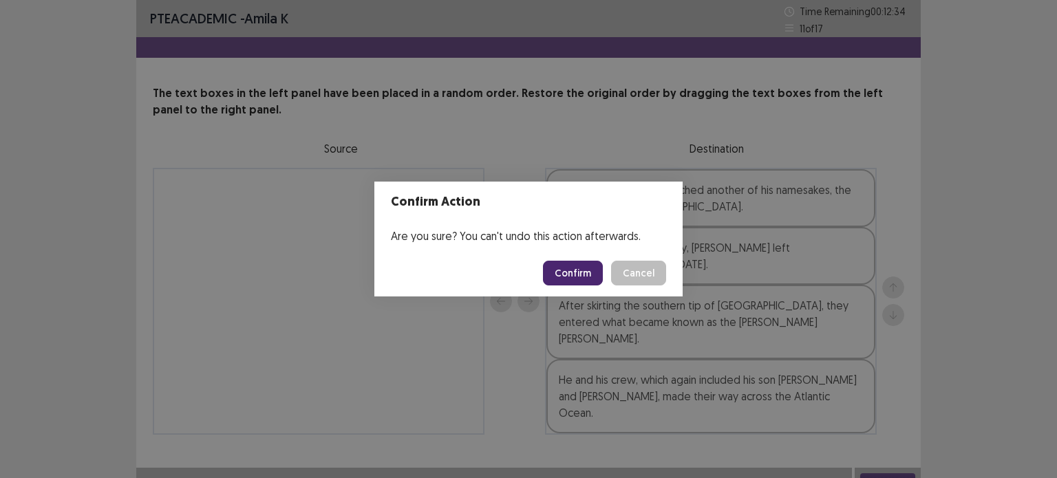
click at [566, 270] on button "Confirm" at bounding box center [573, 273] width 60 height 25
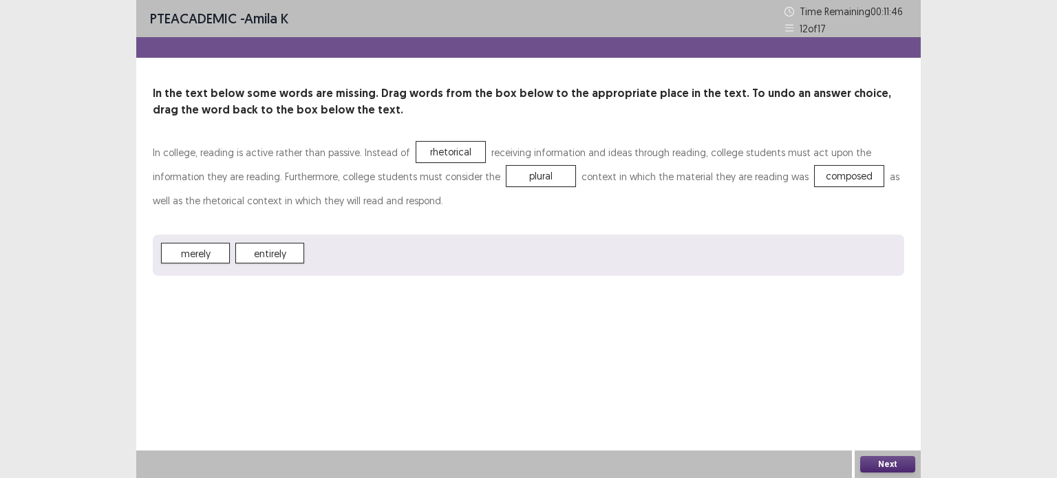
click at [892, 462] on button "Next" at bounding box center [887, 464] width 55 height 17
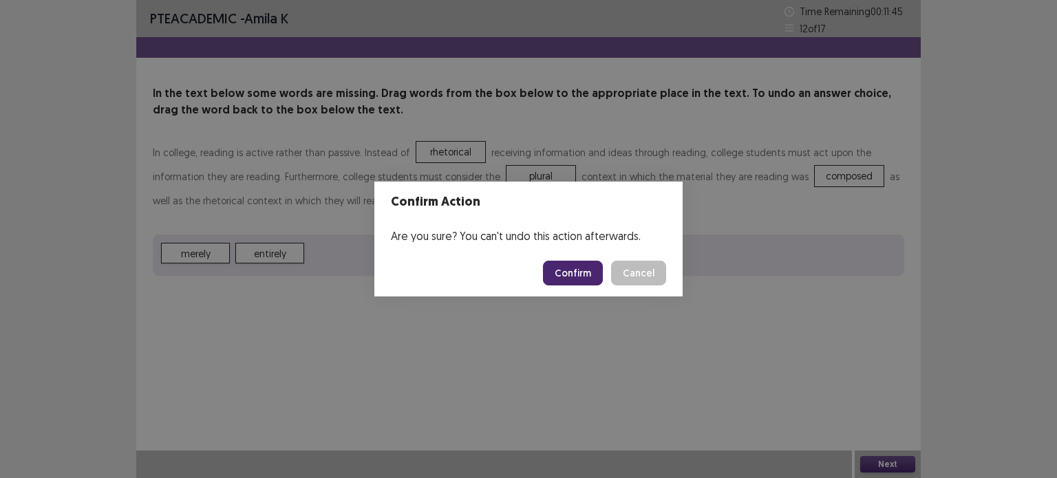
click at [595, 283] on button "Confirm" at bounding box center [573, 273] width 60 height 25
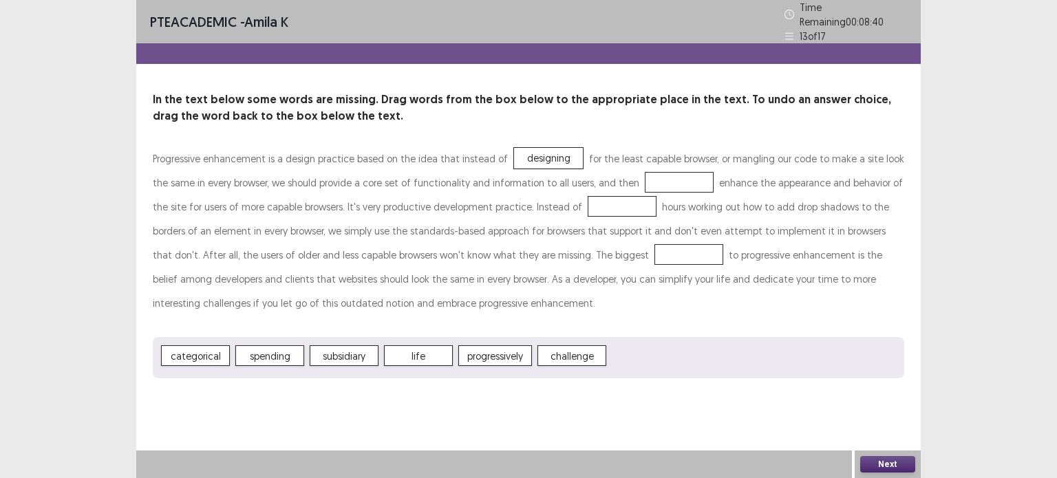
click at [530, 349] on span "progressively" at bounding box center [495, 355] width 74 height 21
click at [911, 467] on button "Next" at bounding box center [887, 464] width 55 height 17
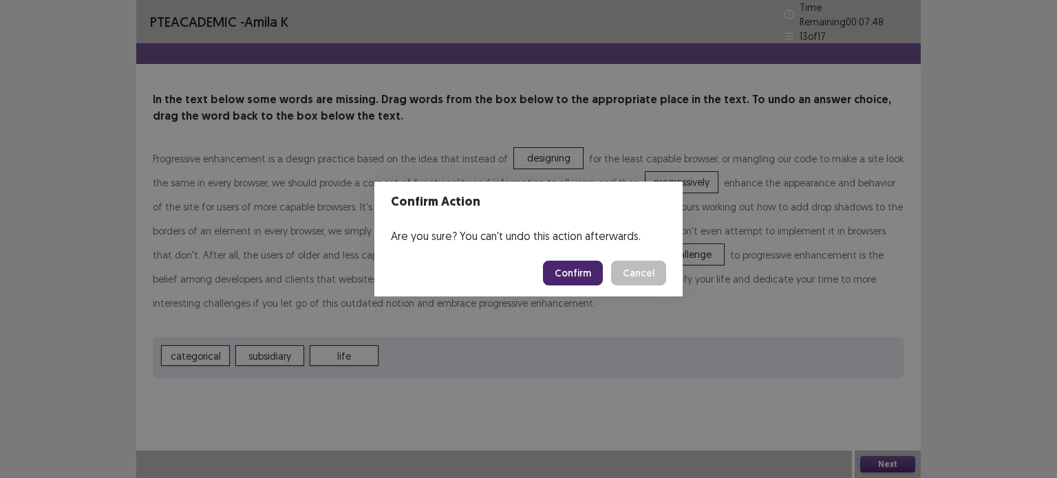
click at [581, 263] on button "Confirm" at bounding box center [573, 273] width 60 height 25
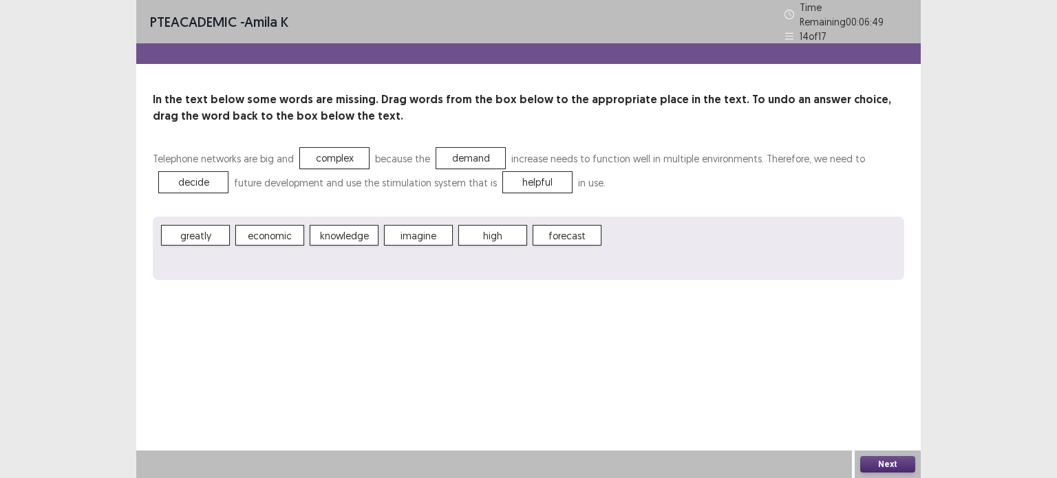
click at [865, 459] on button "Next" at bounding box center [887, 464] width 55 height 17
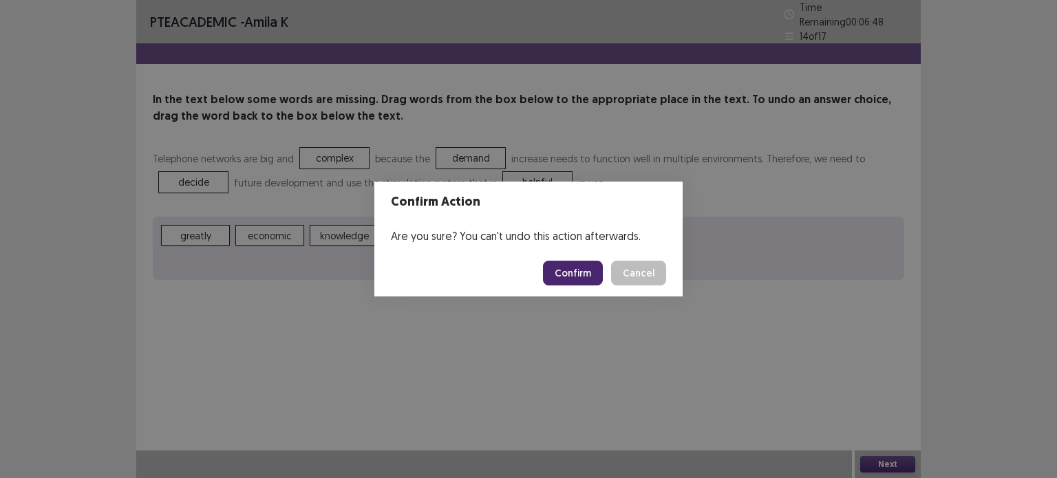
click at [572, 274] on button "Confirm" at bounding box center [573, 273] width 60 height 25
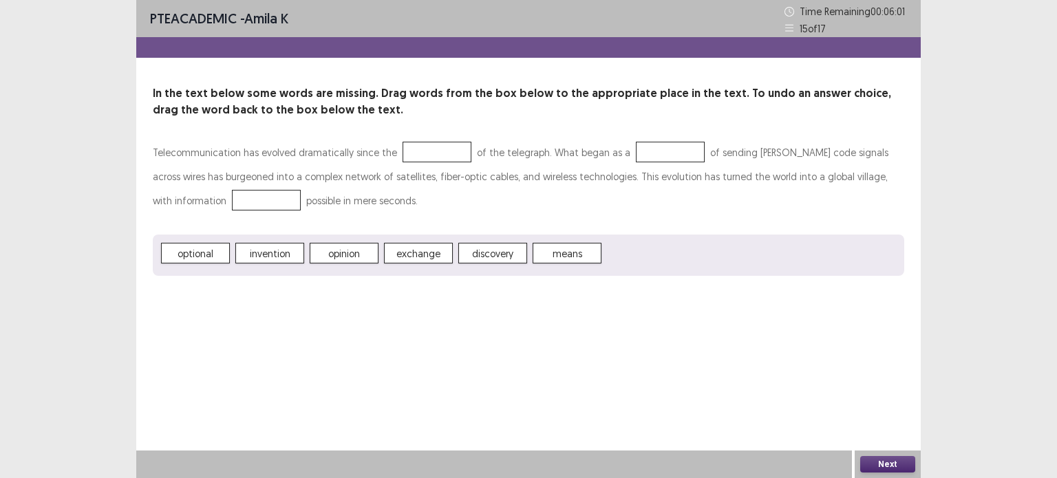
drag, startPoint x: 434, startPoint y: 120, endPoint x: 422, endPoint y: 166, distance: 47.7
click at [422, 166] on div "In the text below some words are missing. Drag words from the box below to the …" at bounding box center [528, 180] width 784 height 191
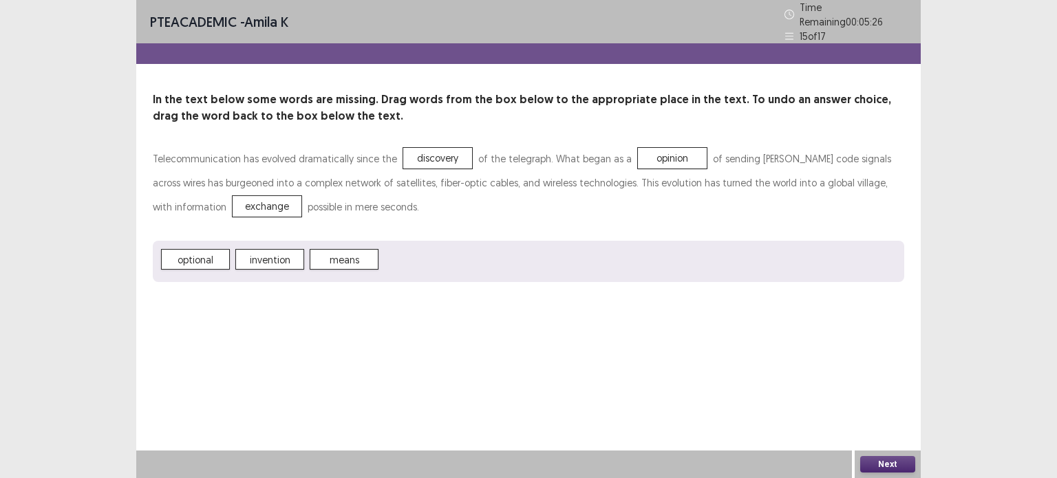
click at [861, 459] on button "Next" at bounding box center [887, 464] width 55 height 17
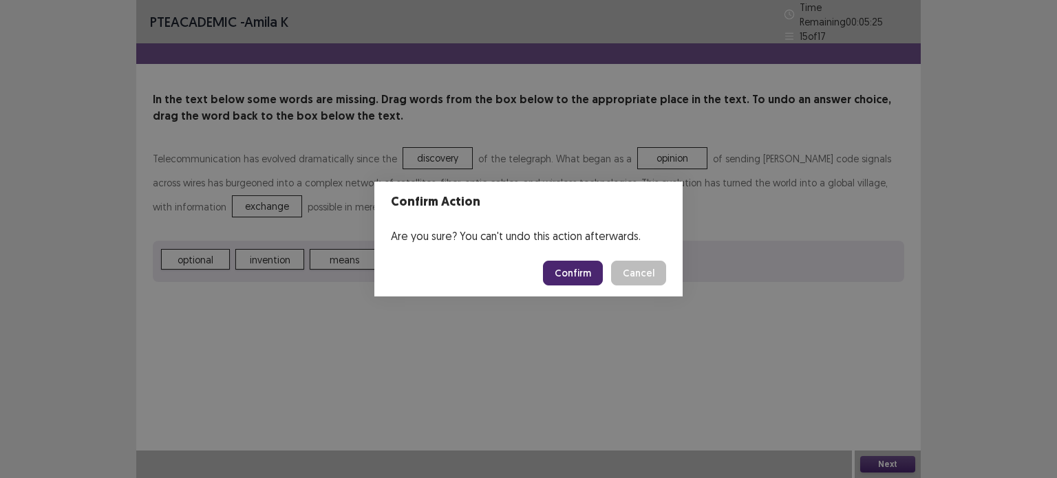
click at [578, 280] on button "Confirm" at bounding box center [573, 273] width 60 height 25
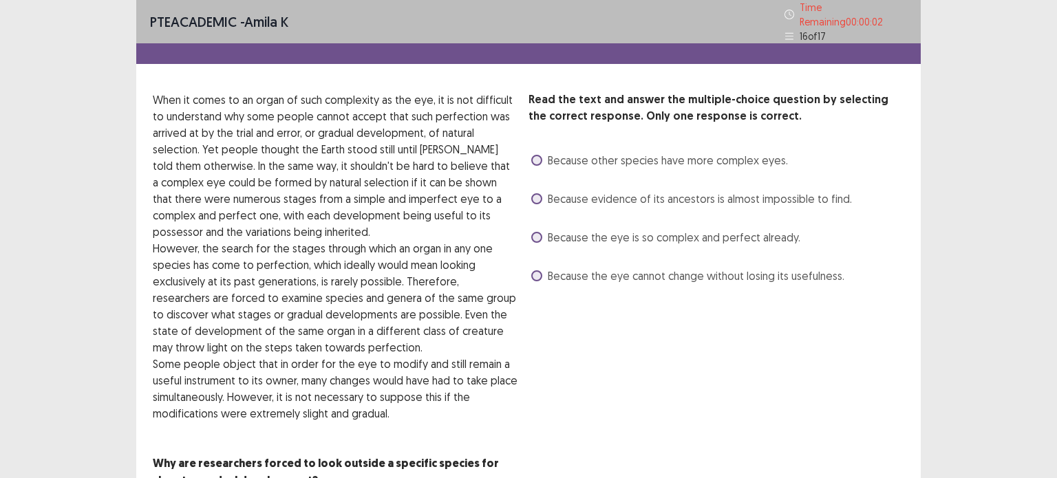
click at [537, 159] on span at bounding box center [536, 160] width 11 height 11
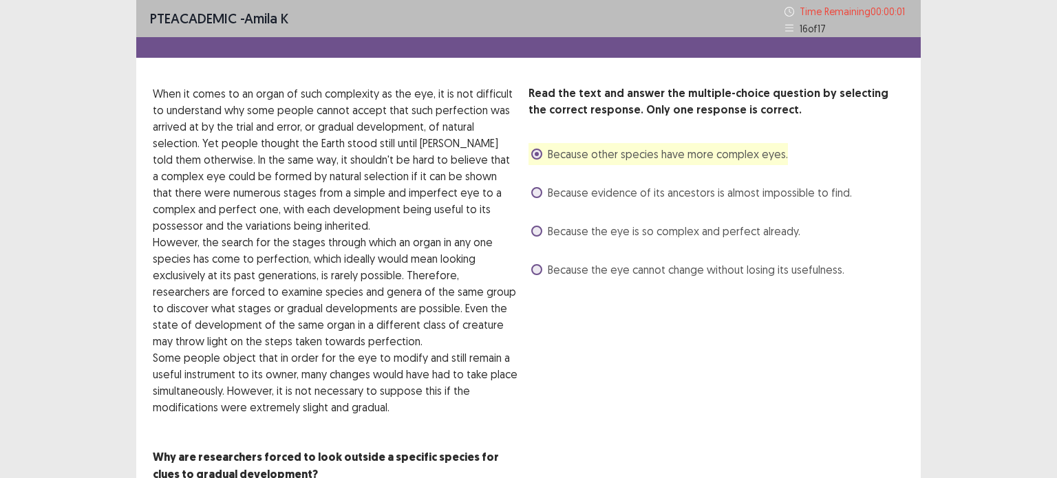
scroll to position [80, 0]
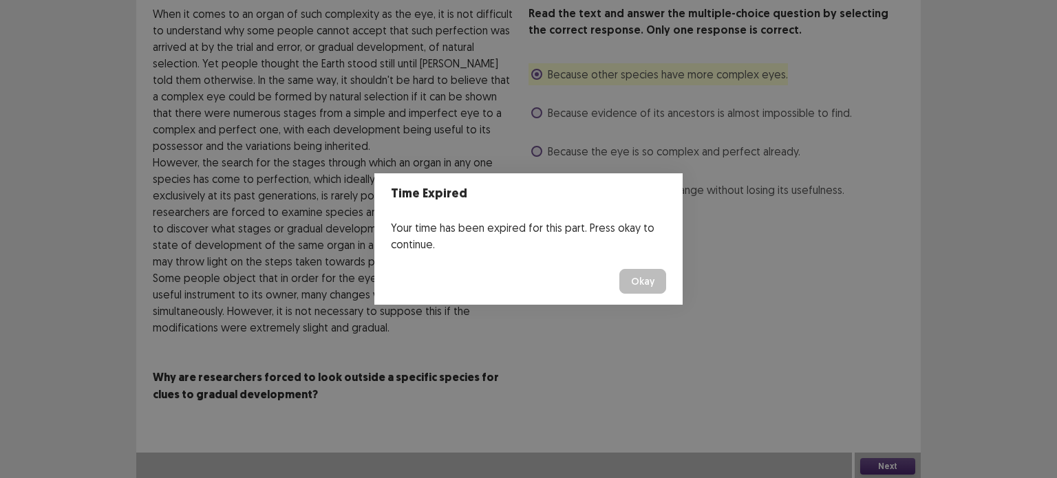
click at [507, 261] on footer "Okay" at bounding box center [528, 281] width 308 height 47
click at [638, 278] on button "Okay" at bounding box center [642, 281] width 47 height 25
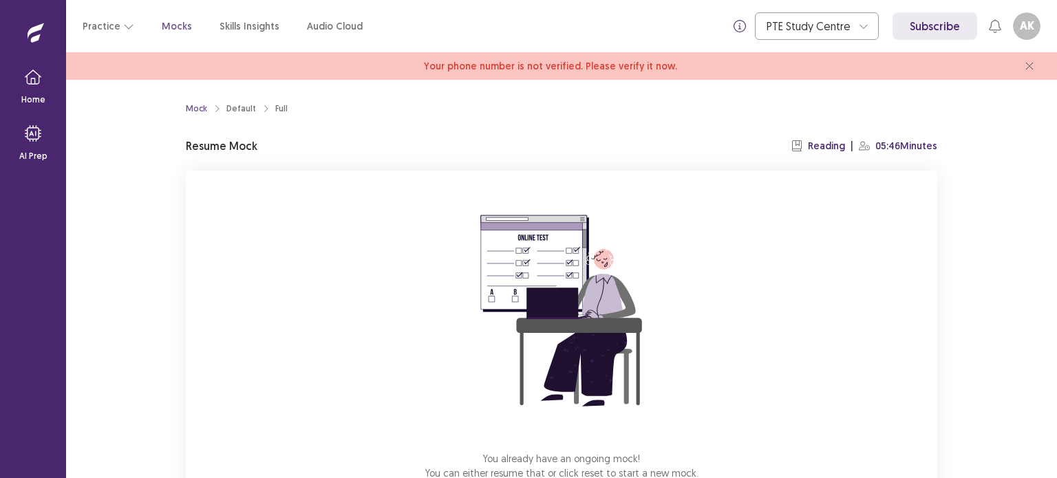
scroll to position [93, 0]
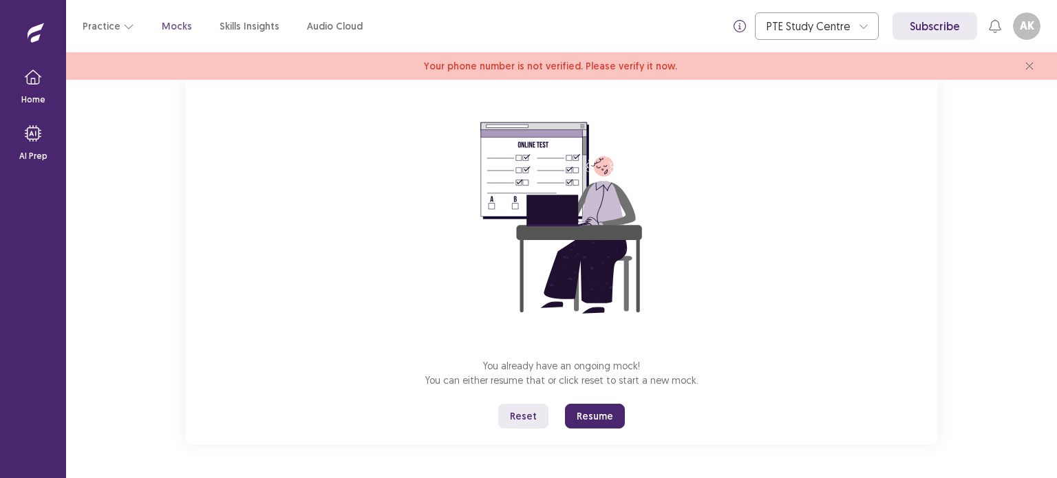
click at [592, 413] on button "Resume" at bounding box center [595, 416] width 60 height 25
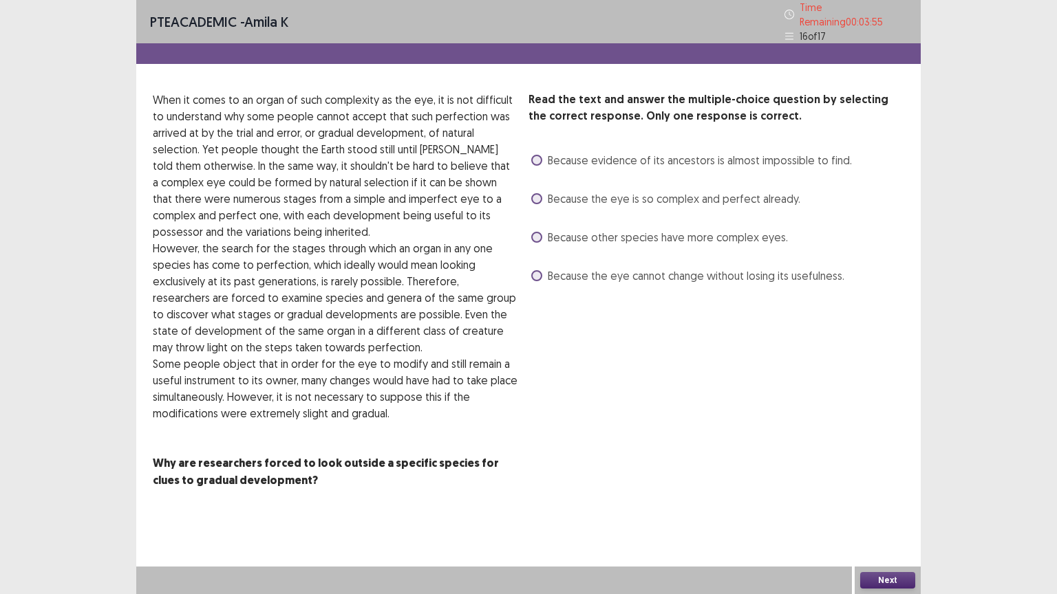
click at [538, 159] on span at bounding box center [536, 160] width 11 height 11
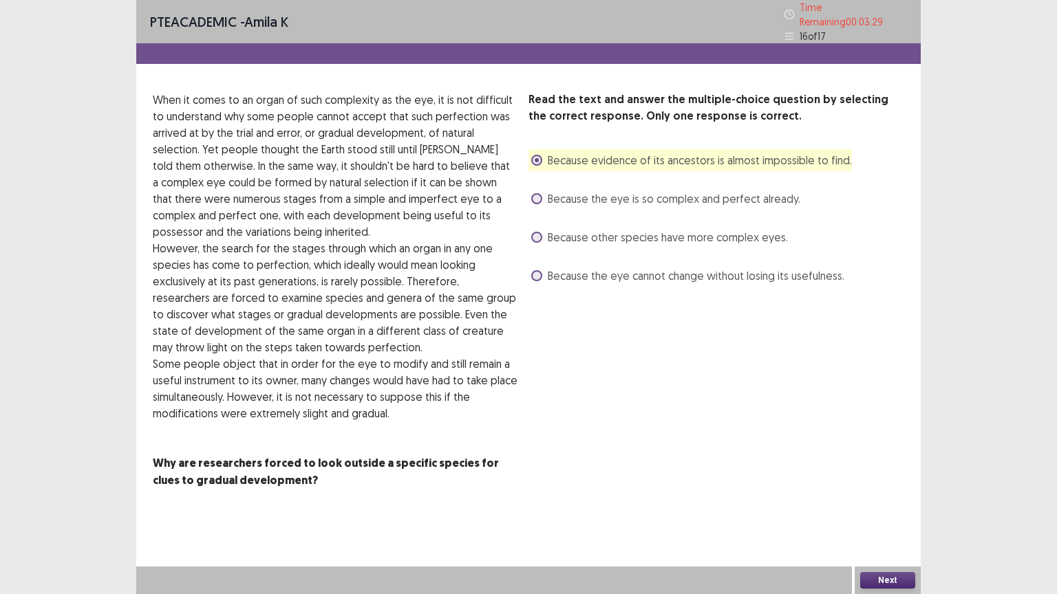
click at [877, 477] on button "Next" at bounding box center [887, 580] width 55 height 17
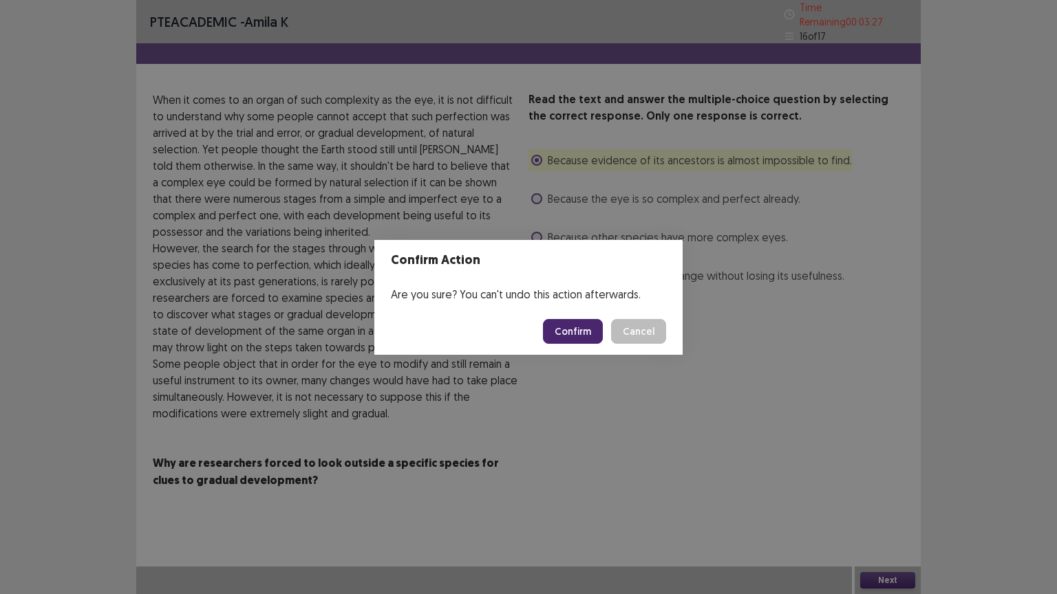
click at [567, 330] on button "Confirm" at bounding box center [573, 331] width 60 height 25
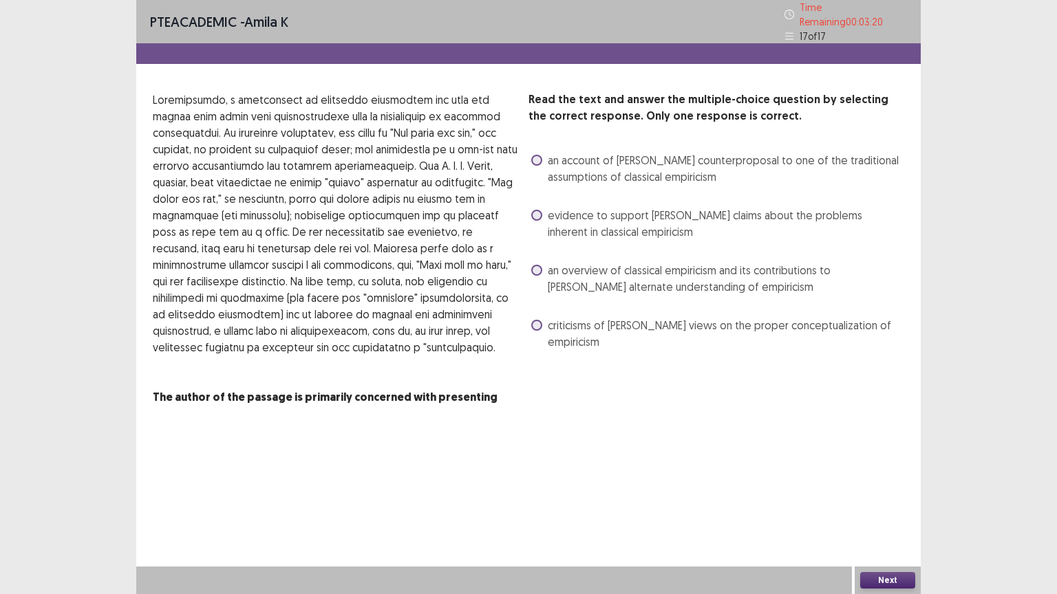
click at [537, 212] on span at bounding box center [536, 215] width 11 height 11
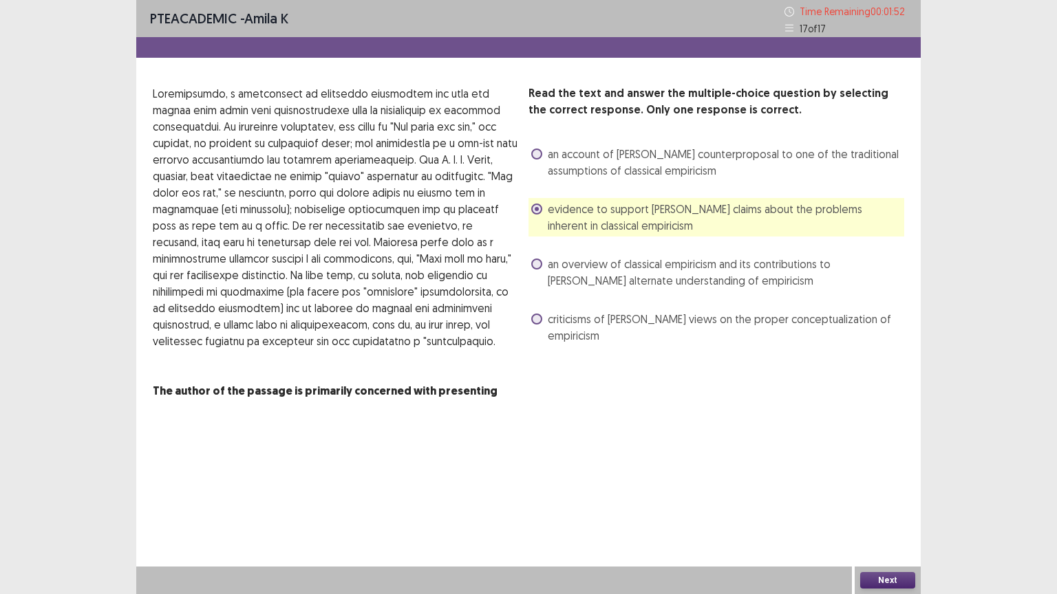
click at [887, 477] on button "Next" at bounding box center [887, 580] width 55 height 17
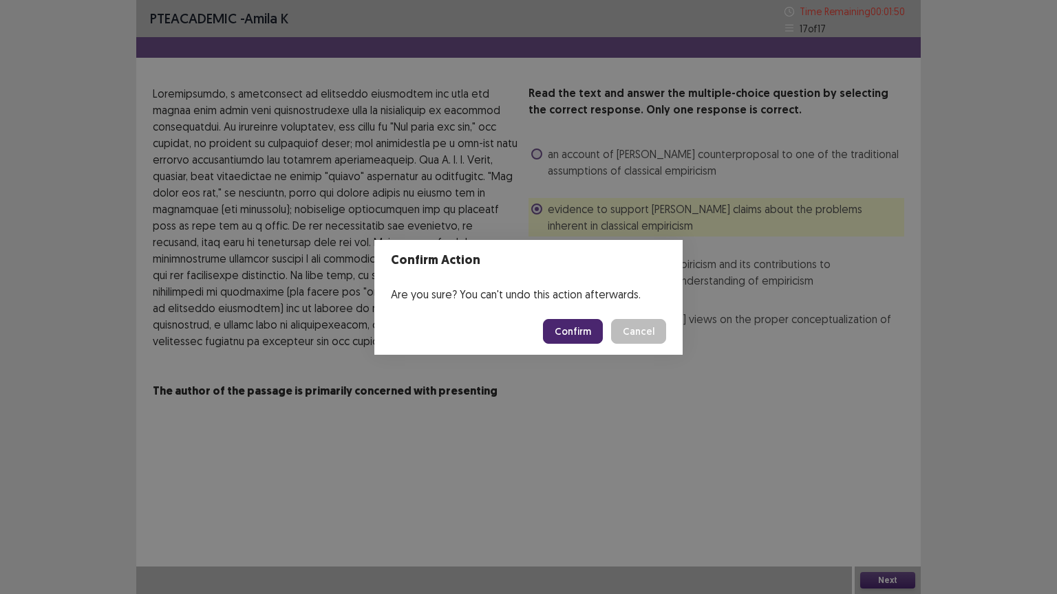
click at [566, 324] on button "Confirm" at bounding box center [573, 331] width 60 height 25
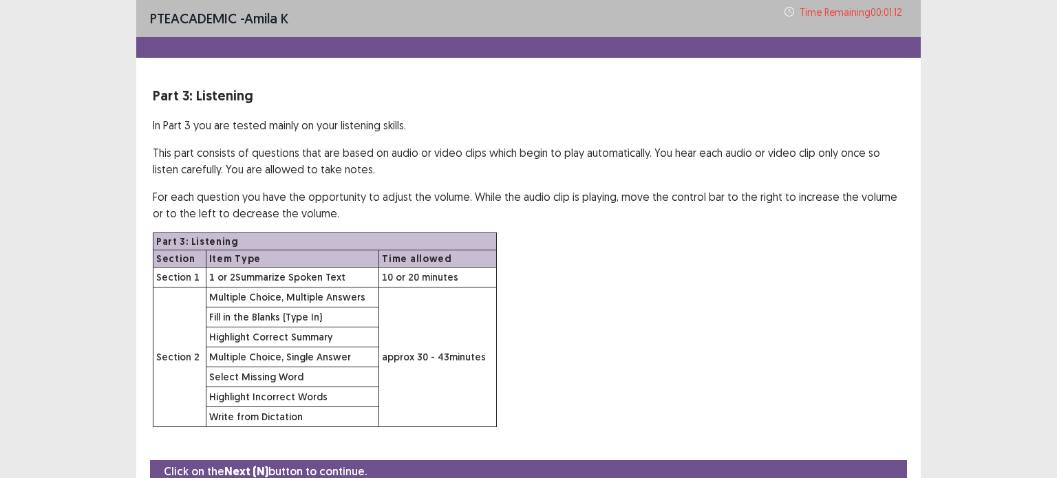
scroll to position [58, 0]
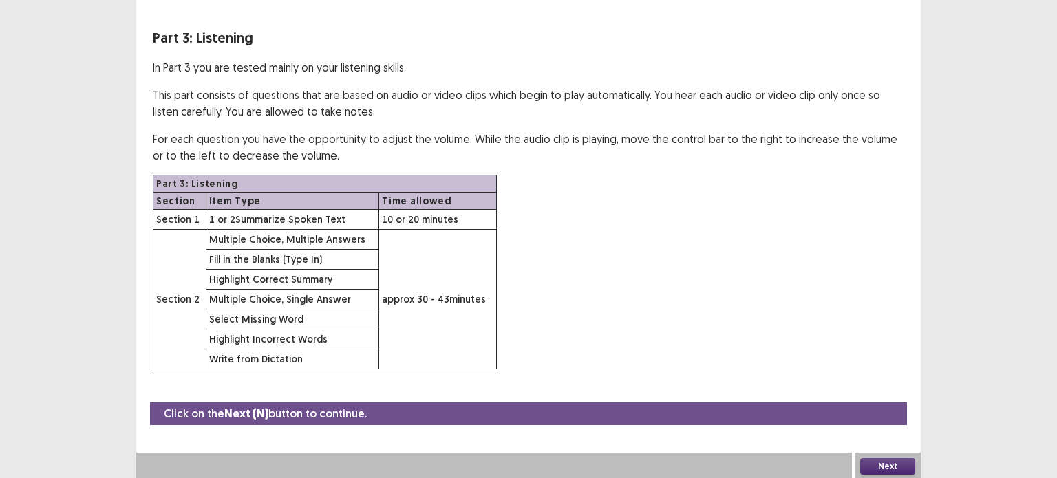
click at [878, 460] on button "Next" at bounding box center [887, 466] width 55 height 17
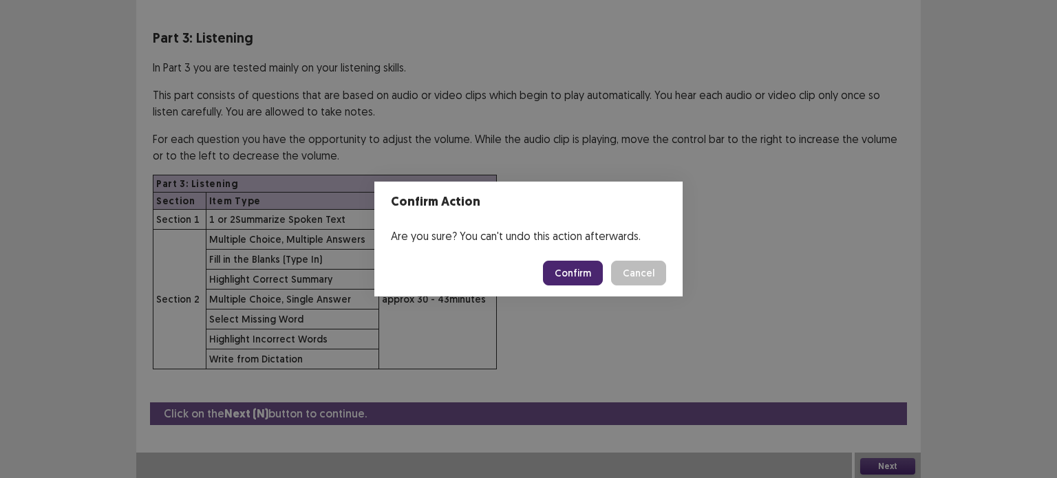
click at [585, 272] on button "Confirm" at bounding box center [573, 273] width 60 height 25
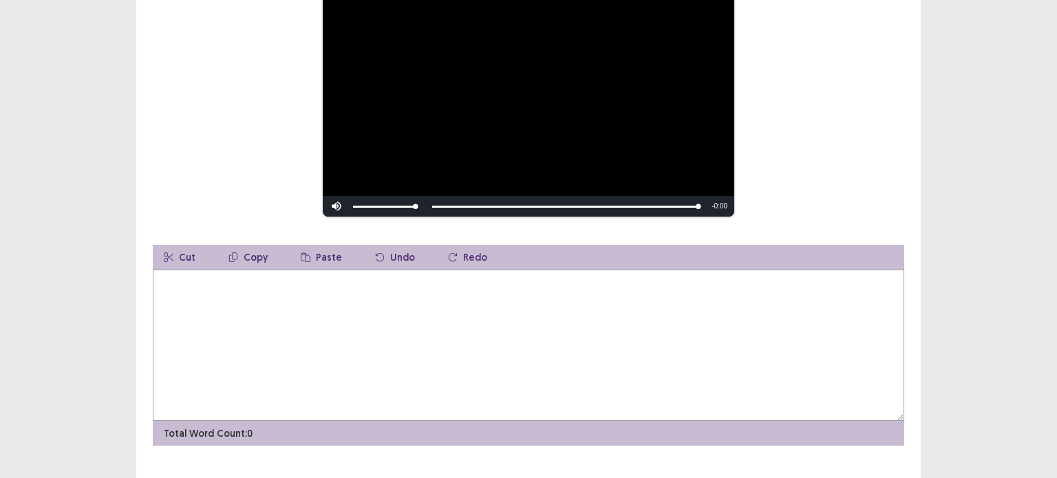
scroll to position [183, 0]
click at [191, 275] on textarea at bounding box center [528, 345] width 751 height 151
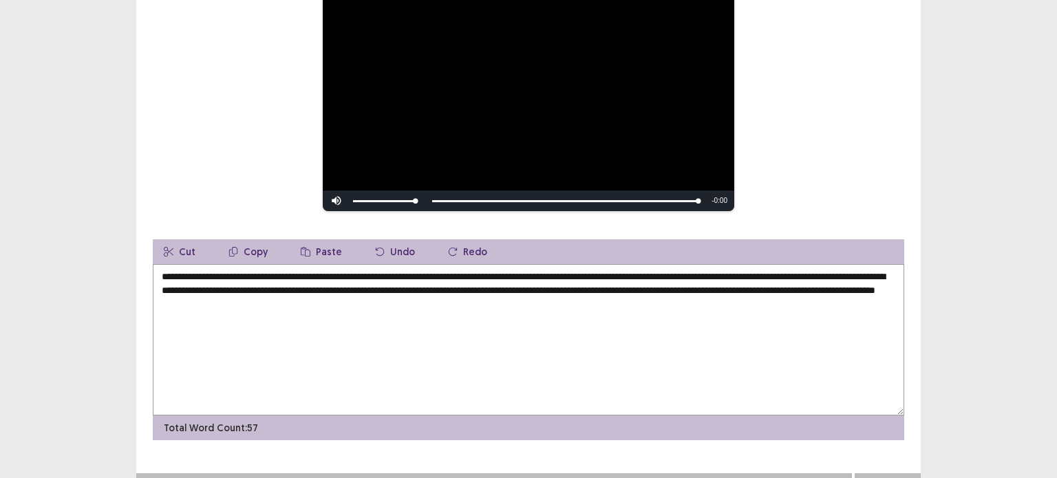
scroll to position [206, 0]
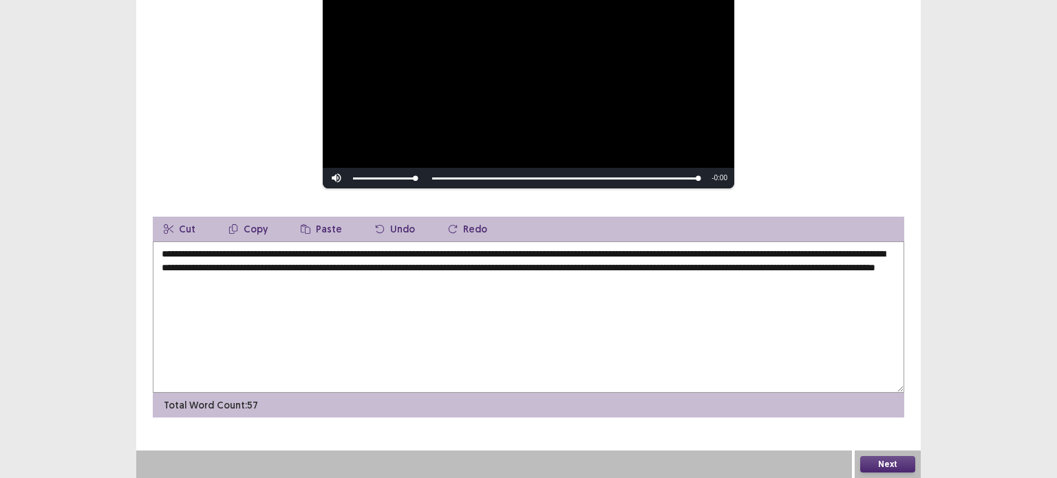
type textarea "**********"
click at [874, 458] on button "Next" at bounding box center [887, 464] width 55 height 17
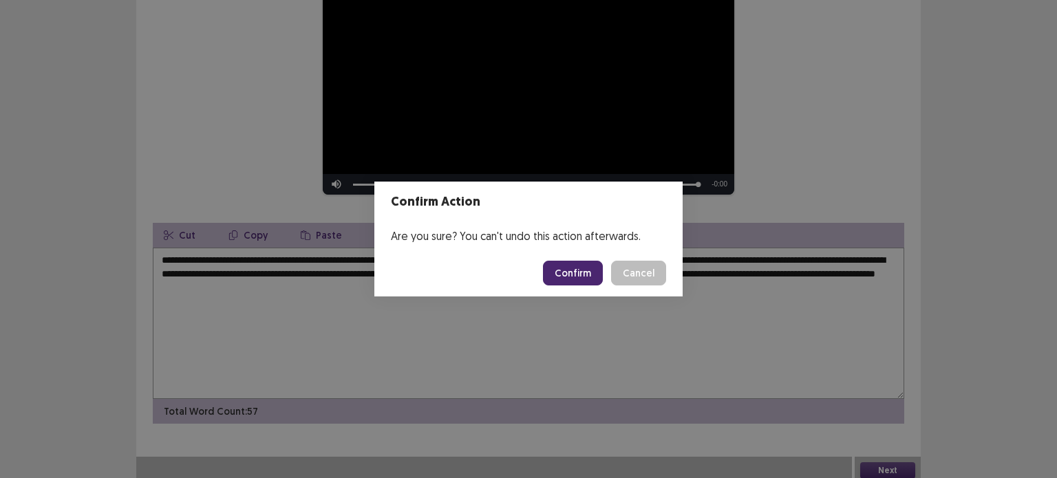
click at [565, 272] on button "Confirm" at bounding box center [573, 273] width 60 height 25
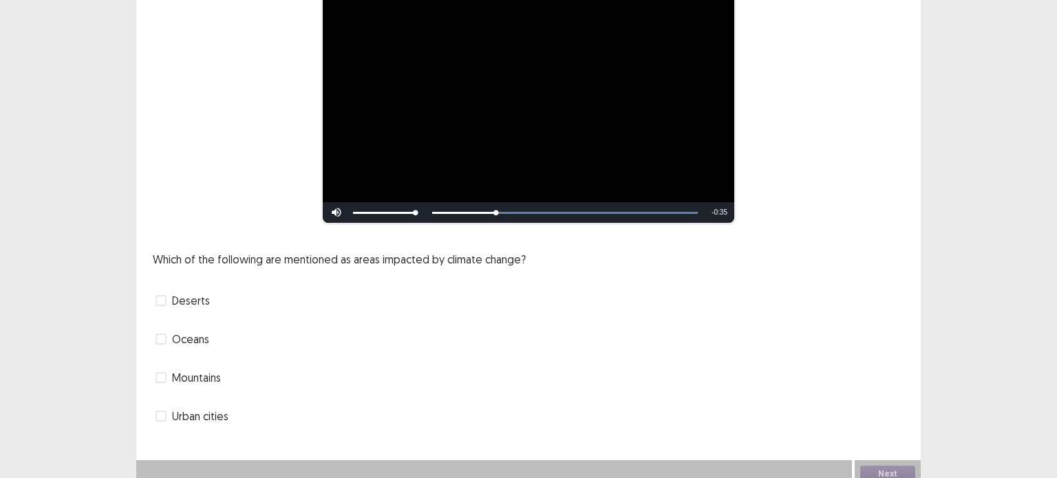
scroll to position [136, 0]
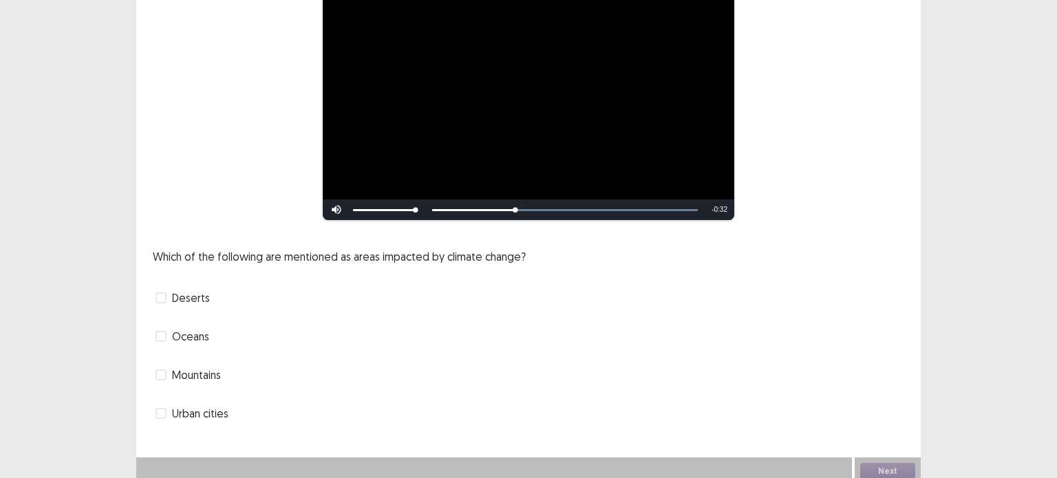
click at [162, 408] on span at bounding box center [160, 413] width 11 height 11
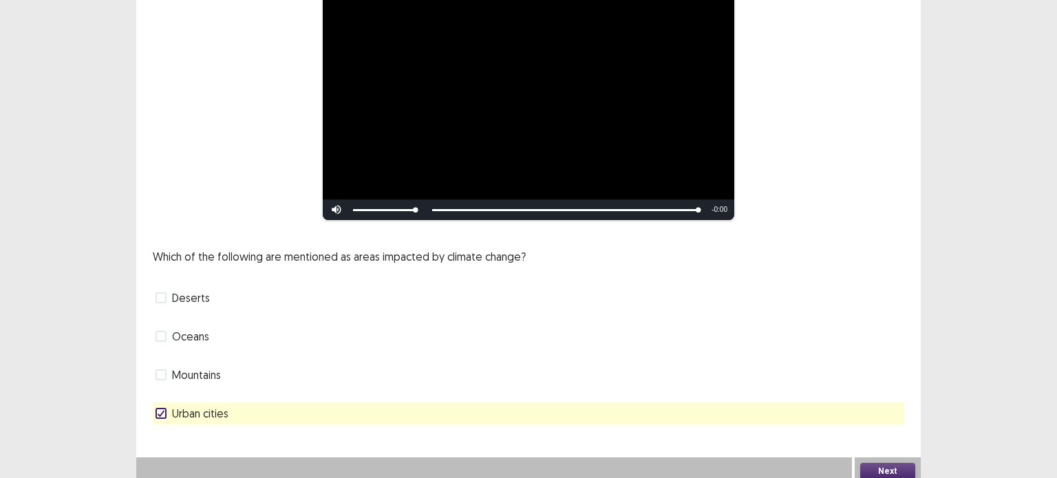
click at [160, 412] on icon at bounding box center [161, 413] width 8 height 7
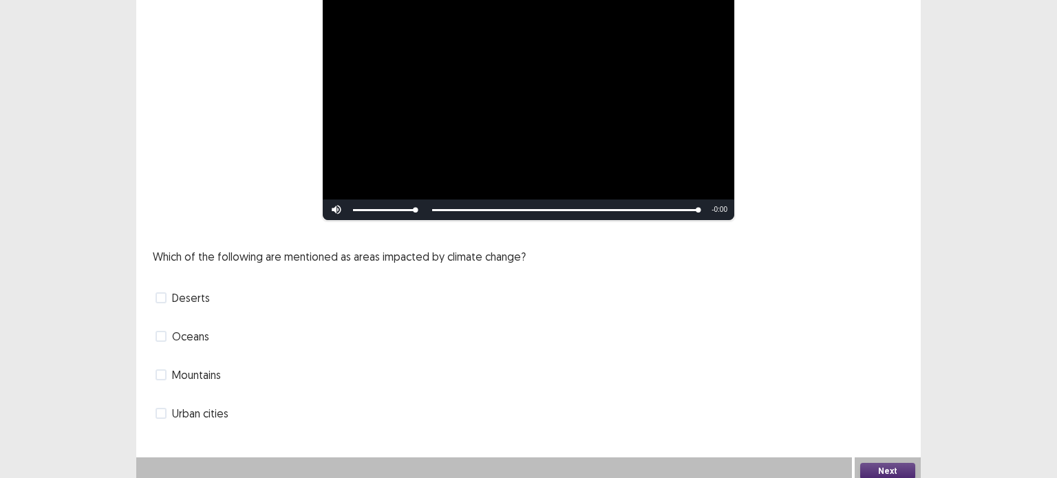
click at [163, 376] on span at bounding box center [160, 374] width 11 height 11
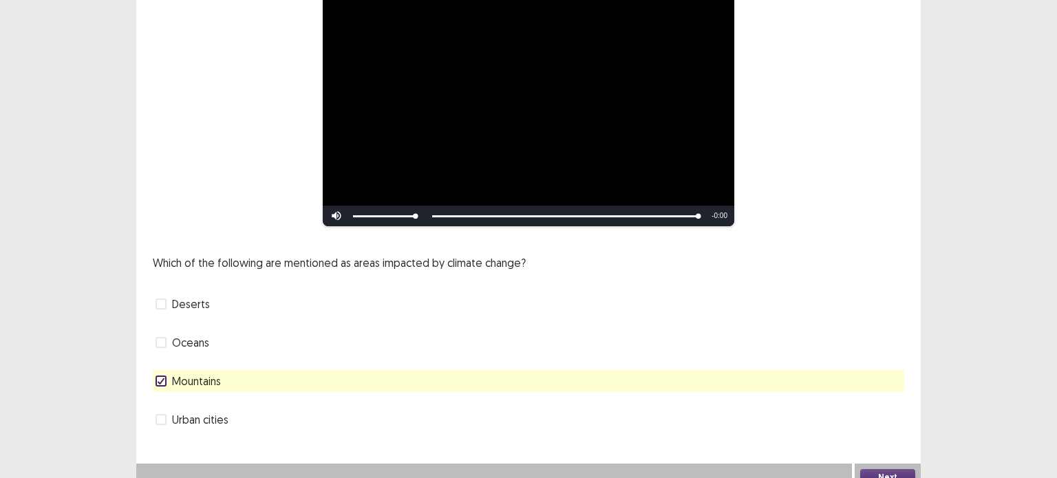
click at [160, 337] on span at bounding box center [160, 342] width 11 height 11
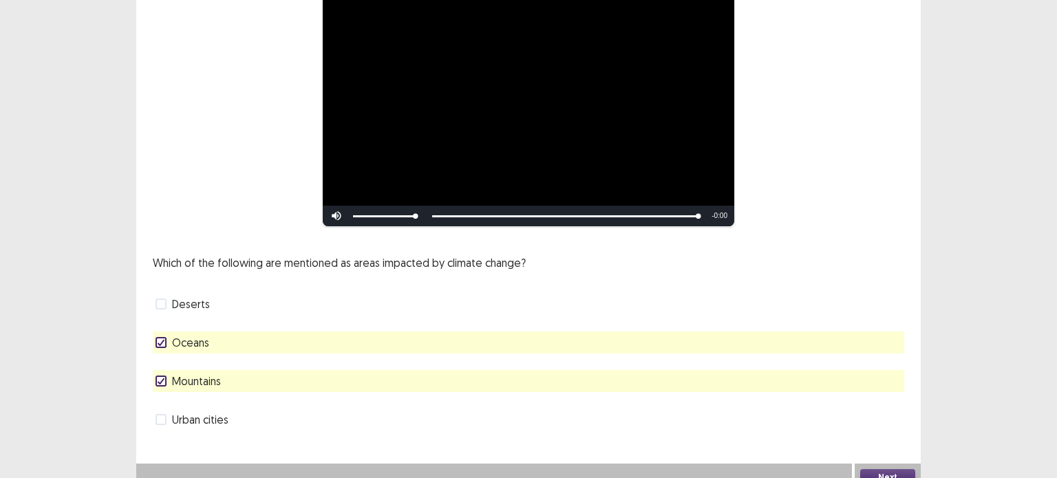
click at [892, 469] on button "Next" at bounding box center [887, 477] width 55 height 17
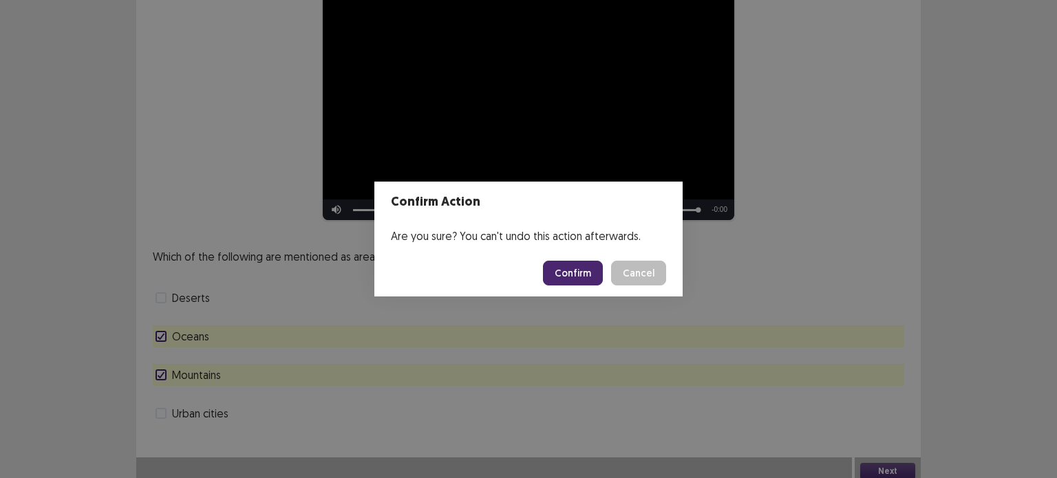
click at [581, 279] on button "Confirm" at bounding box center [573, 273] width 60 height 25
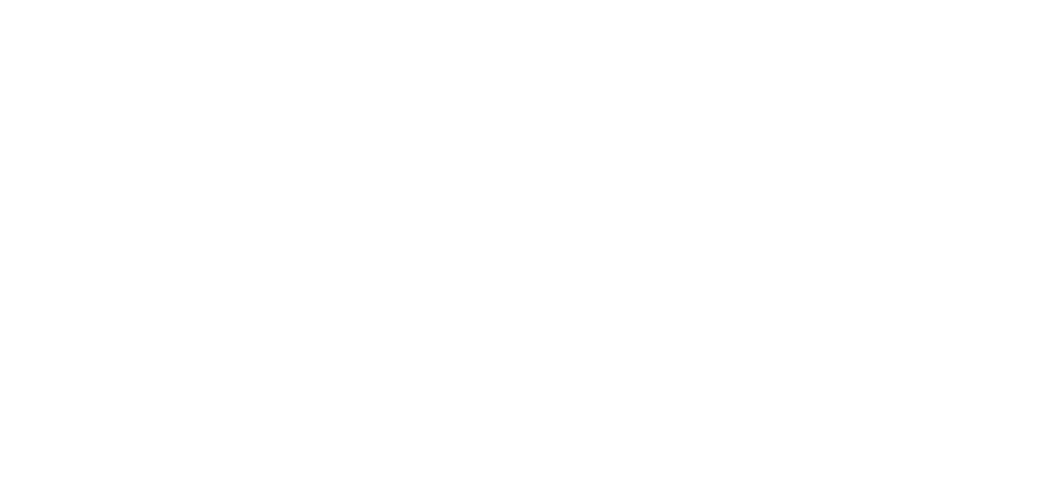
scroll to position [0, 0]
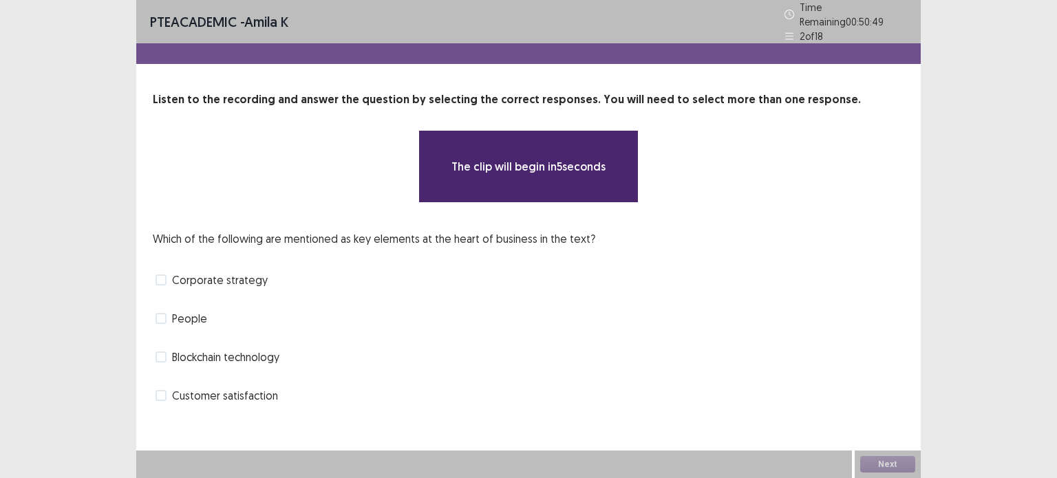
click at [514, 175] on div "The clip will begin in 5 seconds" at bounding box center [528, 166] width 220 height 73
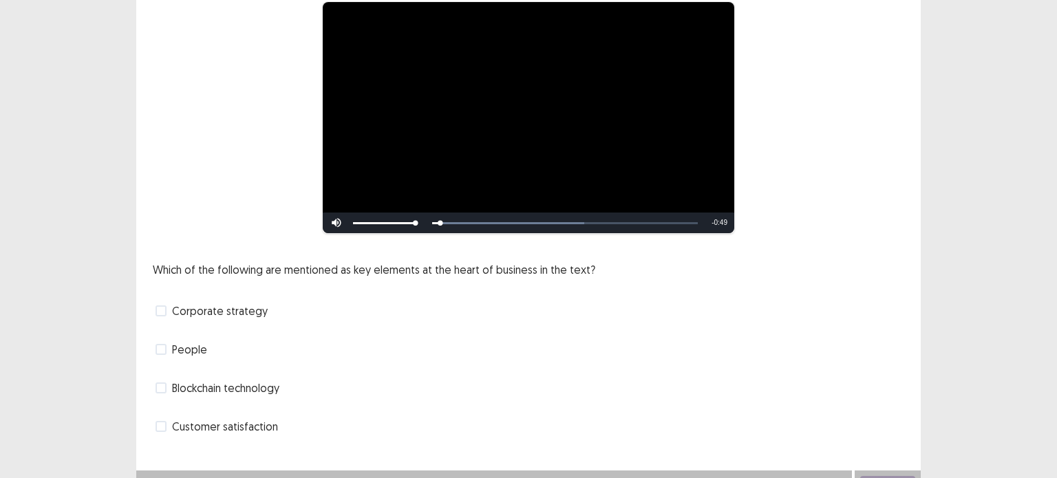
scroll to position [142, 0]
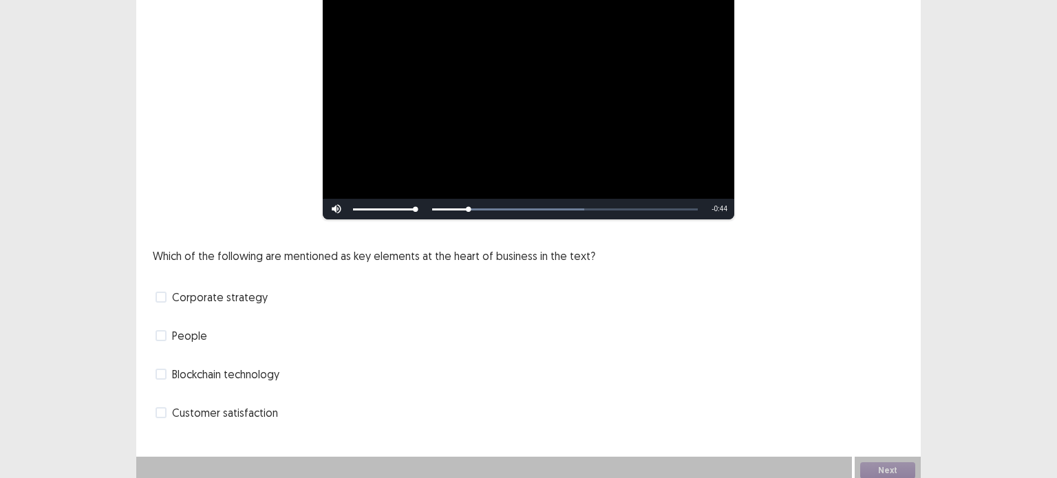
click at [160, 292] on span at bounding box center [160, 297] width 11 height 11
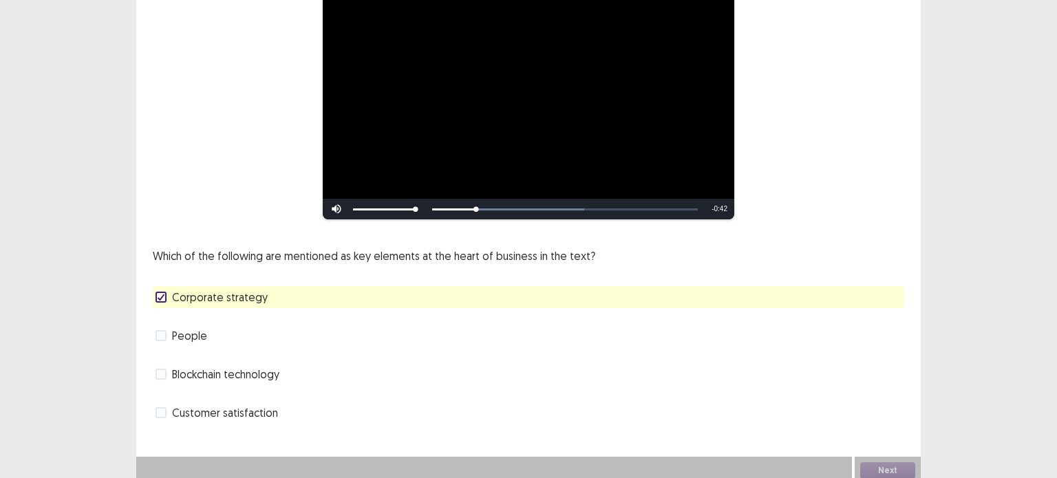
click at [166, 332] on label "People" at bounding box center [181, 335] width 52 height 17
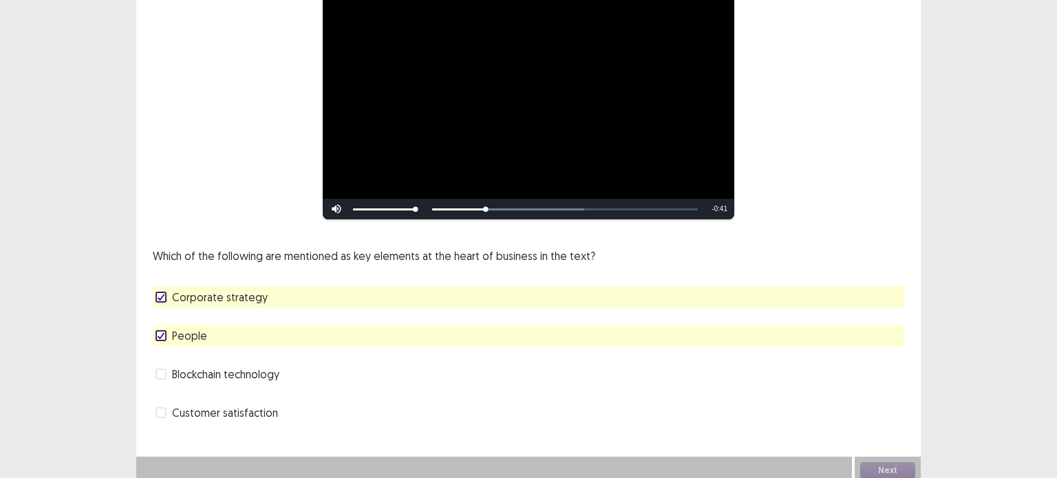
click at [165, 407] on span at bounding box center [160, 412] width 11 height 11
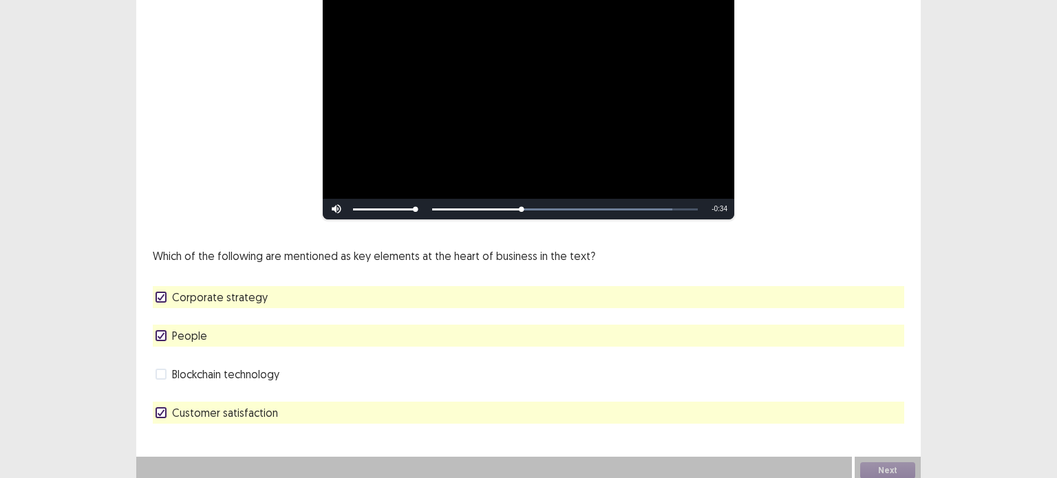
click at [160, 376] on div "Blockchain technology" at bounding box center [528, 374] width 751 height 22
click at [162, 371] on span at bounding box center [160, 374] width 11 height 11
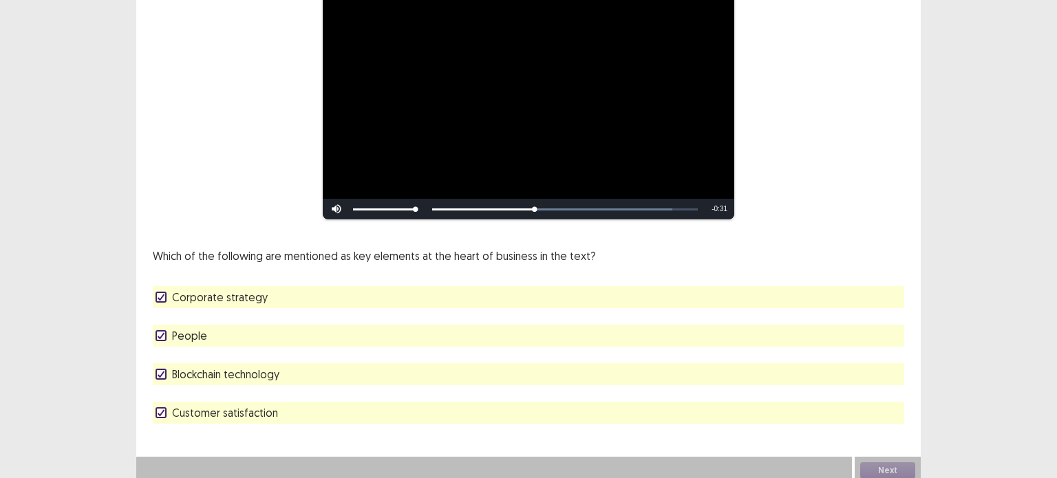
click at [156, 407] on span at bounding box center [160, 412] width 11 height 11
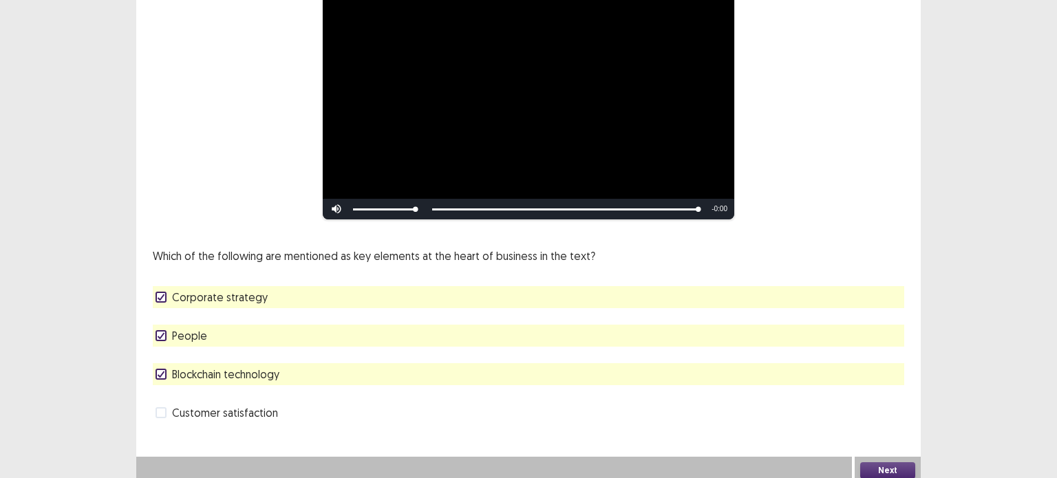
click at [875, 470] on button "Next" at bounding box center [887, 470] width 55 height 17
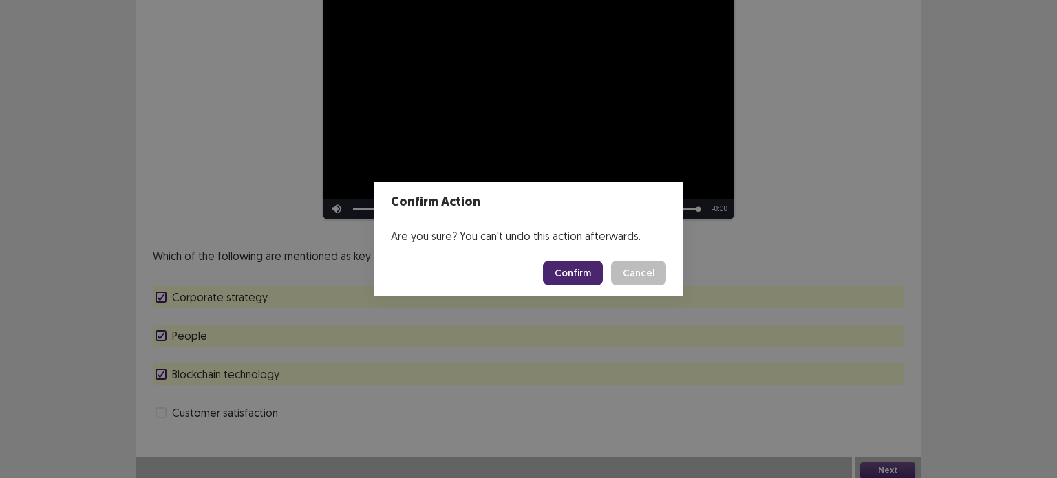
click at [565, 274] on button "Confirm" at bounding box center [573, 273] width 60 height 25
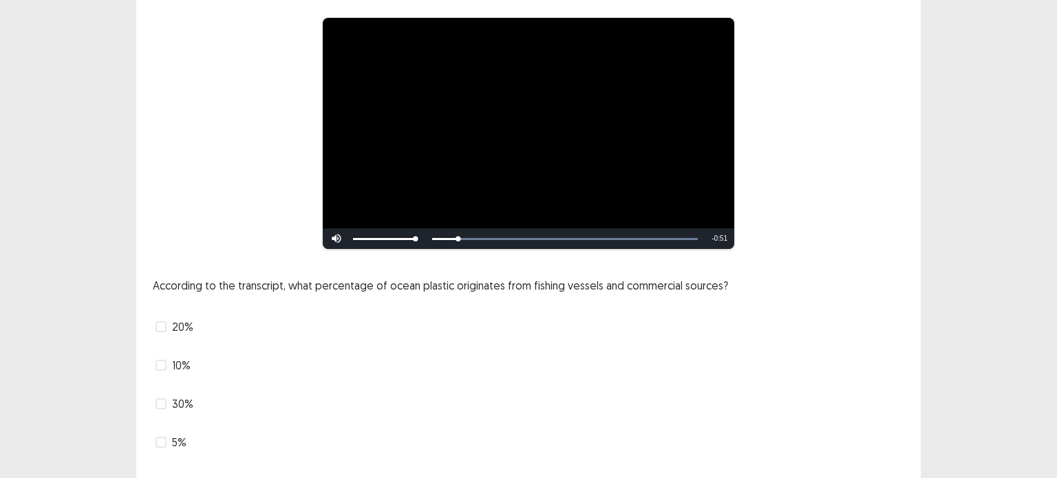
scroll to position [127, 0]
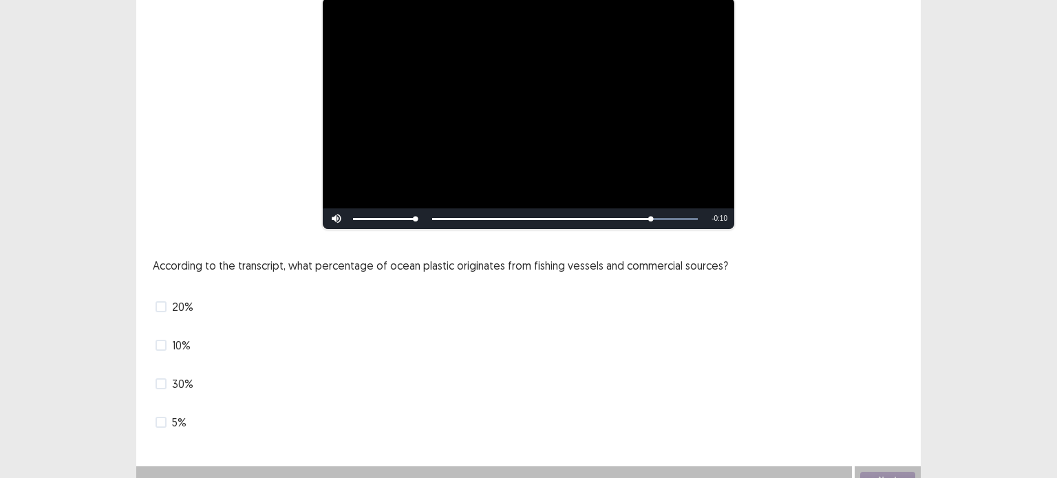
click at [165, 345] on span at bounding box center [160, 345] width 11 height 11
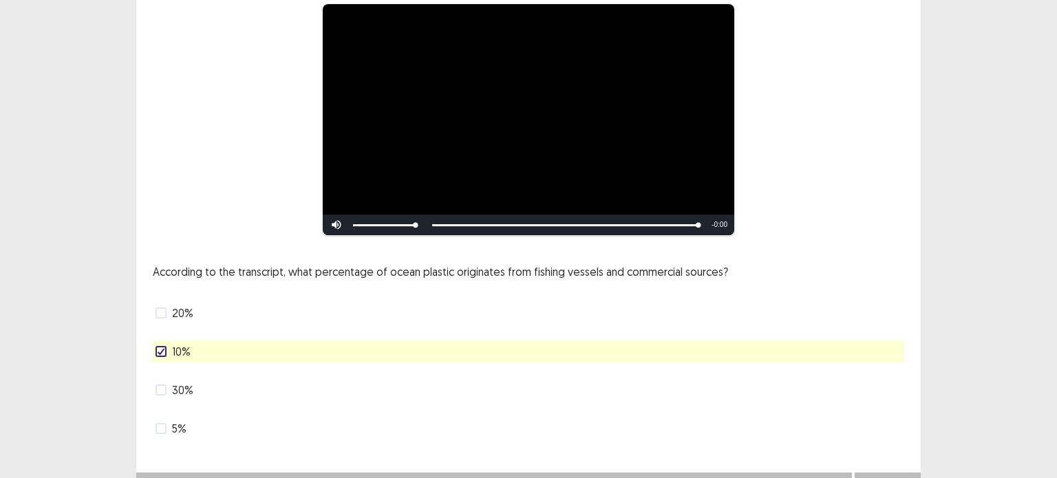
scroll to position [142, 0]
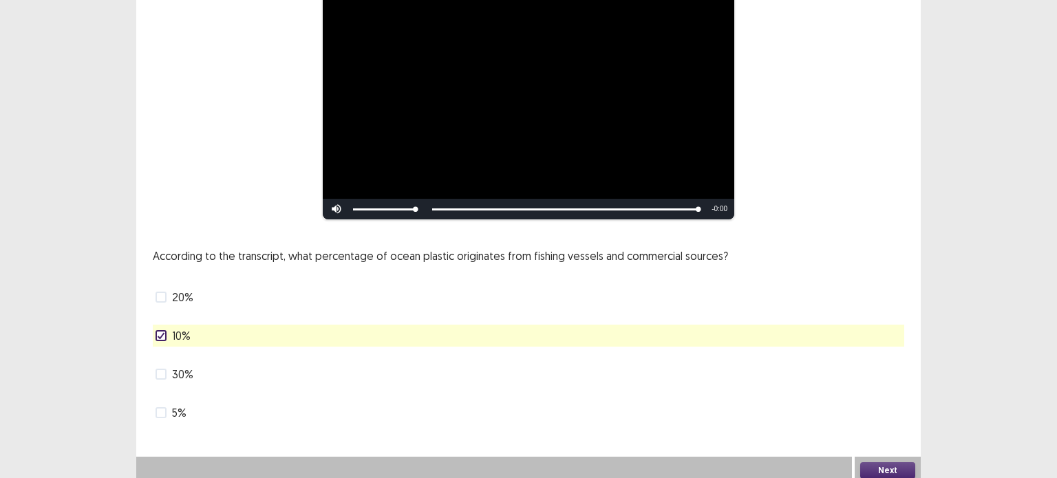
click at [886, 462] on button "Next" at bounding box center [887, 470] width 55 height 17
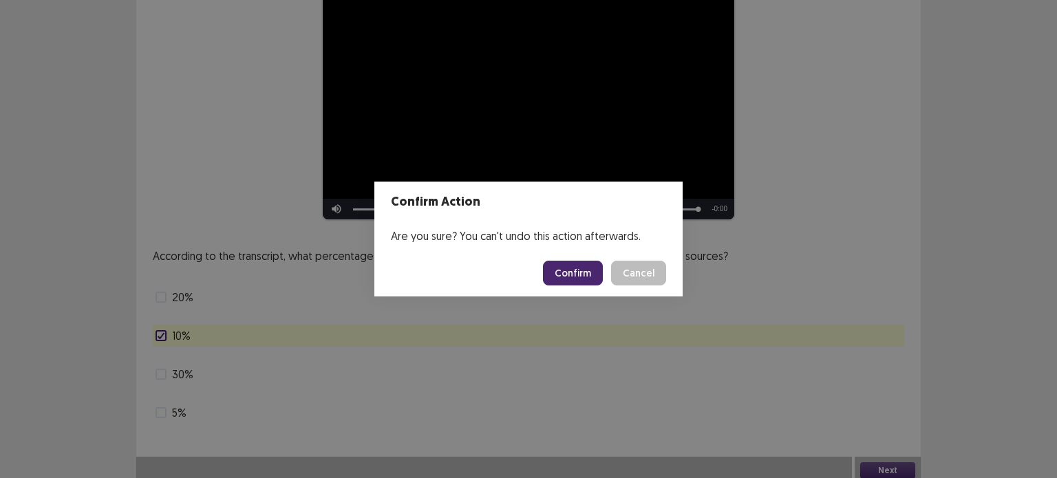
click at [582, 264] on button "Confirm" at bounding box center [573, 273] width 60 height 25
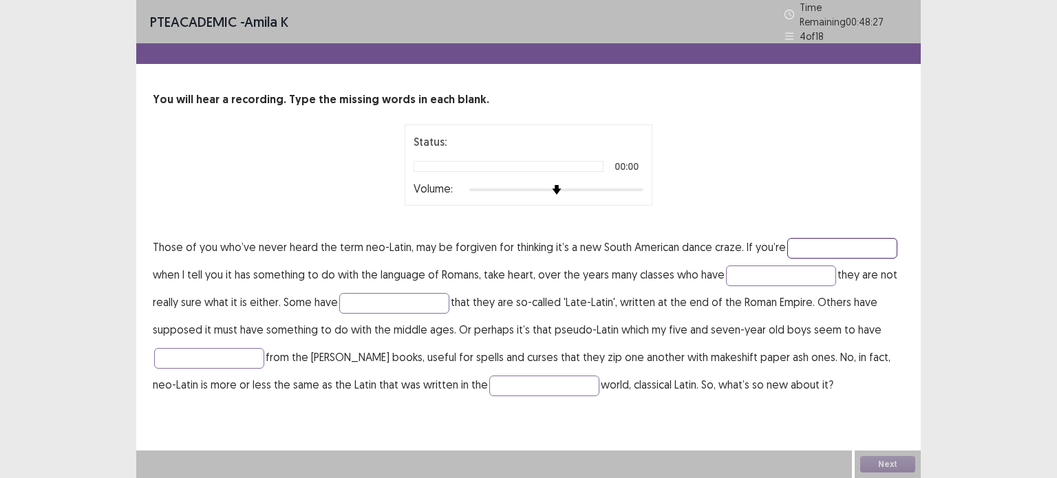
click at [815, 238] on input "text" at bounding box center [842, 248] width 110 height 21
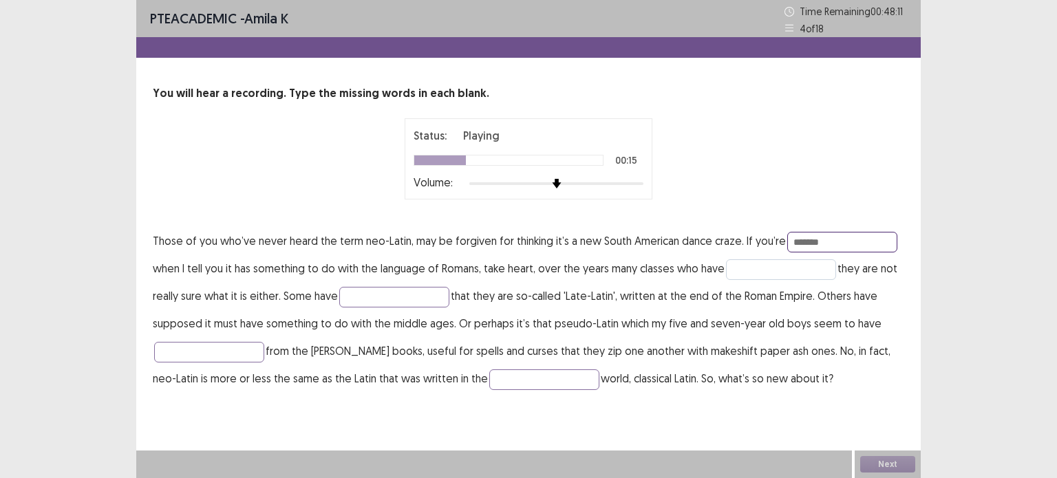
type input "*******"
click at [755, 270] on input "text" at bounding box center [781, 269] width 110 height 21
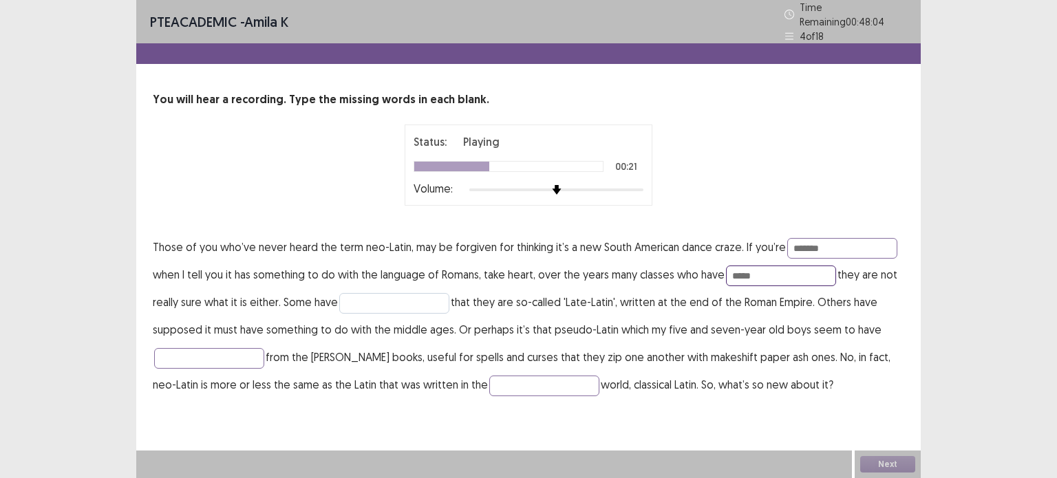
type input "****"
click at [380, 298] on input "text" at bounding box center [394, 303] width 110 height 21
type input "*******"
click at [210, 348] on input "text" at bounding box center [209, 358] width 110 height 21
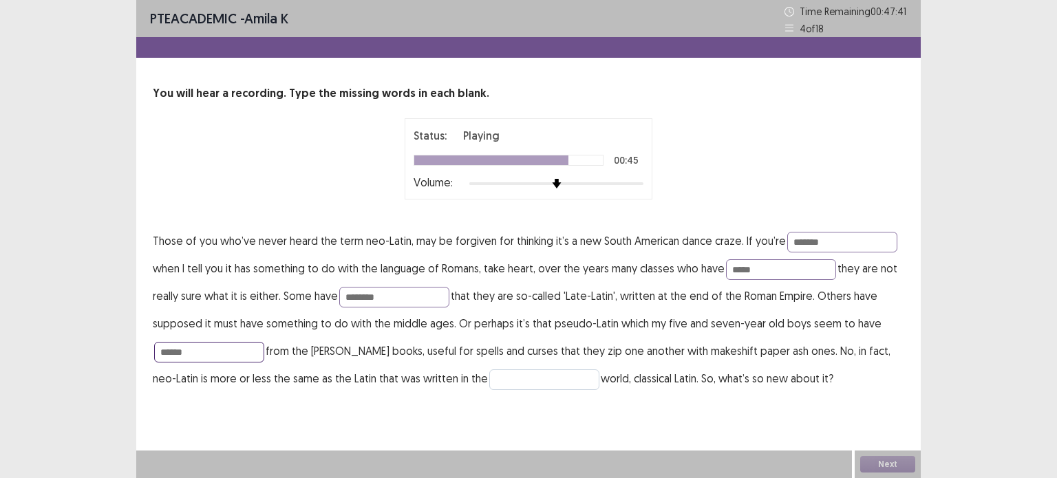
type input "*****"
click at [489, 373] on input "text" at bounding box center [544, 379] width 110 height 21
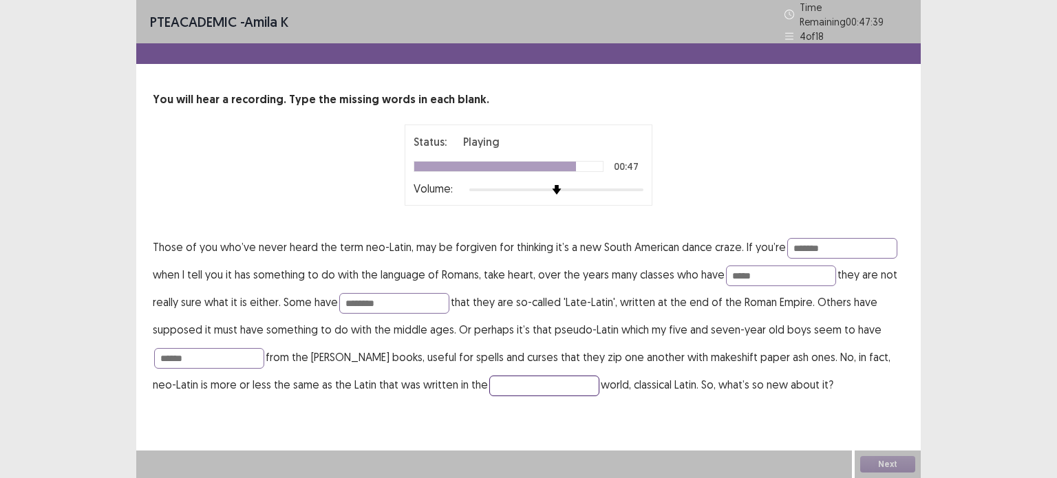
click at [490, 380] on input "text" at bounding box center [544, 386] width 110 height 21
type input "*******"
click at [832, 238] on input "*******" at bounding box center [842, 248] width 110 height 21
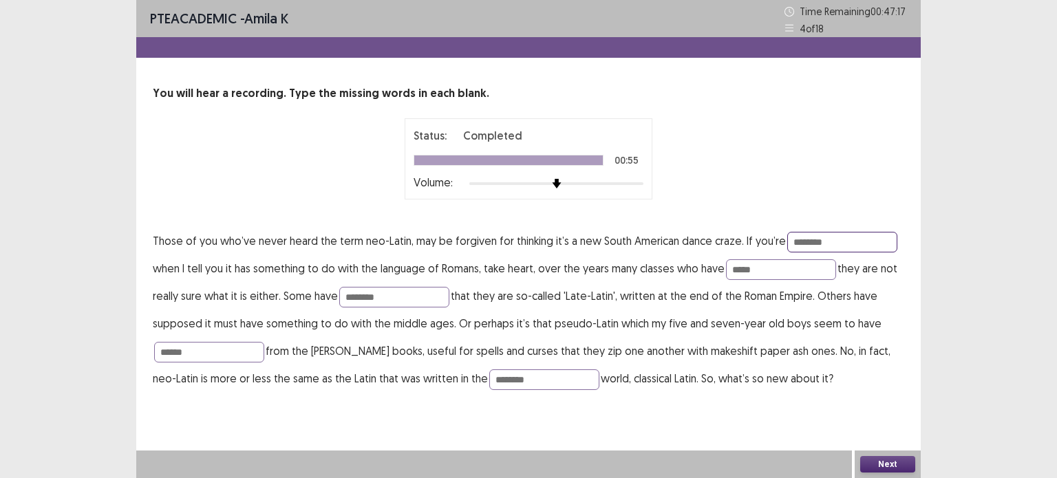
type input "********"
click at [890, 459] on button "Next" at bounding box center [887, 464] width 55 height 17
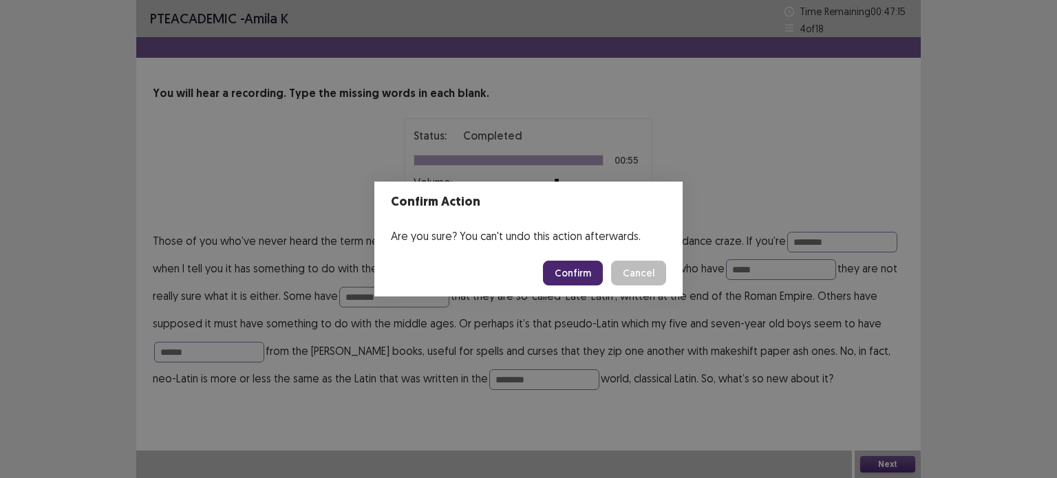
click at [570, 274] on button "Confirm" at bounding box center [573, 273] width 60 height 25
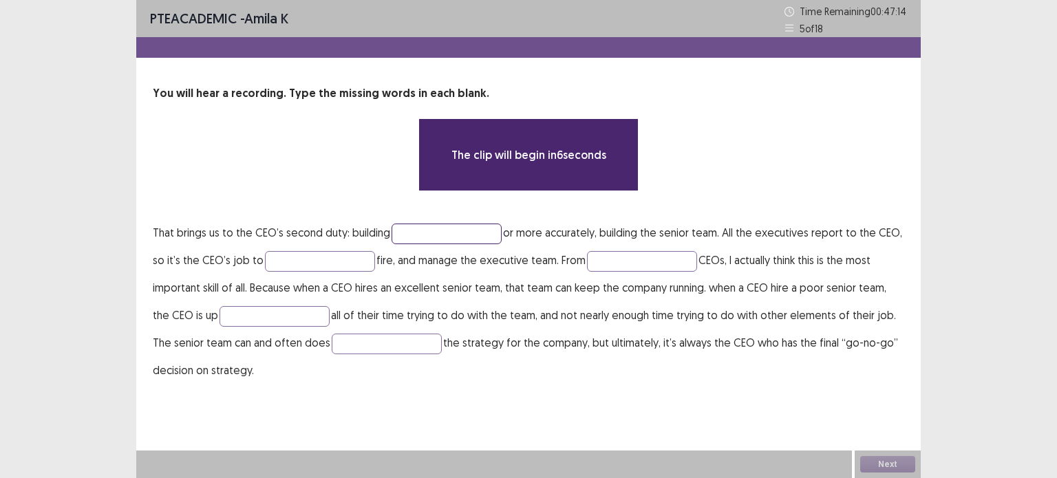
click at [405, 226] on input "text" at bounding box center [446, 234] width 110 height 21
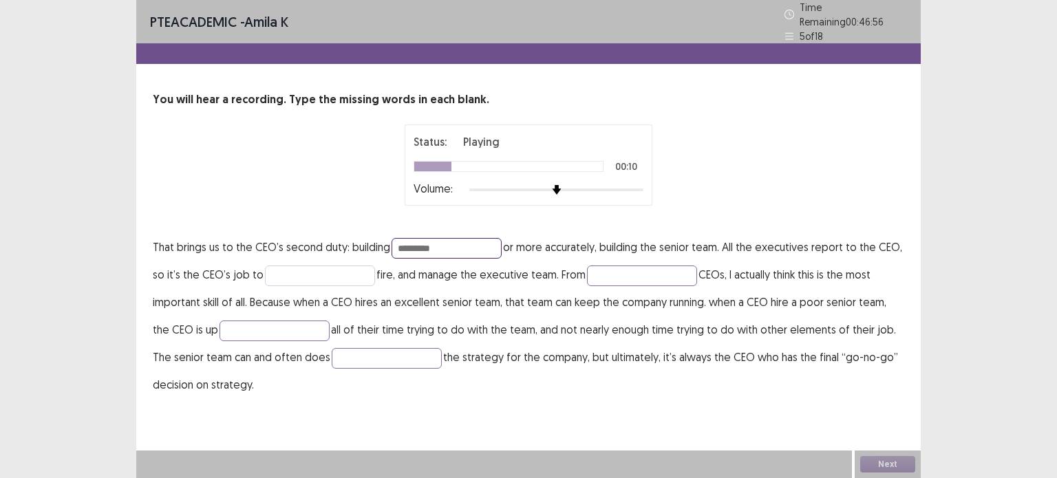
type input "********"
click at [307, 268] on input "text" at bounding box center [320, 276] width 110 height 21
type input "****"
click at [610, 268] on input "text" at bounding box center [642, 276] width 110 height 21
type input "********"
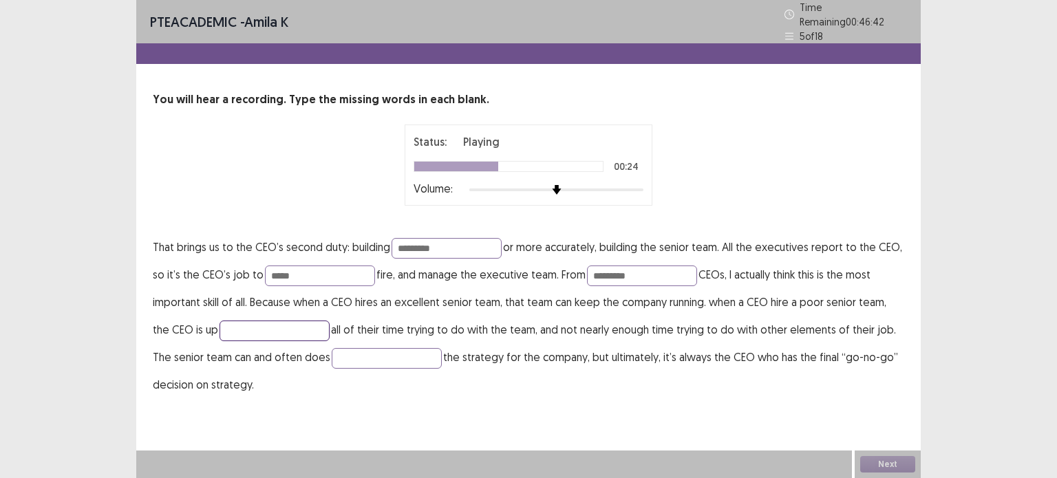
click at [247, 331] on input "text" at bounding box center [274, 331] width 110 height 21
type input "********"
click at [352, 348] on input "text" at bounding box center [387, 358] width 110 height 21
click at [649, 270] on input "********" at bounding box center [642, 276] width 110 height 21
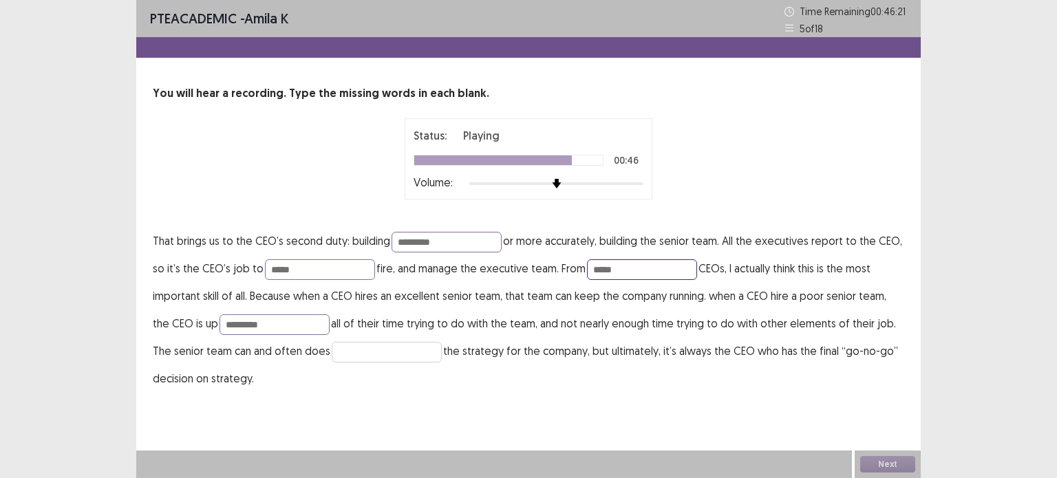
type input "*****"
click at [332, 354] on input "text" at bounding box center [387, 352] width 110 height 21
type input "*********"
click at [636, 263] on input "*****" at bounding box center [642, 269] width 110 height 21
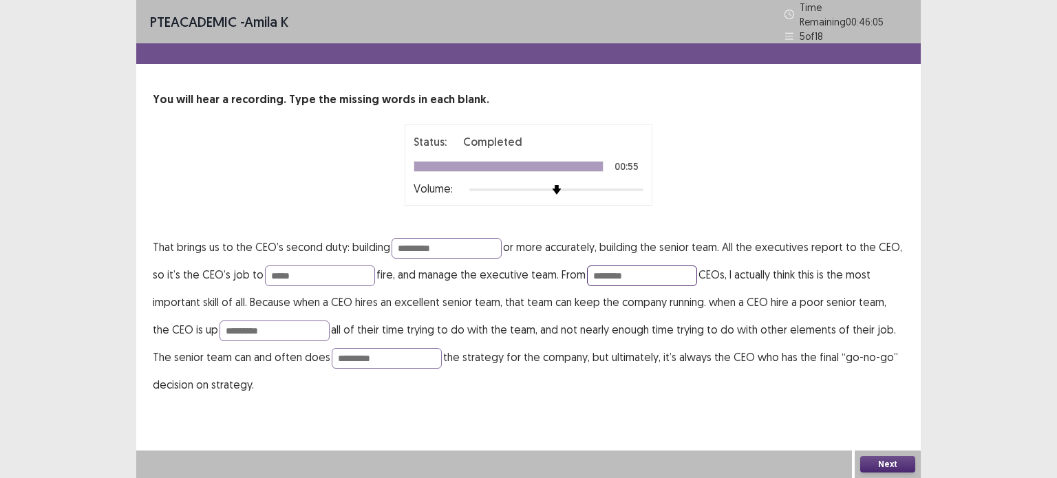
type input "********"
click at [894, 463] on button "Next" at bounding box center [887, 464] width 55 height 17
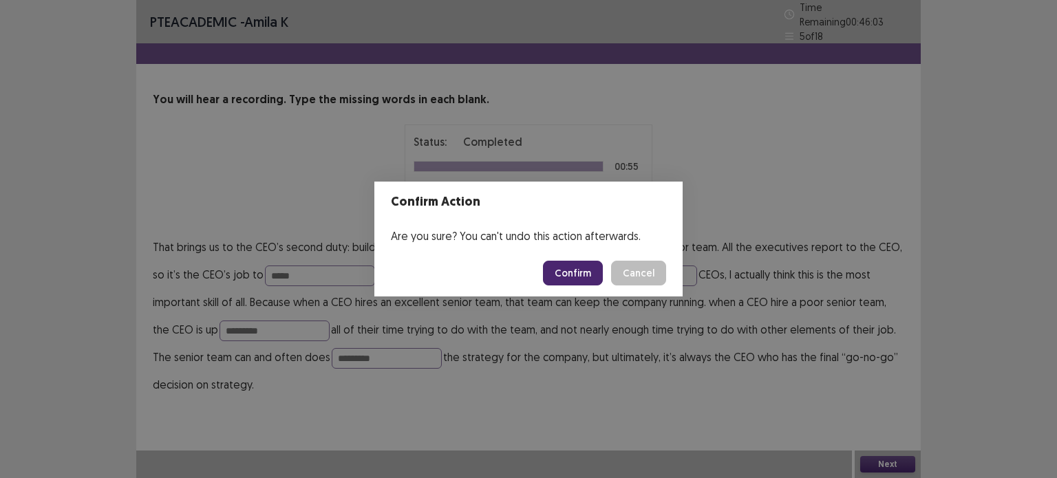
click at [558, 277] on button "Confirm" at bounding box center [573, 273] width 60 height 25
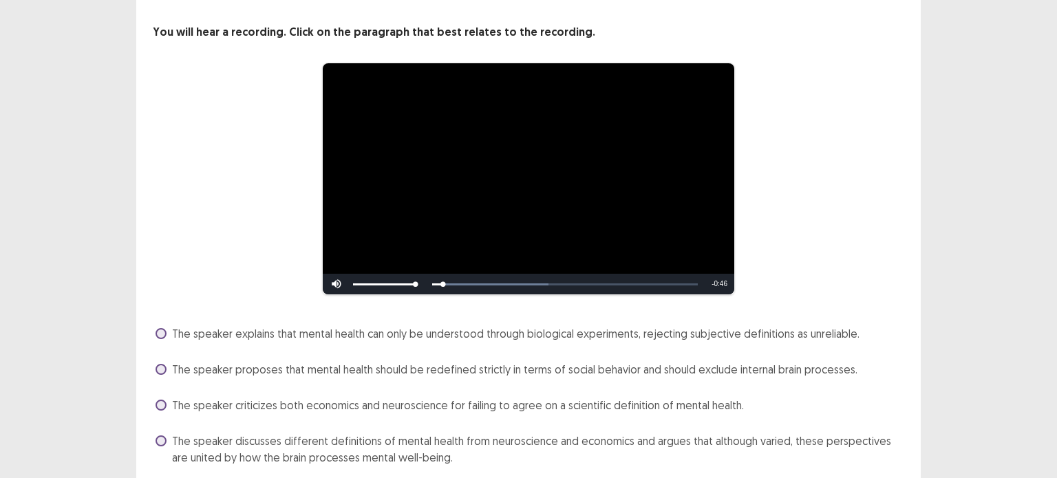
scroll to position [112, 0]
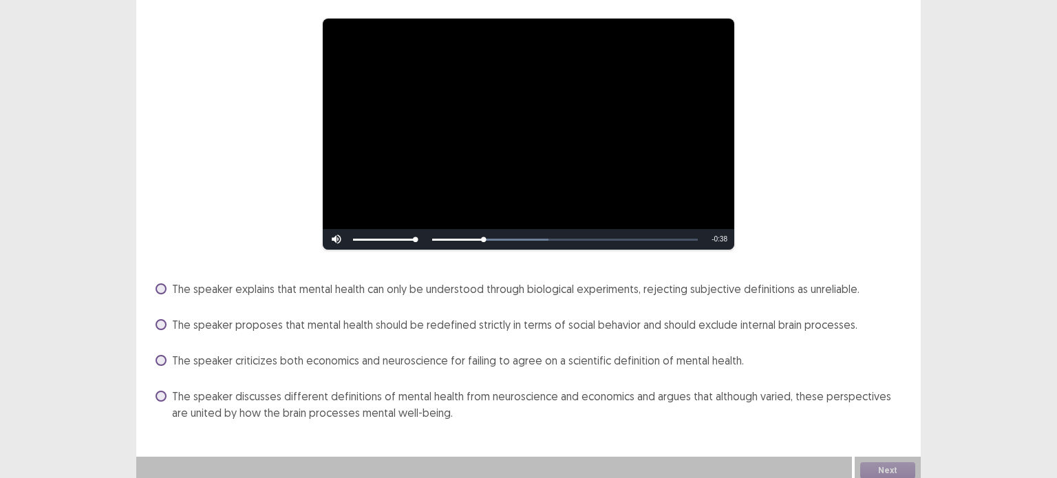
click at [674, 303] on div "The speaker explains that mental health can only be understood through biologic…" at bounding box center [528, 351] width 751 height 146
click at [162, 391] on span at bounding box center [160, 396] width 11 height 11
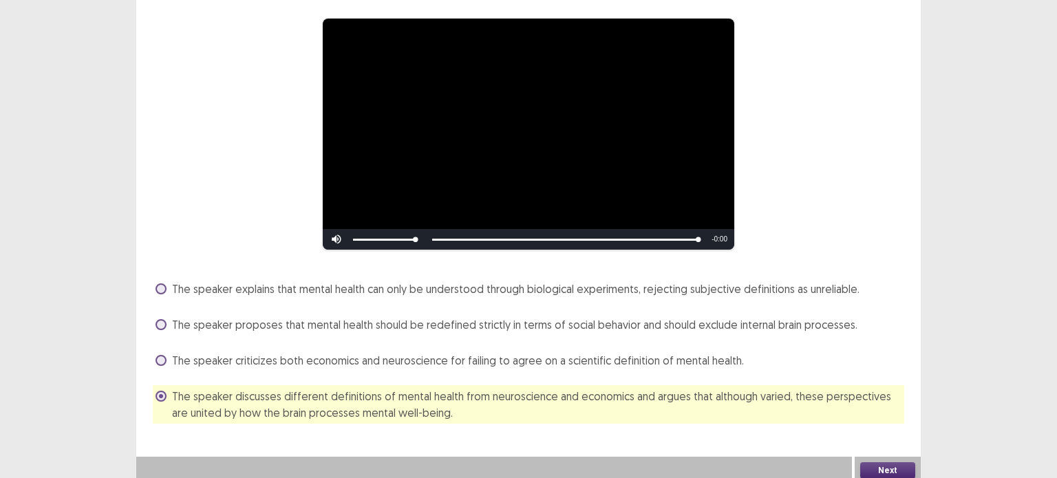
click at [894, 466] on button "Next" at bounding box center [887, 470] width 55 height 17
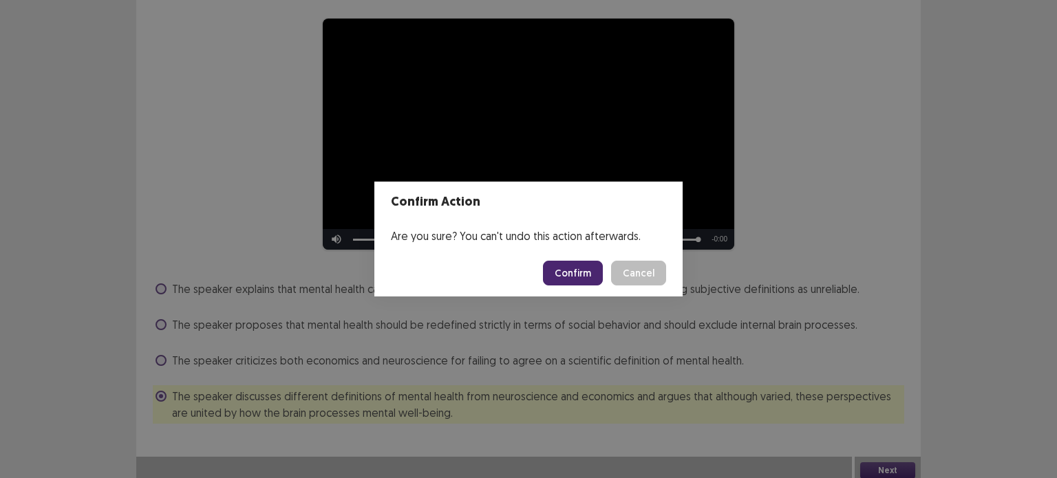
click at [566, 263] on button "Confirm" at bounding box center [573, 273] width 60 height 25
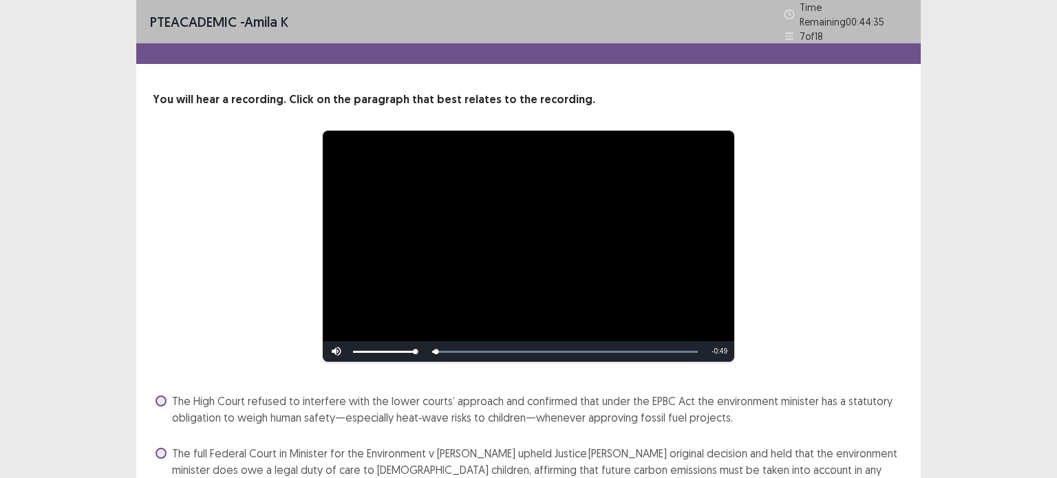
scroll to position [178, 0]
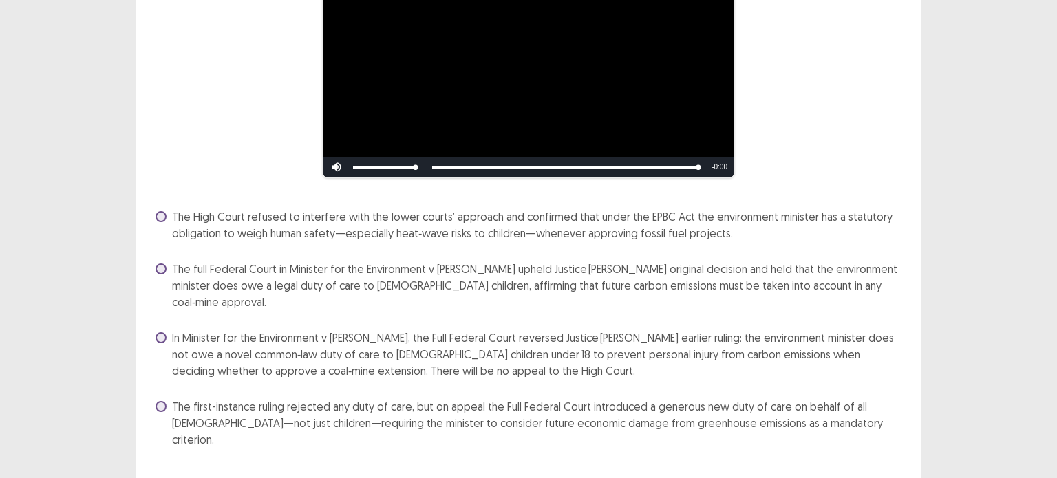
click at [164, 272] on span at bounding box center [160, 268] width 11 height 11
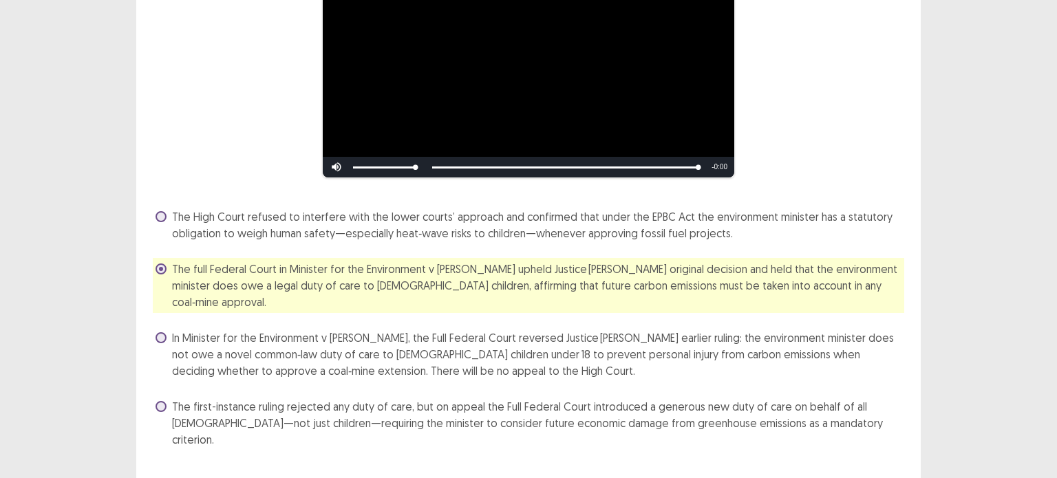
click at [153, 327] on div "In Minister for the Environment v [PERSON_NAME], the Full Federal Court reverse…" at bounding box center [528, 354] width 751 height 55
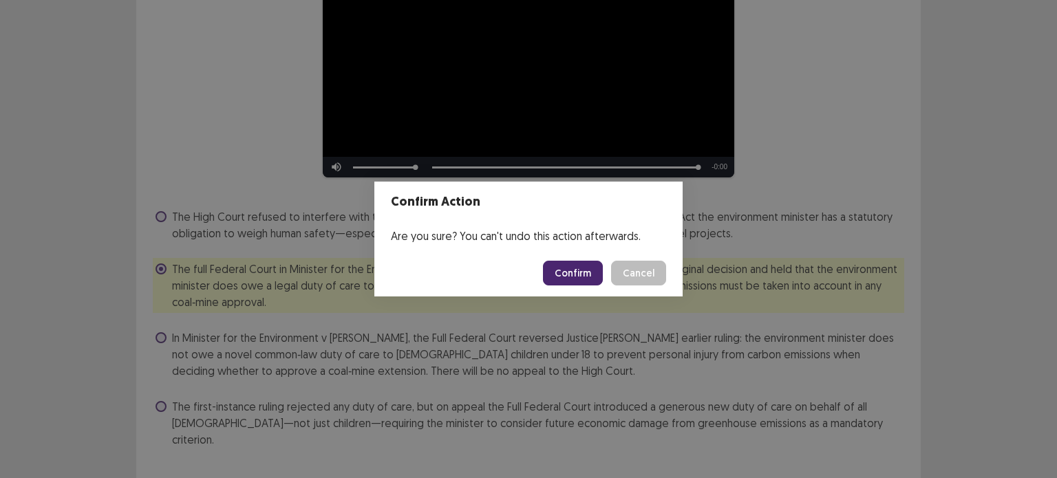
click at [578, 268] on button "Confirm" at bounding box center [573, 273] width 60 height 25
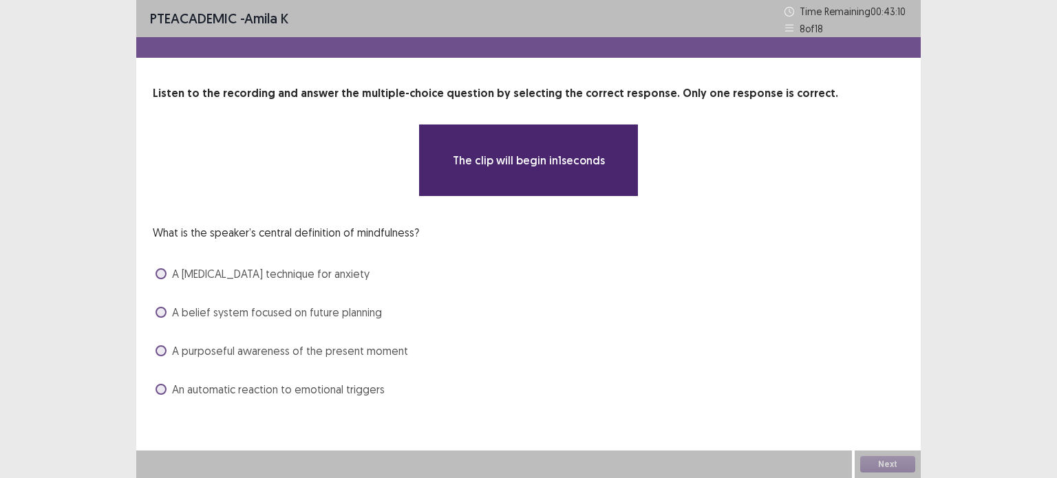
click at [548, 208] on div "**********" at bounding box center [528, 242] width 784 height 315
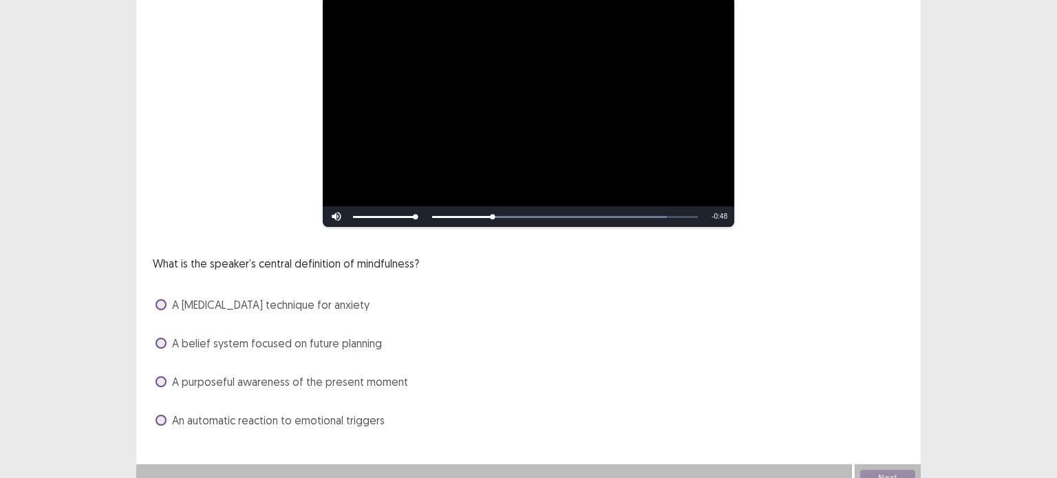
scroll to position [135, 0]
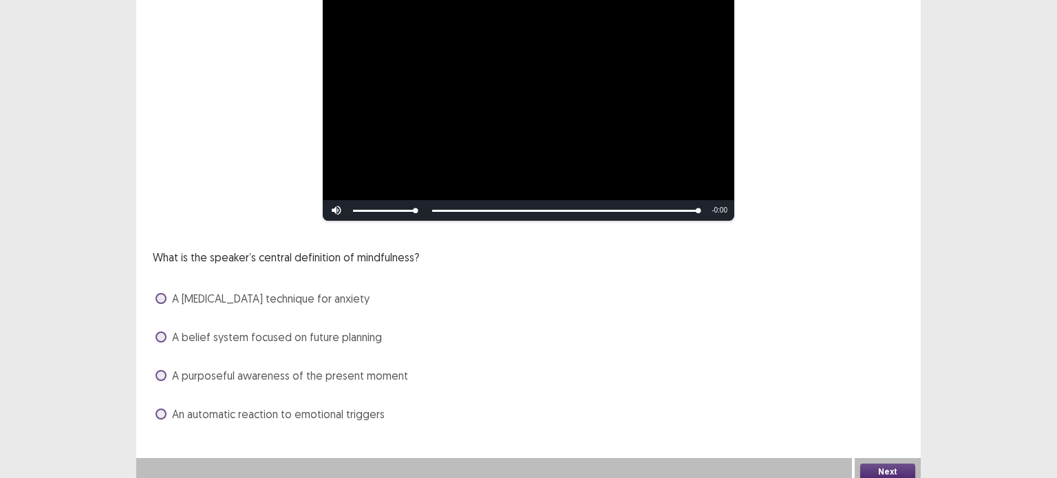
click at [165, 377] on span at bounding box center [160, 375] width 11 height 11
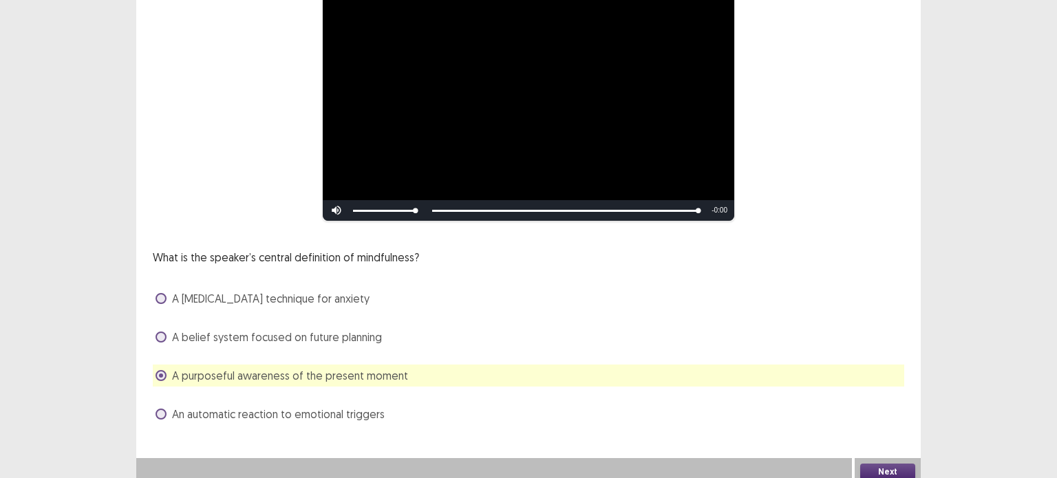
scroll to position [142, 0]
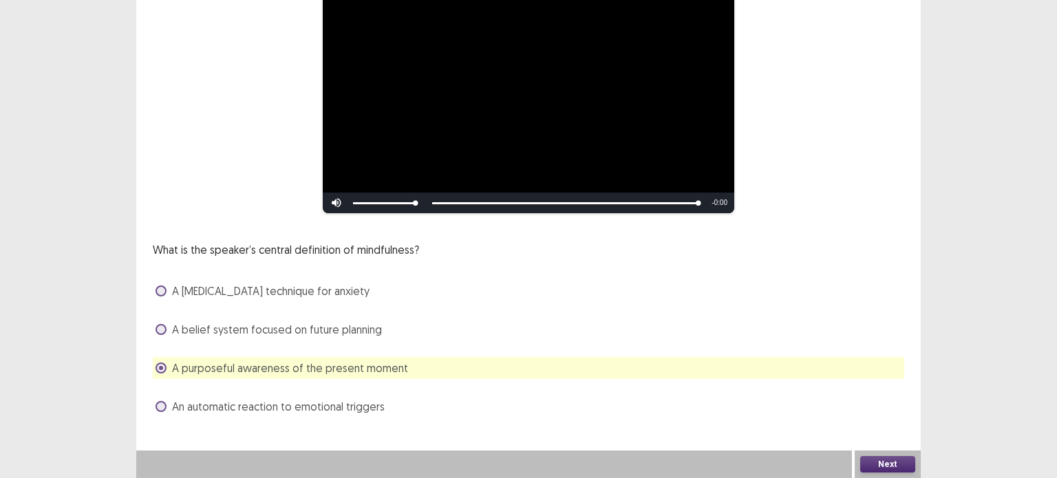
click at [886, 459] on button "Next" at bounding box center [887, 464] width 55 height 17
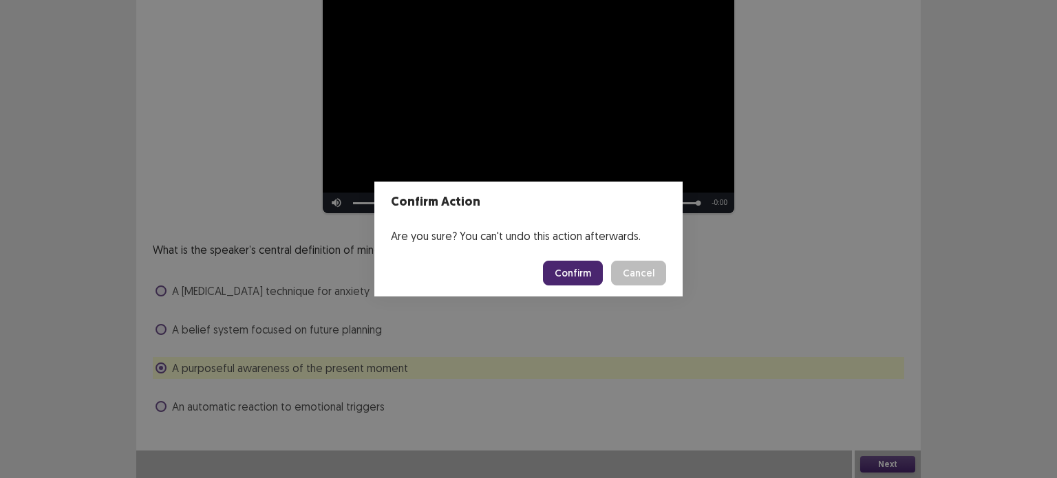
click at [575, 280] on button "Confirm" at bounding box center [573, 273] width 60 height 25
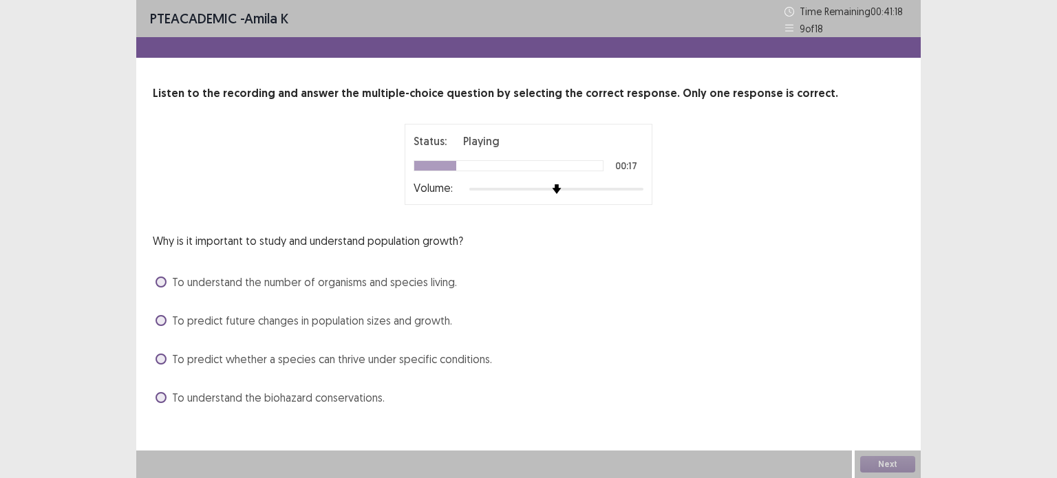
click at [162, 287] on span at bounding box center [160, 282] width 11 height 11
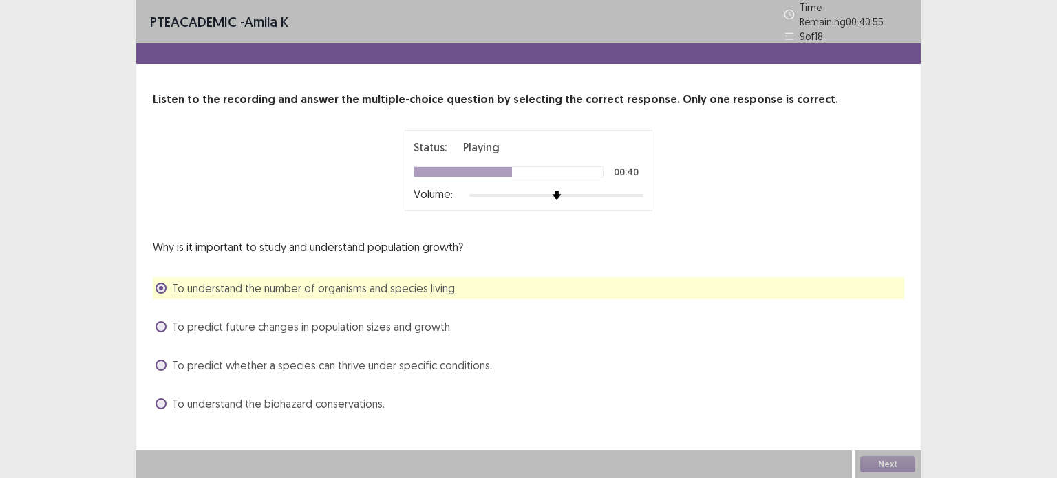
click at [173, 319] on span "To predict future changes in population sizes and growth." at bounding box center [312, 327] width 280 height 17
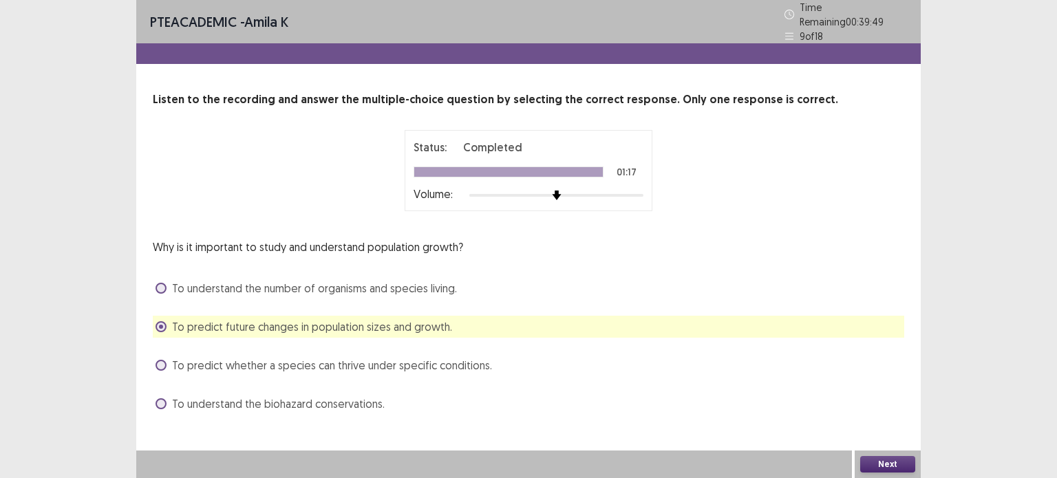
click at [885, 458] on button "Next" at bounding box center [887, 464] width 55 height 17
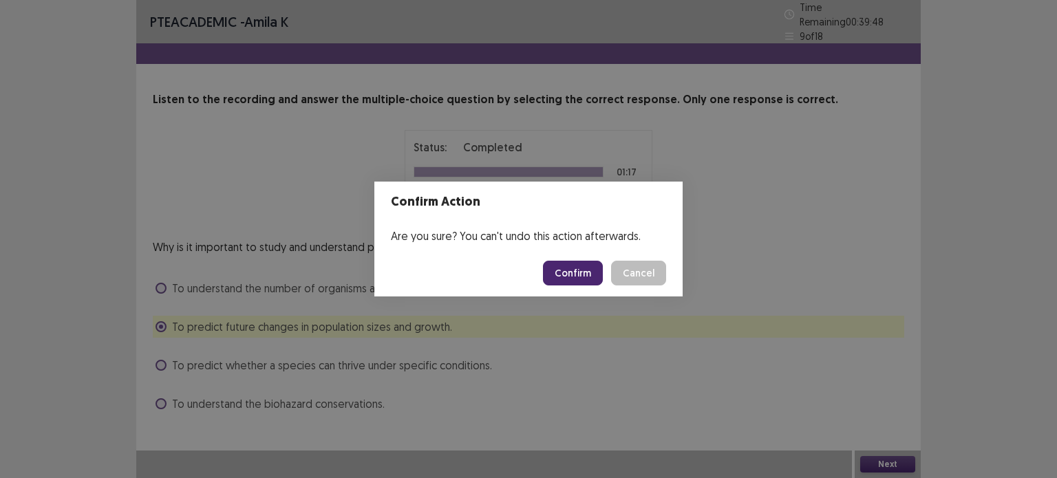
click at [589, 280] on button "Confirm" at bounding box center [573, 273] width 60 height 25
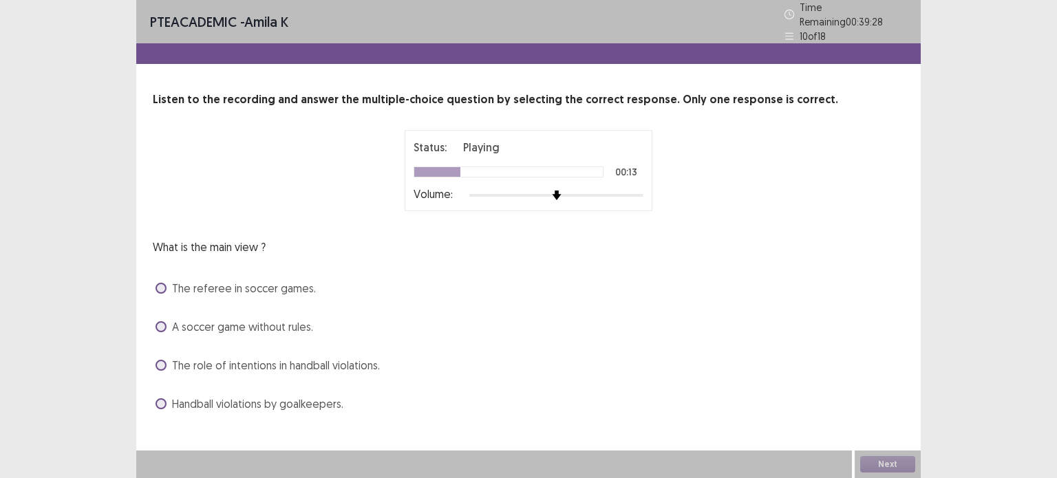
click at [162, 360] on span at bounding box center [160, 365] width 11 height 11
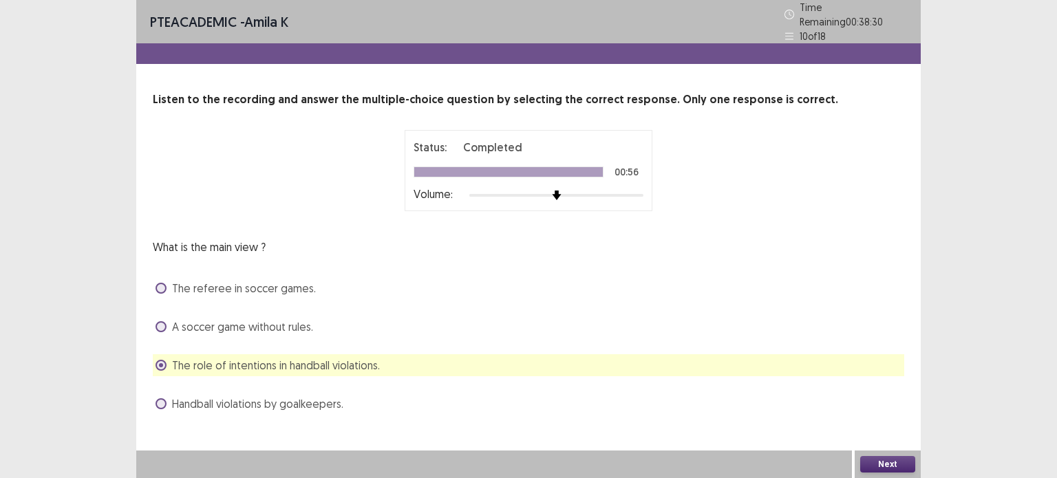
click at [870, 462] on button "Next" at bounding box center [887, 464] width 55 height 17
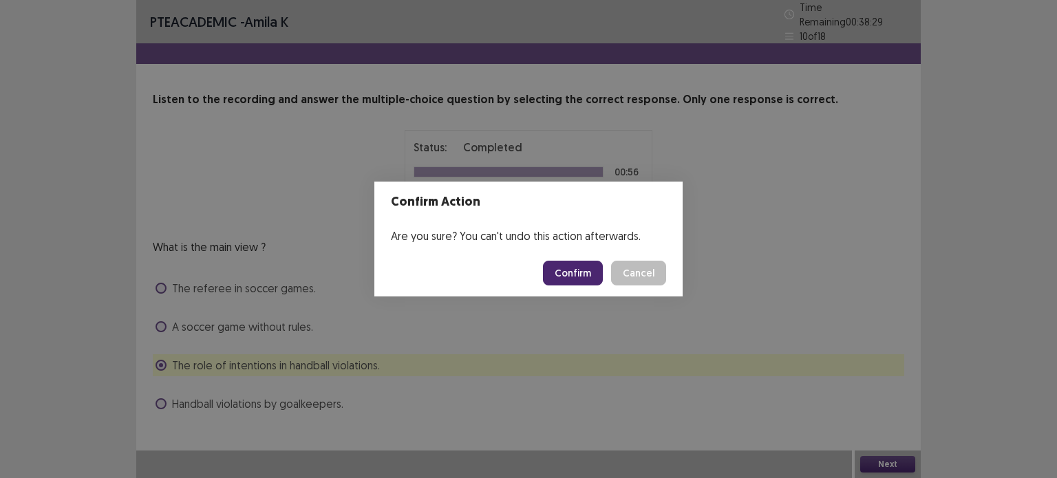
click at [564, 266] on button "Confirm" at bounding box center [573, 273] width 60 height 25
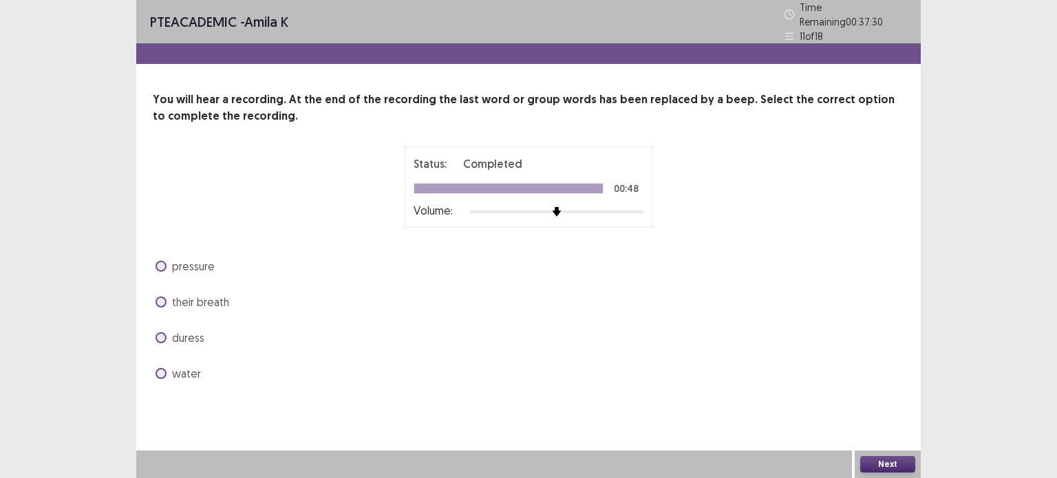
click at [161, 261] on span at bounding box center [160, 266] width 11 height 11
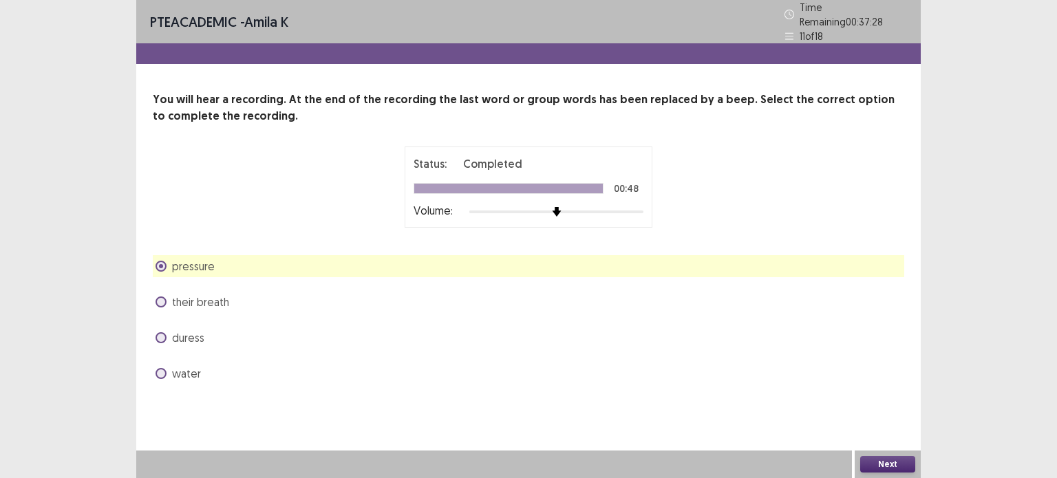
click at [881, 464] on button "Next" at bounding box center [887, 464] width 55 height 17
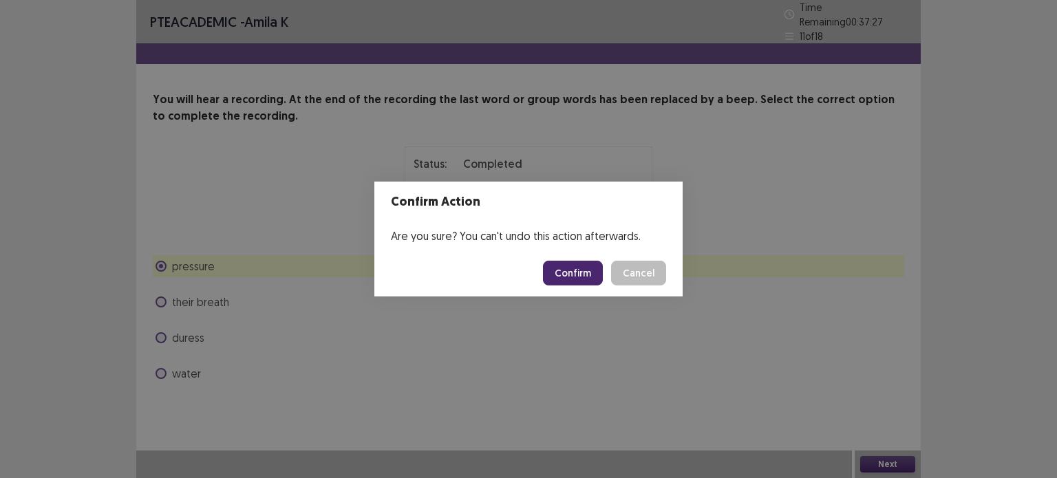
click at [583, 277] on button "Confirm" at bounding box center [573, 273] width 60 height 25
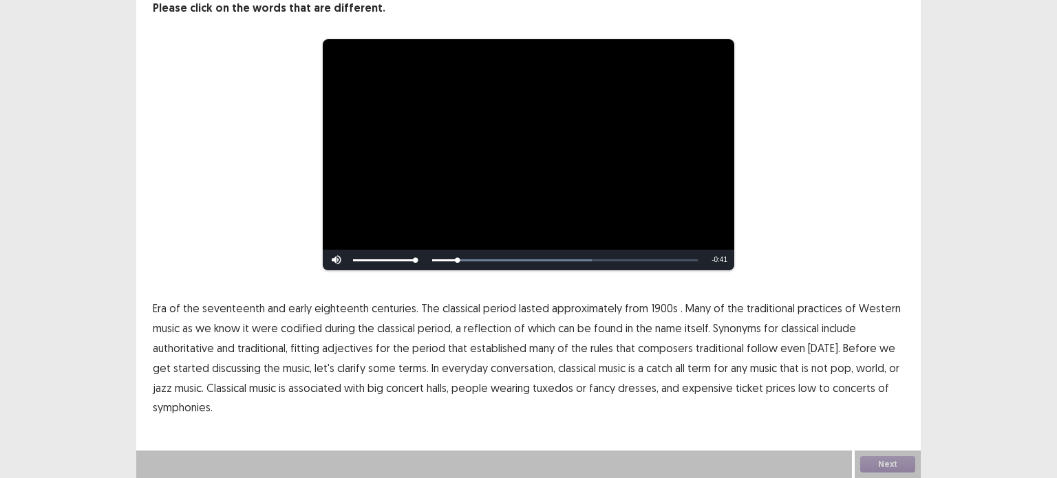
scroll to position [102, 0]
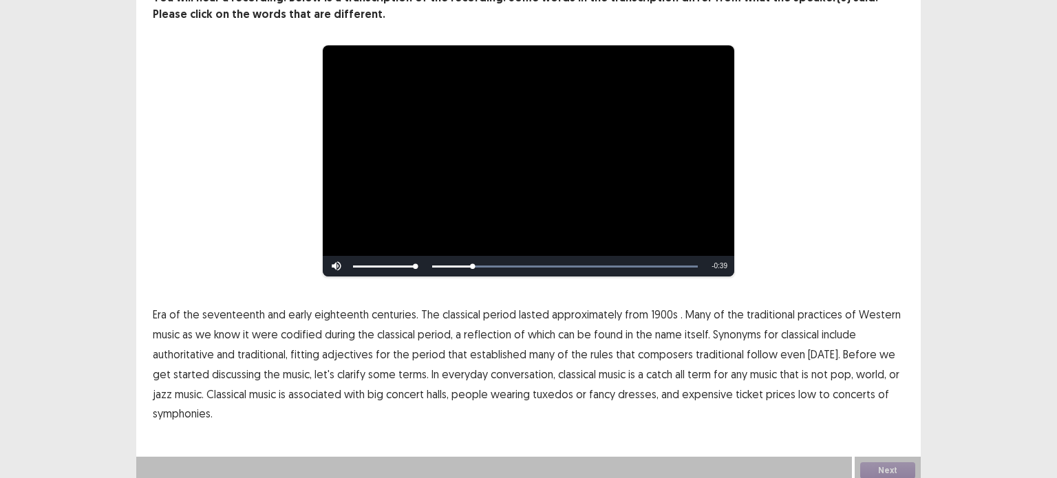
click at [651, 308] on span "1900s" at bounding box center [664, 314] width 27 height 17
click at [702, 350] on span "traditional" at bounding box center [719, 354] width 48 height 17
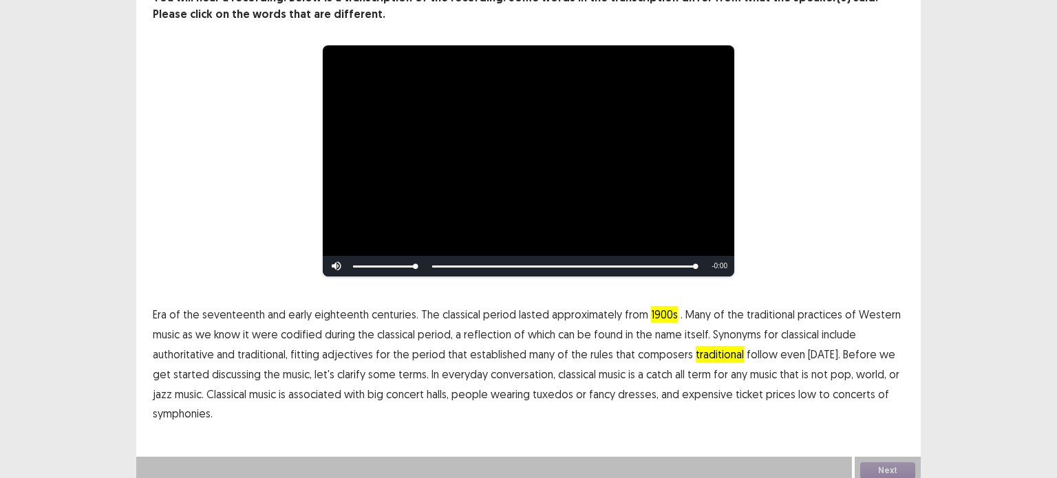
click at [798, 389] on span "low" at bounding box center [807, 394] width 18 height 17
click at [870, 462] on button "Next" at bounding box center [887, 470] width 55 height 17
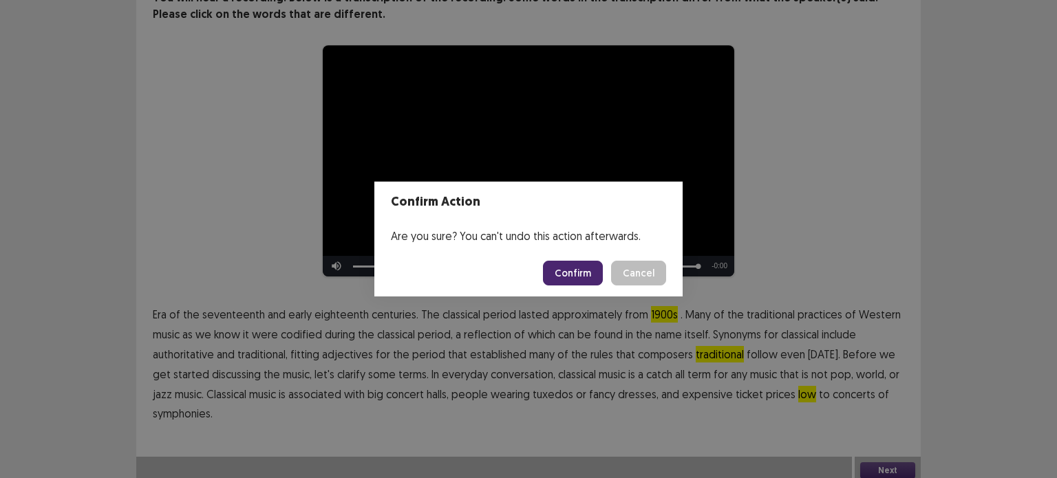
click at [561, 270] on button "Confirm" at bounding box center [573, 273] width 60 height 25
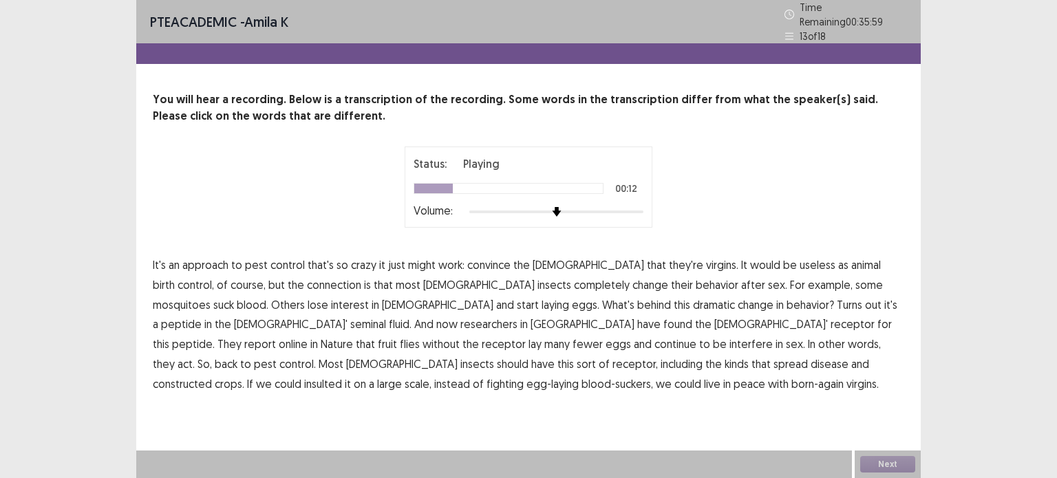
click at [230, 277] on span "course," at bounding box center [247, 285] width 35 height 17
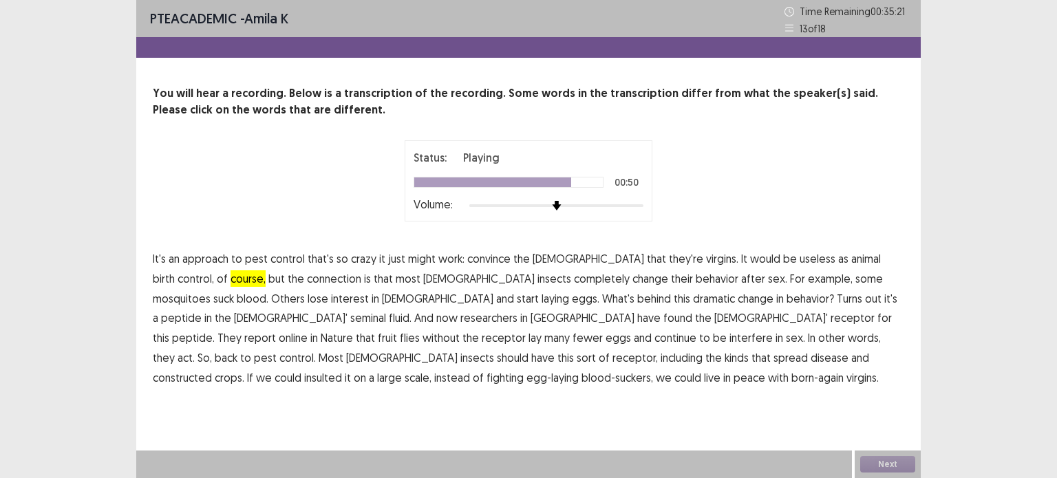
click at [212, 369] on span "constructed" at bounding box center [182, 377] width 59 height 17
click at [342, 369] on span "insulted" at bounding box center [323, 377] width 38 height 17
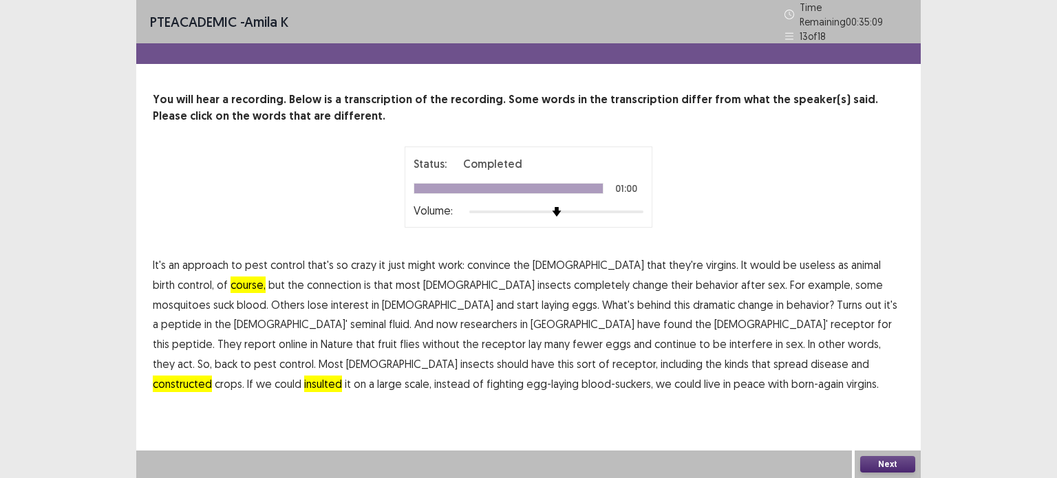
click at [885, 468] on button "Next" at bounding box center [887, 464] width 55 height 17
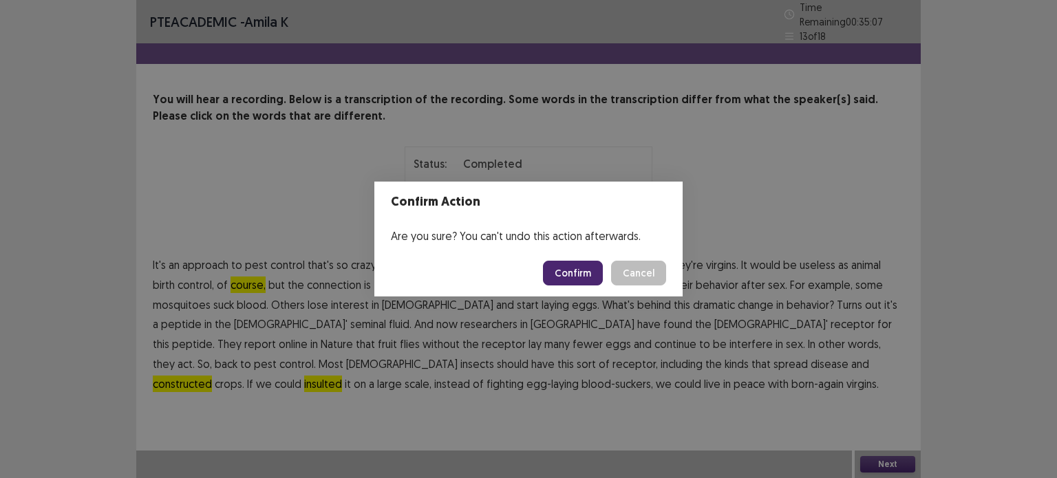
click at [570, 271] on button "Confirm" at bounding box center [573, 273] width 60 height 25
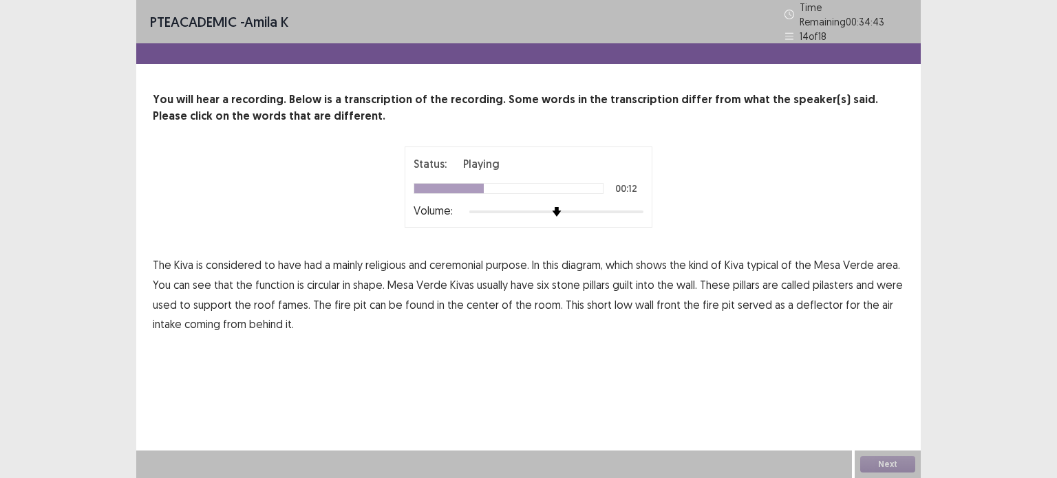
click at [269, 278] on span "function" at bounding box center [274, 285] width 39 height 17
click at [622, 277] on span "guilt" at bounding box center [622, 285] width 21 height 17
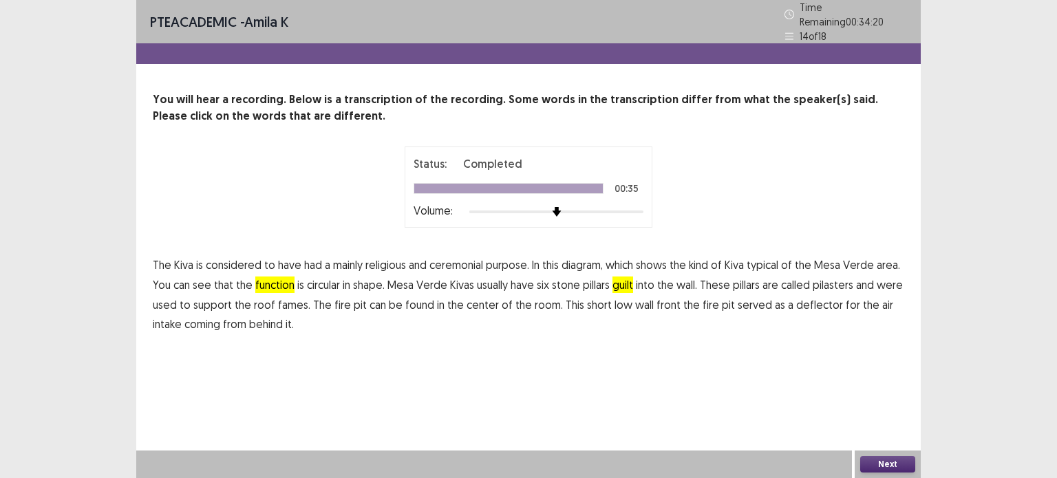
click at [880, 467] on button "Next" at bounding box center [887, 464] width 55 height 17
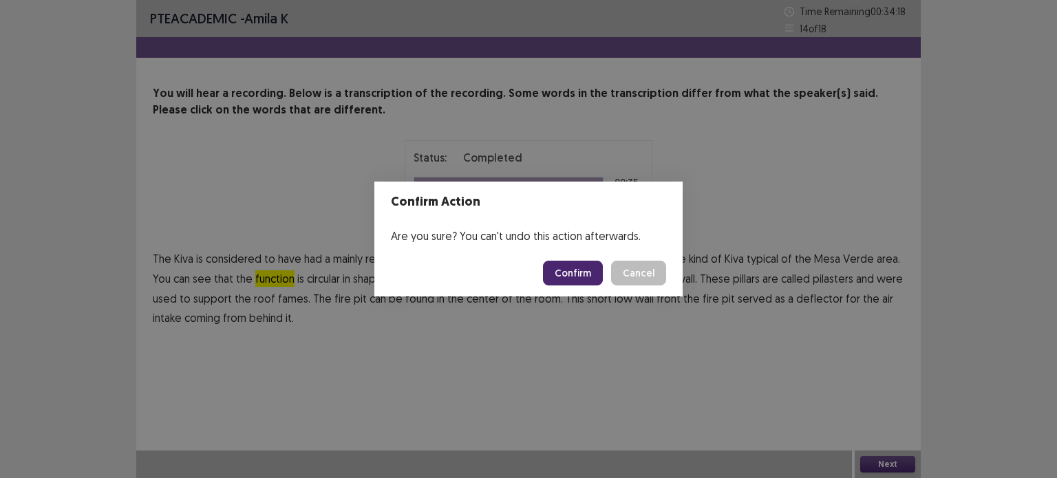
click at [584, 266] on button "Confirm" at bounding box center [573, 273] width 60 height 25
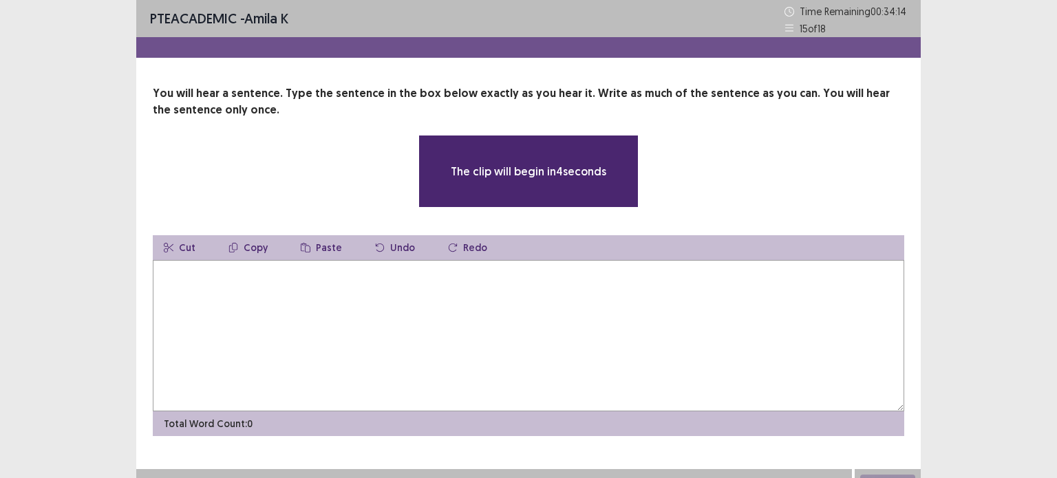
click at [212, 269] on textarea at bounding box center [528, 335] width 751 height 151
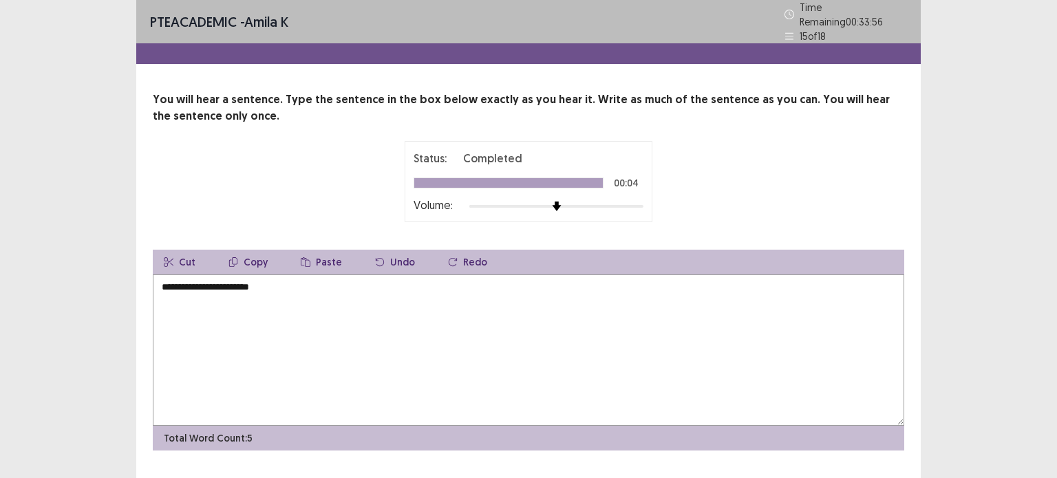
click at [175, 282] on textarea "**********" at bounding box center [528, 349] width 751 height 151
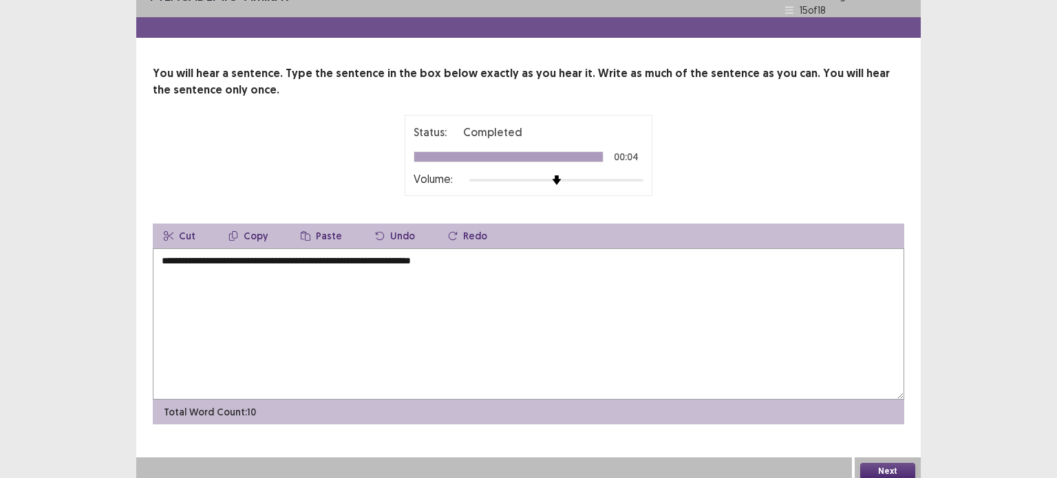
type textarea "**********"
click at [861, 463] on button "Next" at bounding box center [887, 471] width 55 height 17
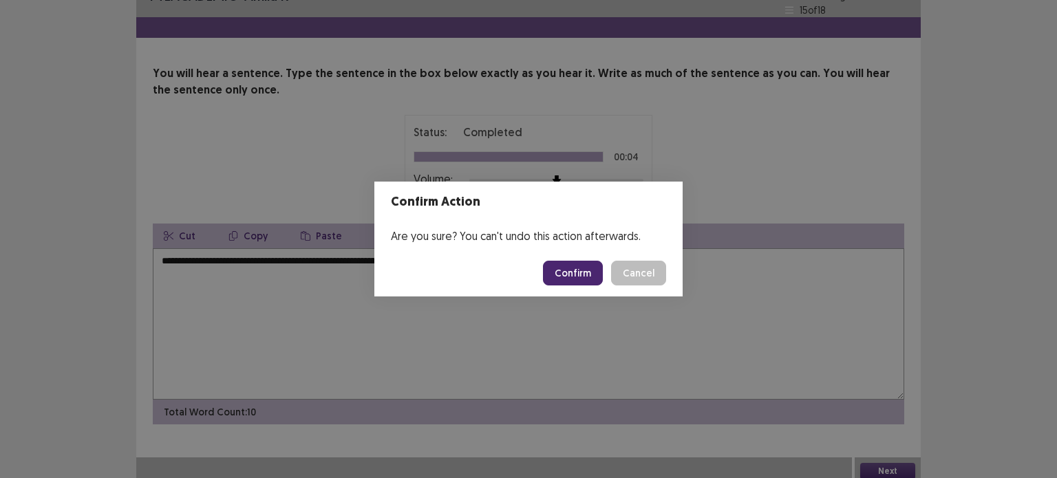
click at [581, 268] on button "Confirm" at bounding box center [573, 273] width 60 height 25
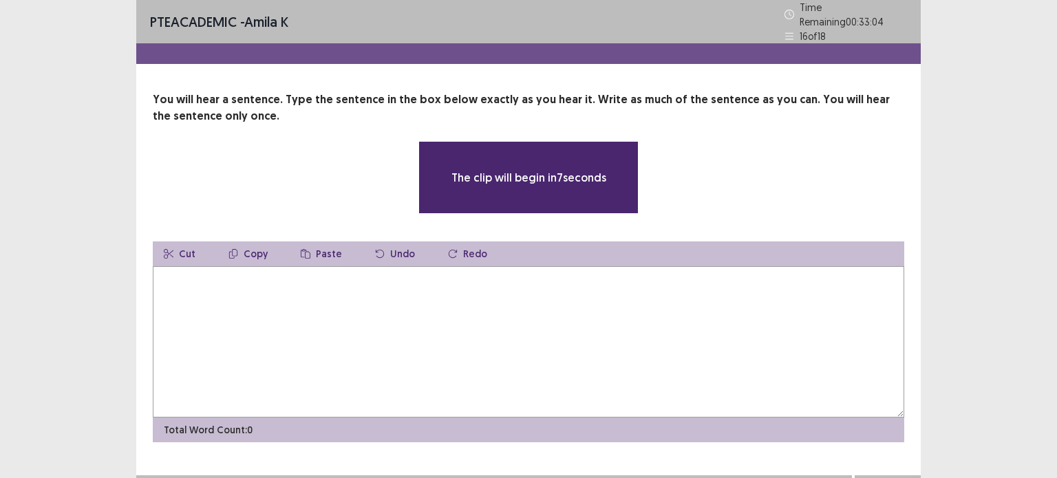
click at [581, 268] on textarea at bounding box center [528, 341] width 751 height 151
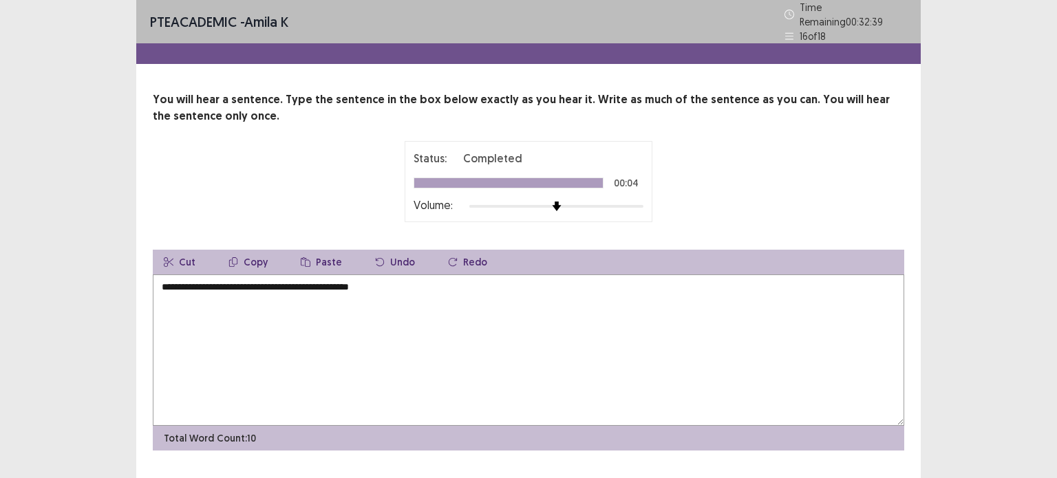
click at [166, 280] on textarea "**********" at bounding box center [528, 349] width 751 height 151
click at [220, 281] on textarea "**********" at bounding box center [528, 349] width 751 height 151
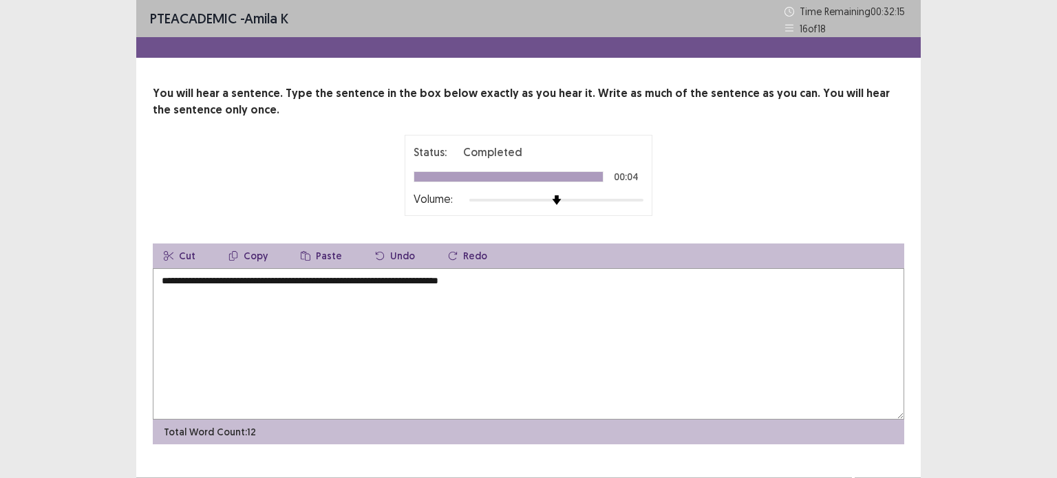
click at [358, 280] on textarea "**********" at bounding box center [528, 343] width 751 height 151
click at [449, 280] on textarea "**********" at bounding box center [528, 343] width 751 height 151
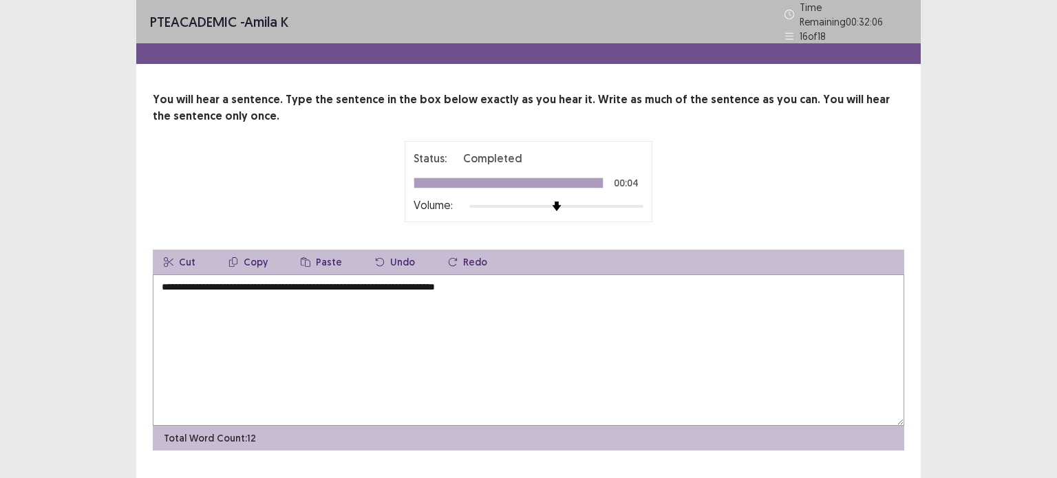
click at [488, 280] on textarea "**********" at bounding box center [528, 349] width 751 height 151
click at [161, 280] on textarea "**********" at bounding box center [528, 349] width 751 height 151
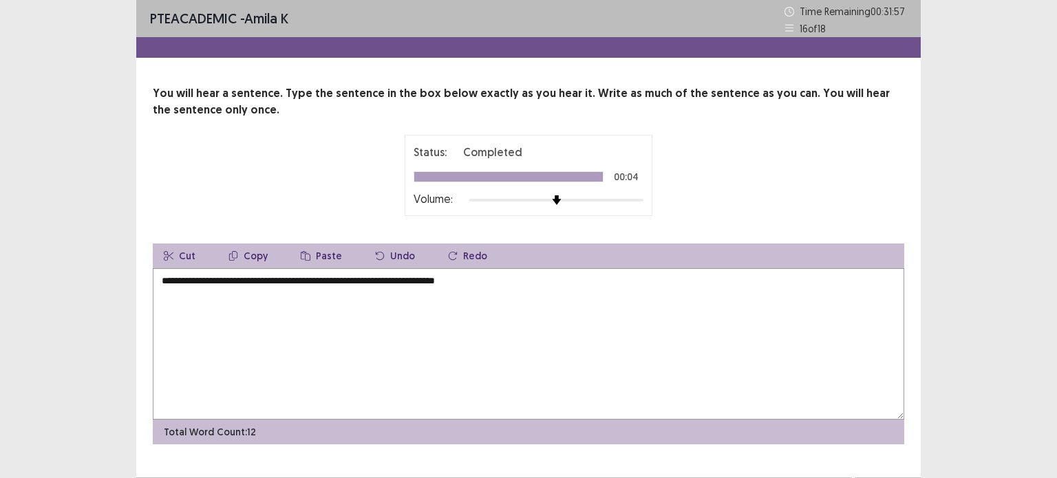
scroll to position [26, 0]
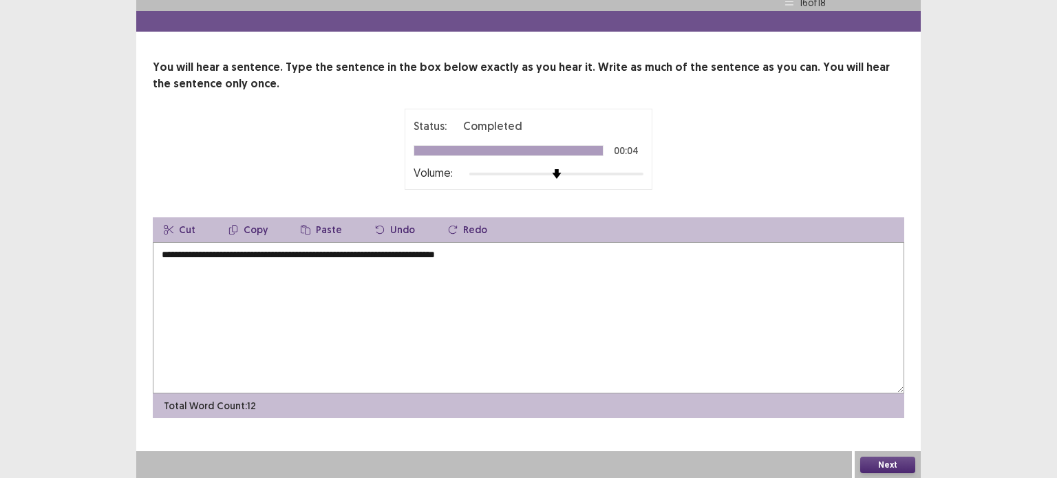
type textarea "**********"
click at [884, 457] on button "Next" at bounding box center [887, 465] width 55 height 17
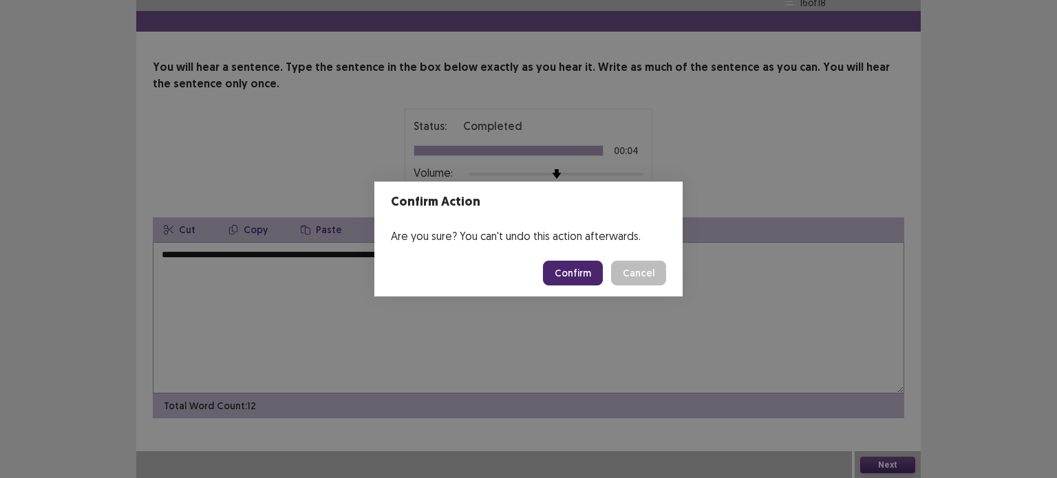
click at [581, 277] on button "Confirm" at bounding box center [573, 273] width 60 height 25
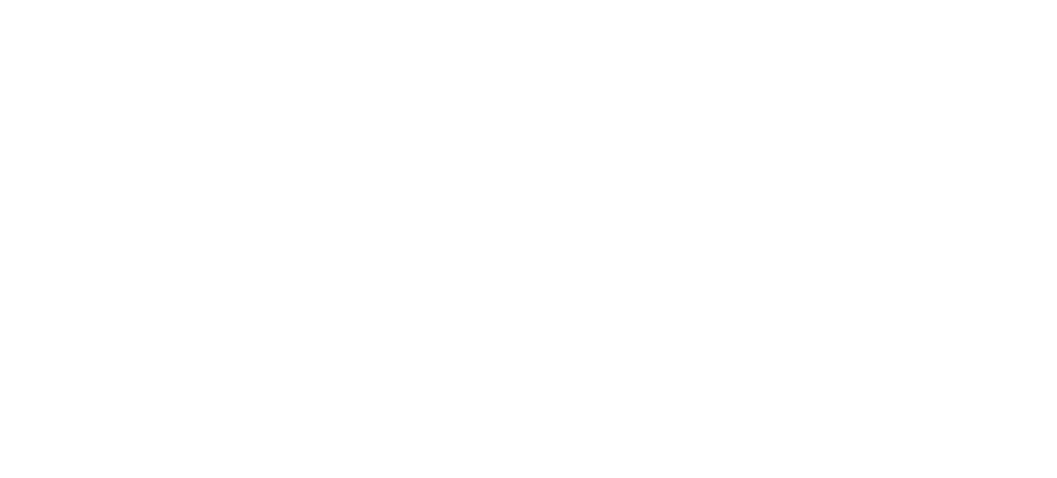
scroll to position [0, 0]
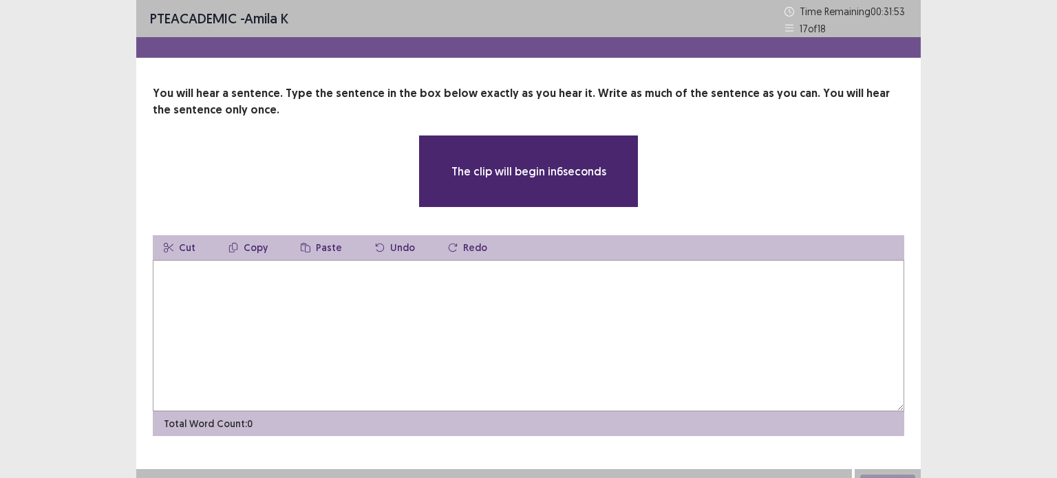
click at [177, 266] on textarea at bounding box center [528, 335] width 751 height 151
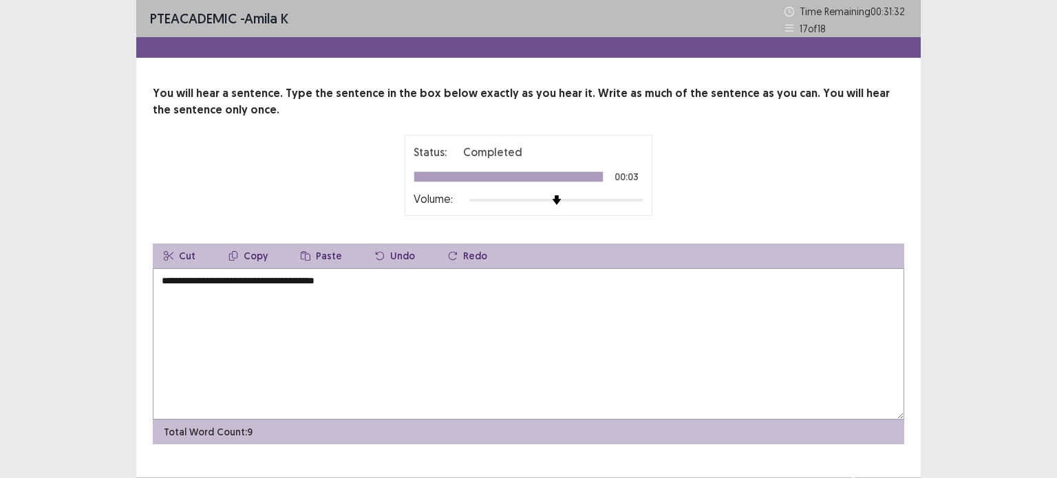
click at [171, 282] on textarea "**********" at bounding box center [528, 343] width 751 height 151
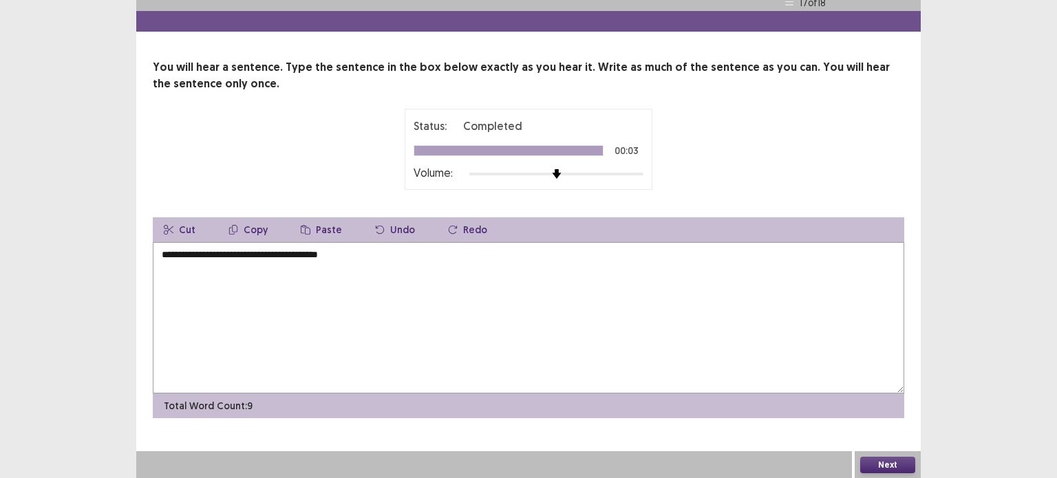
type textarea "**********"
click at [897, 466] on button "Next" at bounding box center [887, 465] width 55 height 17
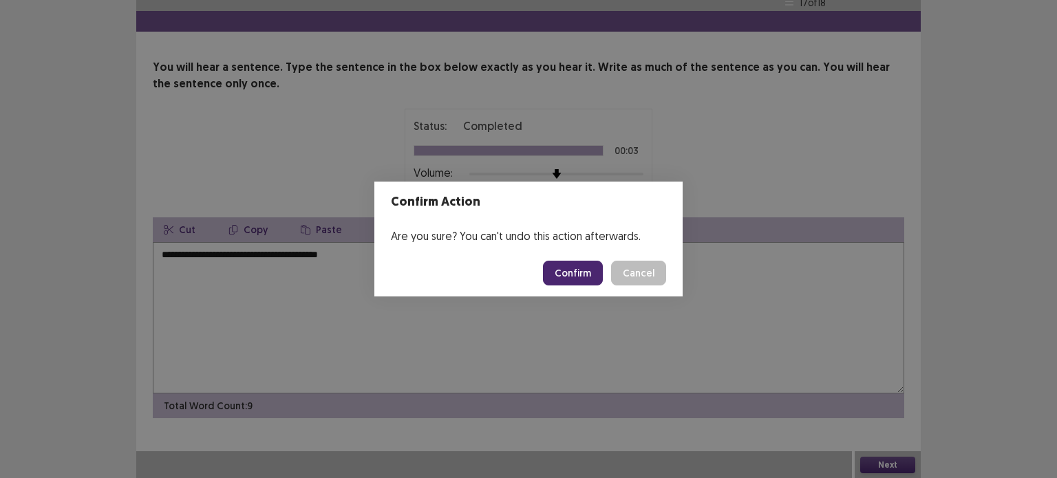
click at [561, 276] on button "Confirm" at bounding box center [573, 273] width 60 height 25
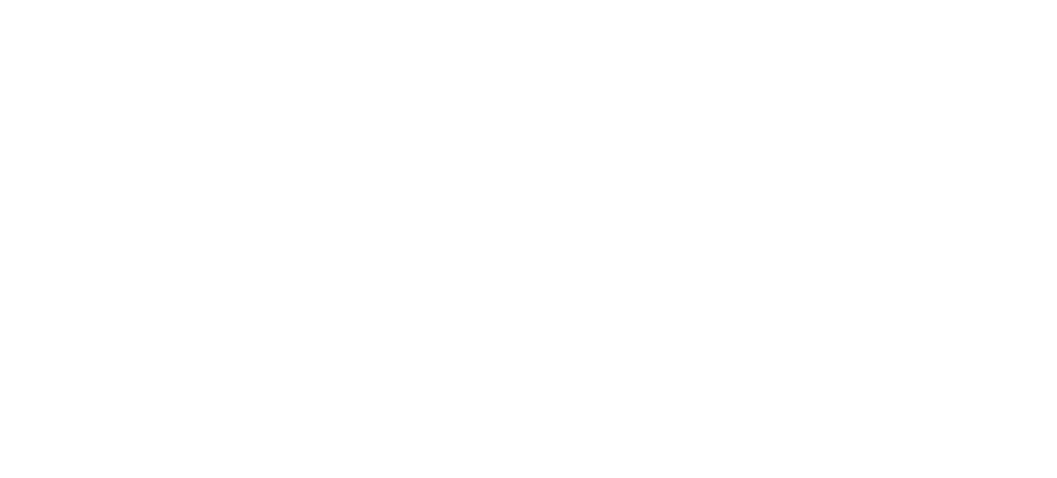
scroll to position [0, 0]
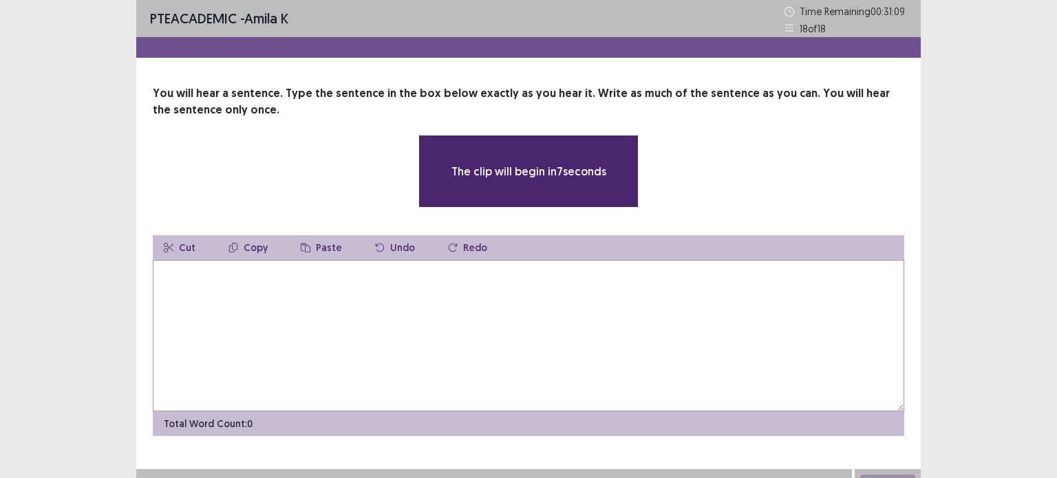
click at [158, 268] on textarea at bounding box center [528, 335] width 751 height 151
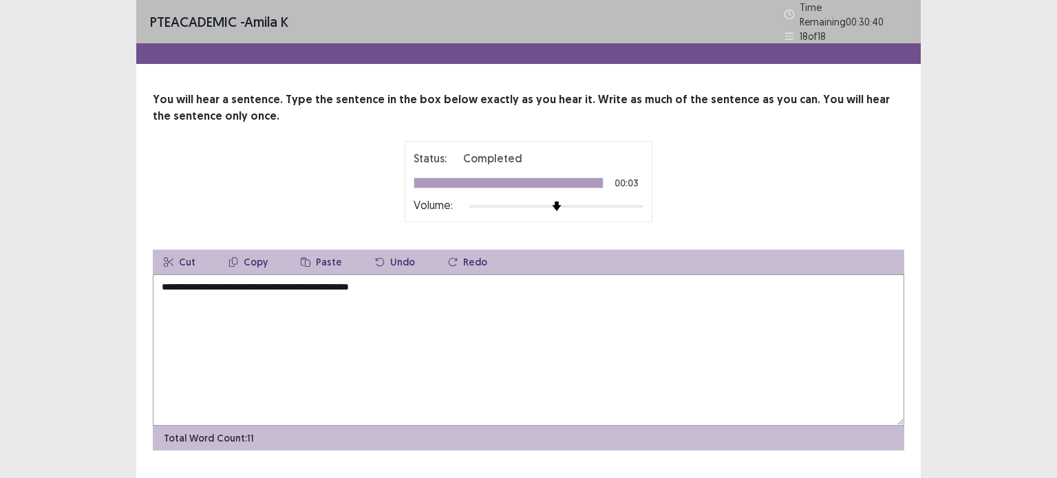
click at [166, 281] on textarea "**********" at bounding box center [528, 349] width 751 height 151
click at [389, 283] on textarea "**********" at bounding box center [528, 349] width 751 height 151
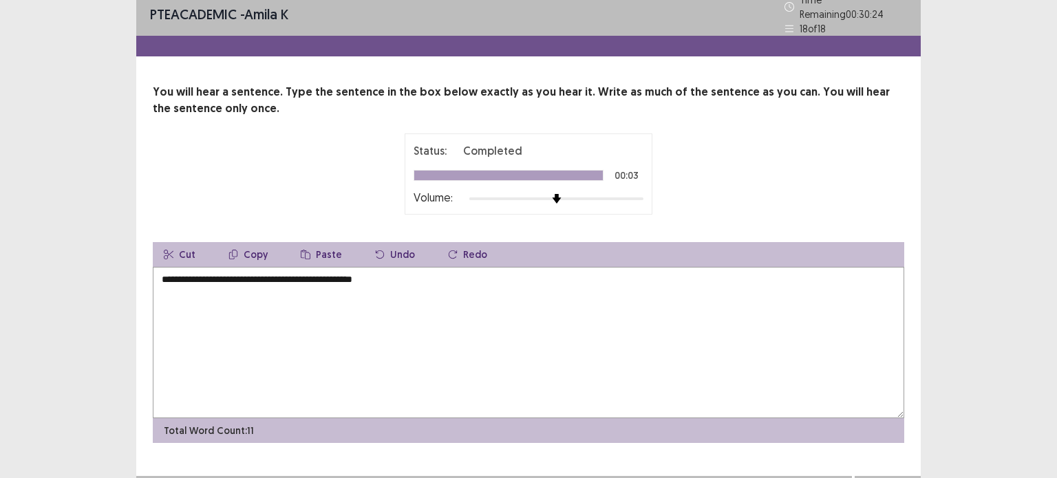
scroll to position [26, 0]
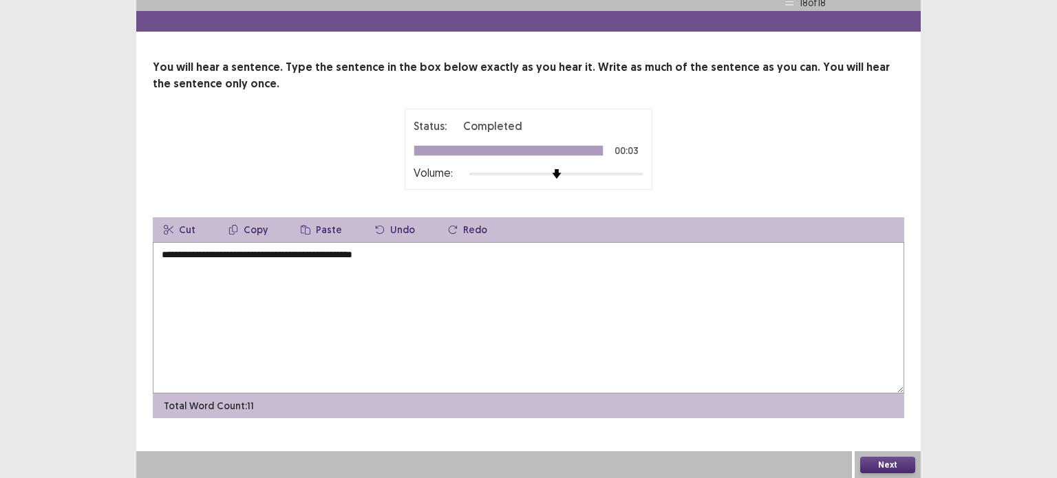
type textarea "**********"
click at [890, 462] on button "Next" at bounding box center [887, 465] width 55 height 17
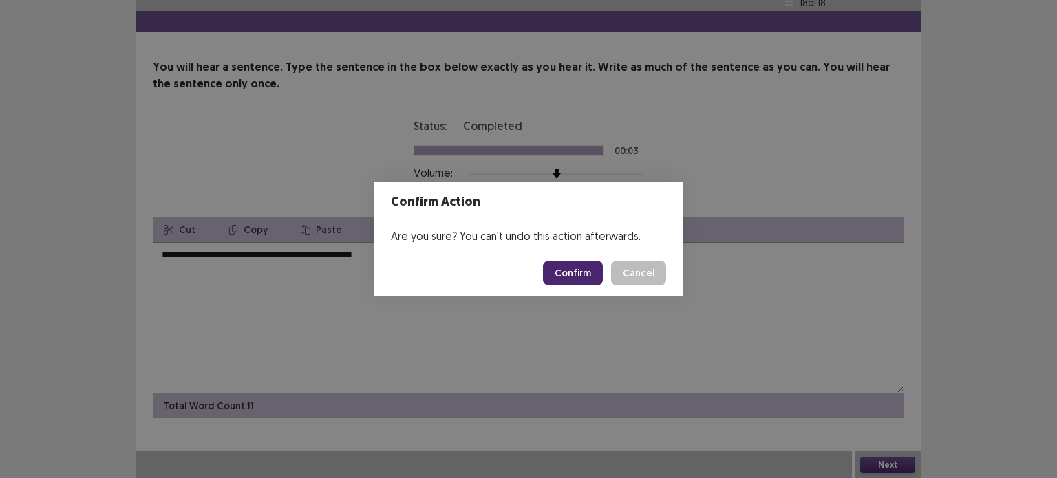
click at [559, 272] on button "Confirm" at bounding box center [573, 273] width 60 height 25
